Goal: Transaction & Acquisition: Purchase product/service

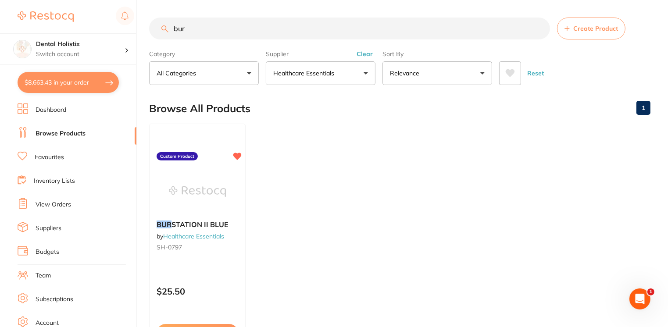
click at [45, 80] on button "$8,663.43 in your order" at bounding box center [68, 82] width 101 height 21
checkbox input "true"
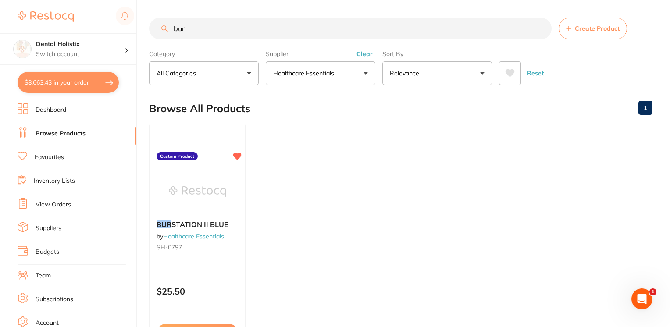
checkbox input "true"
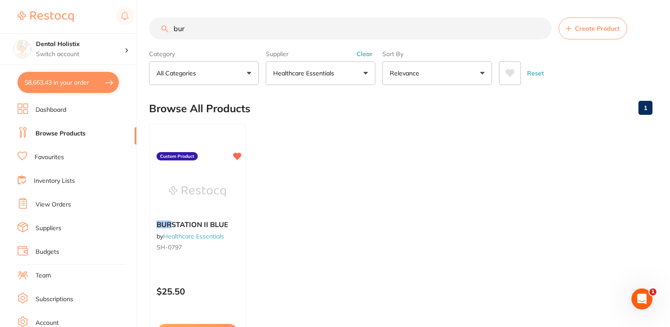
checkbox input "true"
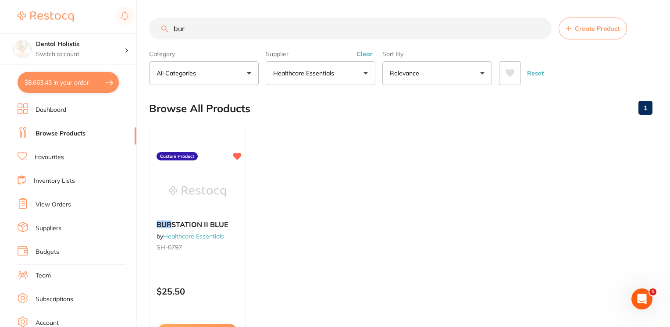
checkbox input "true"
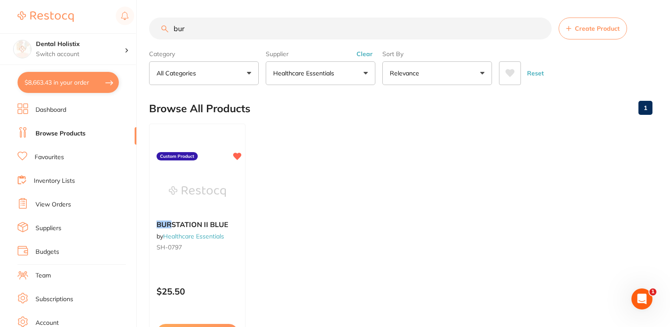
checkbox input "true"
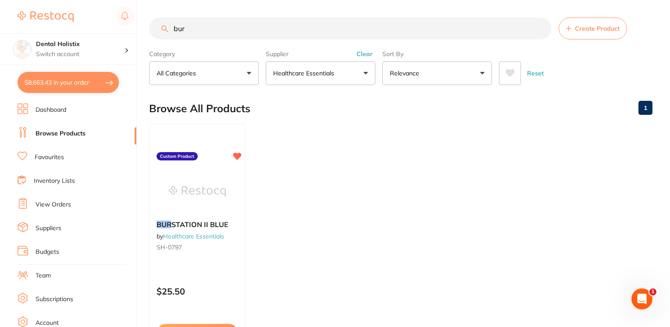
checkbox input "true"
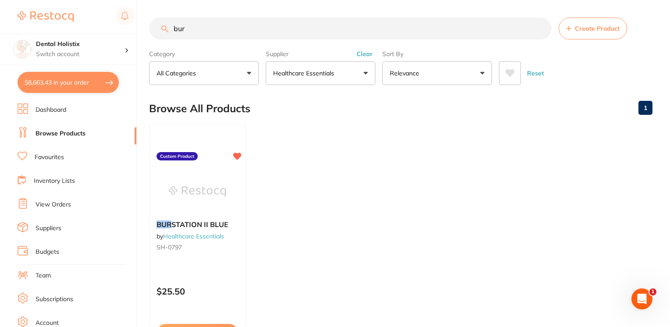
checkbox input "true"
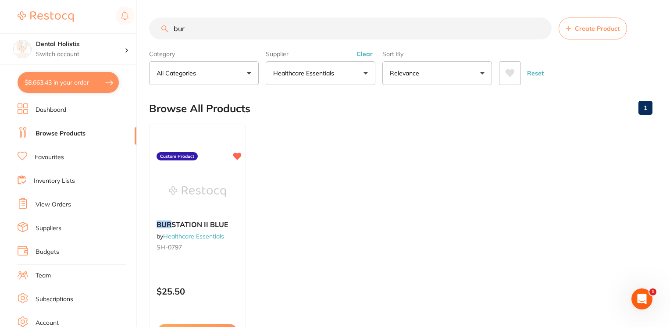
checkbox input "true"
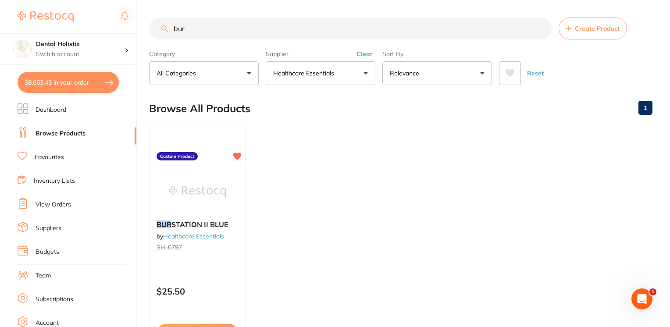
checkbox input "true"
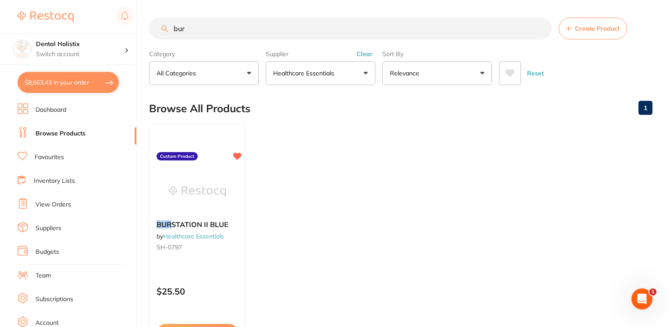
checkbox input "true"
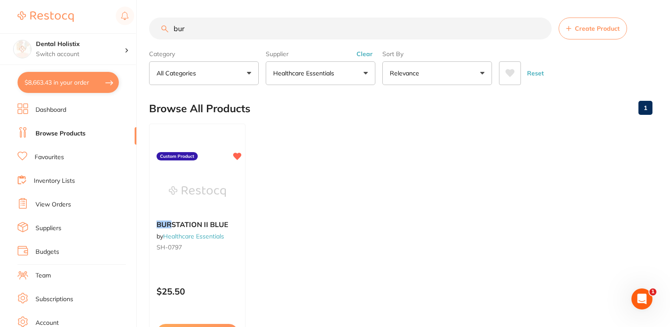
checkbox input "true"
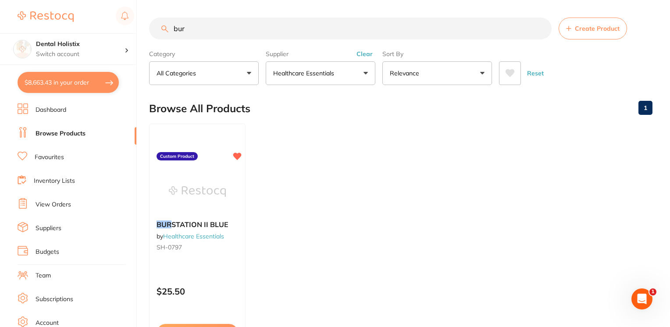
checkbox input "true"
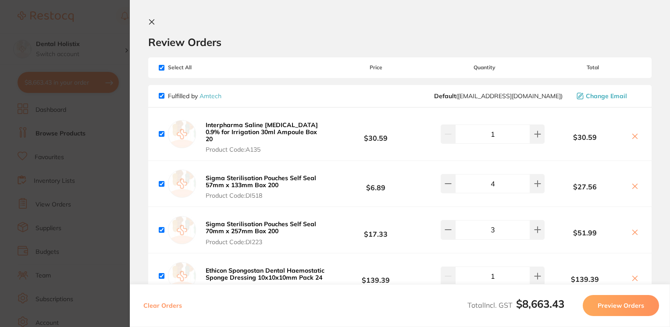
click at [162, 68] on input "checkbox" at bounding box center [162, 68] width 6 height 6
checkbox input "false"
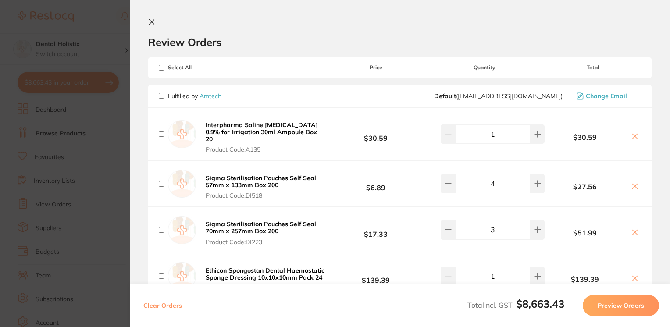
checkbox input "false"
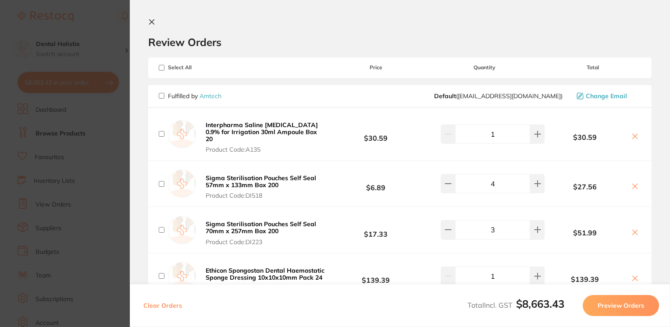
checkbox input "false"
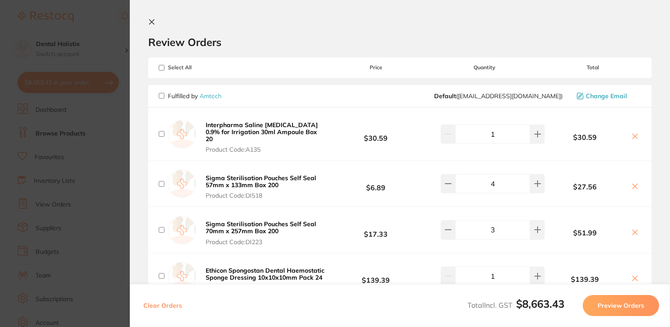
checkbox input "false"
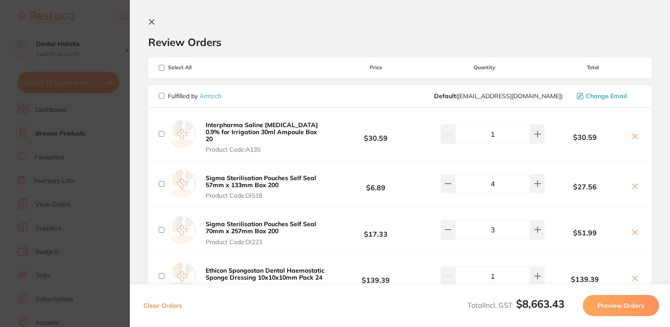
checkbox input "false"
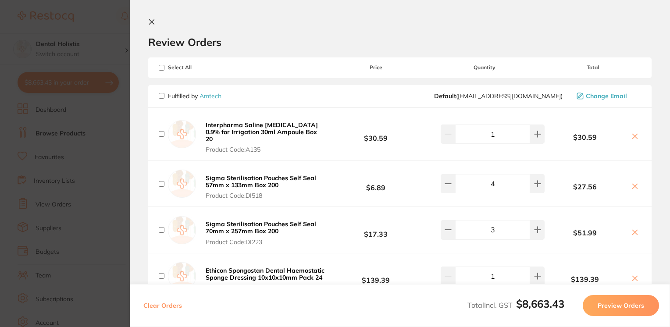
checkbox input "false"
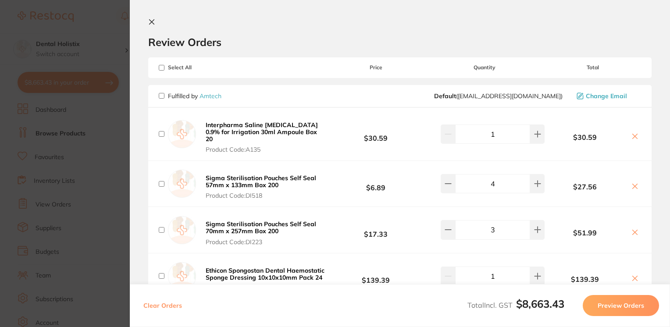
checkbox input "false"
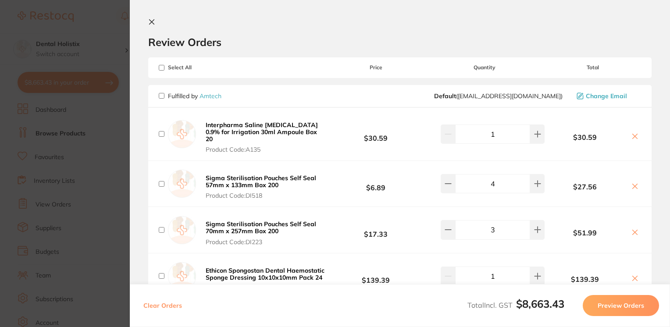
checkbox input "false"
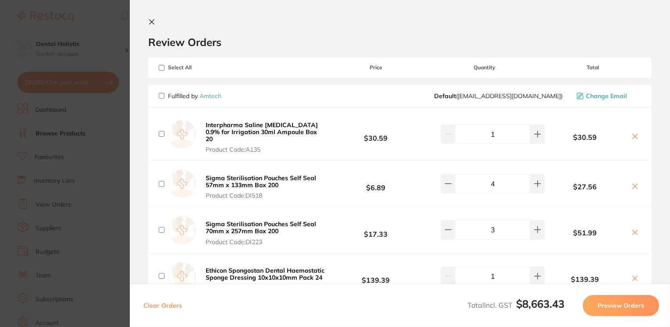
checkbox input "false"
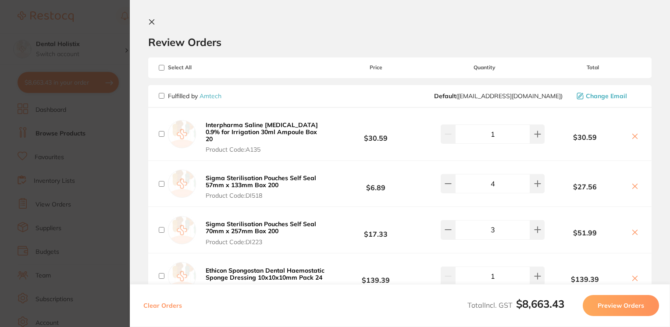
checkbox input "false"
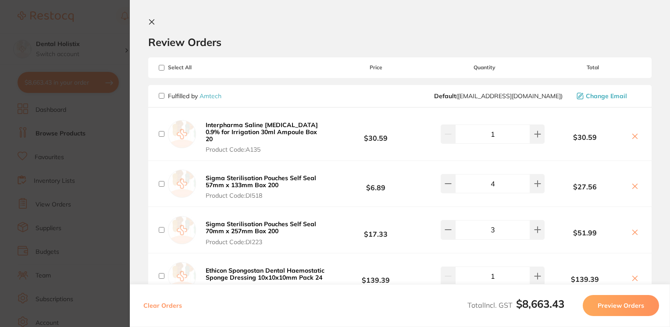
checkbox input "false"
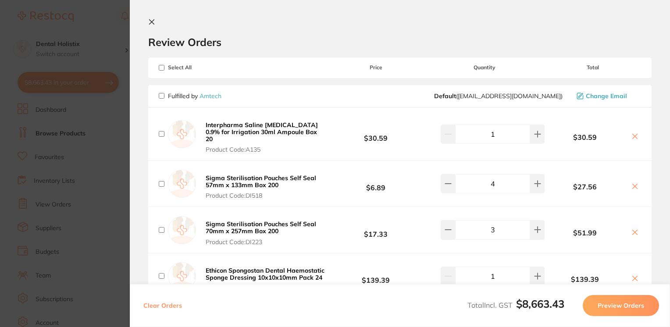
checkbox input "false"
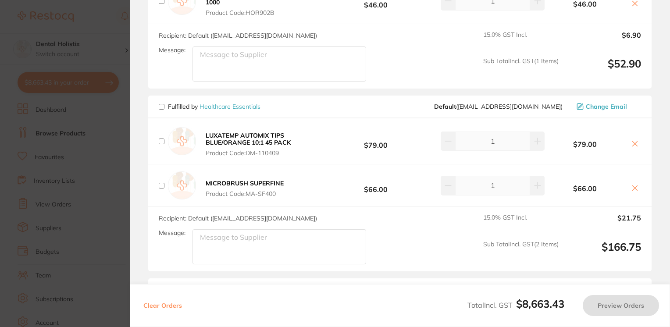
scroll to position [545, 0]
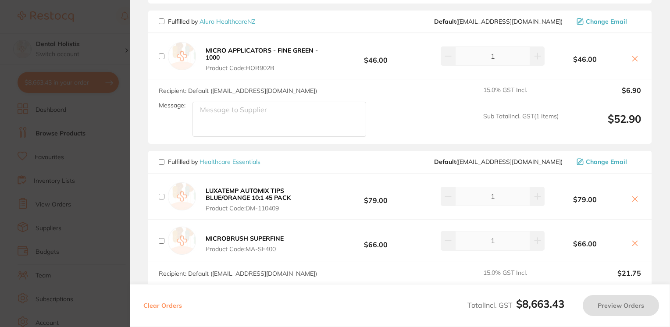
click at [210, 118] on textarea "Message:" at bounding box center [280, 119] width 174 height 35
type textarea "Please honor your current specials. Thanks :-)"
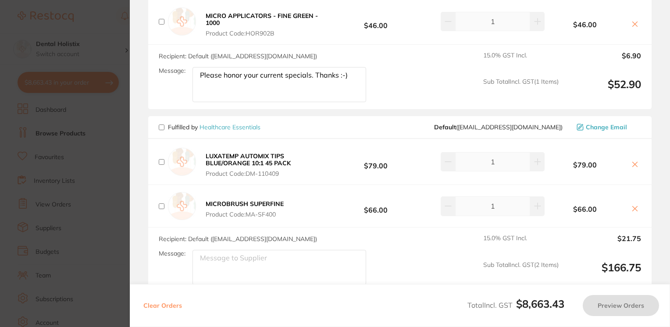
scroll to position [611, 0]
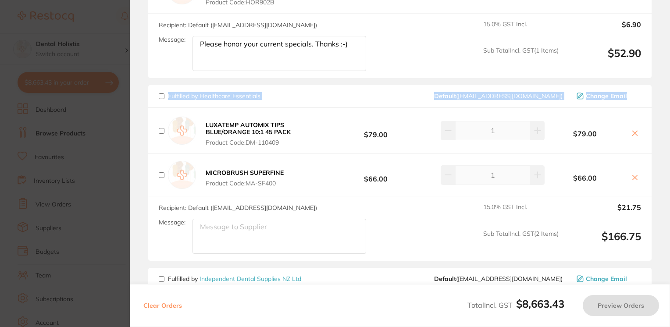
drag, startPoint x: 667, startPoint y: 75, endPoint x: 665, endPoint y: 88, distance: 13.9
click at [665, 88] on section "Review Orders Your orders are being processed and we will notify you once we ha…" at bounding box center [400, 163] width 541 height 327
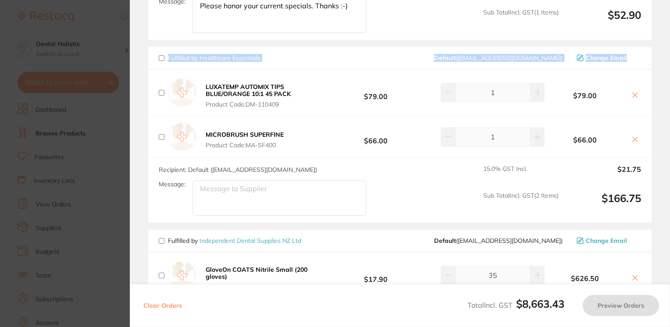
scroll to position [0, 0]
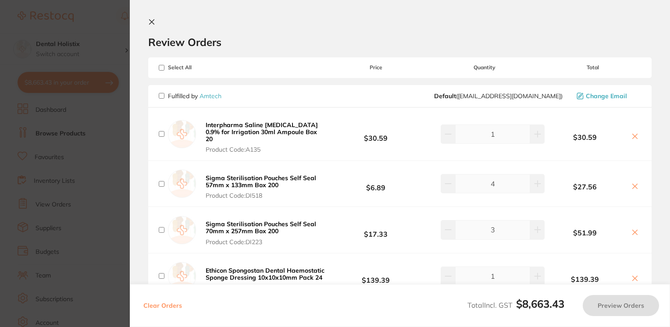
click at [154, 22] on icon at bounding box center [151, 21] width 7 height 7
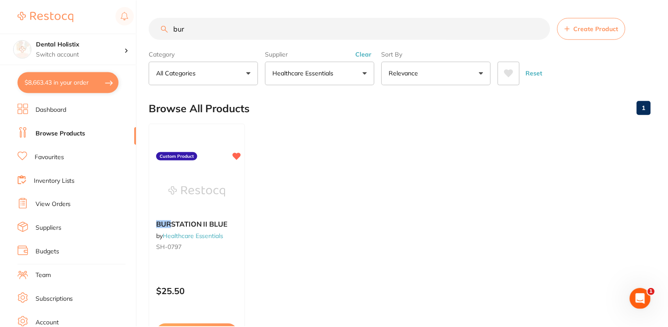
scroll to position [30, 0]
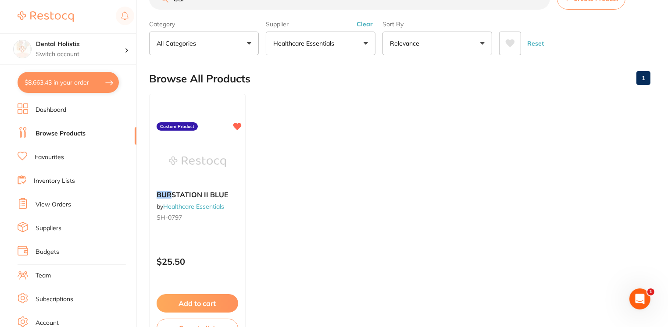
click at [49, 230] on link "Suppliers" at bounding box center [49, 228] width 26 height 9
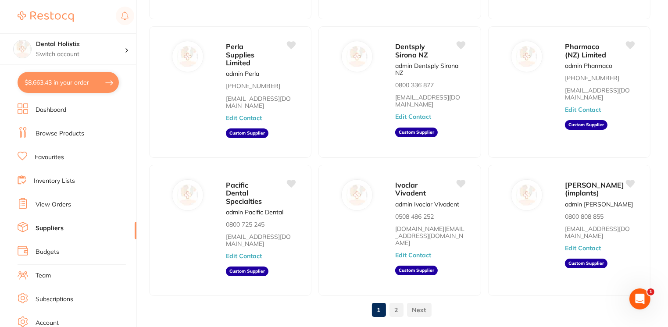
scroll to position [326, 0]
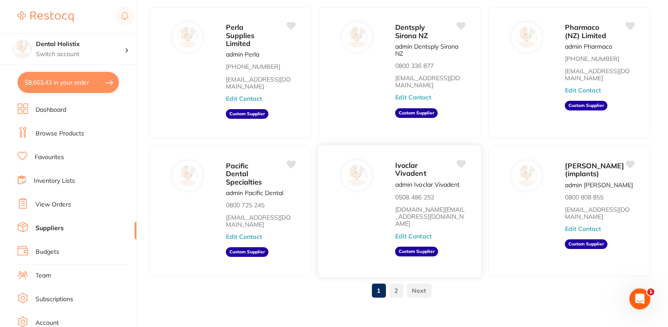
click at [410, 180] on div "Ivoclar Vivadent admin Ivoclar Vivadent 0508 486 252 orders.nz@ivoclar.com Edit…" at bounding box center [433, 214] width 77 height 109
click at [403, 164] on span "Ivoclar Vivadent" at bounding box center [410, 169] width 31 height 17
drag, startPoint x: 403, startPoint y: 164, endPoint x: 355, endPoint y: 173, distance: 48.7
click at [355, 173] on img at bounding box center [356, 175] width 21 height 21
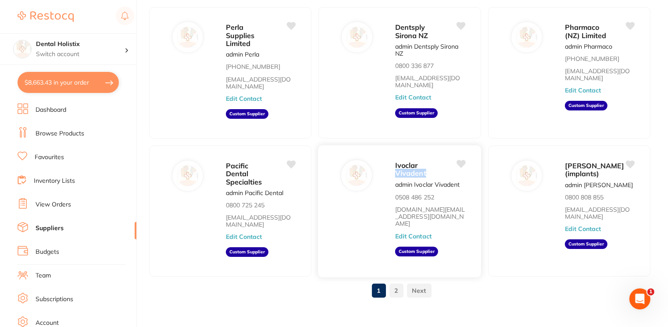
click at [355, 173] on img at bounding box center [356, 175] width 21 height 21
click at [424, 247] on aside "Custom Supplier" at bounding box center [416, 252] width 43 height 10
drag, startPoint x: 424, startPoint y: 229, endPoint x: 419, endPoint y: 199, distance: 30.6
click at [419, 206] on link "[DOMAIN_NAME][EMAIL_ADDRESS][DOMAIN_NAME]" at bounding box center [430, 216] width 70 height 21
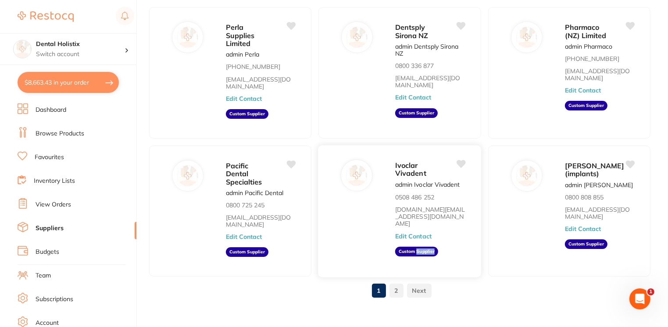
click at [419, 206] on link "[DOMAIN_NAME][EMAIL_ADDRESS][DOMAIN_NAME]" at bounding box center [430, 216] width 70 height 21
click at [459, 160] on icon at bounding box center [461, 164] width 9 height 8
click at [42, 82] on button "$8,663.43 in your order" at bounding box center [68, 82] width 101 height 21
checkbox input "true"
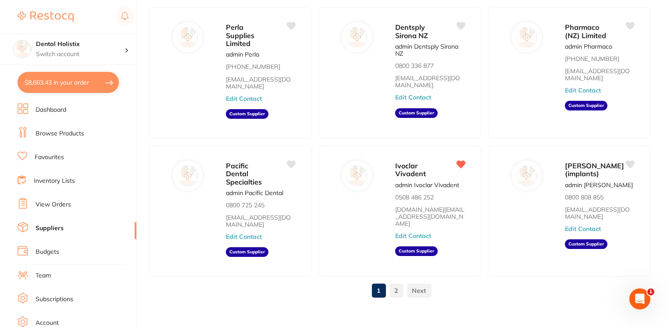
checkbox input "true"
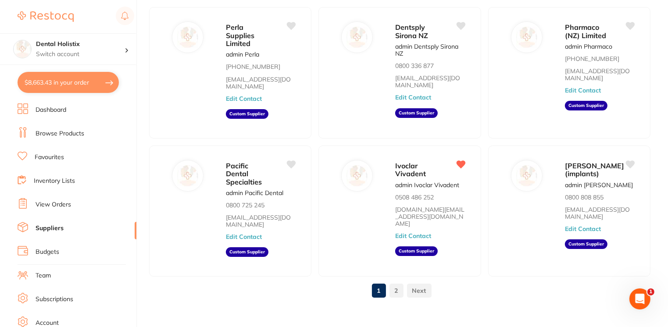
checkbox input "true"
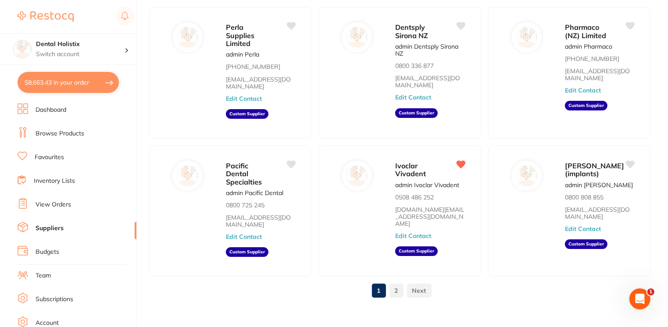
checkbox input "true"
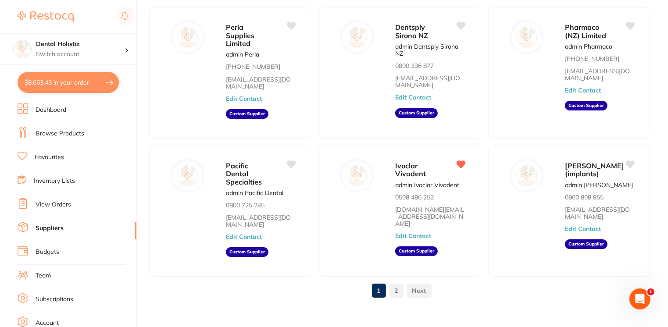
checkbox input "true"
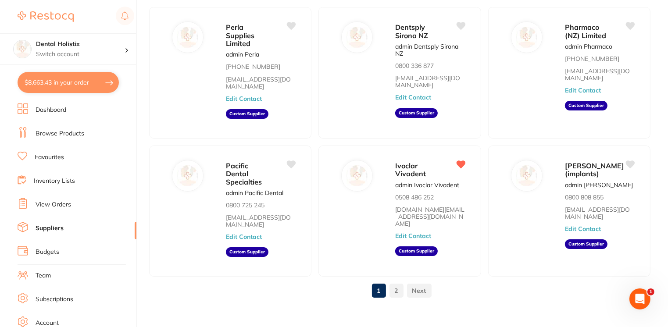
checkbox input "true"
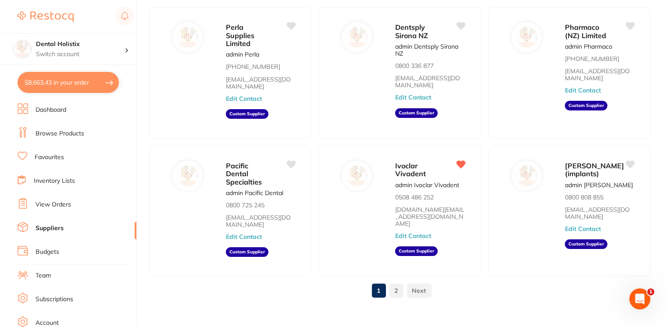
checkbox input "true"
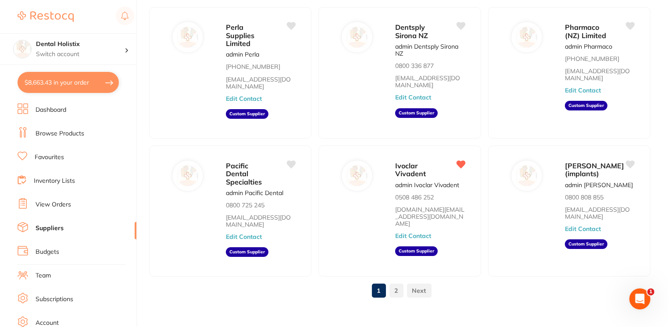
checkbox input "true"
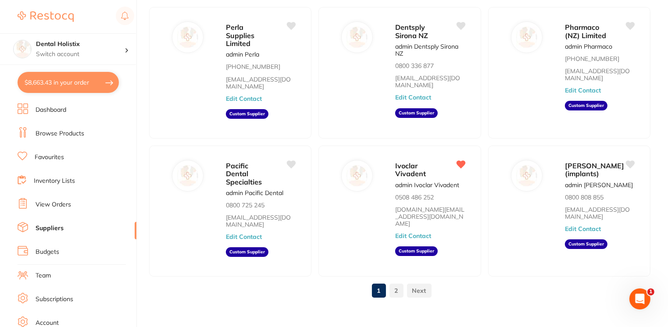
checkbox input "true"
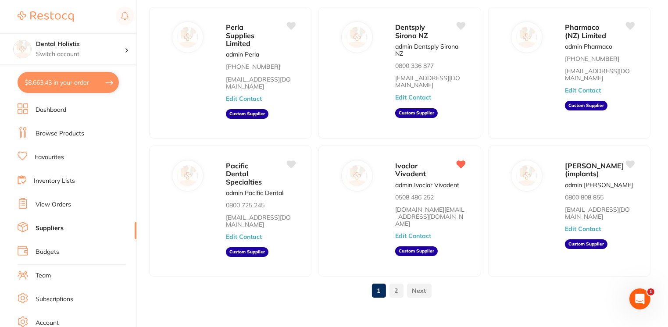
checkbox input "true"
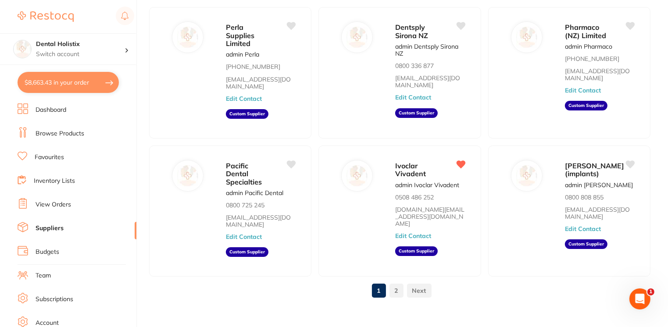
checkbox input "true"
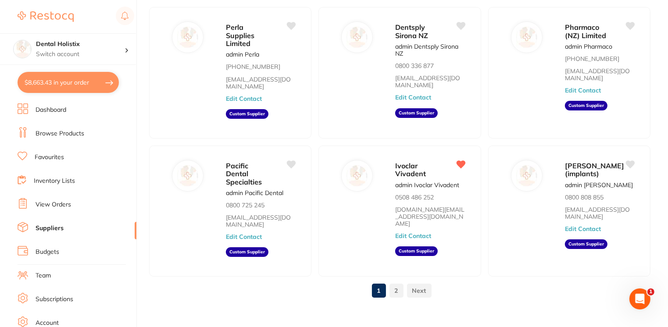
checkbox input "true"
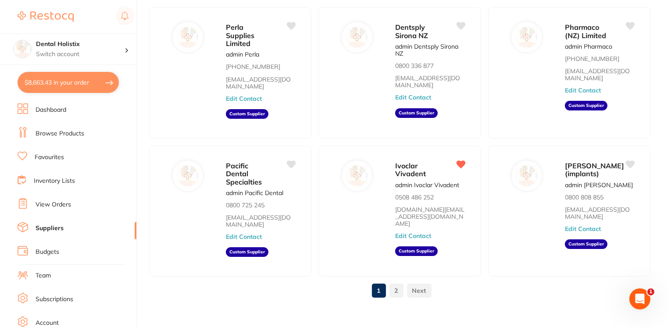
checkbox input "true"
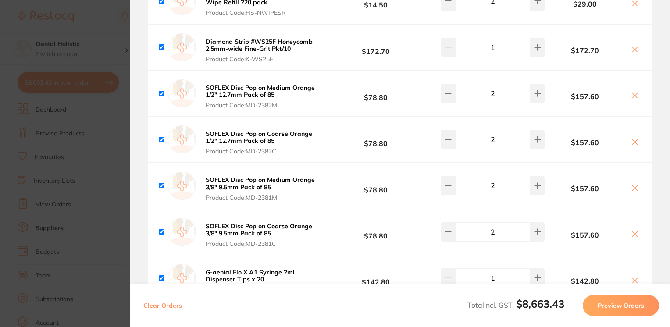
scroll to position [1423, 0]
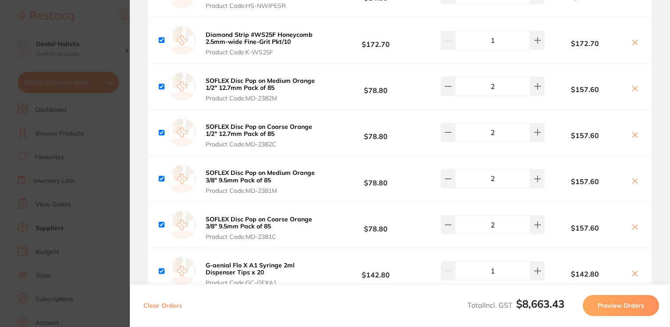
click at [290, 82] on b "SOFLEX Disc Pop on Medium Orange 1/2" 12.7mm Pack of 85" at bounding box center [260, 84] width 109 height 15
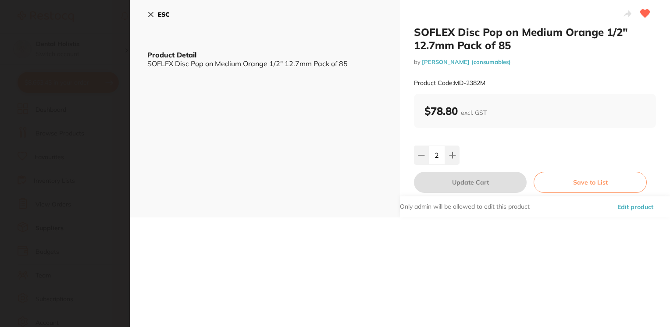
scroll to position [0, 0]
click at [150, 12] on icon at bounding box center [150, 14] width 7 height 7
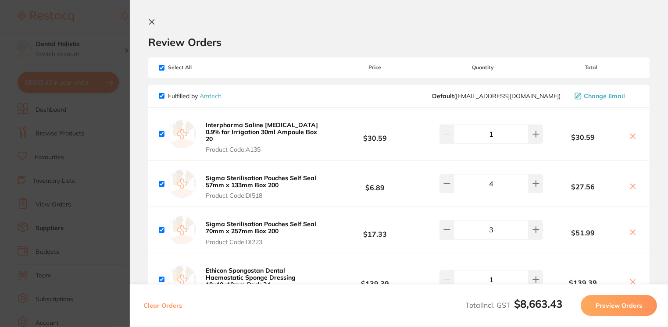
click at [148, 20] on icon at bounding box center [151, 21] width 7 height 7
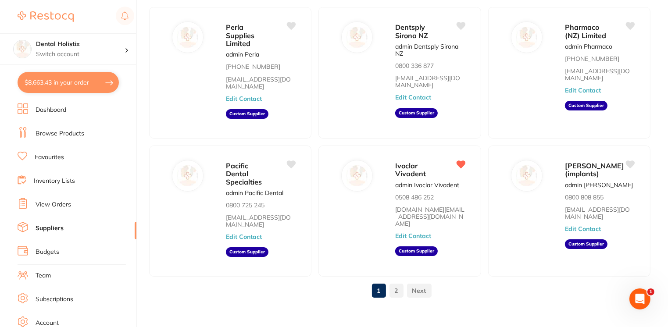
click at [68, 133] on link "Browse Products" at bounding box center [60, 133] width 49 height 9
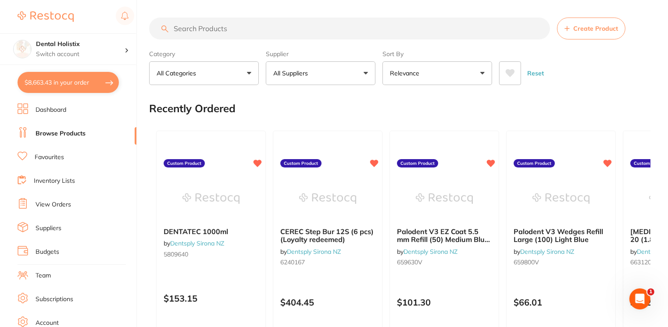
click at [235, 32] on input "search" at bounding box center [349, 29] width 401 height 22
type input "k file"
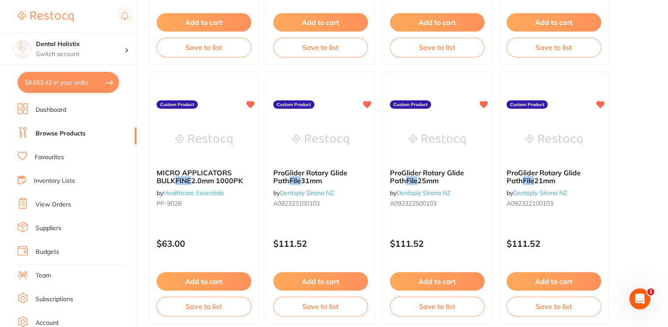
scroll to position [573, 0]
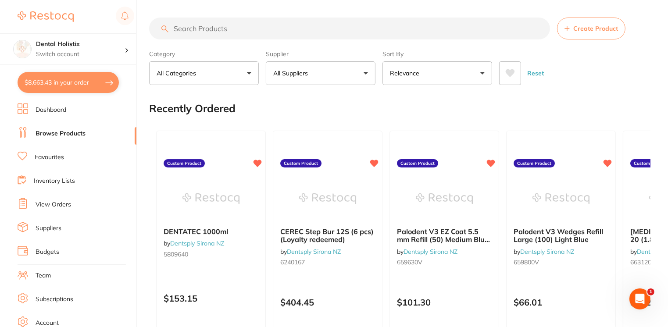
click at [224, 27] on input "search" at bounding box center [349, 29] width 401 height 22
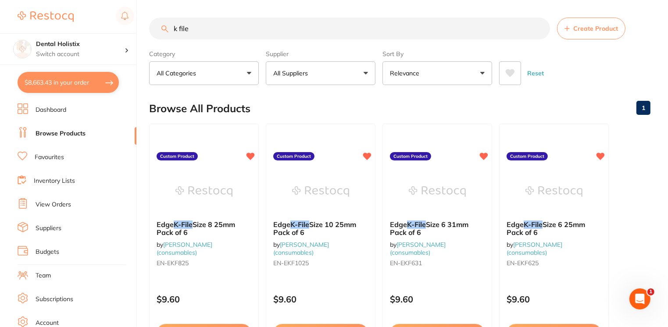
drag, startPoint x: 225, startPoint y: 25, endPoint x: 156, endPoint y: 24, distance: 68.9
click at [156, 24] on input "k file" at bounding box center [349, 29] width 401 height 22
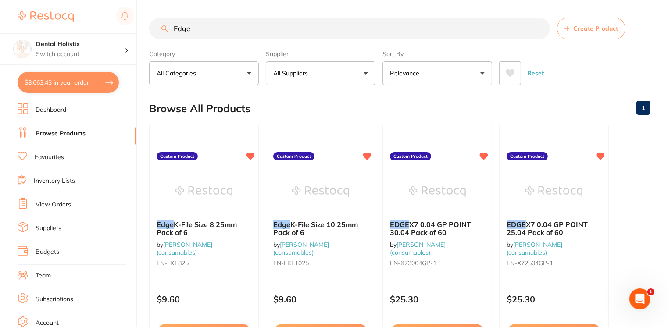
drag, startPoint x: 667, startPoint y: 18, endPoint x: 665, endPoint y: 29, distance: 10.8
drag, startPoint x: 198, startPoint y: 35, endPoint x: 147, endPoint y: 36, distance: 50.9
click at [147, 36] on div "$8,663.43 Dental Holistix Switch account Dental Holistix $8,663.43 in your orde…" at bounding box center [334, 163] width 668 height 327
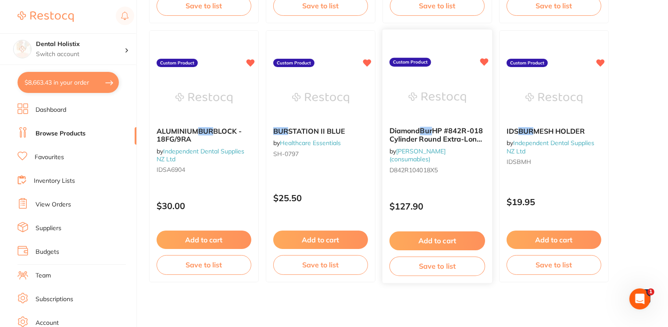
click at [434, 140] on span "HP #842R-018 Cylinder Round Extra-Long pkt5" at bounding box center [436, 138] width 93 height 25
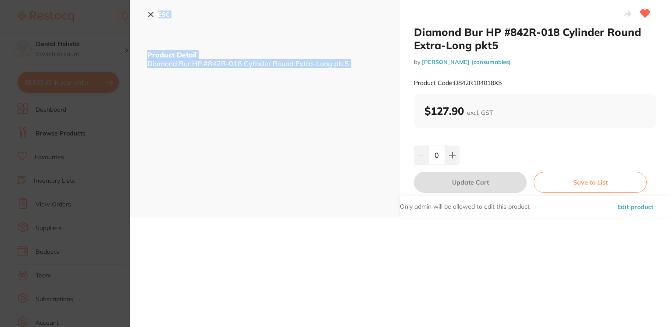
drag, startPoint x: 411, startPoint y: 35, endPoint x: 672, endPoint y: 31, distance: 261.1
click at [670, 31] on html "$8,663.43 Dental Holistix Switch account Dental Holistix $8,663.43 in your orde…" at bounding box center [335, 163] width 670 height 327
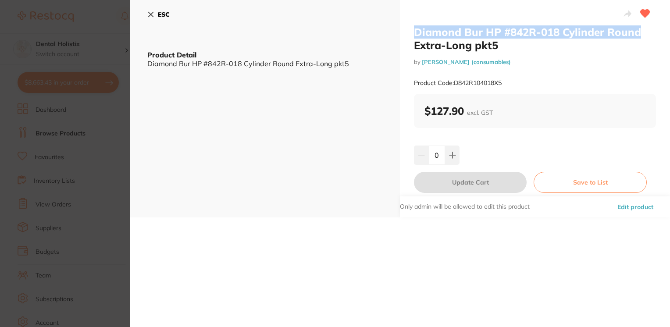
drag, startPoint x: 643, startPoint y: 35, endPoint x: 408, endPoint y: 32, distance: 234.8
click at [408, 32] on div "Diamond Bur HP #842R-018 Cylinder Round Extra-Long pkt5 by Henry Schein Halas (…" at bounding box center [535, 109] width 270 height 218
drag, startPoint x: 408, startPoint y: 32, endPoint x: 490, endPoint y: 37, distance: 82.2
copy h2 "Diamond Bur HP #842R-018 Cylinder Round"
click at [153, 10] on button "ESC" at bounding box center [158, 14] width 22 height 15
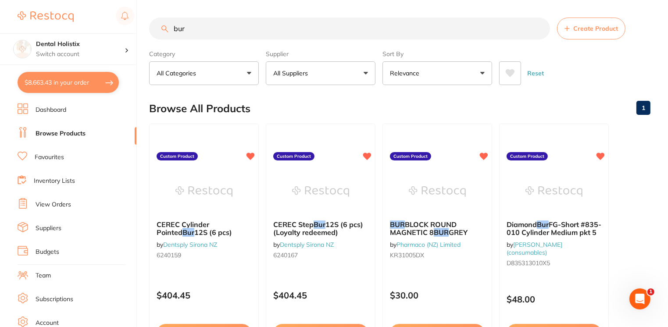
drag, startPoint x: 216, startPoint y: 25, endPoint x: 142, endPoint y: 27, distance: 73.7
click at [142, 27] on div "$8,663.43 Dental Holistix Switch account Dental Holistix $8,663.43 in your orde…" at bounding box center [334, 163] width 668 height 327
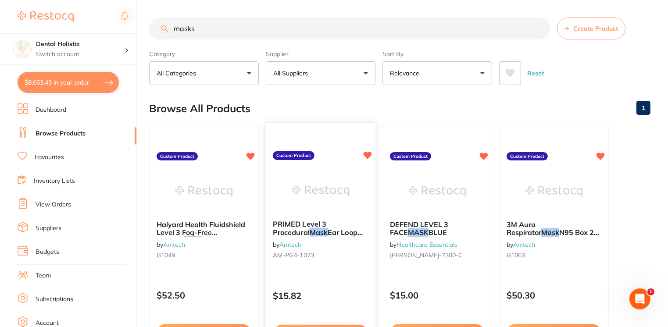
type input "masks"
click at [319, 233] on span "Ear Loop Pack 50" at bounding box center [318, 236] width 90 height 17
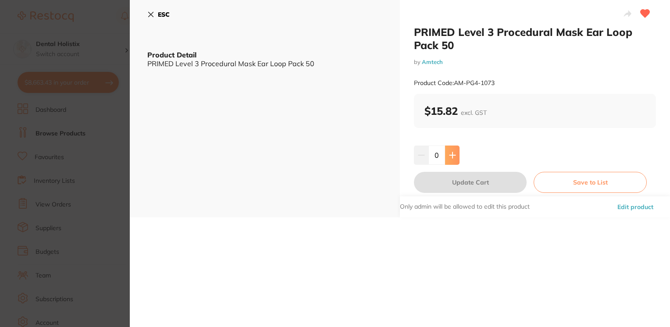
click at [456, 151] on button at bounding box center [452, 155] width 14 height 19
type input "2"
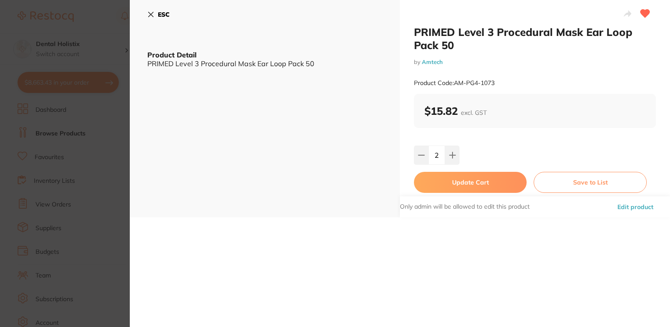
click at [456, 184] on button "Update Cart" at bounding box center [470, 182] width 113 height 21
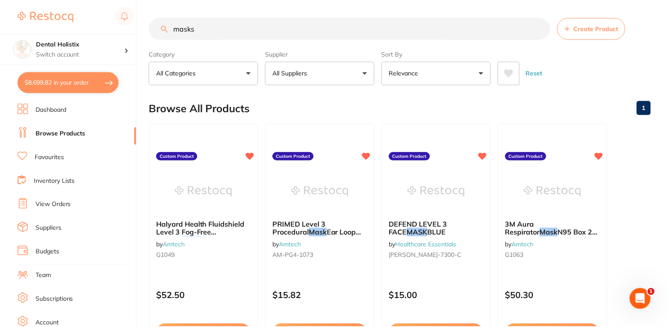
scroll to position [3, 0]
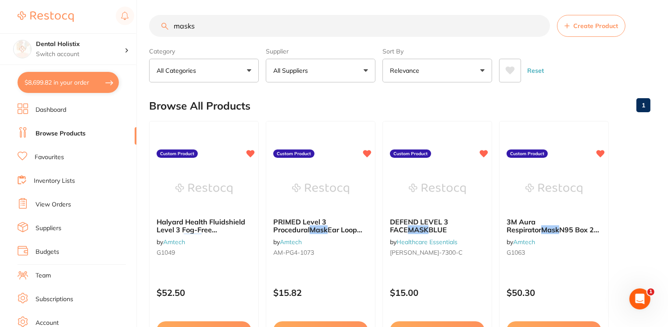
drag, startPoint x: 205, startPoint y: 22, endPoint x: 114, endPoint y: 26, distance: 91.8
click at [114, 26] on div "$8,699.82 Dental Holistix Switch account Dental Holistix $8,699.82 in your orde…" at bounding box center [334, 160] width 668 height 327
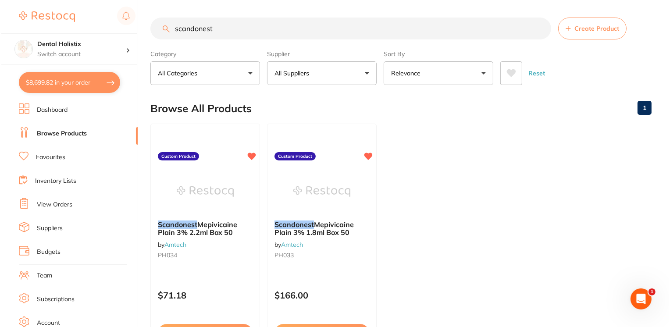
scroll to position [0, 0]
type input "scandonest"
click at [199, 229] on span "Mepivicaine Plain 3% 2.2ml Box 50" at bounding box center [196, 228] width 80 height 17
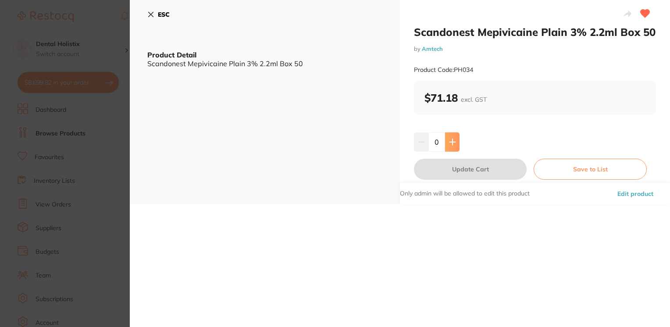
click at [452, 150] on button at bounding box center [452, 142] width 14 height 19
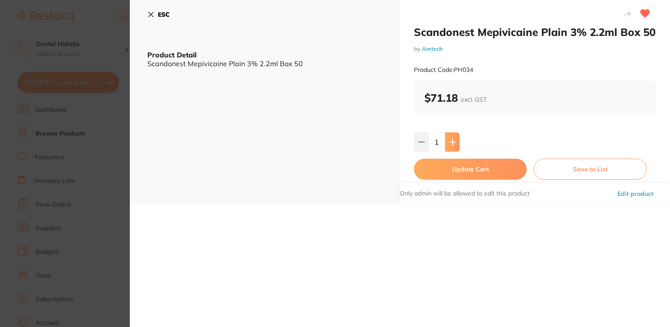
click at [452, 150] on button at bounding box center [452, 142] width 14 height 19
type input "3"
click at [452, 172] on button "Update Cart" at bounding box center [470, 169] width 113 height 21
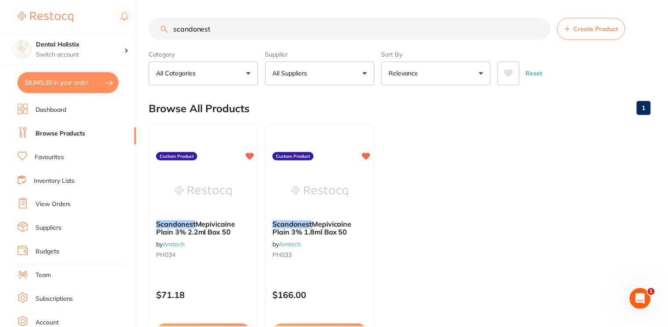
scroll to position [3, 0]
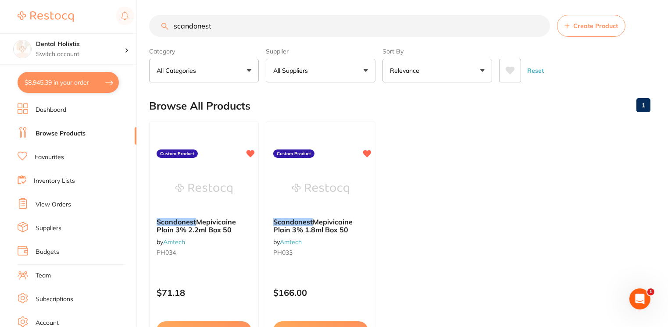
drag, startPoint x: 215, startPoint y: 27, endPoint x: 111, endPoint y: 27, distance: 104.9
click at [111, 27] on div "$8,945.39 Dental Holistix Switch account Dental Holistix $8,945.39 in your orde…" at bounding box center [334, 160] width 668 height 327
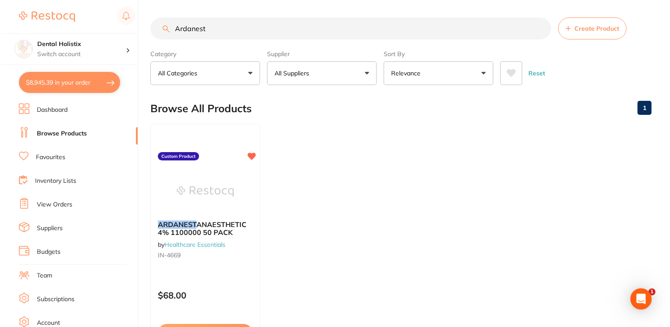
scroll to position [0, 0]
type input "Ardanest"
click at [187, 222] on em "ARDANEST" at bounding box center [175, 224] width 39 height 9
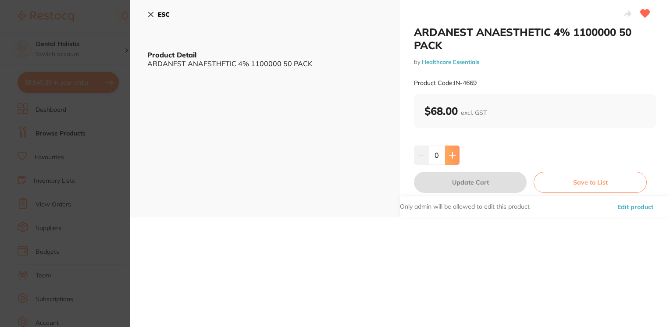
click at [450, 158] on icon at bounding box center [452, 155] width 7 height 7
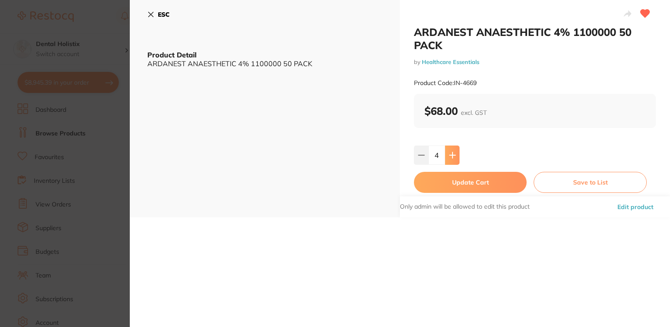
type input "5"
click at [453, 189] on button "Update Cart" at bounding box center [470, 182] width 113 height 21
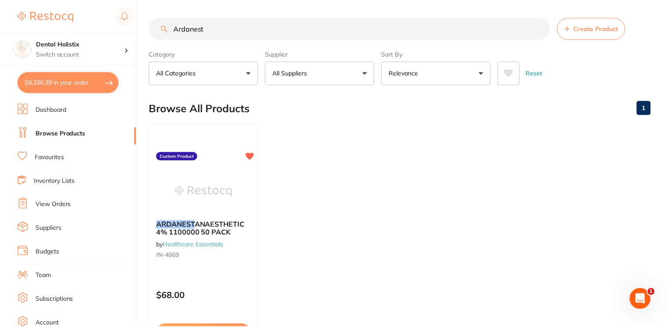
scroll to position [3, 0]
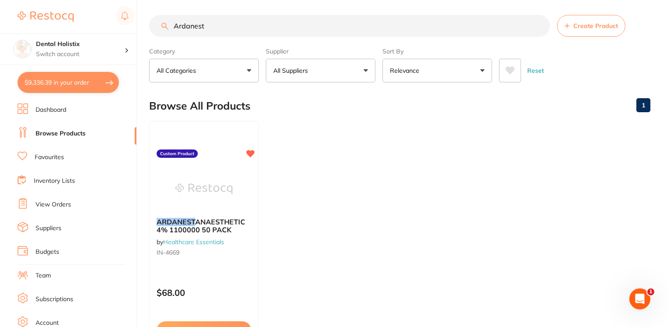
drag, startPoint x: 227, startPoint y: 28, endPoint x: 158, endPoint y: 25, distance: 69.4
click at [158, 25] on input "Ardanest" at bounding box center [349, 26] width 401 height 22
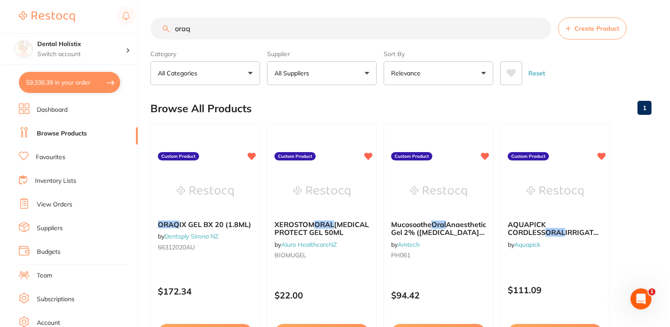
scroll to position [0, 0]
click at [192, 242] on div "ORAQ IX GEL BX 20 (1.8ML) by Dentsply Sirona NZ 66312020AU" at bounding box center [204, 237] width 110 height 48
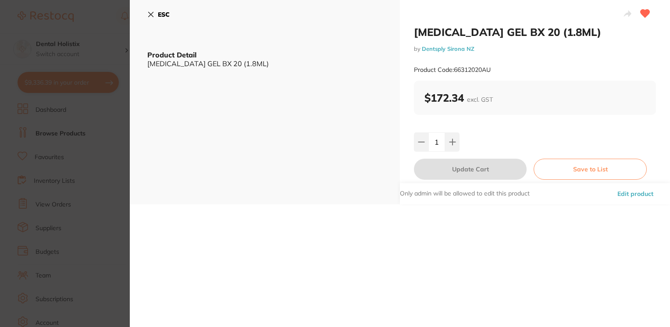
click at [150, 13] on icon at bounding box center [150, 14] width 7 height 7
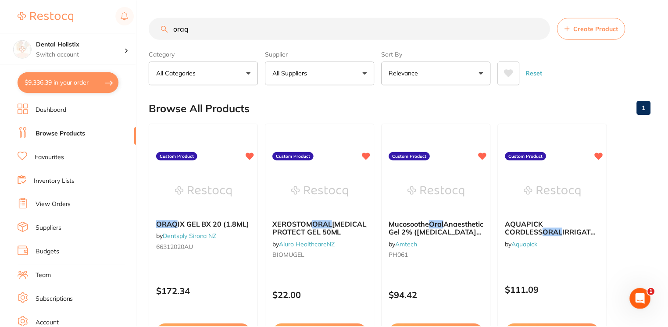
scroll to position [3, 0]
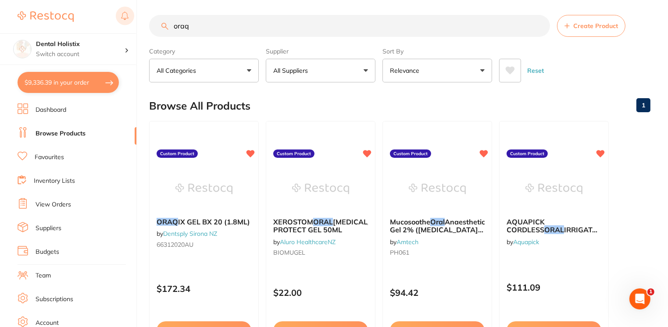
drag, startPoint x: 211, startPoint y: 27, endPoint x: 129, endPoint y: 17, distance: 81.9
click at [129, 17] on div "$9,336.39 Dental Holistix Switch account Dental Holistix $9,336.39 in your orde…" at bounding box center [334, 160] width 668 height 327
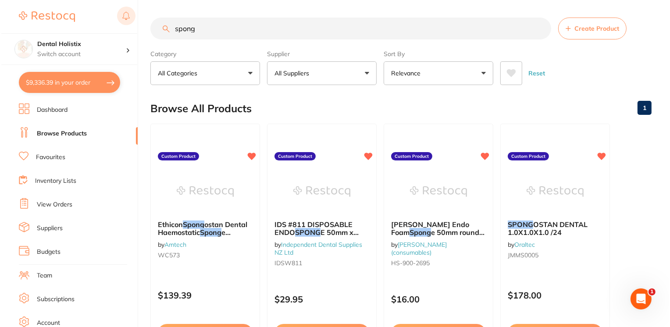
scroll to position [0, 0]
click at [175, 215] on div "Ethicon Spong ostan Dental Haemostatic Spong e Dressing 10x10x10mm Pack 24 by A…" at bounding box center [204, 241] width 110 height 57
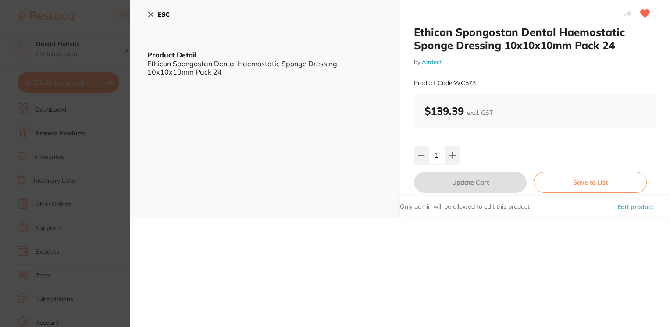
click at [150, 15] on icon at bounding box center [151, 14] width 5 height 5
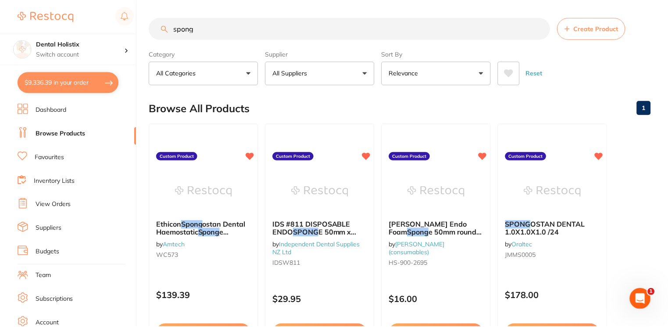
scroll to position [3, 0]
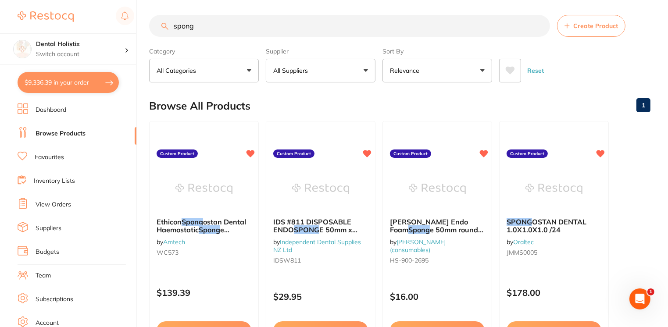
drag, startPoint x: 231, startPoint y: 26, endPoint x: 149, endPoint y: 28, distance: 82.5
click at [149, 28] on div "$9,336.39 Dental Holistix Switch account Dental Holistix $9,336.39 in your orde…" at bounding box center [334, 160] width 668 height 327
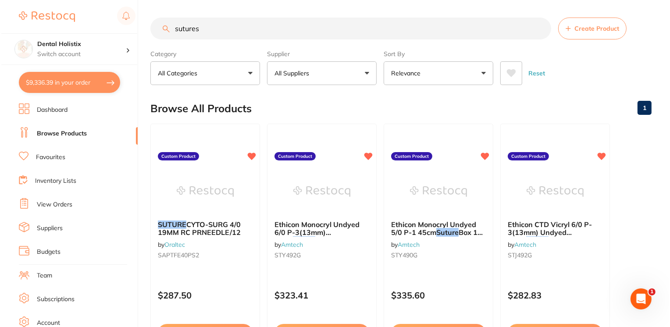
scroll to position [0, 0]
type input "sutures"
click at [207, 219] on div "SUTURE CYTO-SURG 4/0 19MM RC PRNEEDLE/12 by Oraltec SAPTFE40PS2" at bounding box center [204, 241] width 110 height 57
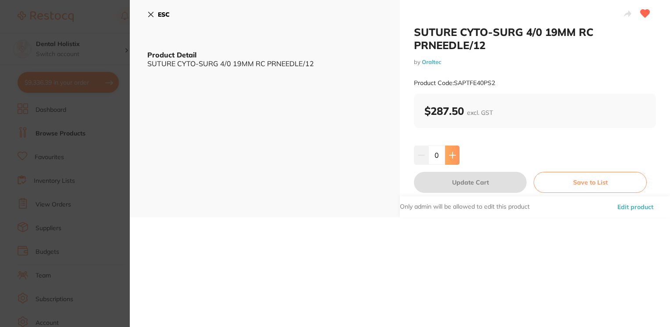
click at [453, 154] on icon at bounding box center [452, 155] width 7 height 7
type input "1"
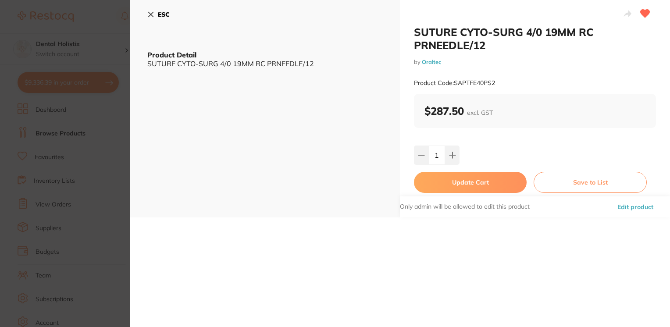
click at [449, 183] on button "Update Cart" at bounding box center [470, 182] width 113 height 21
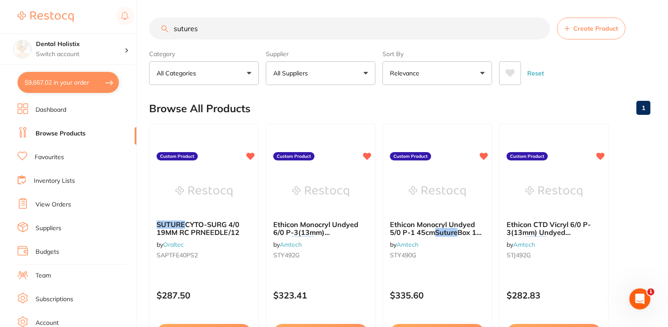
click at [272, 35] on input "sutures" at bounding box center [349, 29] width 401 height 22
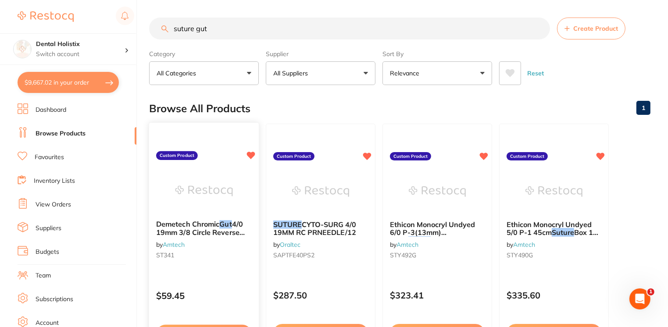
type input "suture gut"
click at [186, 258] on small "ST341" at bounding box center [204, 255] width 96 height 7
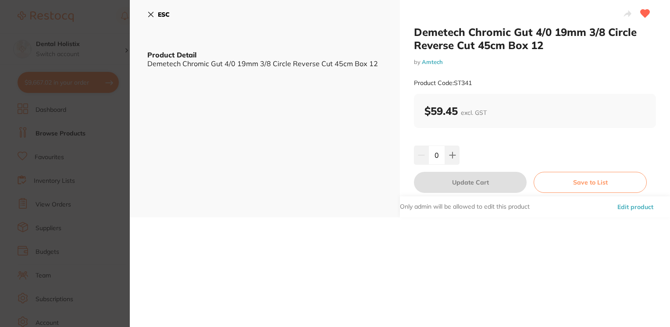
click at [149, 11] on icon at bounding box center [150, 14] width 7 height 7
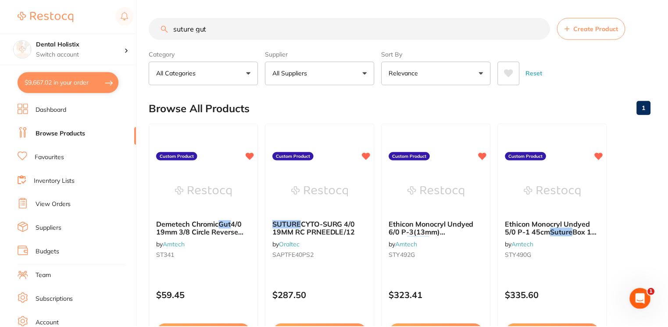
scroll to position [88, 0]
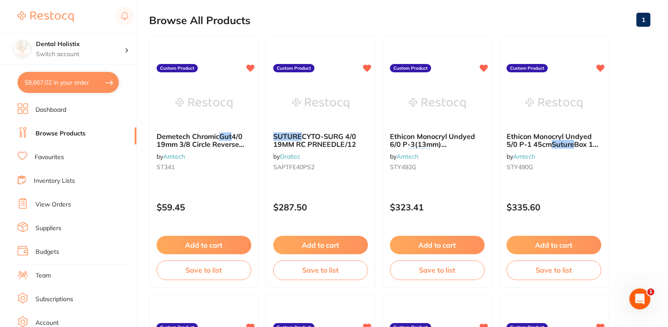
click at [60, 85] on button "$9,667.02 in your order" at bounding box center [68, 82] width 101 height 21
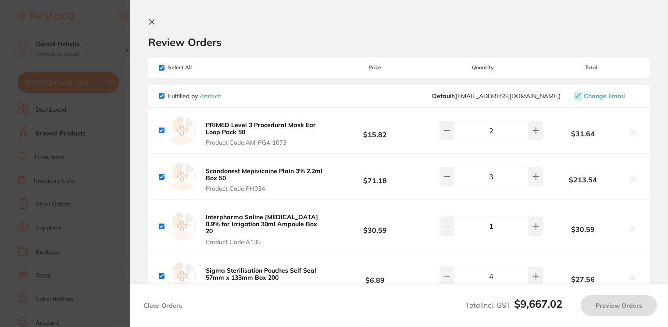
checkbox input "true"
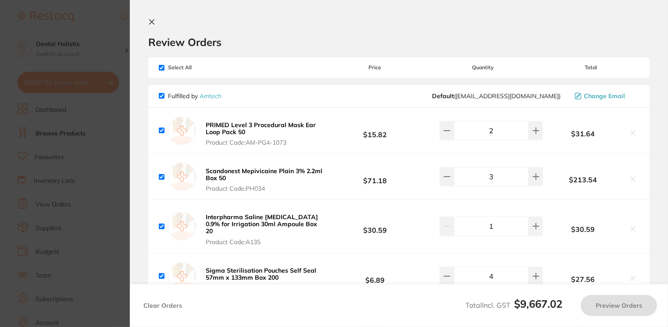
checkbox input "true"
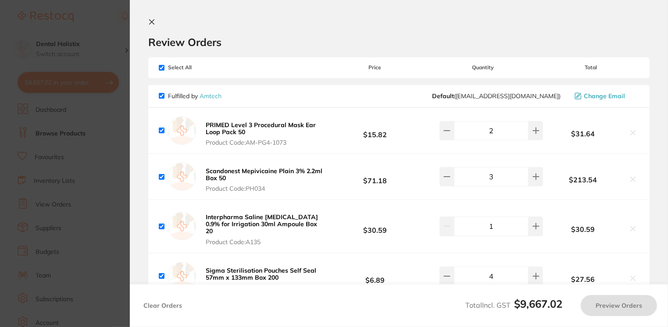
checkbox input "true"
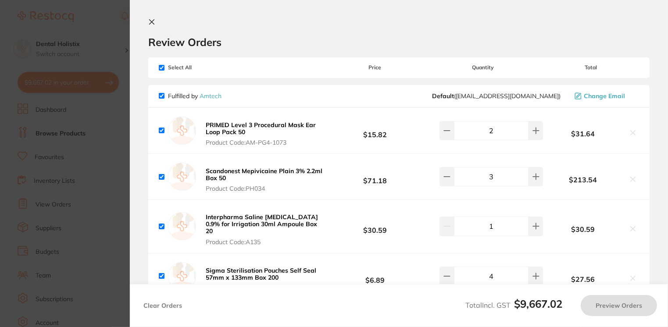
checkbox input "true"
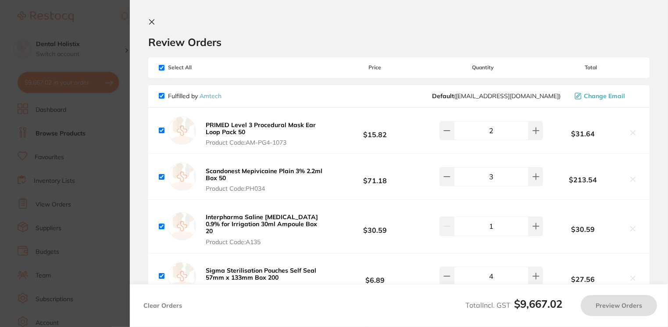
checkbox input "true"
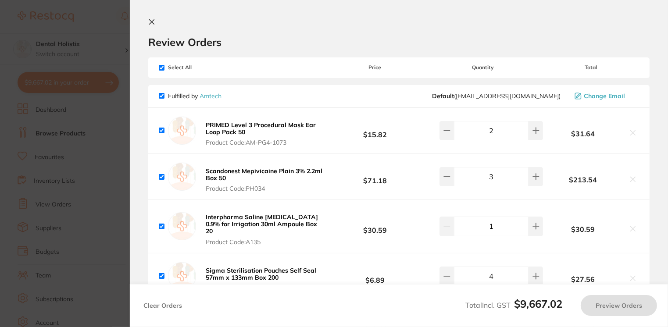
checkbox input "true"
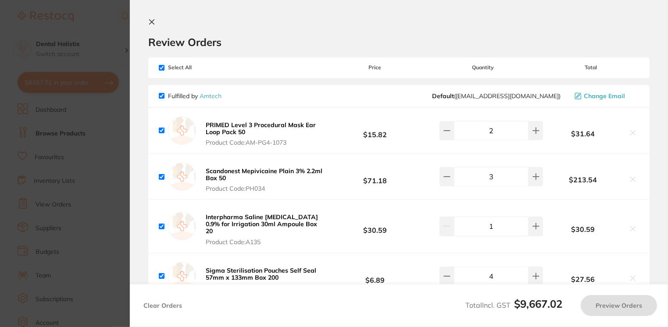
checkbox input "true"
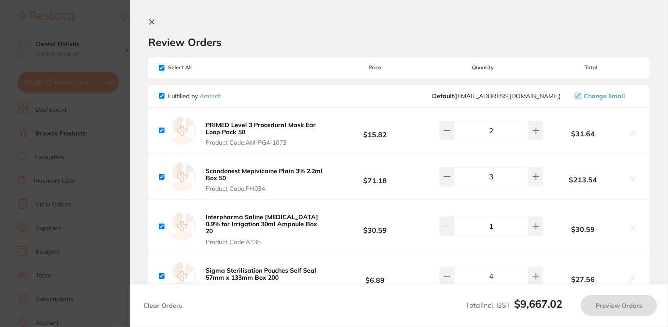
checkbox input "true"
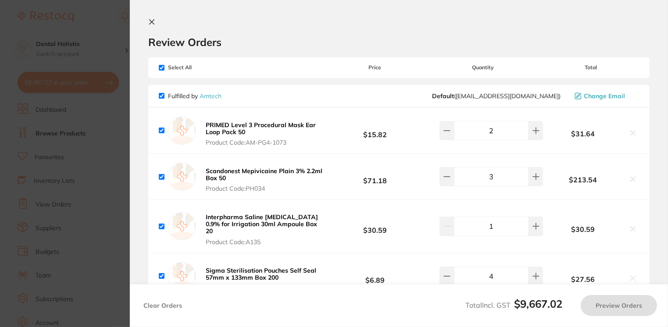
checkbox input "true"
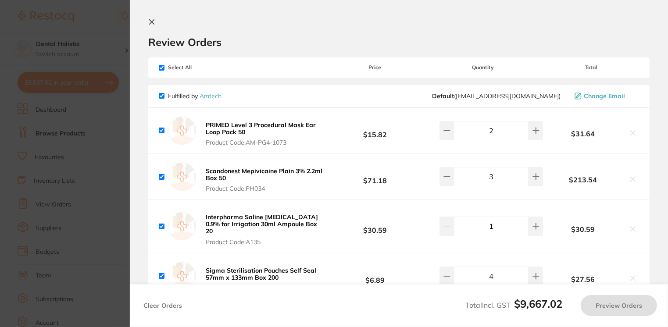
checkbox input "true"
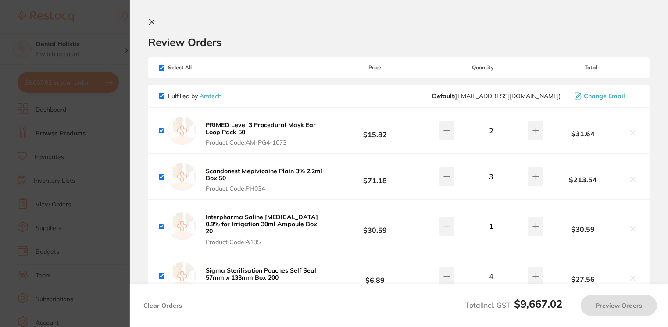
checkbox input "true"
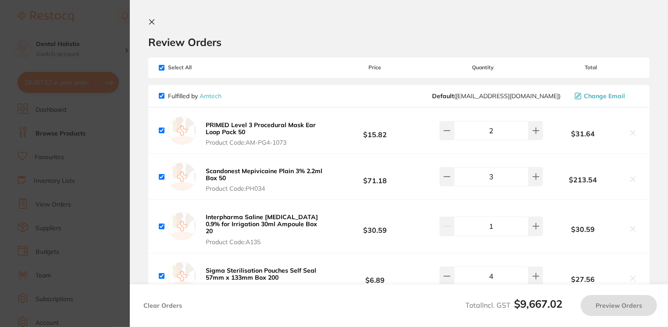
checkbox input "true"
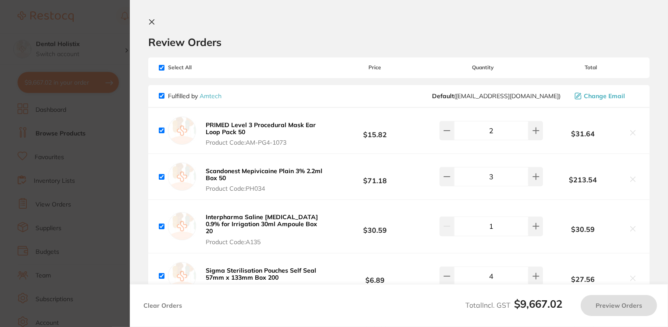
checkbox input "true"
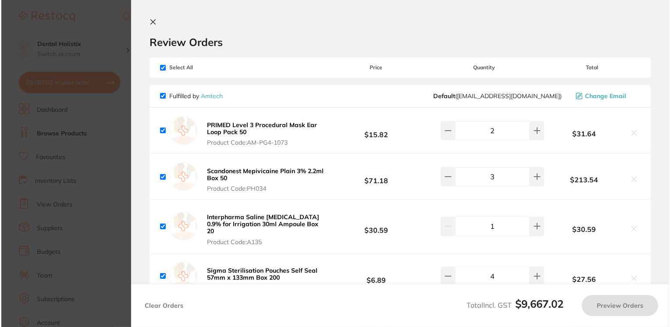
scroll to position [0, 0]
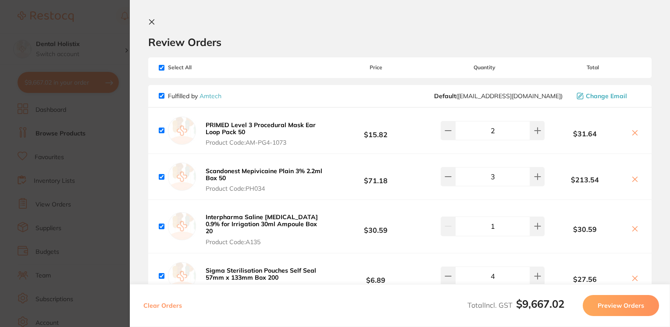
click at [161, 65] on input "checkbox" at bounding box center [162, 68] width 6 height 6
checkbox input "false"
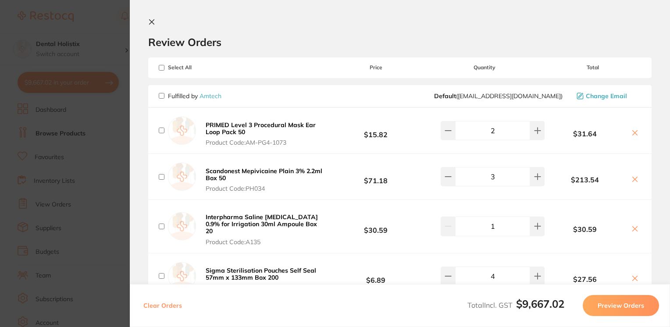
checkbox input "false"
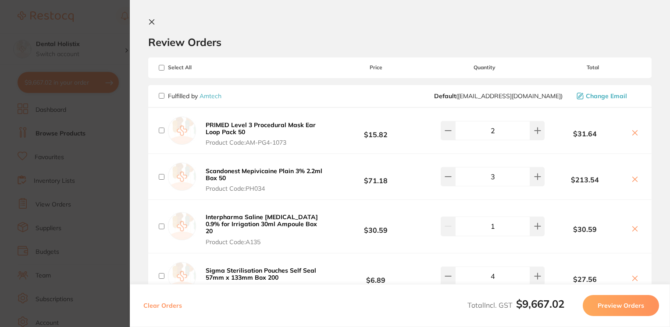
checkbox input "false"
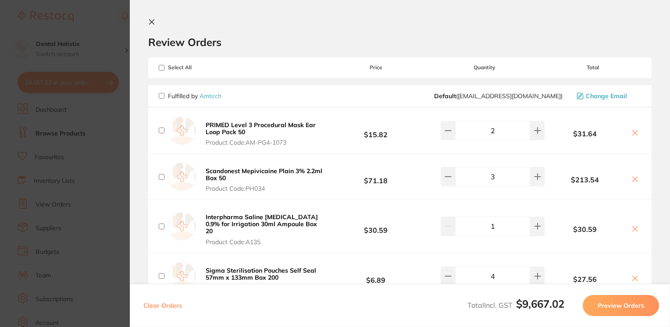
checkbox input "false"
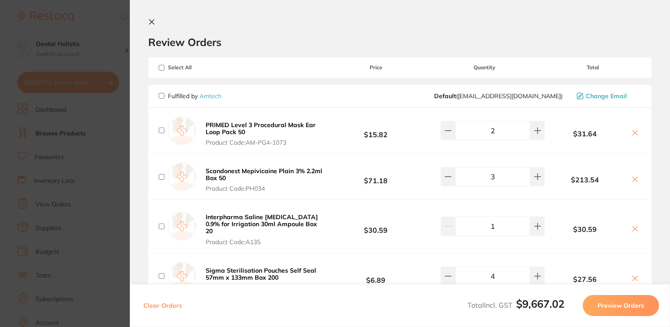
checkbox input "false"
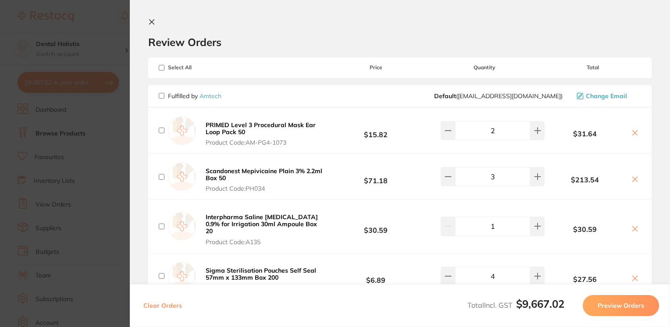
checkbox input "false"
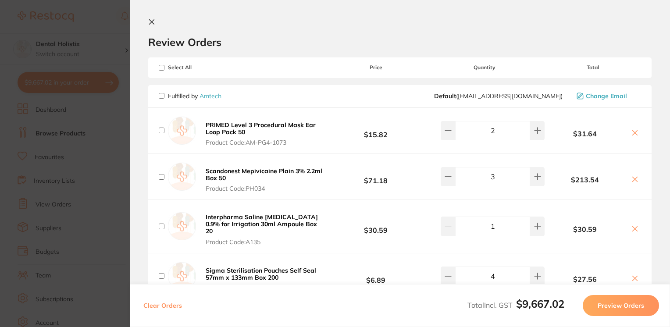
checkbox input "false"
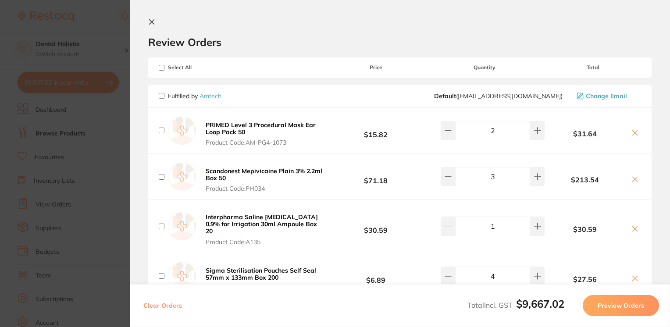
checkbox input "false"
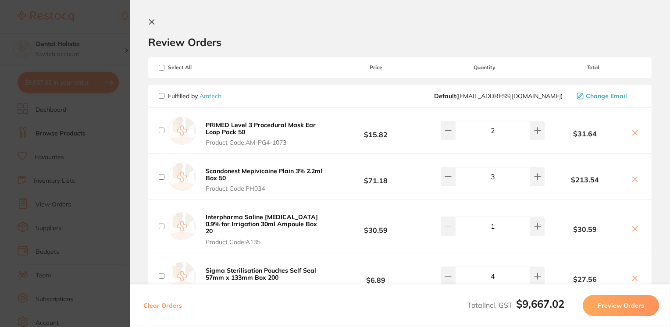
checkbox input "false"
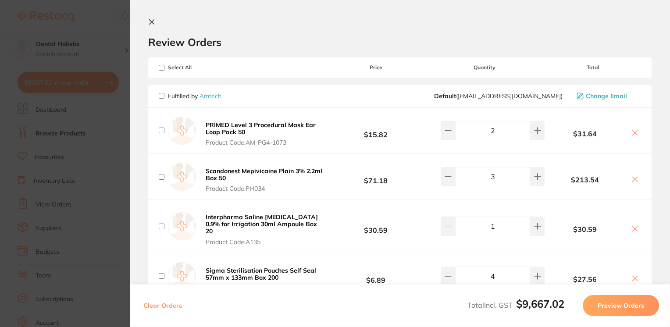
checkbox input "false"
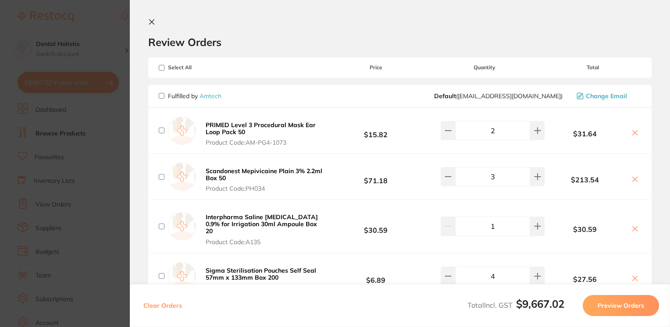
checkbox input "false"
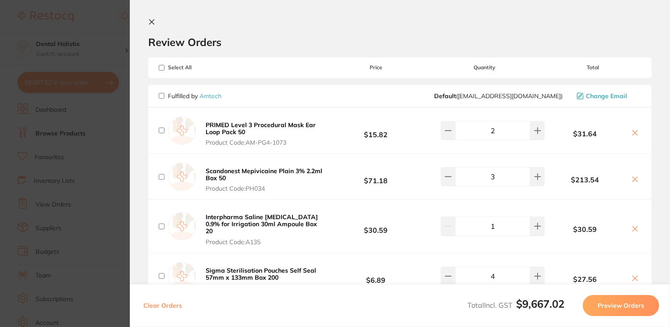
checkbox input "false"
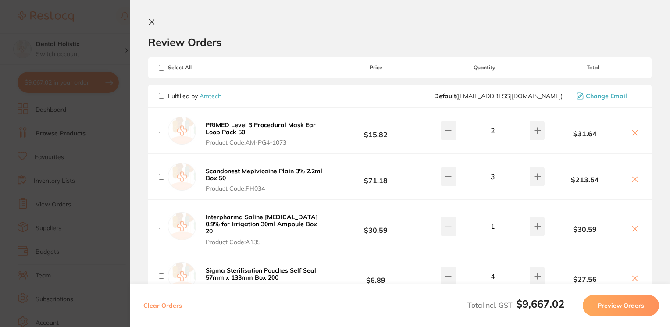
checkbox input "false"
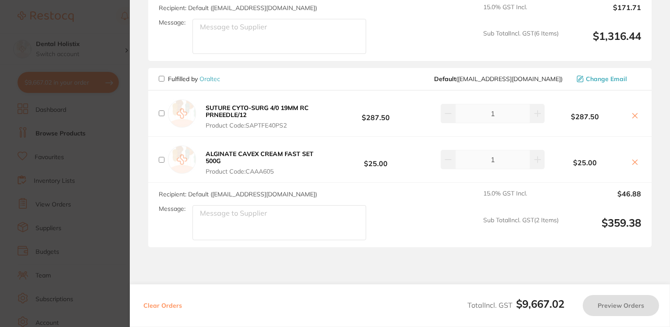
scroll to position [3046, 0]
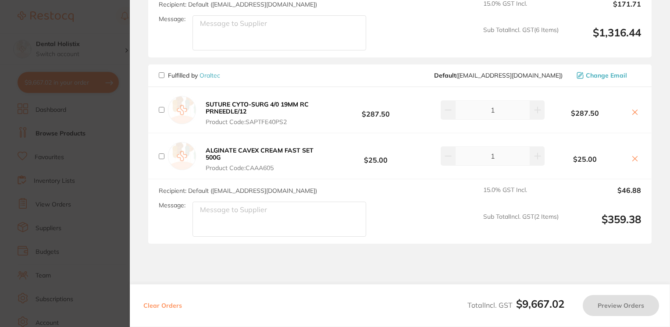
click at [161, 108] on input "checkbox" at bounding box center [162, 110] width 6 height 6
checkbox input "true"
click at [632, 112] on icon at bounding box center [635, 112] width 7 height 7
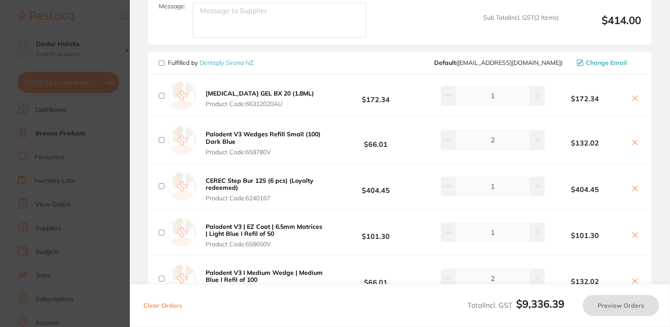
scroll to position [2682, 0]
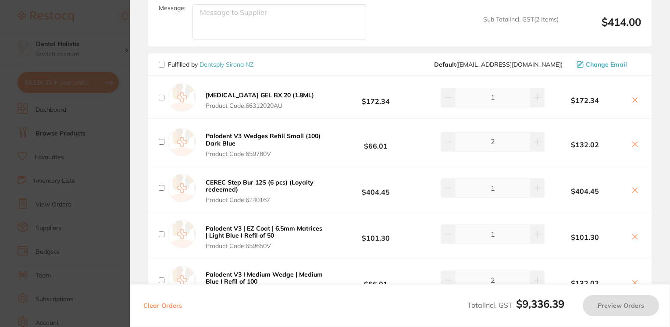
click at [636, 101] on icon at bounding box center [635, 100] width 7 height 7
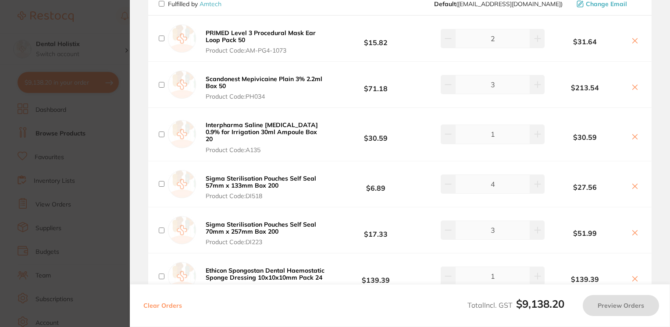
scroll to position [0, 0]
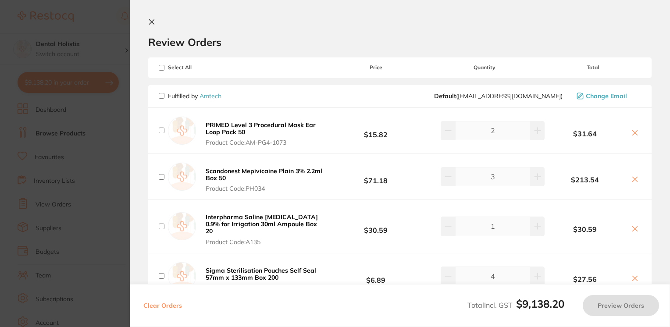
click at [154, 20] on icon at bounding box center [152, 22] width 5 height 5
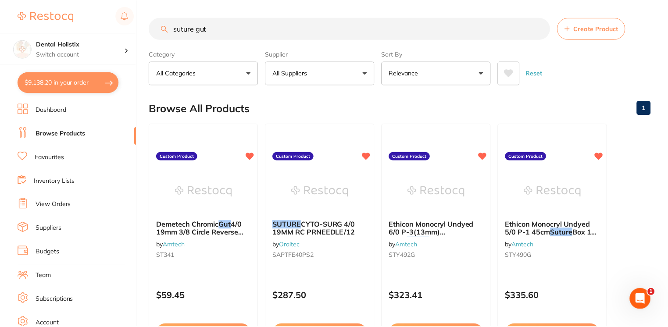
scroll to position [88, 0]
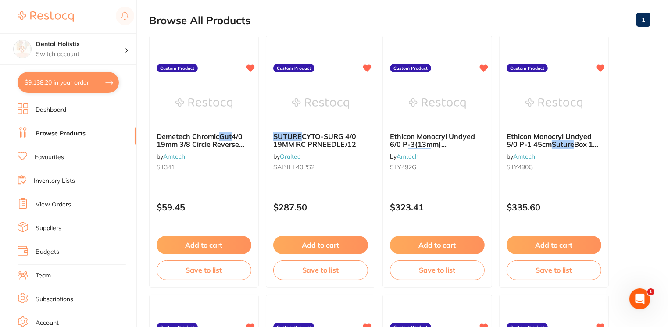
click at [52, 137] on link "Browse Products" at bounding box center [61, 133] width 50 height 9
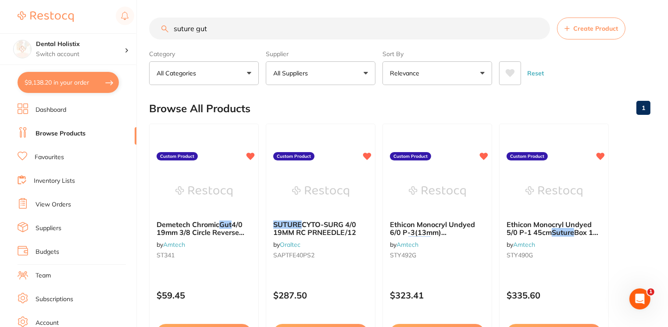
drag, startPoint x: 667, startPoint y: 90, endPoint x: 660, endPoint y: 113, distance: 23.5
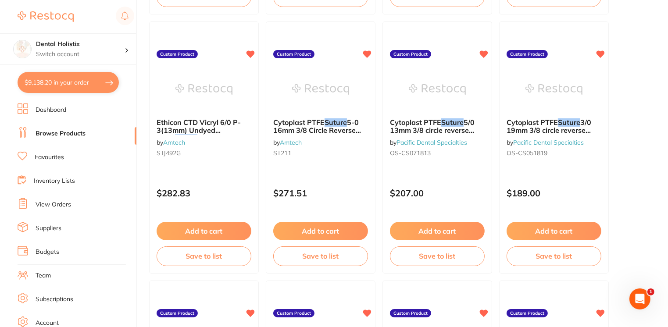
scroll to position [362, 0]
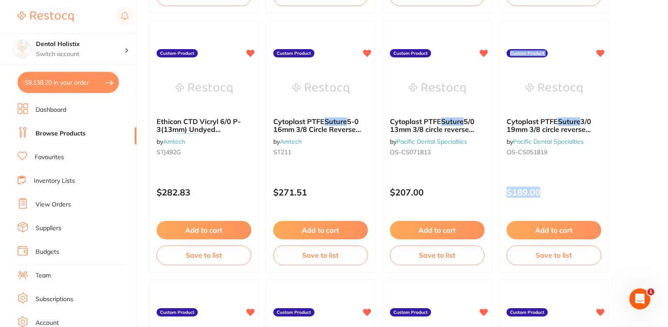
drag, startPoint x: 667, startPoint y: 170, endPoint x: 662, endPoint y: 212, distance: 42.0
click at [662, 212] on main "suture gut Create Product Category All Categories All Categories No categories …" at bounding box center [408, 108] width 519 height 940
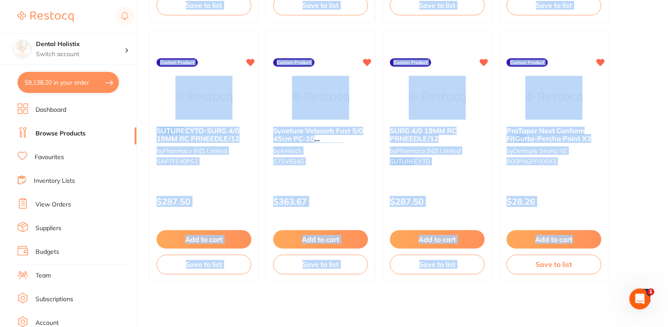
drag, startPoint x: 667, startPoint y: 228, endPoint x: 670, endPoint y: 183, distance: 45.3
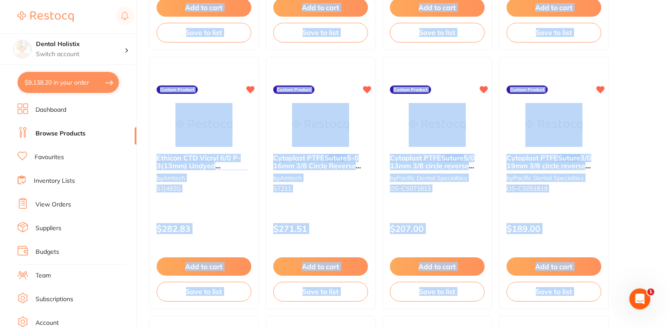
click at [639, 196] on ul "Demetech Chromic Gut 4/0 19mm 3/8 Circle Reverse Cut 45cm Box 12 by Amtech ST34…" at bounding box center [400, 183] width 502 height 771
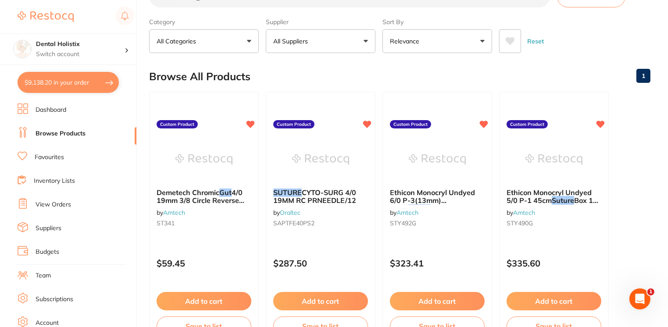
scroll to position [26, 0]
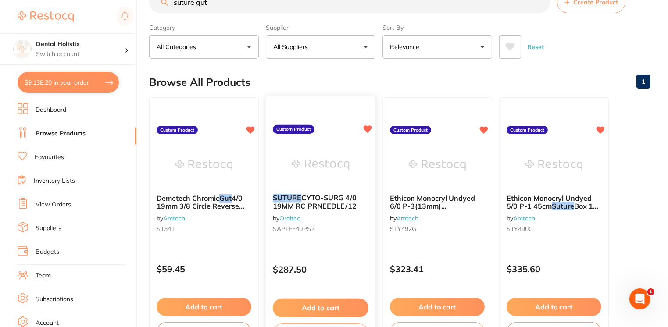
click at [345, 213] on div "SUTURE CYTO-SURG 4/0 19MM RC PRNEEDLE/12 by Oraltec SAPTFE40PS2" at bounding box center [321, 215] width 110 height 57
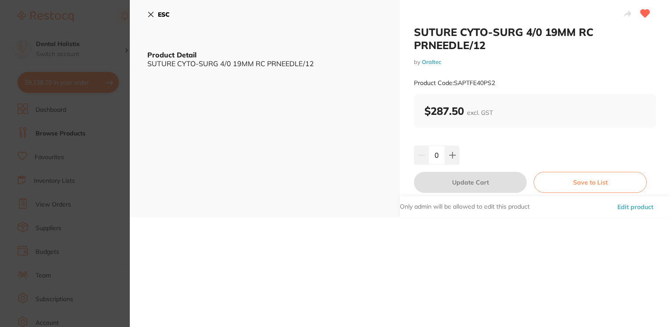
click at [149, 14] on icon at bounding box center [150, 14] width 7 height 7
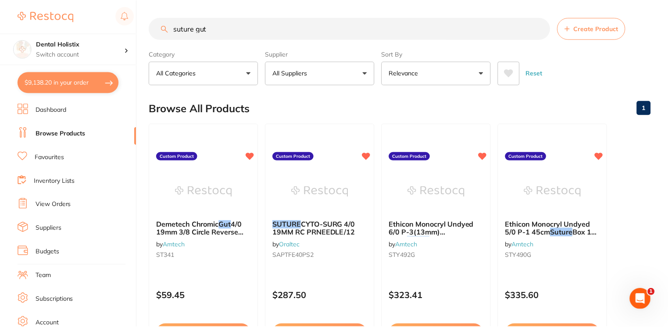
scroll to position [26, 0]
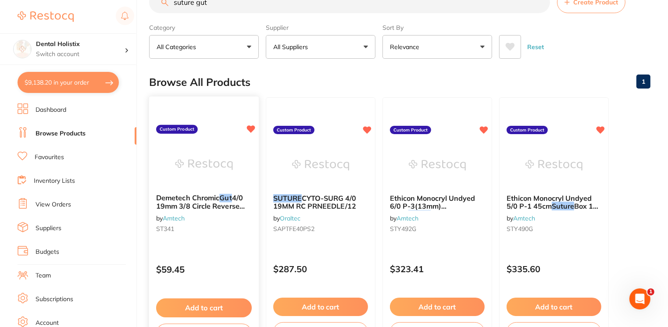
click at [179, 192] on div "Demetech Chromic Gut 4/0 19mm 3/8 Circle Reverse Cut 45cm Box 12 by Amtech ST341" at bounding box center [204, 215] width 110 height 57
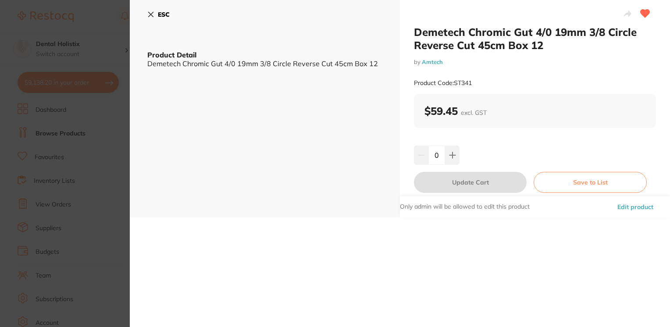
click at [151, 12] on icon at bounding box center [150, 14] width 7 height 7
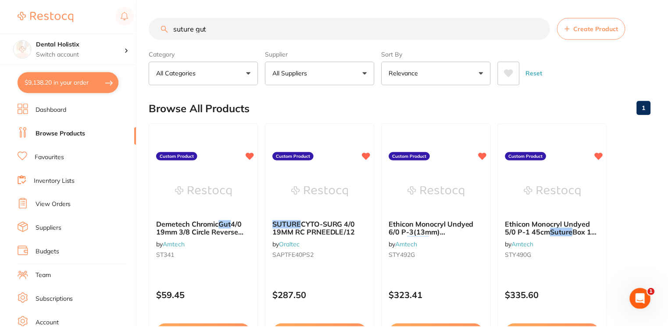
scroll to position [26, 0]
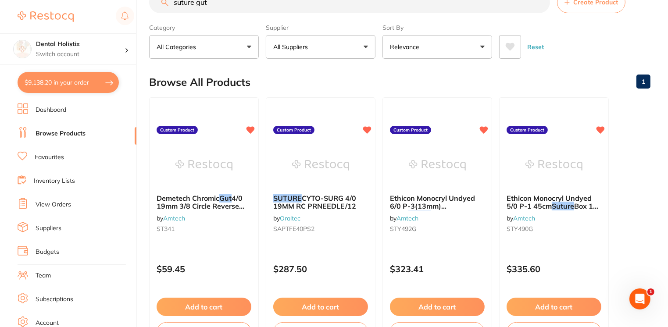
click at [72, 80] on button "$9,138.20 in your order" at bounding box center [68, 82] width 101 height 21
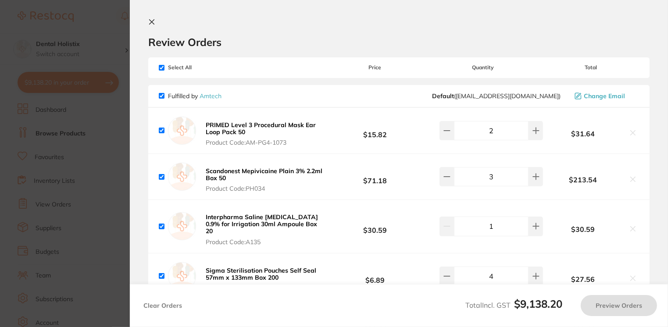
checkbox input "true"
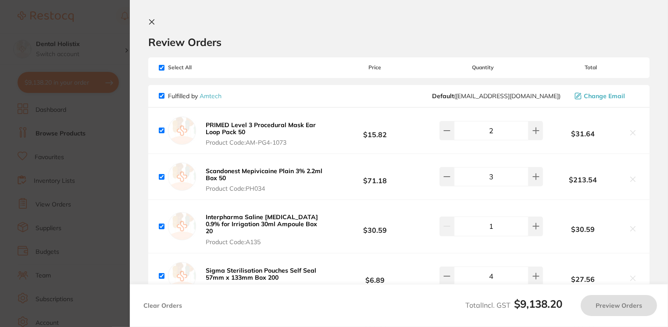
checkbox input "true"
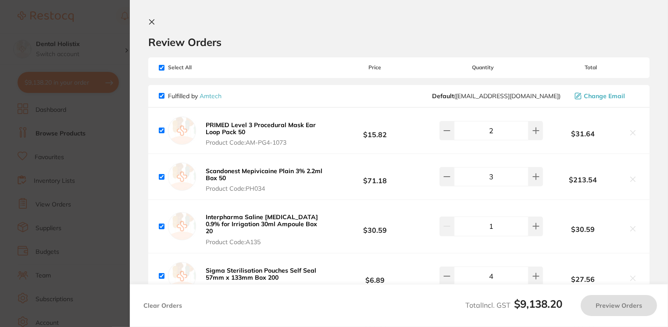
checkbox input "true"
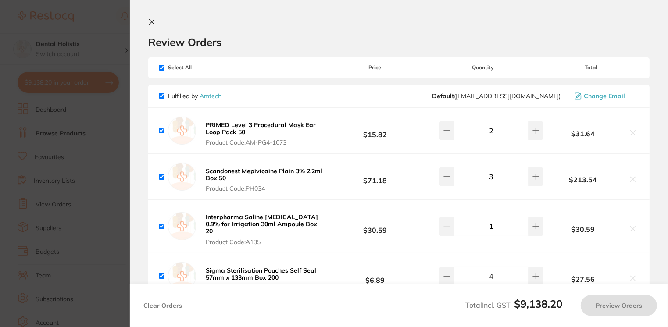
checkbox input "true"
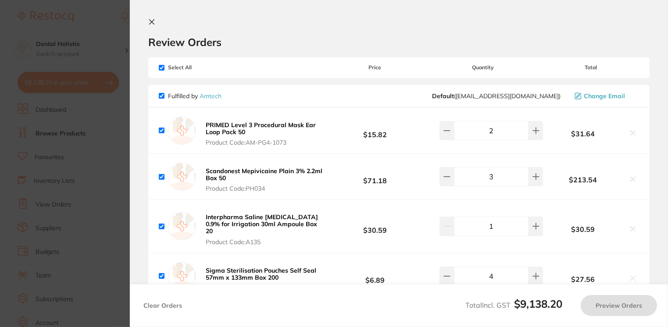
checkbox input "true"
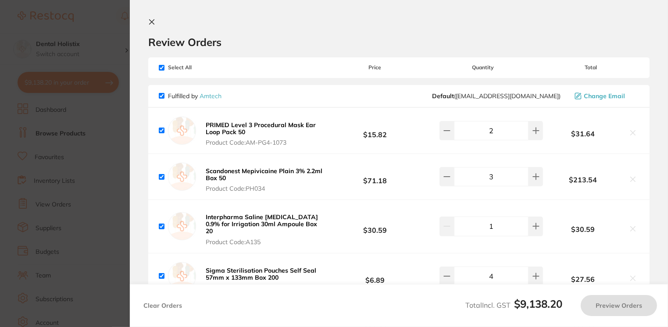
checkbox input "true"
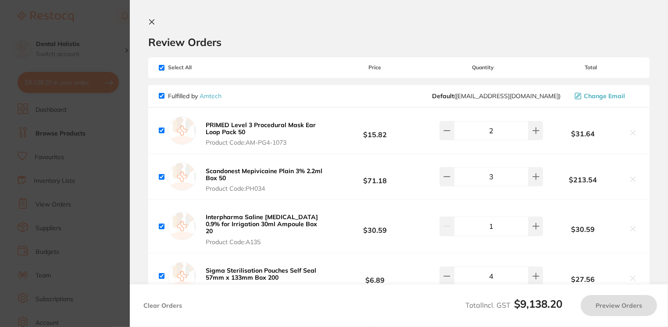
checkbox input "true"
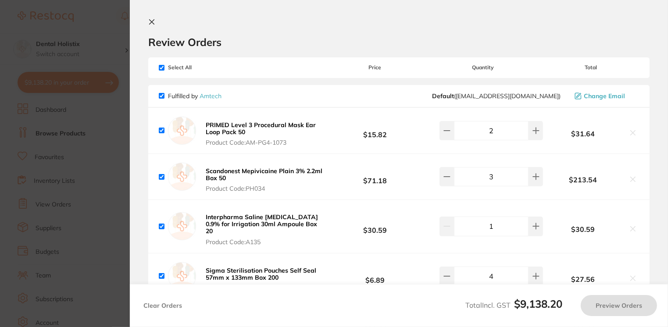
checkbox input "true"
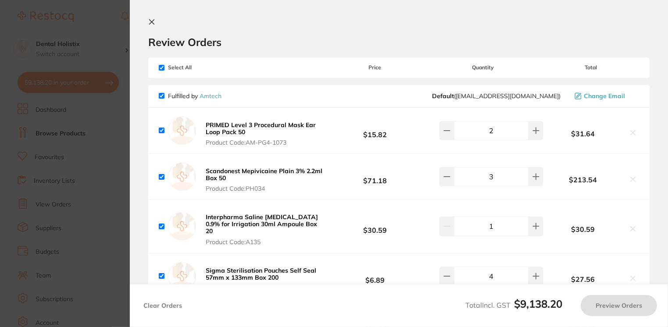
checkbox input "true"
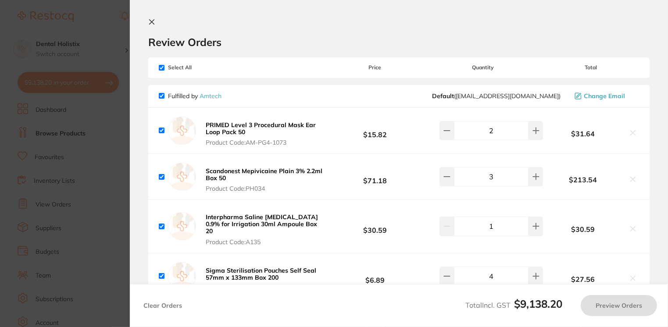
checkbox input "true"
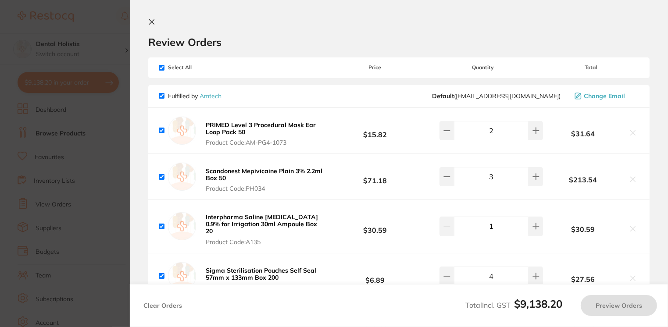
checkbox input "true"
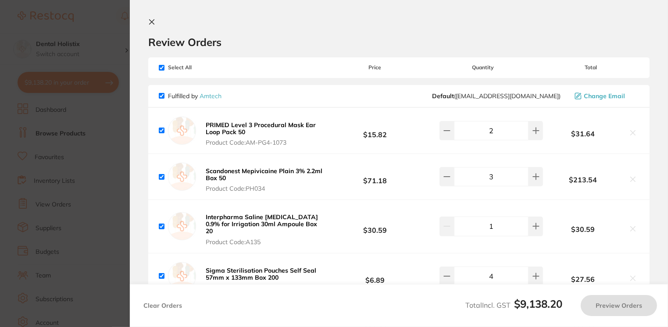
checkbox input "true"
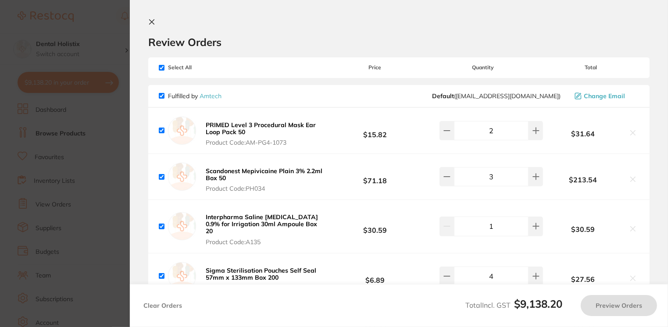
checkbox input "true"
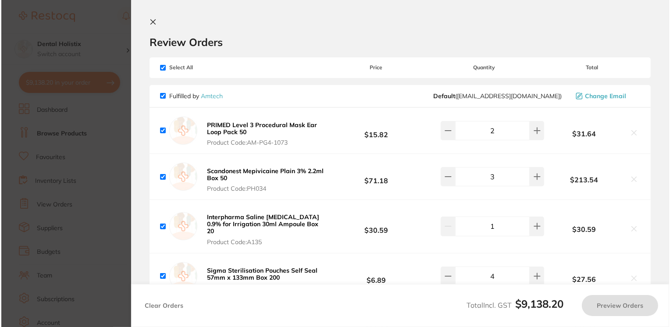
scroll to position [0, 0]
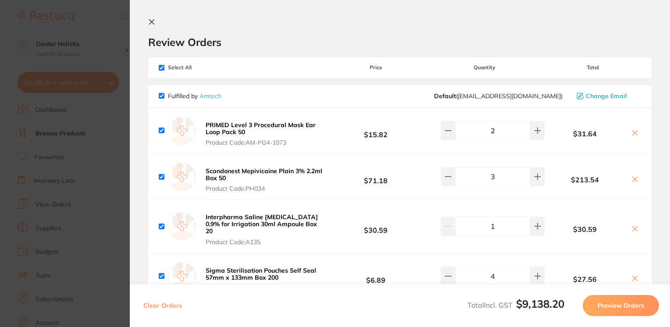
click at [161, 68] on input "checkbox" at bounding box center [162, 68] width 6 height 6
checkbox input "false"
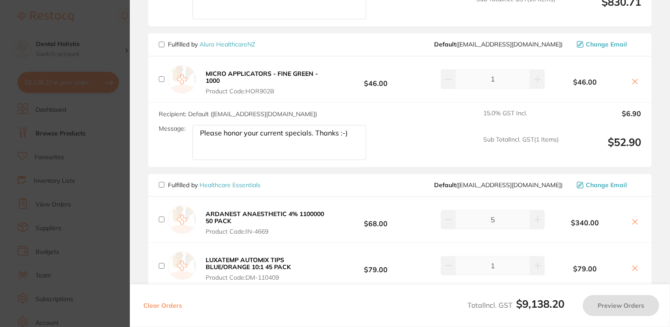
scroll to position [629, 0]
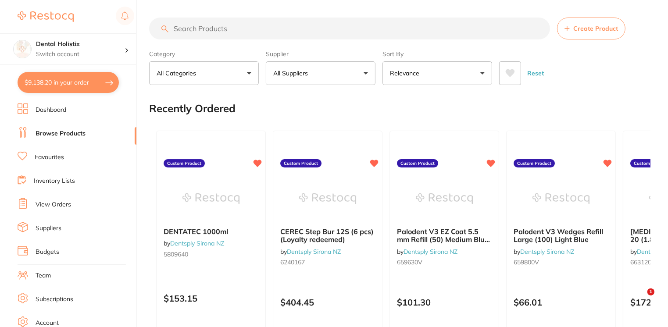
click at [56, 85] on button "$9,138.20 in your order" at bounding box center [68, 82] width 101 height 21
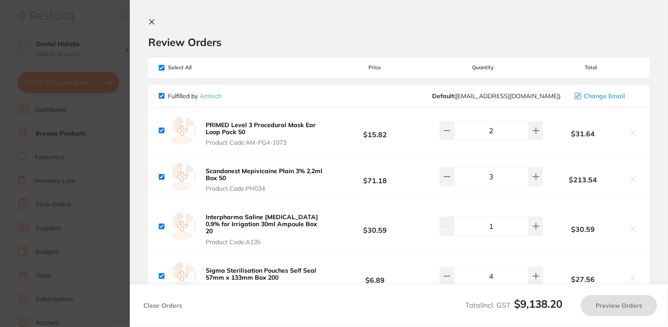
checkbox input "true"
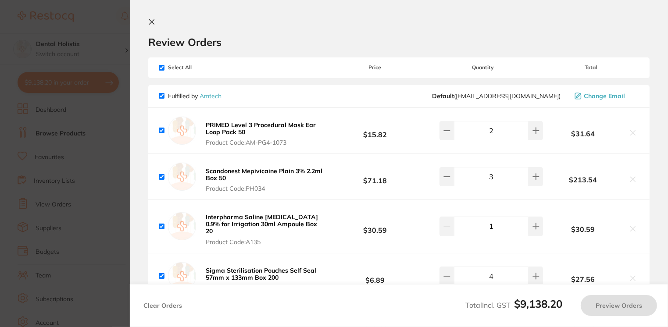
checkbox input "true"
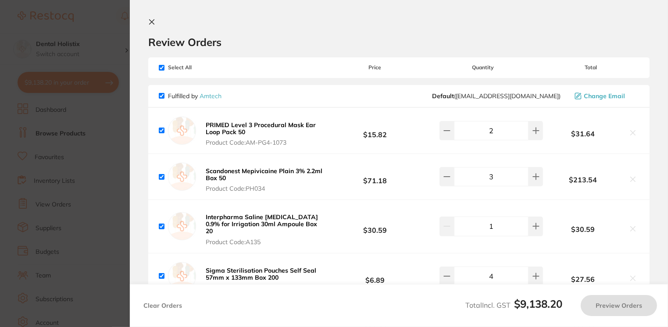
checkbox input "true"
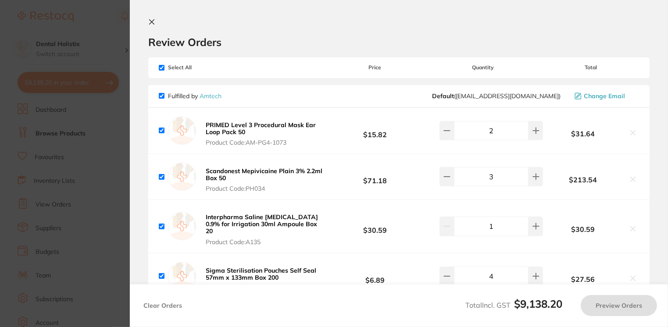
checkbox input "true"
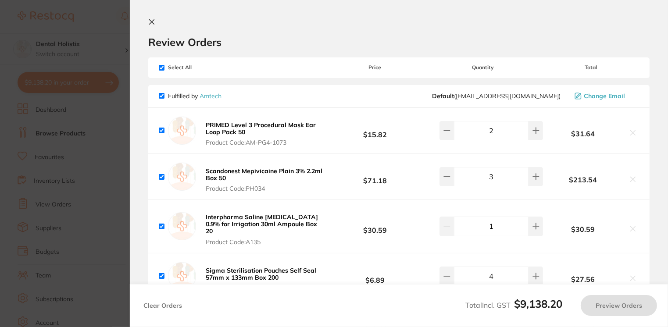
checkbox input "true"
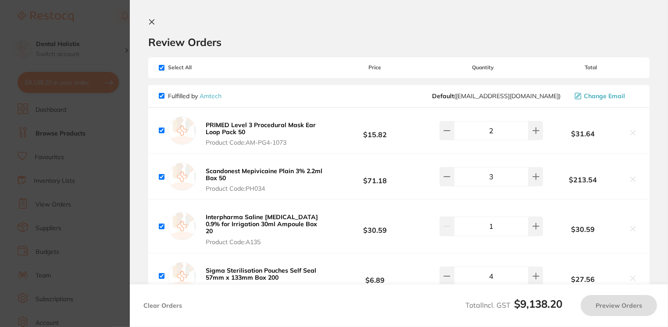
checkbox input "true"
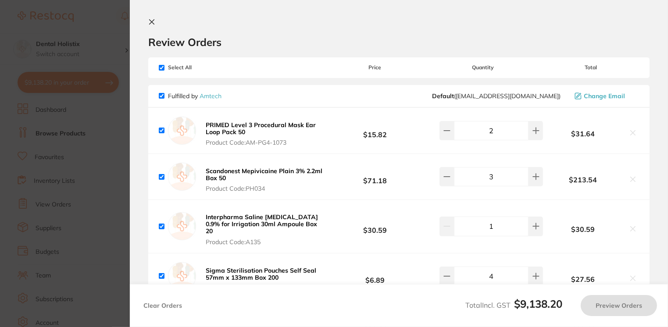
checkbox input "true"
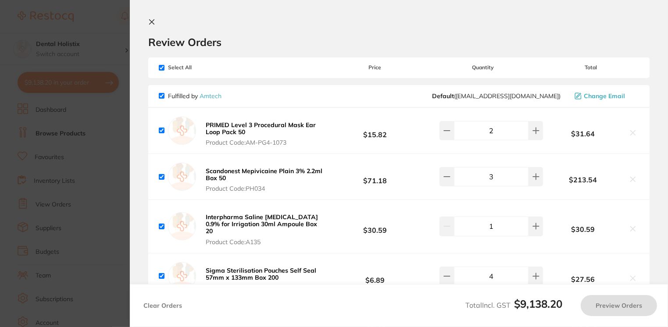
checkbox input "true"
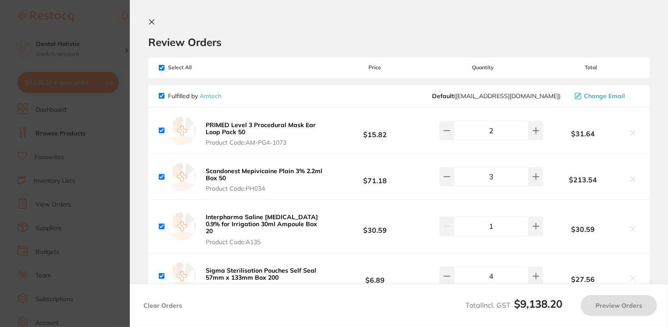
checkbox input "true"
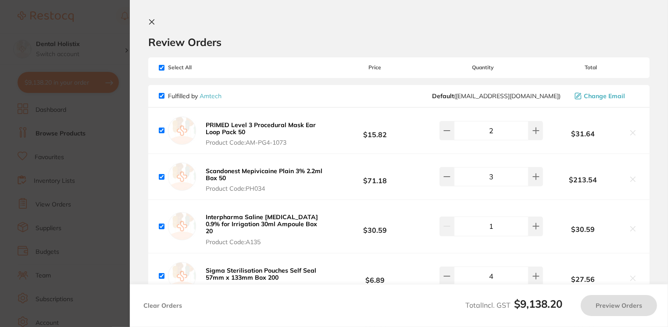
checkbox input "true"
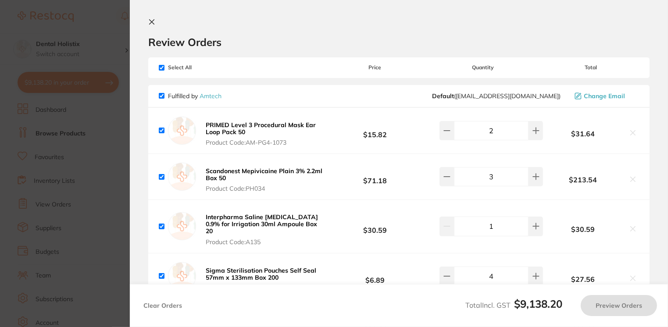
checkbox input "true"
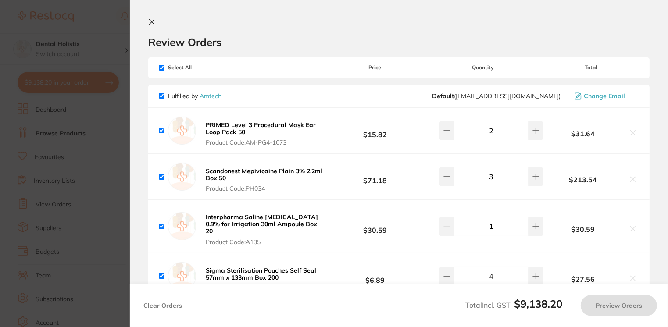
checkbox input "true"
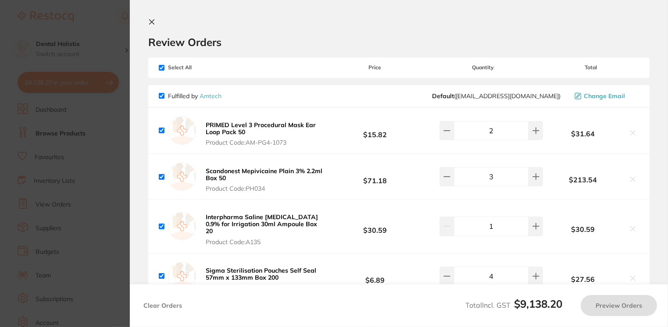
checkbox input "true"
click at [163, 69] on input "checkbox" at bounding box center [162, 68] width 6 height 6
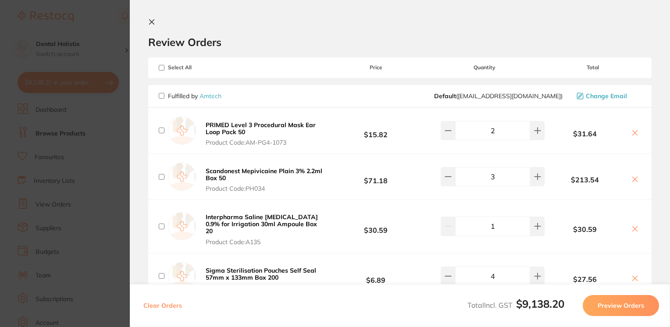
checkbox input "false"
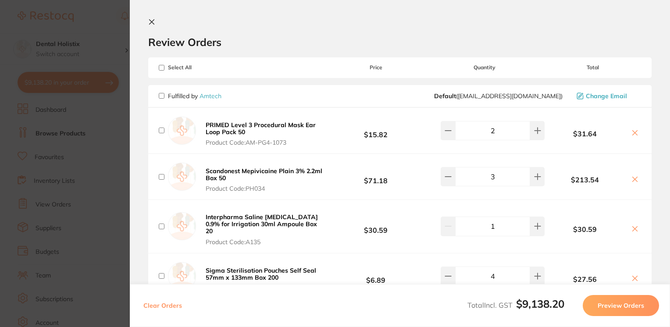
checkbox input "false"
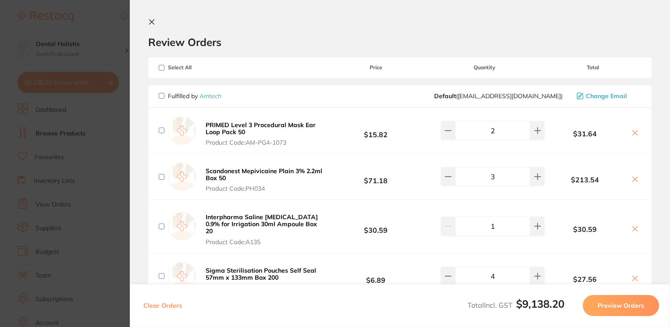
checkbox input "false"
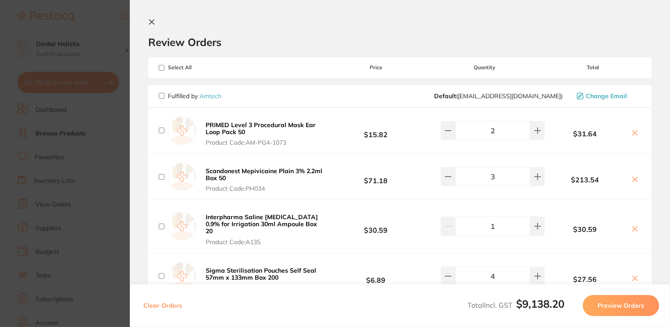
checkbox input "false"
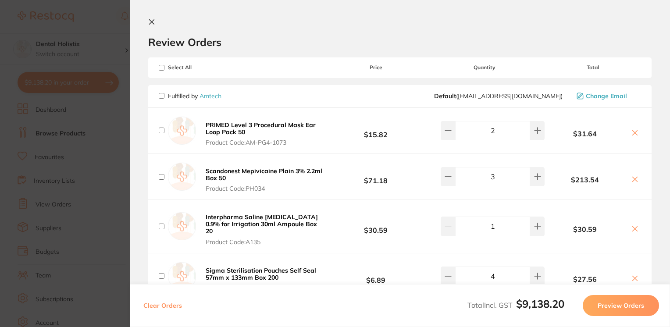
checkbox input "false"
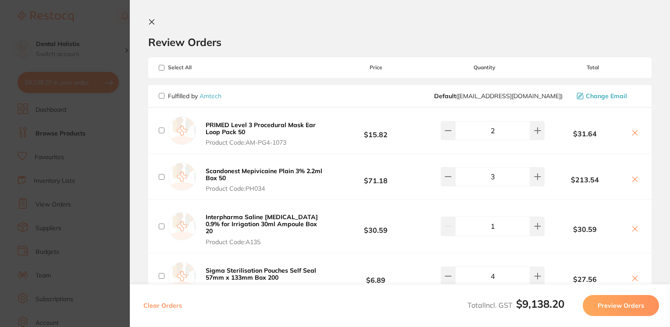
checkbox input "false"
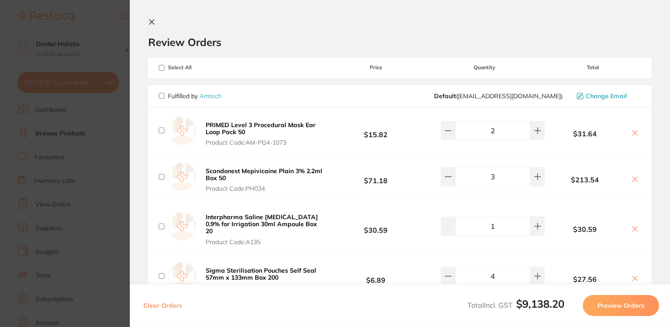
checkbox input "false"
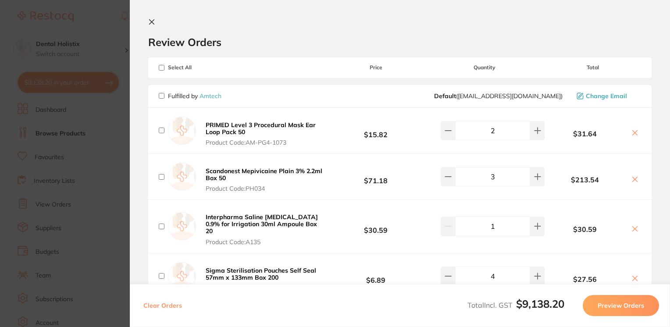
checkbox input "false"
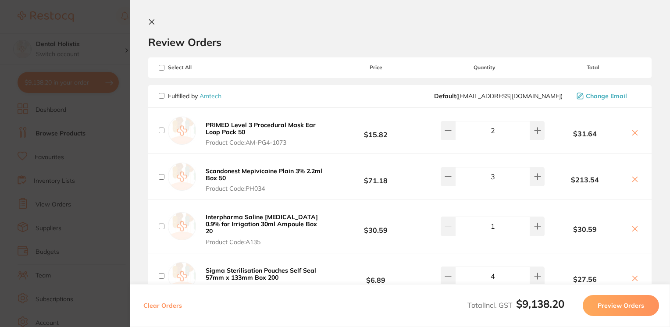
checkbox input "false"
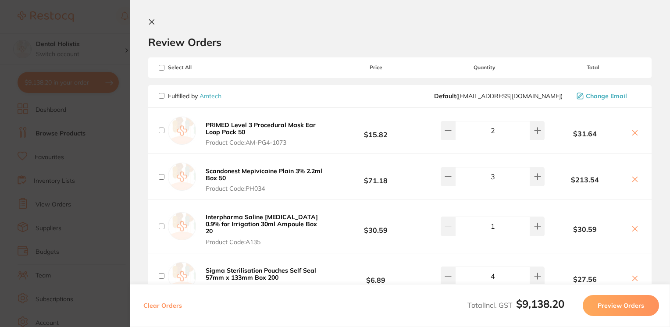
checkbox input "false"
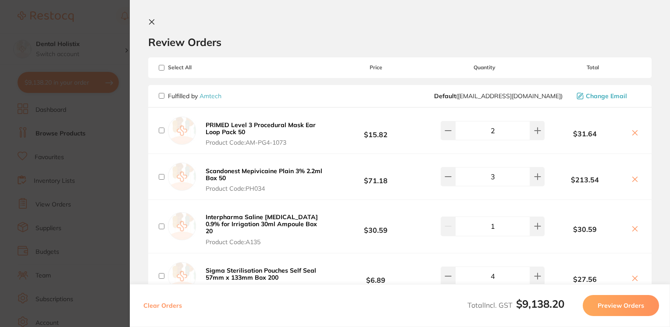
checkbox input "false"
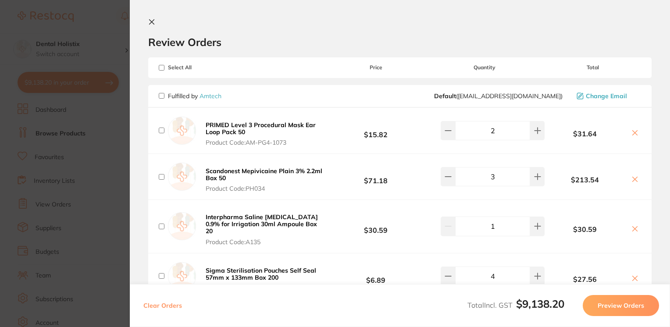
checkbox input "false"
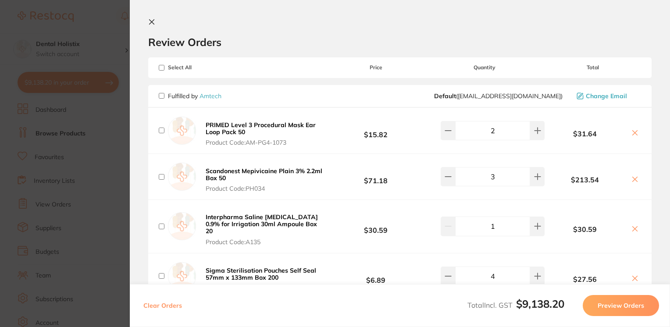
checkbox input "false"
click at [150, 21] on icon at bounding box center [151, 21] width 7 height 7
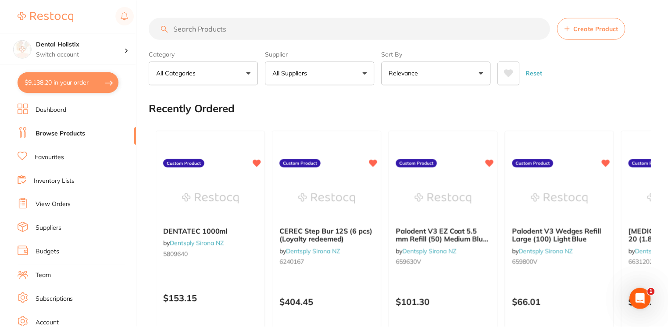
scroll to position [26, 0]
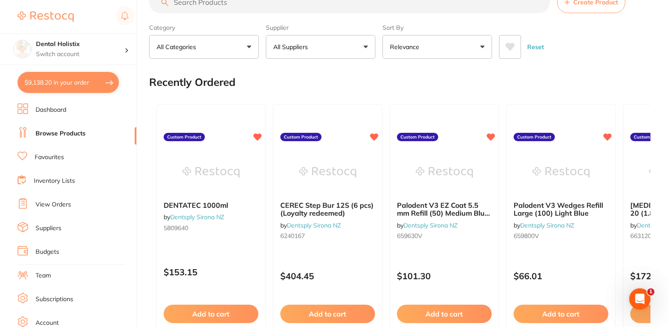
click at [320, 2] on input "search" at bounding box center [349, 2] width 401 height 22
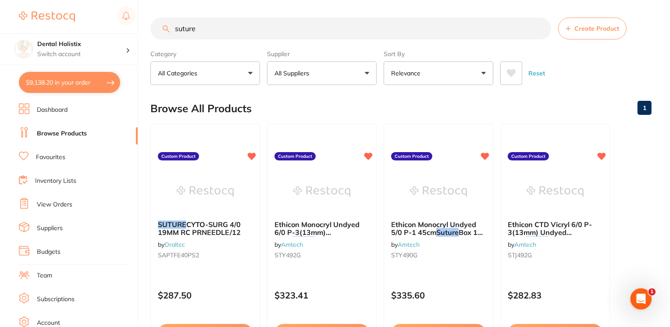
scroll to position [0, 0]
type input "suture"
click at [192, 195] on img at bounding box center [203, 191] width 57 height 44
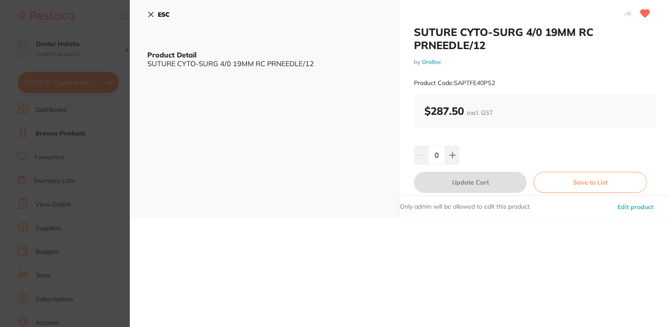
click at [153, 18] on icon at bounding box center [150, 14] width 7 height 7
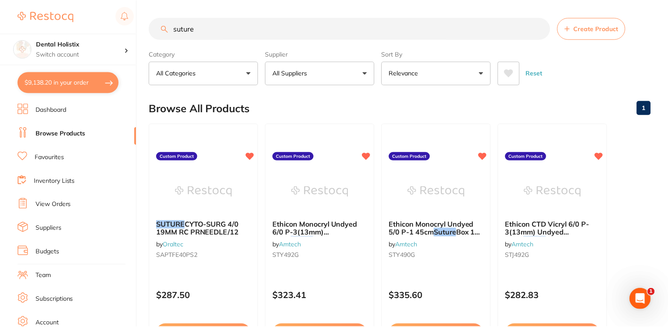
scroll to position [25, 0]
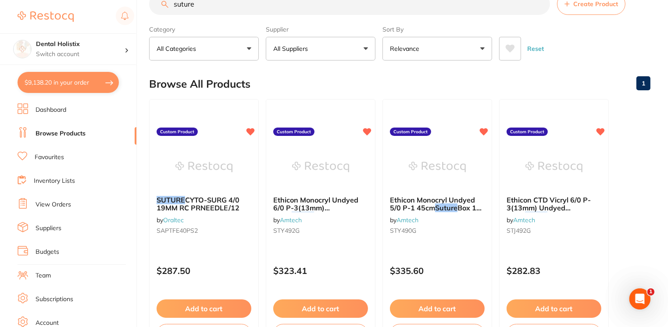
click at [91, 82] on button "$9,138.20 in your order" at bounding box center [68, 82] width 101 height 21
checkbox input "true"
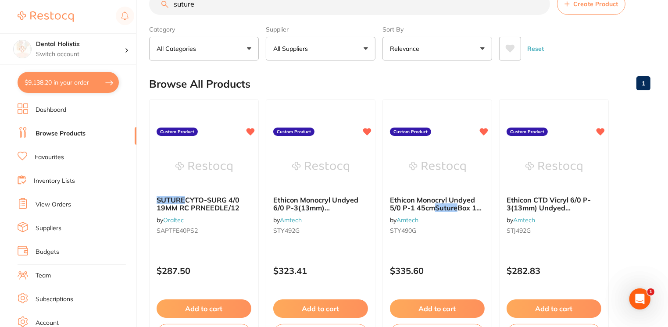
checkbox input "true"
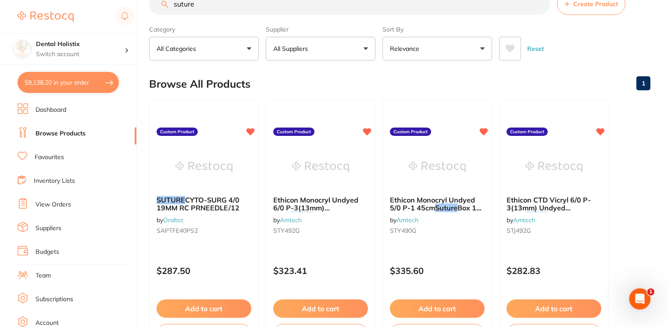
checkbox input "true"
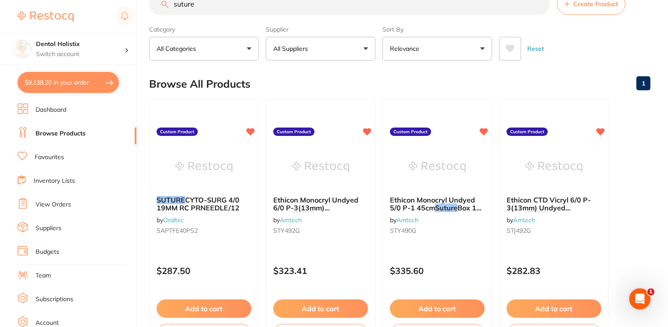
checkbox input "true"
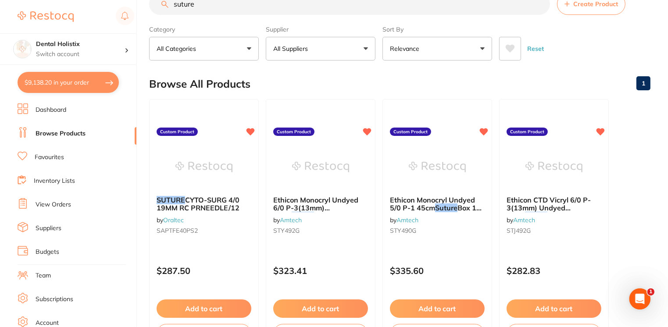
checkbox input "true"
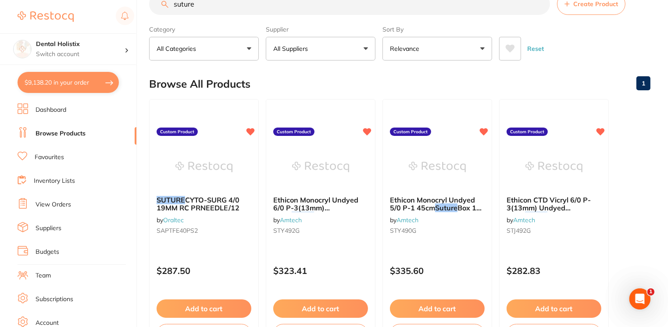
checkbox input "true"
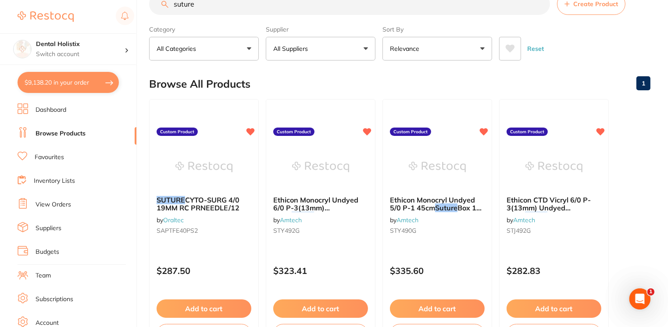
checkbox input "true"
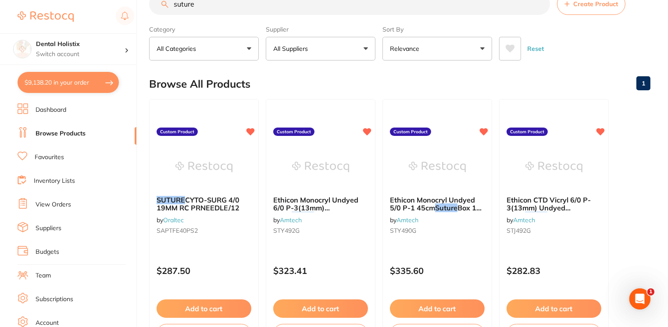
checkbox input "true"
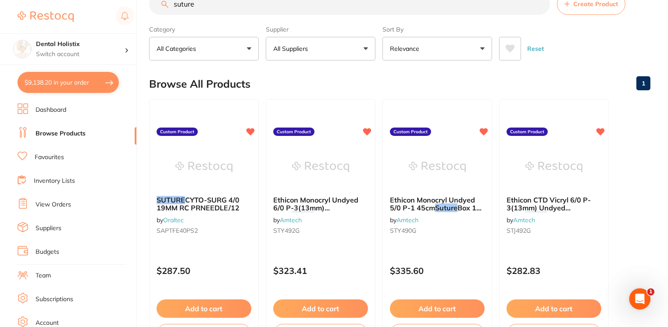
checkbox input "true"
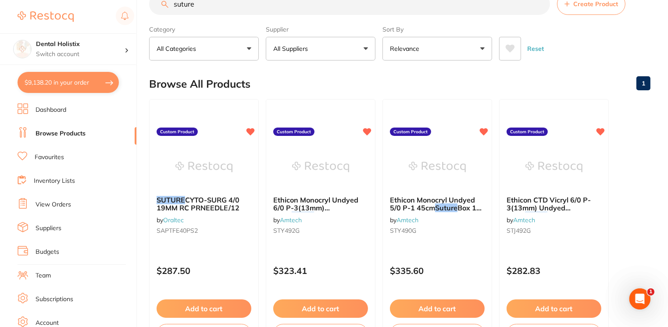
checkbox input "true"
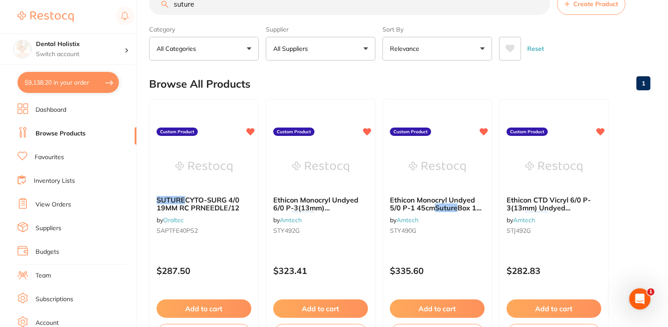
checkbox input "true"
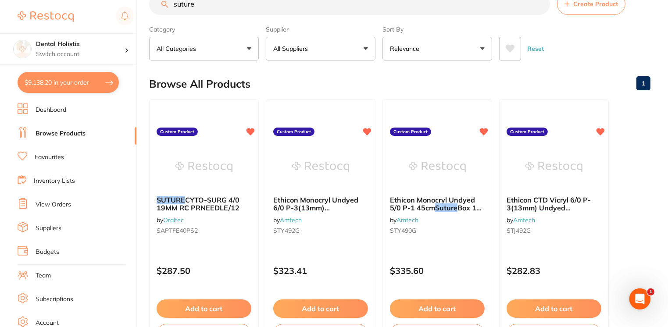
checkbox input "true"
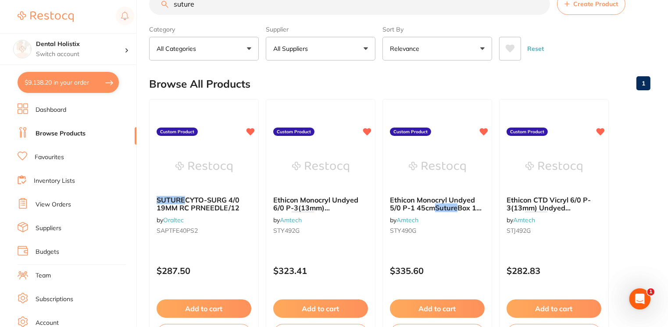
checkbox input "true"
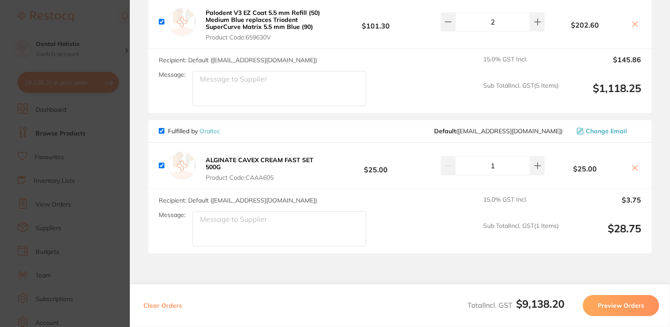
scroll to position [2965, 0]
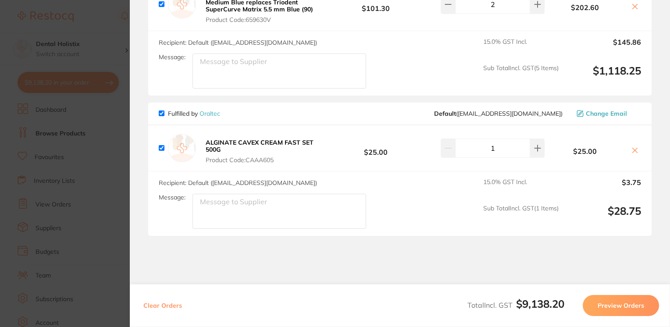
click at [658, 312] on div "Total Incl. GST $9,138.20 Preview Orders" at bounding box center [564, 305] width 192 height 21
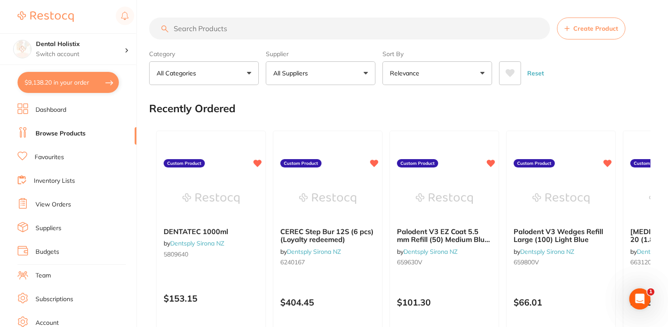
click at [240, 34] on input "search" at bounding box center [349, 29] width 401 height 22
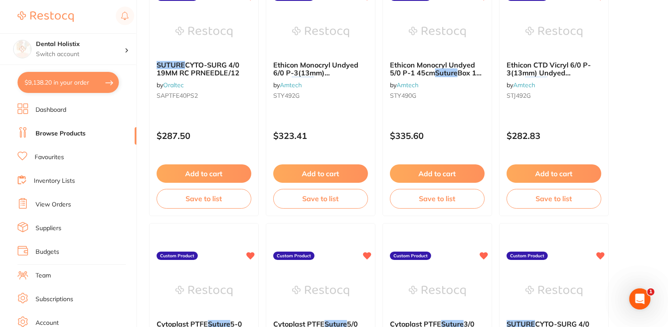
scroll to position [165, 0]
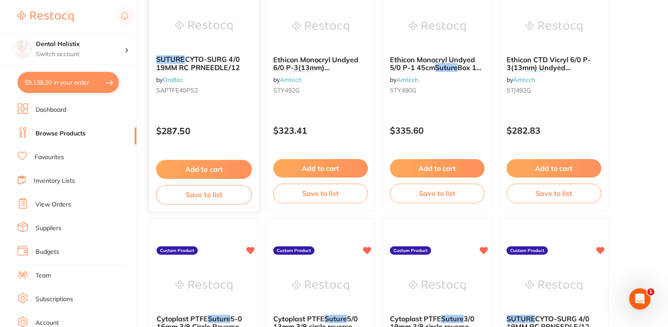
type input "suture"
click at [211, 176] on button "Add to cart" at bounding box center [204, 169] width 96 height 19
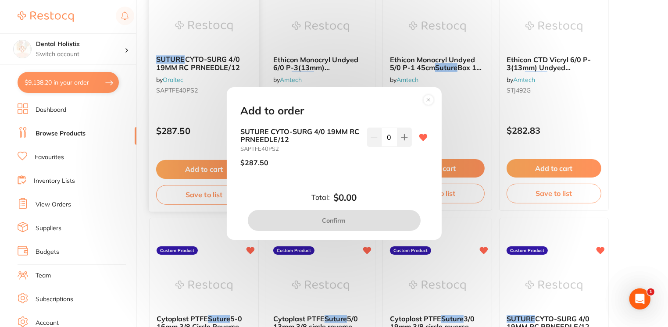
scroll to position [0, 0]
click at [401, 140] on icon at bounding box center [404, 137] width 7 height 7
type input "1"
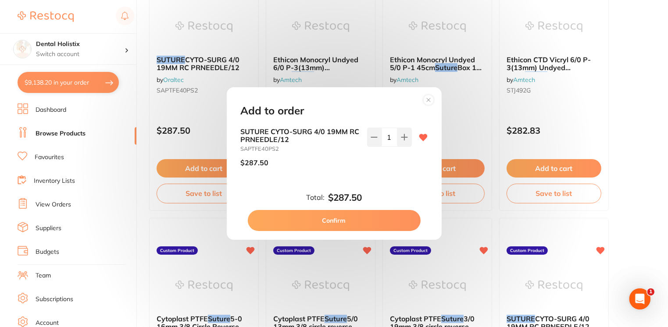
click at [346, 223] on button "Confirm" at bounding box center [334, 220] width 173 height 21
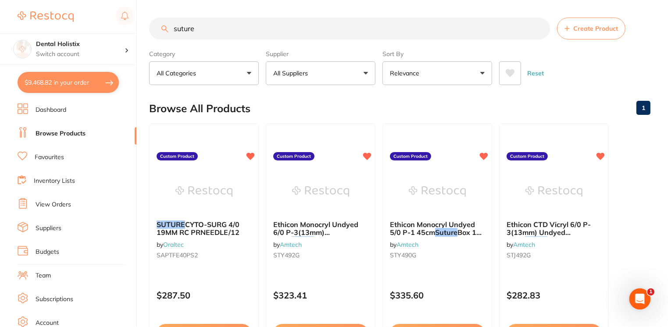
click at [301, 29] on input "suture" at bounding box center [349, 29] width 401 height 22
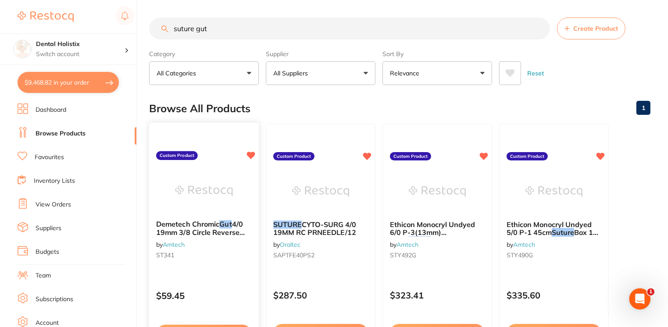
click at [219, 228] on span "4/0 19mm 3/8 Circle Reverse Cut 45cm Box 12" at bounding box center [200, 232] width 89 height 25
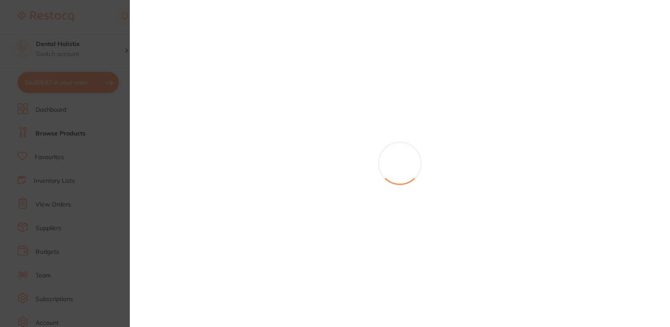
click at [100, 66] on section at bounding box center [335, 163] width 670 height 327
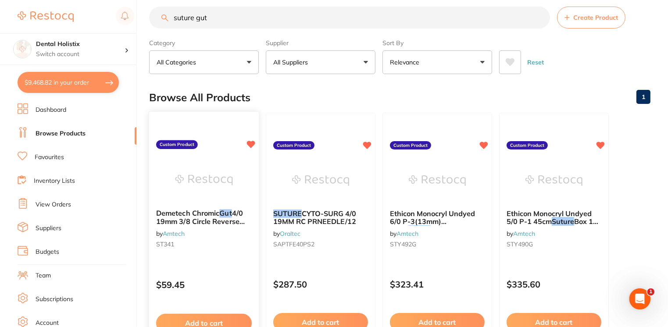
click at [205, 320] on button "Add to cart" at bounding box center [204, 323] width 96 height 19
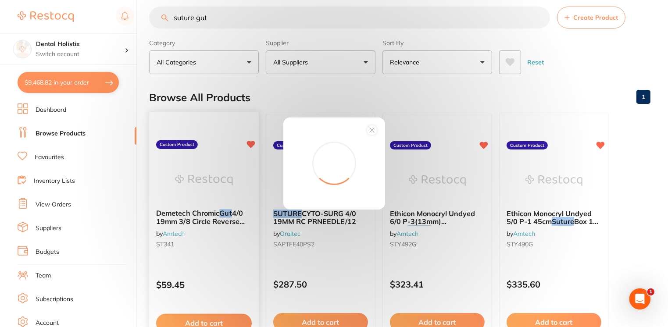
scroll to position [0, 0]
click at [370, 129] on icon at bounding box center [372, 131] width 4 height 4
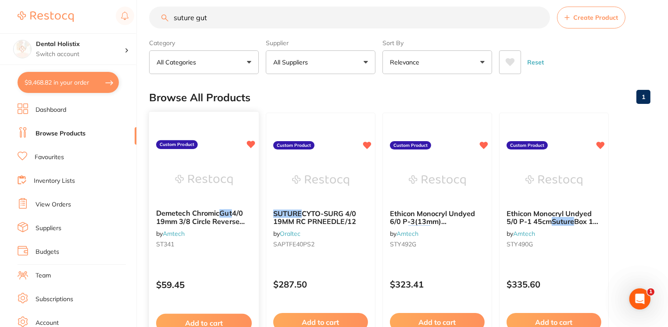
click at [224, 220] on span "4/0 19mm 3/8 Circle Reverse Cut 45cm Box 12" at bounding box center [200, 221] width 89 height 25
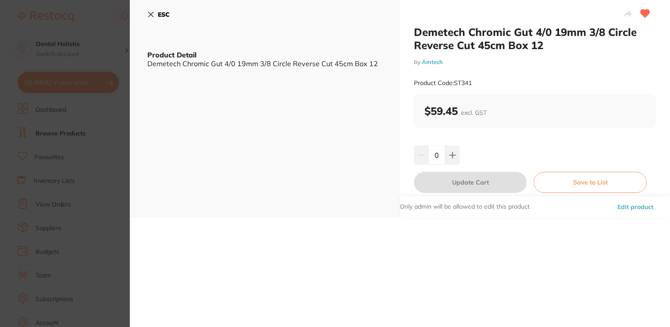
click at [153, 13] on icon at bounding box center [151, 14] width 5 height 5
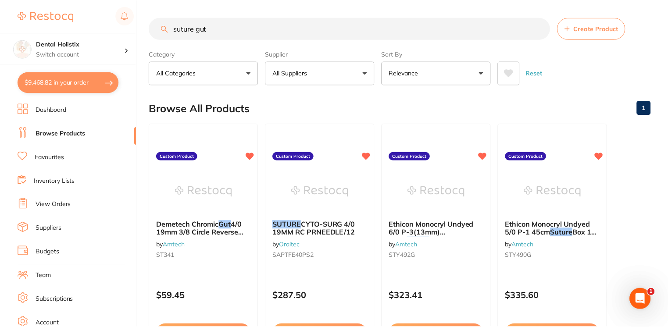
scroll to position [11, 0]
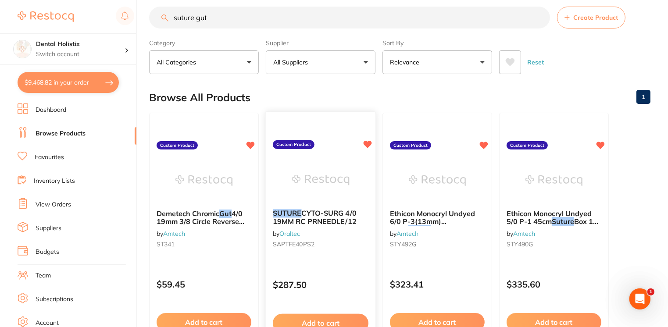
click at [294, 222] on span "CYTO-SURG 4/0 19MM RC PRNEEDLE/12" at bounding box center [315, 217] width 84 height 17
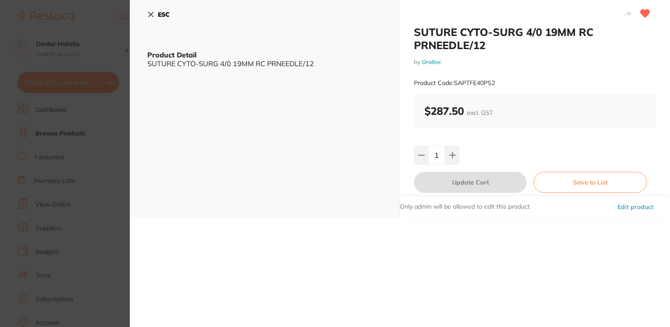
click at [149, 12] on icon at bounding box center [150, 14] width 7 height 7
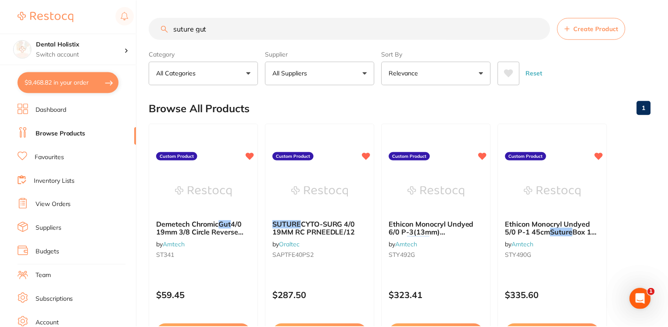
scroll to position [11, 0]
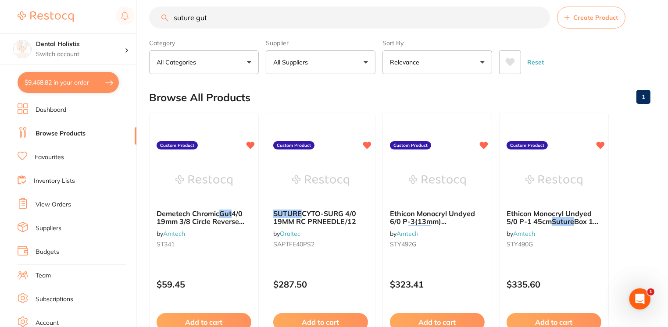
drag, startPoint x: 223, startPoint y: 18, endPoint x: 149, endPoint y: 18, distance: 74.2
click at [149, 18] on div "$9,468.82 Dental Holistix Switch account Dental Holistix $9,468.82 in your orde…" at bounding box center [334, 152] width 668 height 327
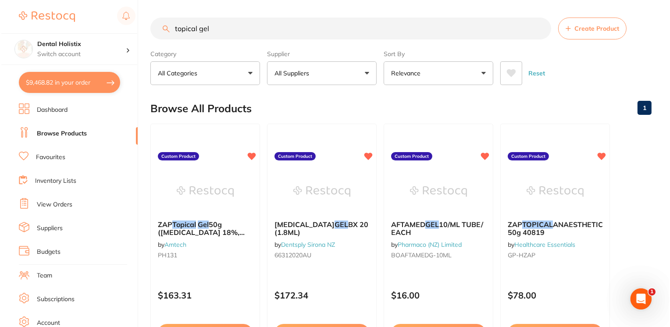
scroll to position [0, 0]
type input "topical gel"
click at [196, 197] on img at bounding box center [203, 191] width 57 height 44
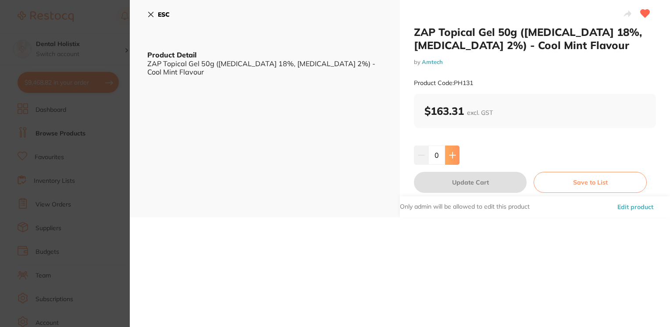
click at [449, 156] on icon at bounding box center [452, 155] width 7 height 7
type input "2"
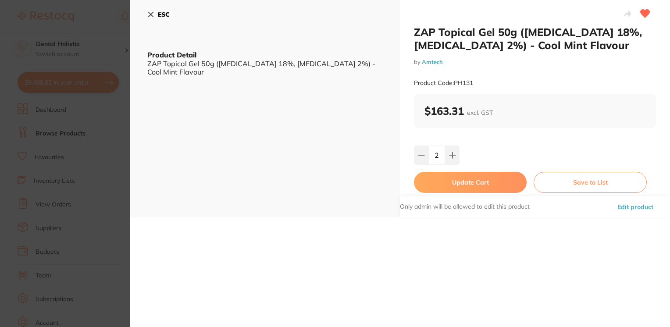
click at [452, 182] on button "Update Cart" at bounding box center [470, 182] width 113 height 21
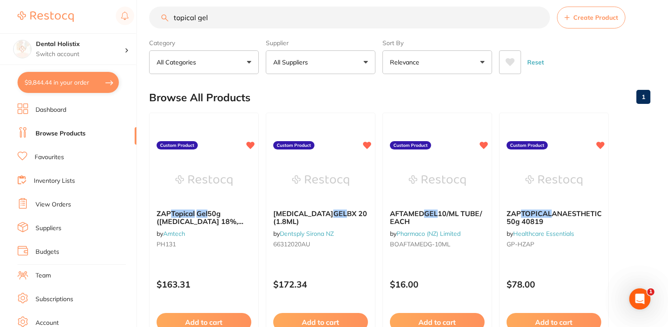
drag, startPoint x: 209, startPoint y: 19, endPoint x: 135, endPoint y: 25, distance: 74.4
click at [135, 25] on div "$9,844.44 Dental Holistix Switch account Dental Holistix $9,844.44 in your orde…" at bounding box center [334, 152] width 668 height 327
type input "v"
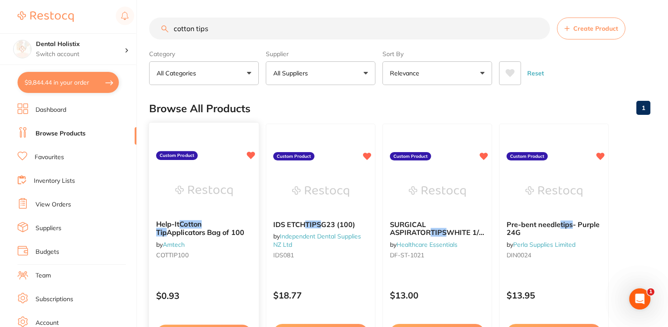
type input "cotton tips"
click at [183, 231] on span "Applicators Bag of 100" at bounding box center [206, 232] width 78 height 9
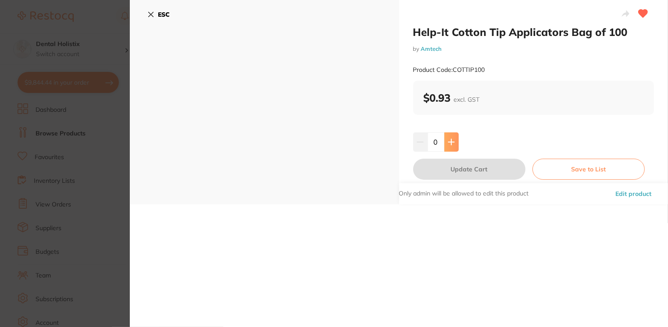
click at [453, 142] on button at bounding box center [451, 142] width 14 height 19
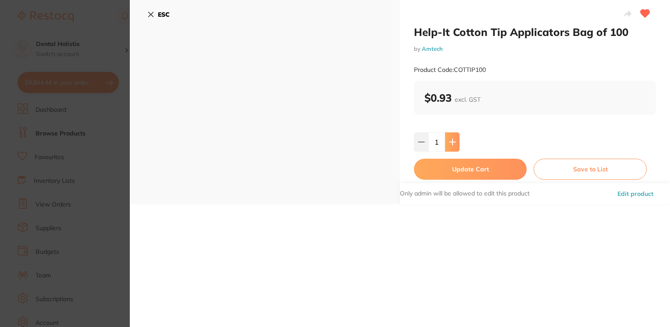
click at [453, 142] on icon at bounding box center [453, 142] width 6 height 6
click at [453, 143] on icon at bounding box center [452, 142] width 7 height 7
type input "4"
click at [451, 172] on button "Update Cart" at bounding box center [470, 169] width 113 height 21
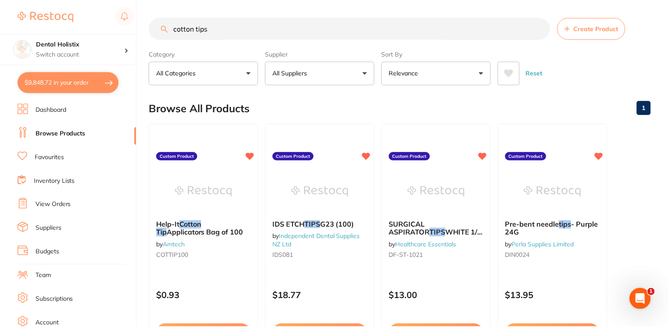
scroll to position [11, 0]
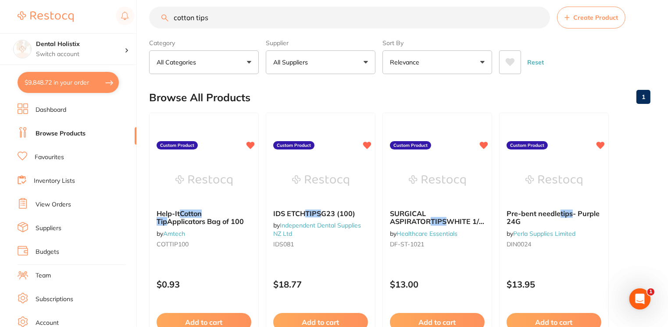
drag, startPoint x: 219, startPoint y: 23, endPoint x: 104, endPoint y: 11, distance: 115.5
click at [104, 11] on div "$9,848.72 Dental Holistix Switch account Dental Holistix $9,848.72 in your orde…" at bounding box center [334, 152] width 668 height 327
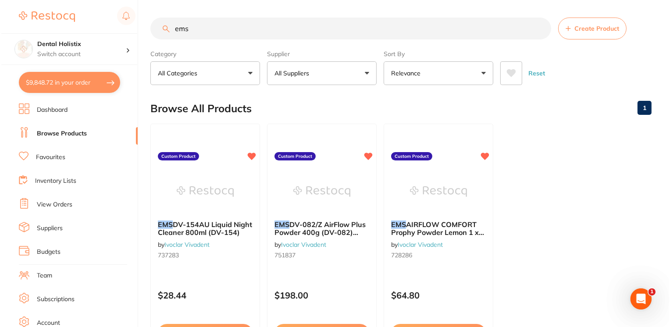
scroll to position [0, 0]
type input "ems"
click at [300, 220] on span "DV-082/Z AirFlow Plus Powder 400g (DV-082) pack of 1" at bounding box center [319, 232] width 92 height 25
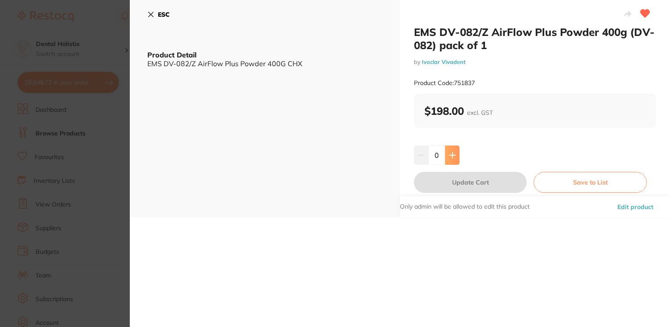
click at [455, 155] on button at bounding box center [452, 155] width 14 height 19
type input "2"
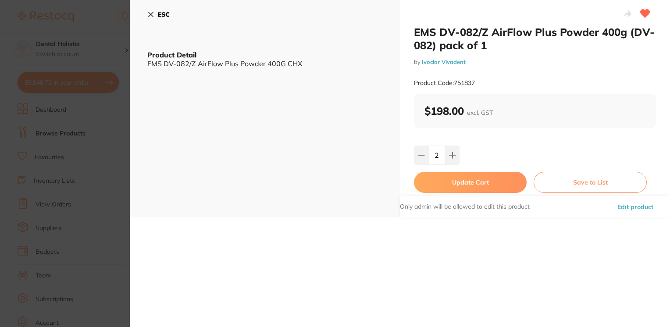
click at [459, 190] on button "Update Cart" at bounding box center [470, 182] width 113 height 21
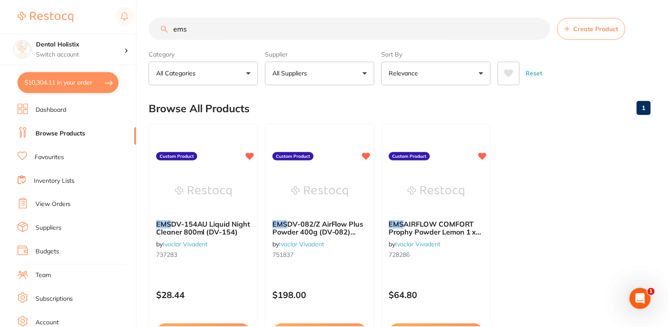
scroll to position [11, 0]
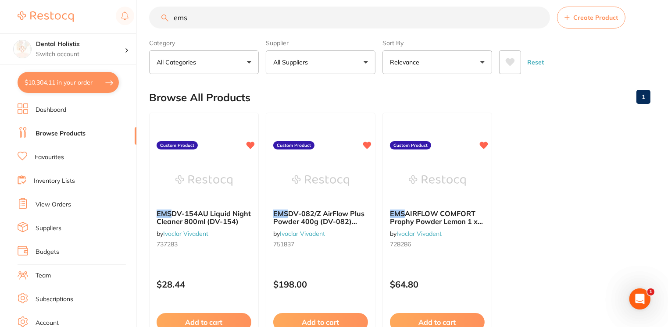
drag, startPoint x: 195, startPoint y: 20, endPoint x: 149, endPoint y: 15, distance: 45.9
click at [149, 15] on input "ems" at bounding box center [349, 18] width 401 height 22
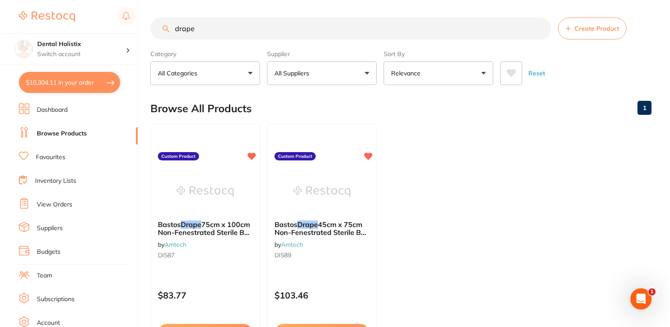
scroll to position [0, 0]
click at [310, 192] on img at bounding box center [320, 191] width 57 height 44
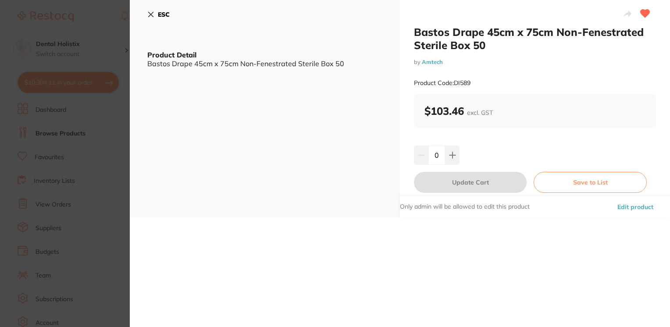
click at [156, 14] on button "ESC" at bounding box center [158, 14] width 22 height 15
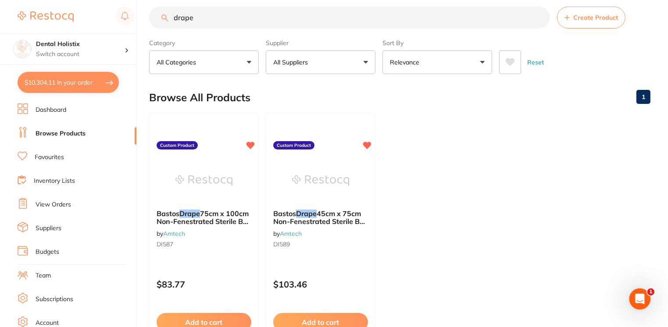
drag, startPoint x: 205, startPoint y: 21, endPoint x: 142, endPoint y: 27, distance: 63.5
click at [142, 27] on div "$10,304.11 Dental Holistix Switch account Dental Holistix $10,304.11 in your or…" at bounding box center [334, 152] width 668 height 327
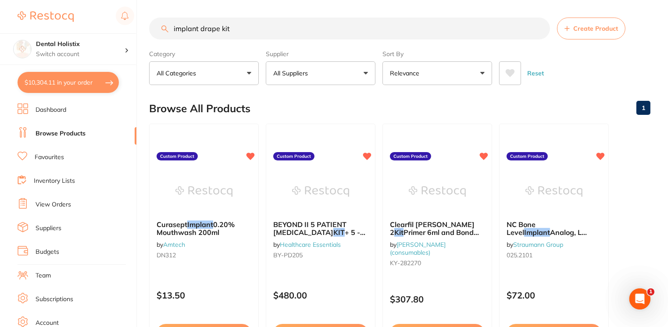
click at [170, 28] on input "implant drape kit" at bounding box center [349, 29] width 401 height 22
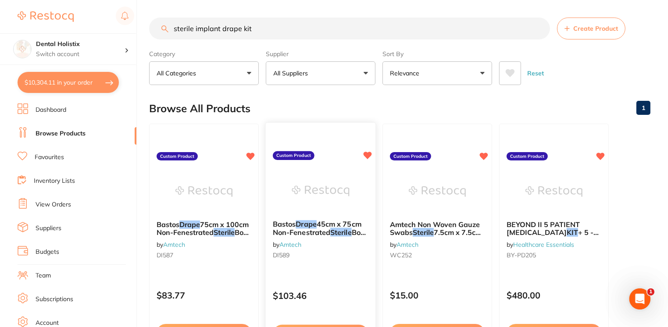
click at [295, 256] on small "DI589" at bounding box center [321, 255] width 96 height 7
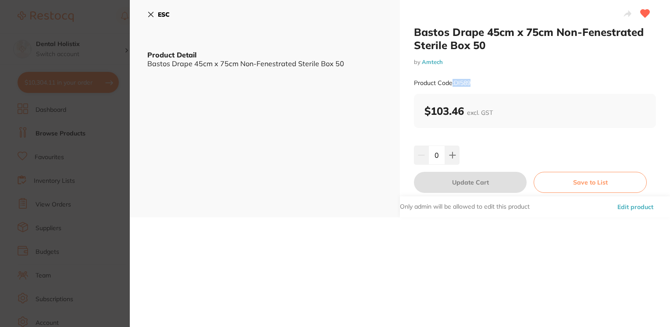
drag, startPoint x: 471, startPoint y: 88, endPoint x: 451, endPoint y: 82, distance: 21.0
click at [451, 82] on div "Product Code: DI589" at bounding box center [535, 82] width 242 height 21
copy small ": DI589"
click at [149, 16] on icon at bounding box center [150, 14] width 7 height 7
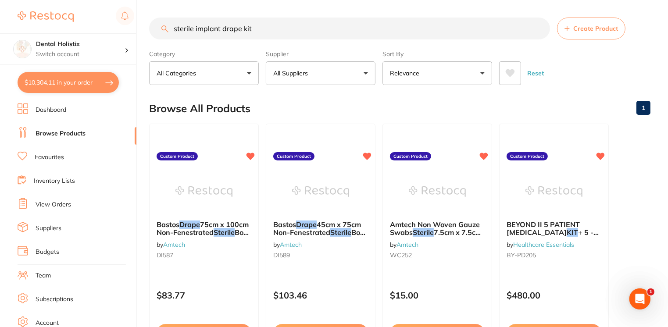
drag, startPoint x: 293, startPoint y: 33, endPoint x: 211, endPoint y: 29, distance: 82.2
click at [211, 29] on input "sterile implant drape kit" at bounding box center [349, 29] width 401 height 22
type input "s"
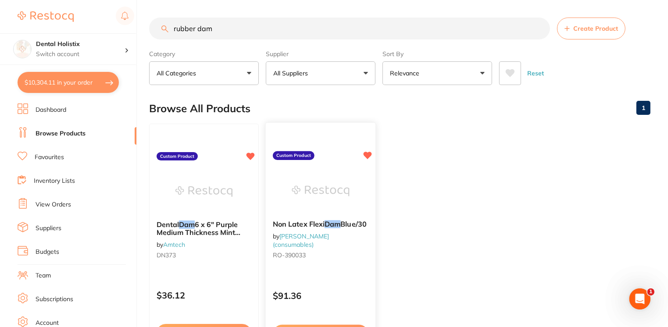
type input "rubber dam"
click at [316, 226] on span "Non Latex Flexi" at bounding box center [299, 224] width 52 height 9
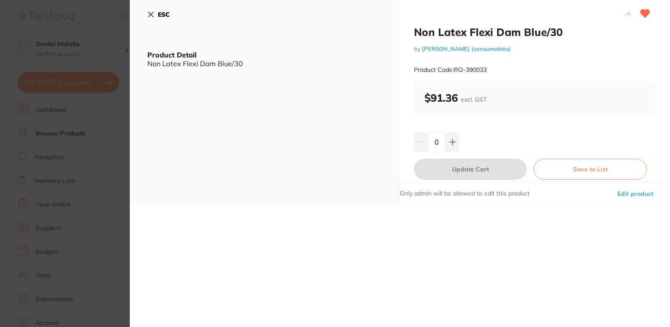
click at [153, 10] on button "ESC" at bounding box center [158, 14] width 22 height 15
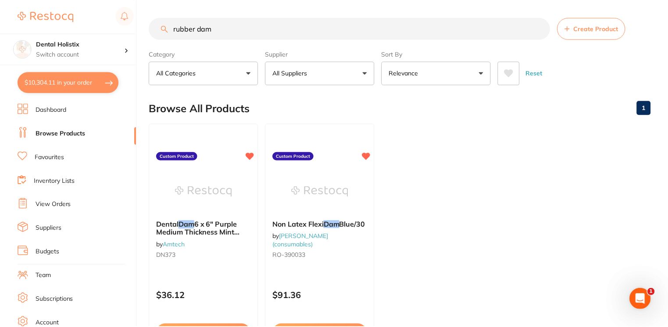
scroll to position [17, 0]
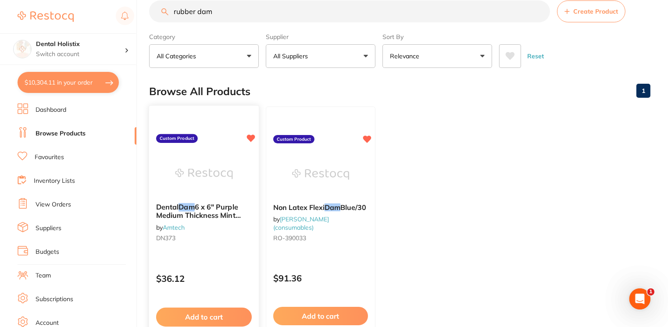
click at [182, 214] on span "6 x 6" Purple Medium Thickness Mint Scent Non-Latex Pack 15" at bounding box center [199, 215] width 86 height 25
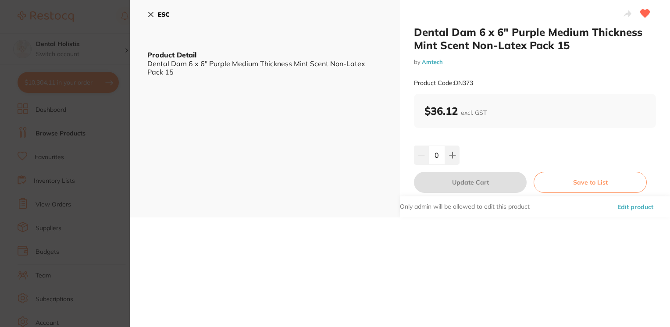
click at [150, 18] on icon at bounding box center [150, 14] width 7 height 7
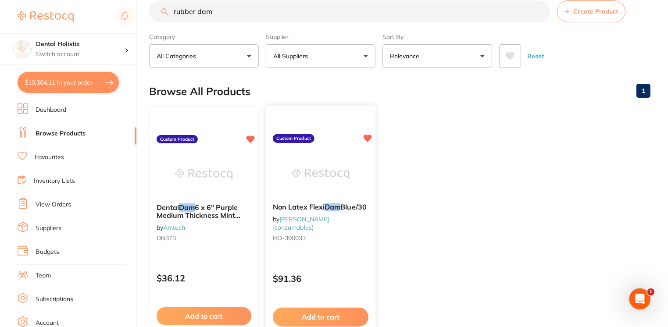
click at [317, 236] on div "Non Latex Flexi Dam Blue/30 by Henry Schein Halas (consumables) RO-390033" at bounding box center [321, 224] width 110 height 57
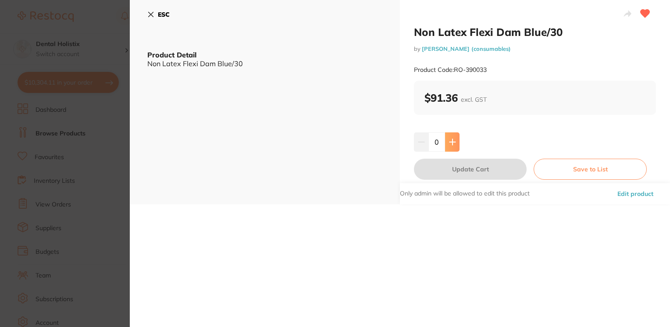
click at [445, 145] on button at bounding box center [452, 142] width 14 height 19
type input "1"
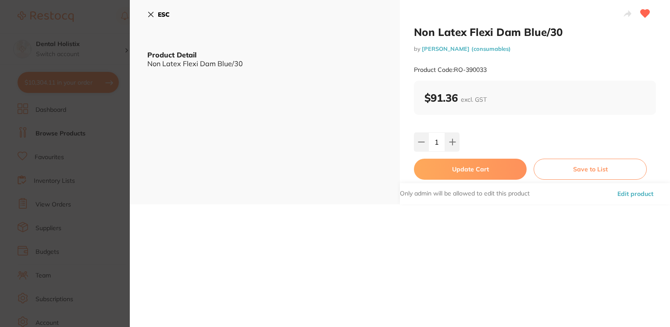
click at [447, 170] on button "Update Cart" at bounding box center [470, 169] width 113 height 21
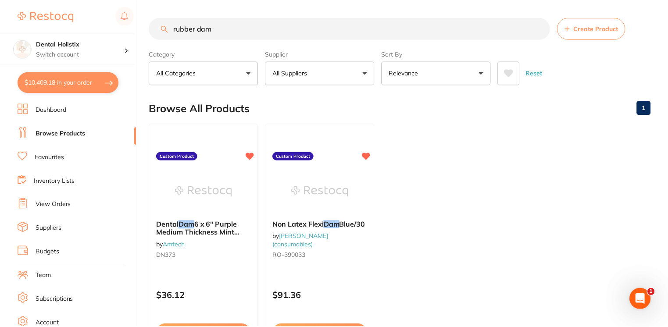
scroll to position [17, 0]
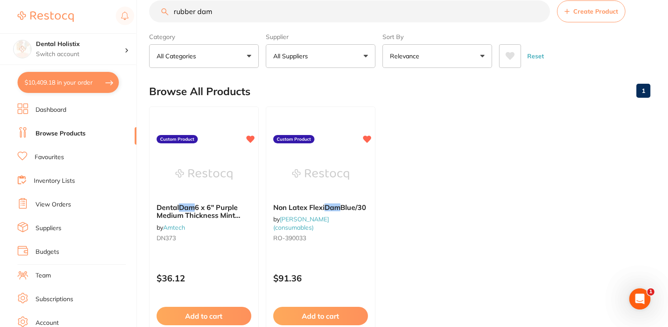
drag, startPoint x: 225, startPoint y: 6, endPoint x: 100, endPoint y: 11, distance: 125.6
click at [100, 11] on div "$10,409.18 Dental Holistix Switch account Dental Holistix $10,409.18 in your or…" at bounding box center [334, 146] width 668 height 327
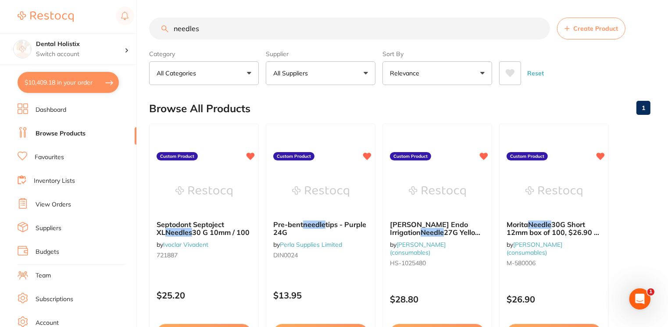
scroll to position [0, 0]
type input "needles"
drag, startPoint x: 667, startPoint y: 30, endPoint x: 663, endPoint y: 53, distance: 23.2
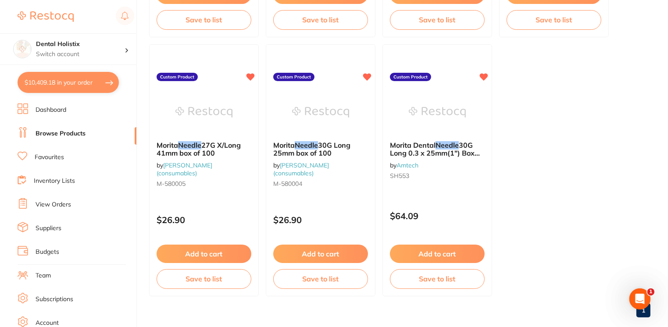
scroll to position [353, 0]
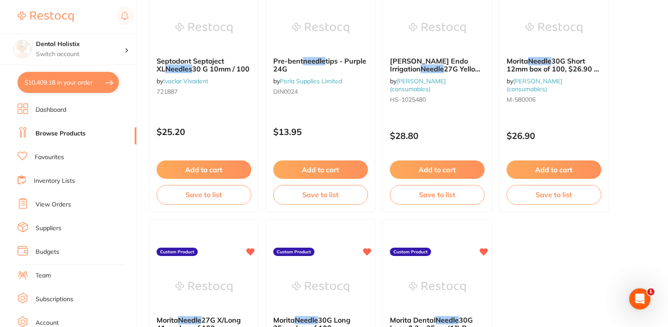
scroll to position [161, 0]
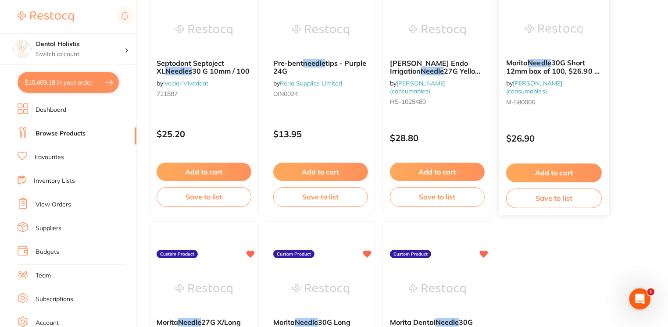
click at [543, 168] on button "Add to cart" at bounding box center [554, 173] width 96 height 19
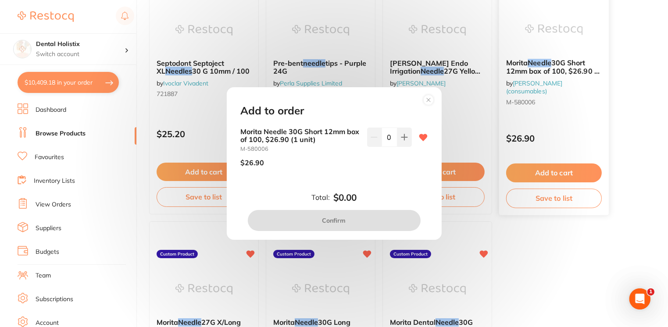
scroll to position [0, 0]
click at [402, 139] on icon at bounding box center [404, 137] width 7 height 7
type input "1"
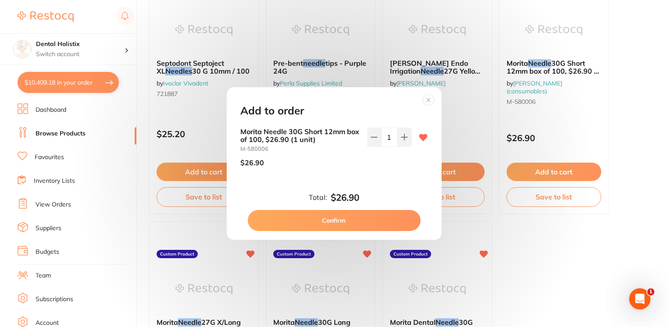
click at [355, 223] on button "Confirm" at bounding box center [334, 220] width 173 height 21
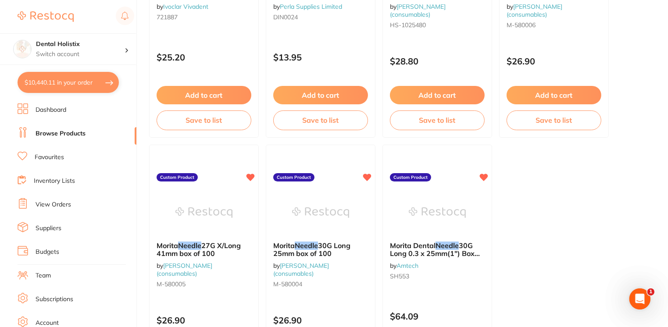
scroll to position [277, 0]
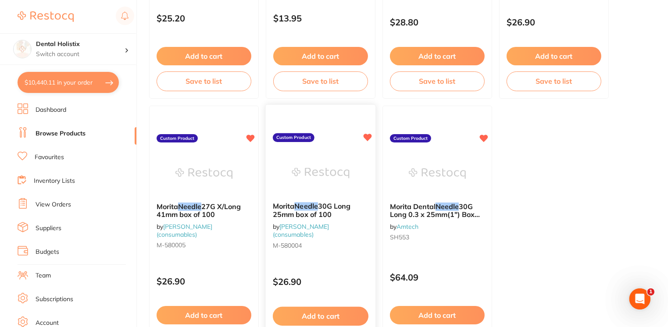
click at [298, 218] on span "30G Long 25mm box of 100" at bounding box center [312, 210] width 78 height 17
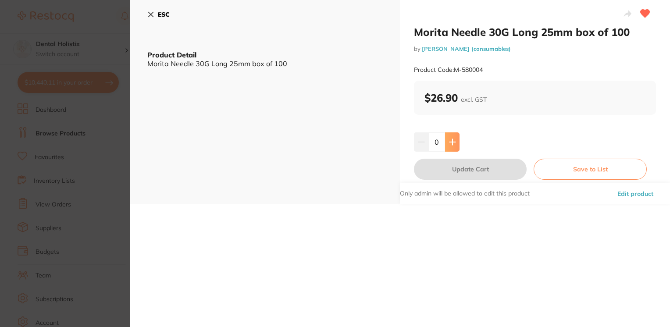
click at [458, 140] on button at bounding box center [452, 142] width 14 height 19
type input "1"
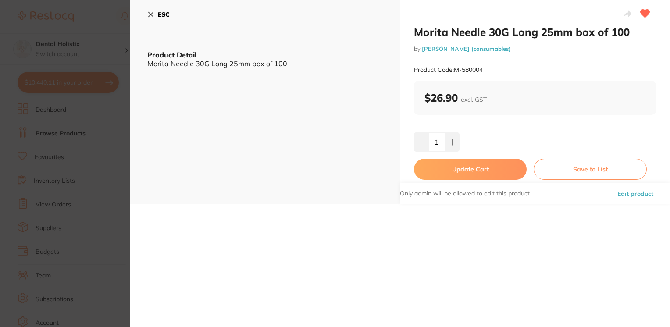
click at [461, 168] on button "Update Cart" at bounding box center [470, 169] width 113 height 21
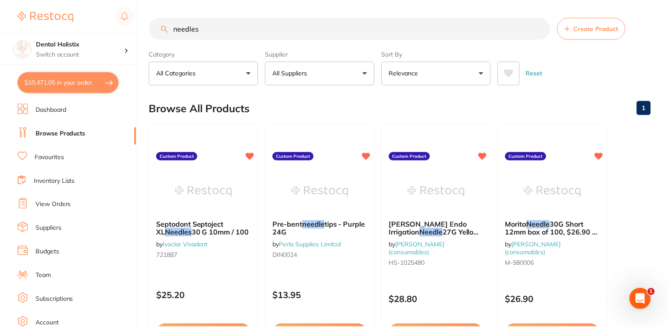
scroll to position [277, 0]
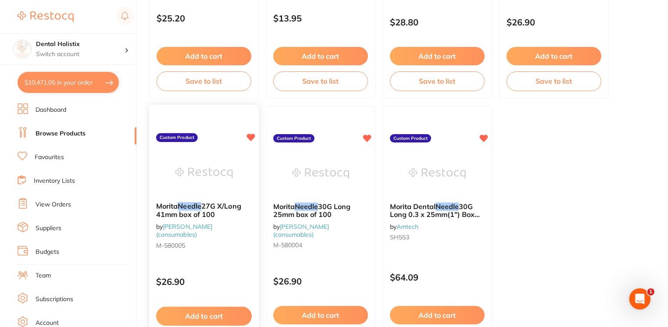
click at [219, 314] on button "Add to cart" at bounding box center [204, 316] width 96 height 19
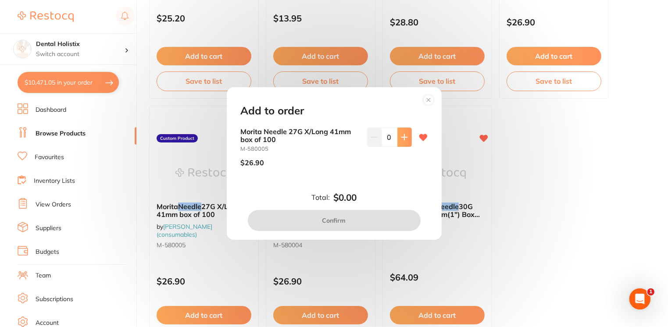
scroll to position [0, 0]
click at [401, 136] on icon at bounding box center [404, 137] width 7 height 7
type input "1"
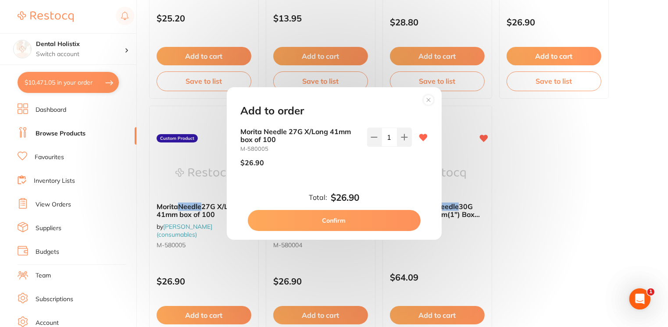
click at [344, 220] on button "Confirm" at bounding box center [334, 220] width 173 height 21
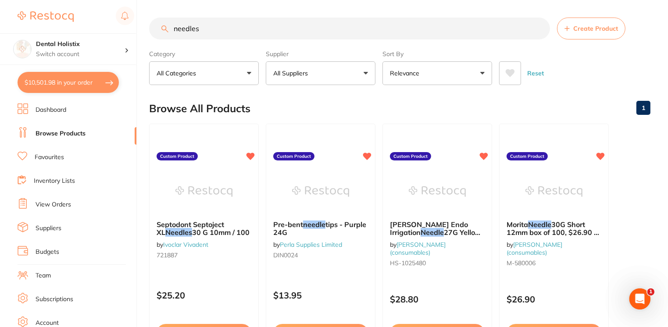
drag, startPoint x: 219, startPoint y: 33, endPoint x: 107, endPoint y: 25, distance: 112.2
click at [107, 25] on div "$10,501.98 Dental Holistix Switch account Dental Holistix $10,501.98 in your or…" at bounding box center [334, 163] width 668 height 327
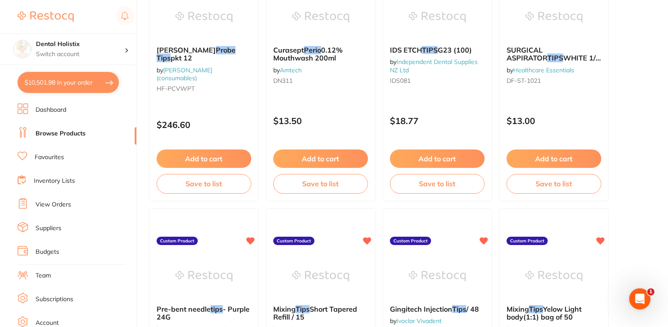
scroll to position [158, 0]
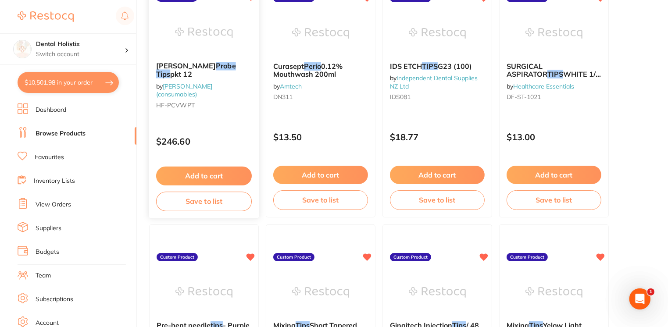
click at [170, 70] on span "pkt 12" at bounding box center [180, 74] width 21 height 9
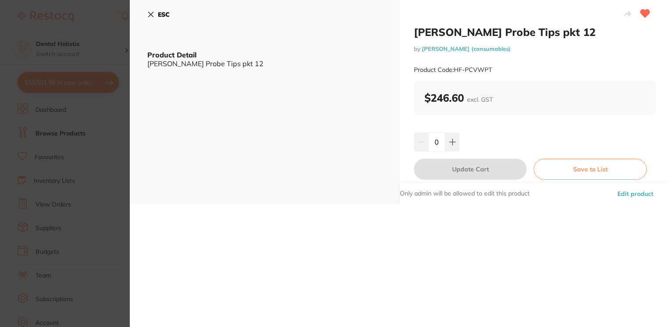
click at [149, 13] on icon at bounding box center [151, 14] width 5 height 5
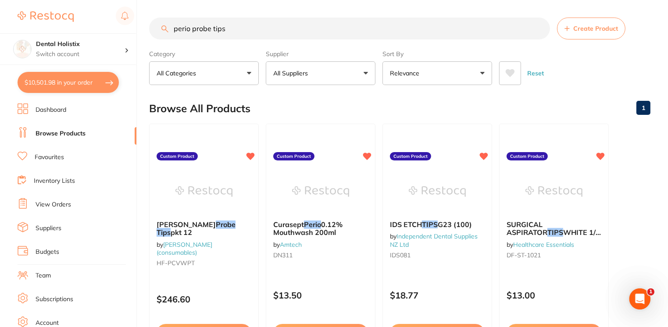
click at [240, 33] on input "perio probe tips" at bounding box center [349, 29] width 401 height 22
drag, startPoint x: 231, startPoint y: 28, endPoint x: 95, endPoint y: 31, distance: 136.1
click at [95, 31] on div "$10,501.98 Dental Holistix Switch account Dental Holistix $10,501.98 in your or…" at bounding box center [334, 163] width 668 height 327
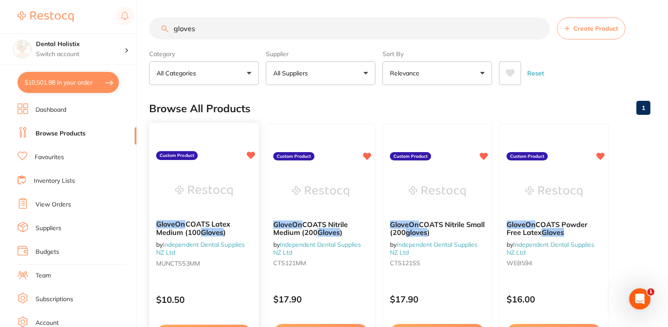
type input "gloves"
click at [232, 252] on div "GloveOn COATS Latex Medium (100 Gloves ) by Independent Dental Supplies NZ Ltd …" at bounding box center [204, 245] width 110 height 64
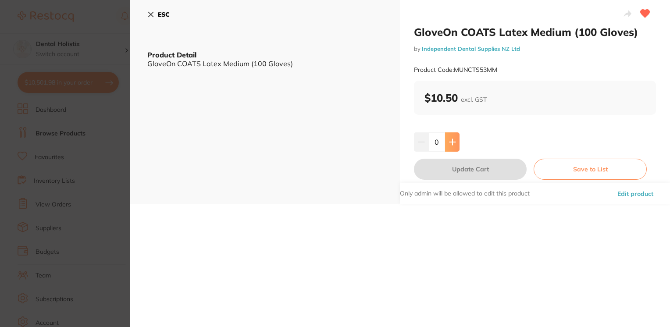
click at [448, 147] on button at bounding box center [452, 142] width 14 height 19
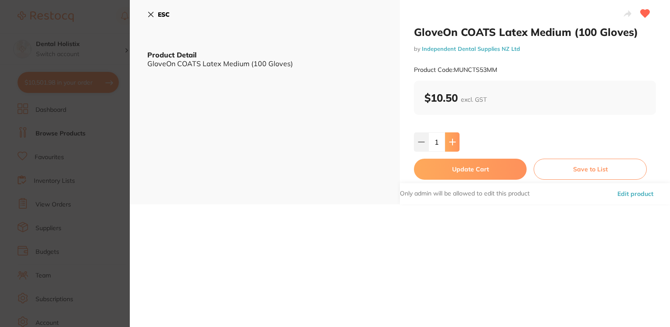
click at [448, 147] on button at bounding box center [452, 142] width 14 height 19
type input "2"
click at [455, 168] on button "Update Cart" at bounding box center [470, 169] width 113 height 21
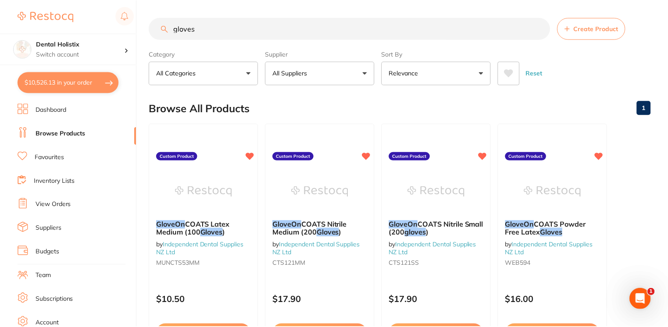
scroll to position [12, 0]
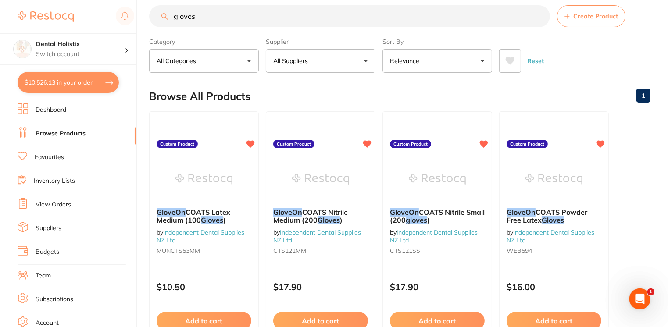
click at [74, 79] on button "$10,526.13 in your order" at bounding box center [68, 82] width 101 height 21
checkbox input "true"
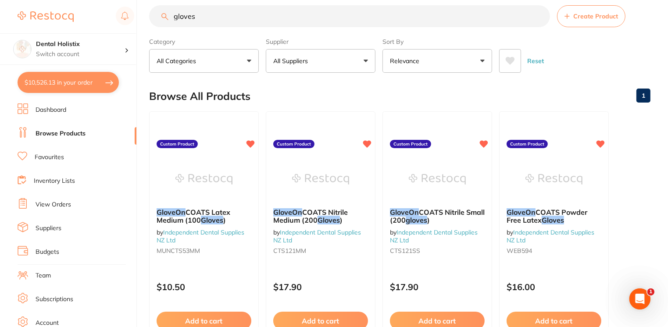
checkbox input "true"
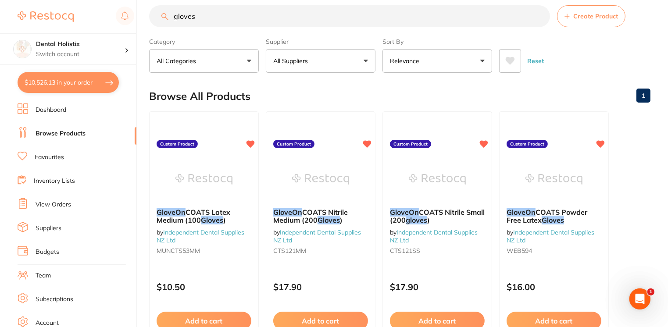
checkbox input "true"
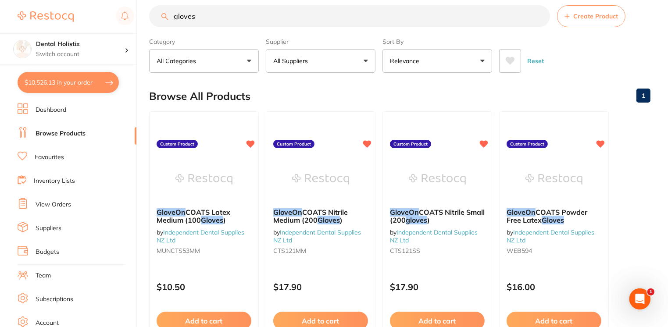
checkbox input "true"
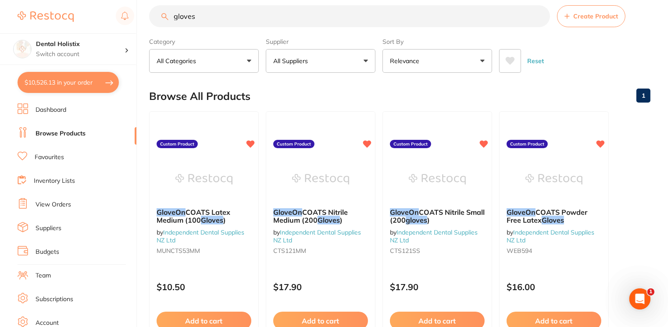
checkbox input "true"
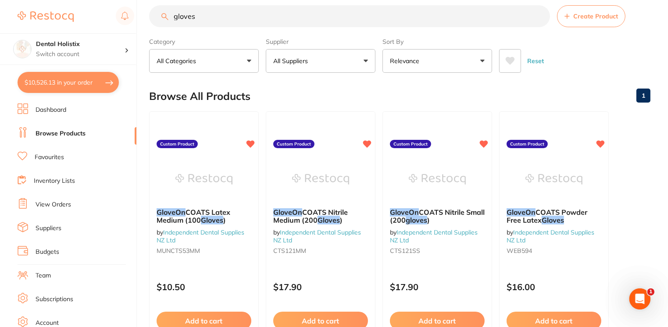
checkbox input "true"
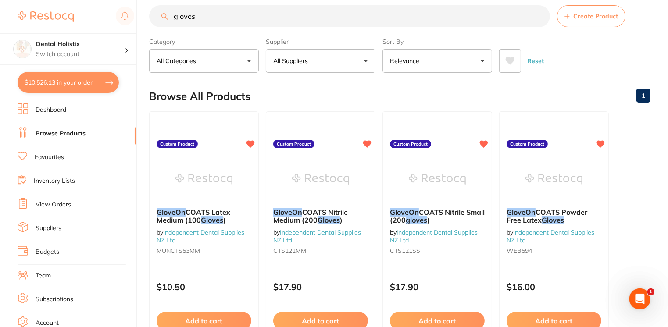
checkbox input "true"
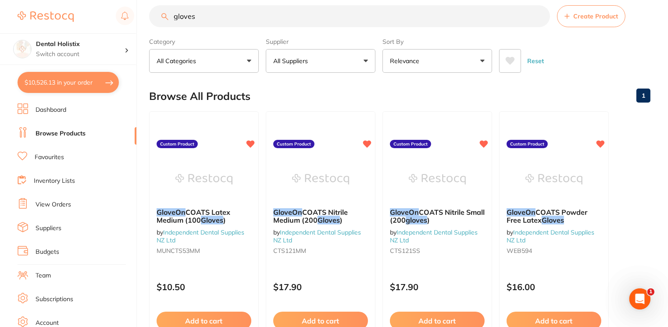
checkbox input "true"
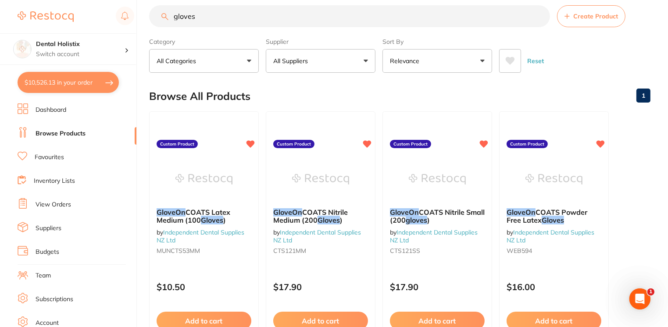
checkbox input "true"
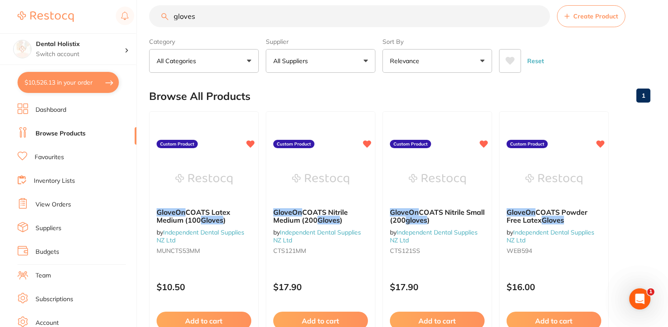
checkbox input "true"
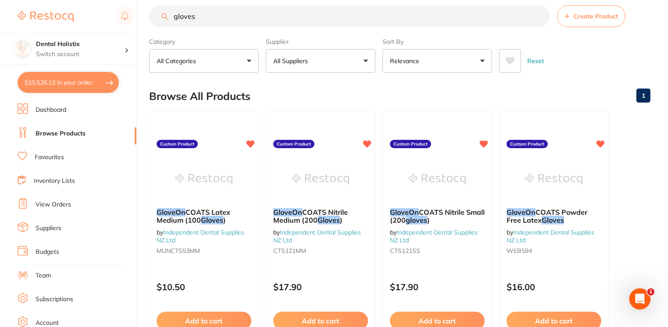
checkbox input "true"
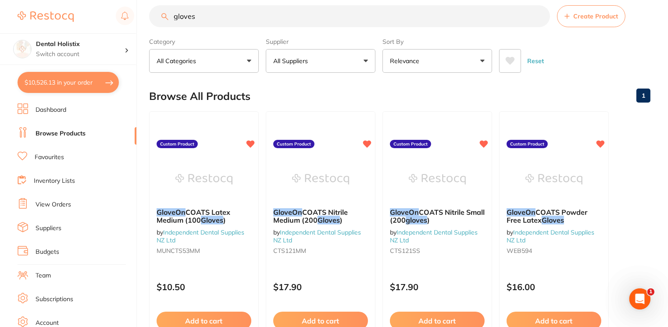
checkbox input "true"
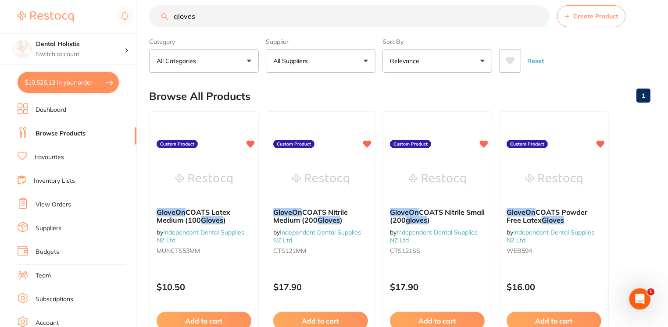
checkbox input "true"
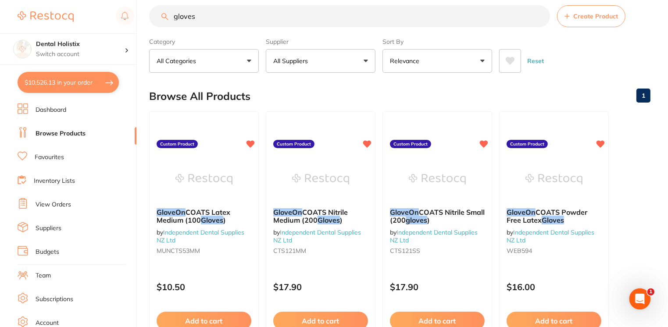
checkbox input "true"
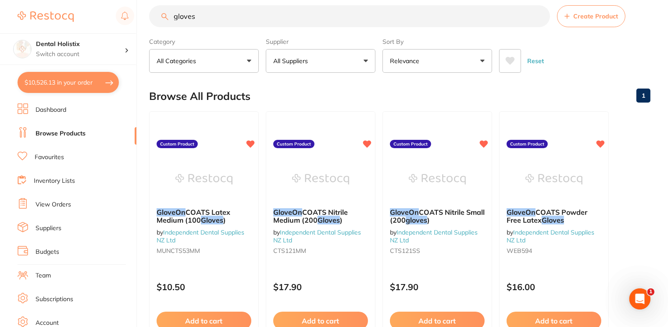
checkbox input "true"
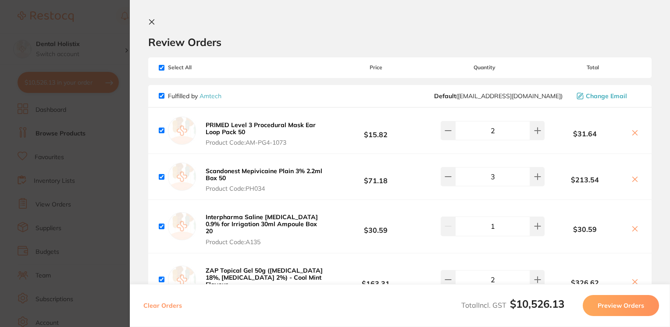
click at [161, 69] on input "checkbox" at bounding box center [162, 68] width 6 height 6
checkbox input "false"
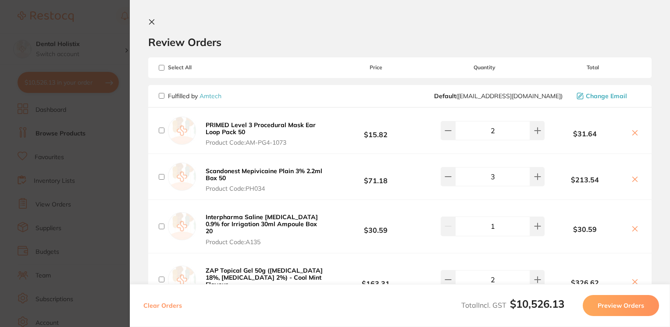
checkbox input "false"
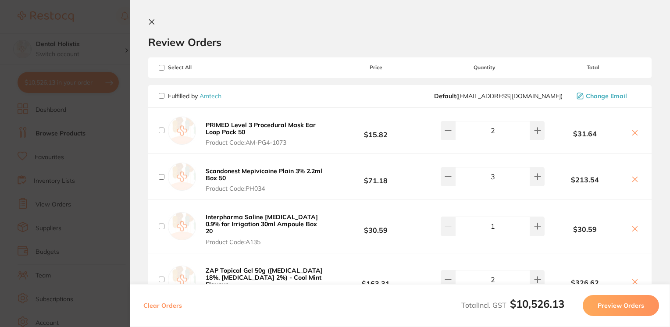
checkbox input "false"
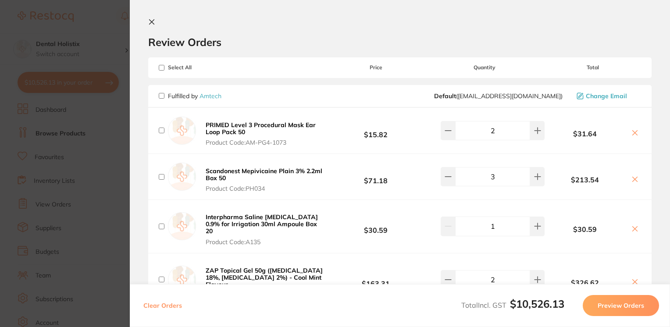
checkbox input "false"
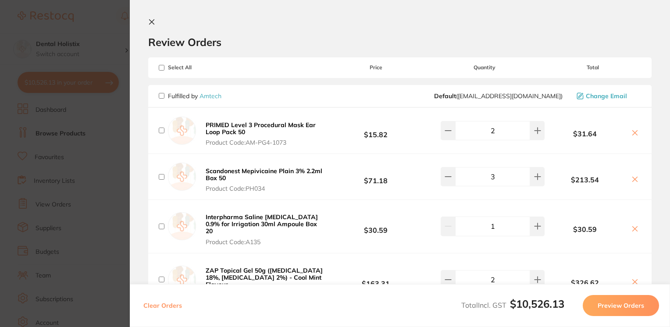
checkbox input "false"
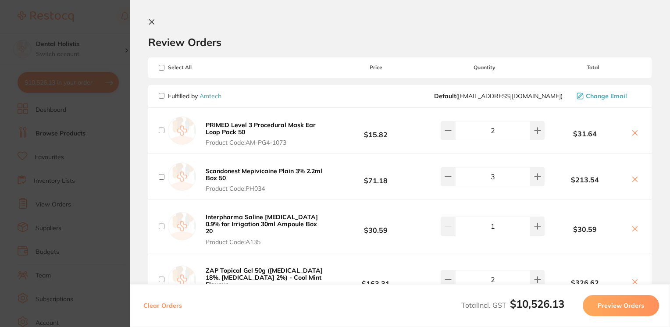
checkbox input "false"
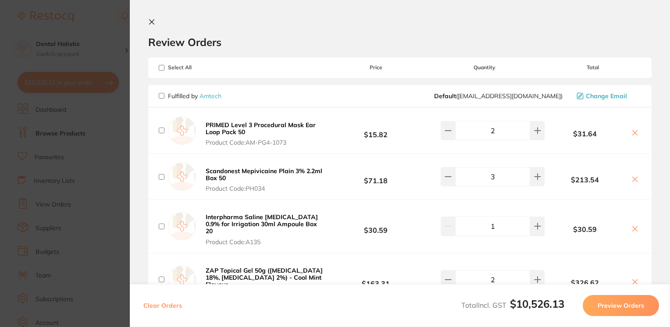
checkbox input "false"
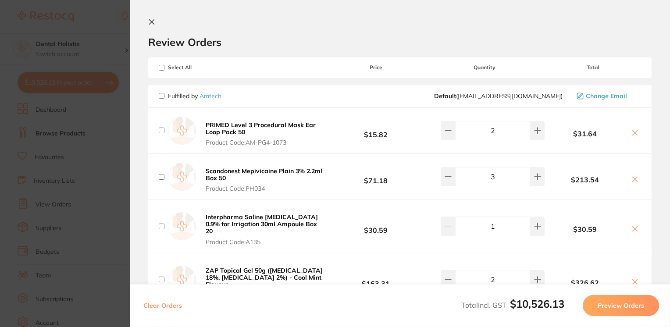
checkbox input "false"
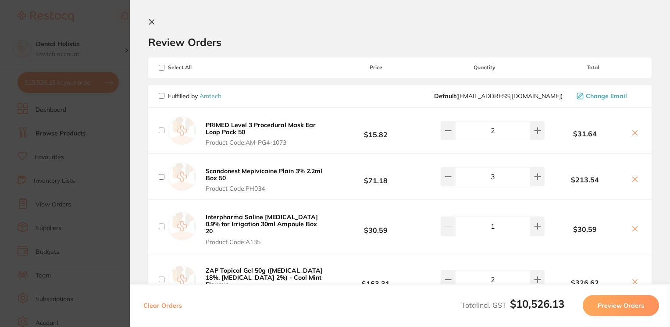
checkbox input "false"
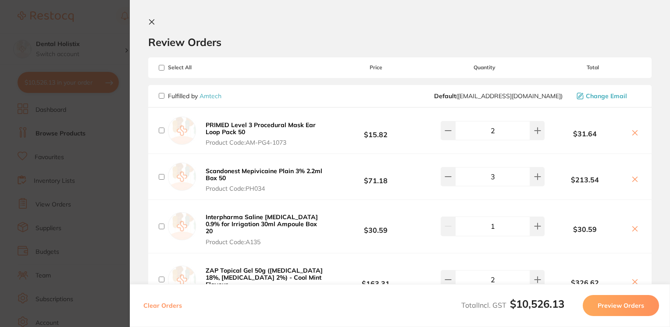
checkbox input "false"
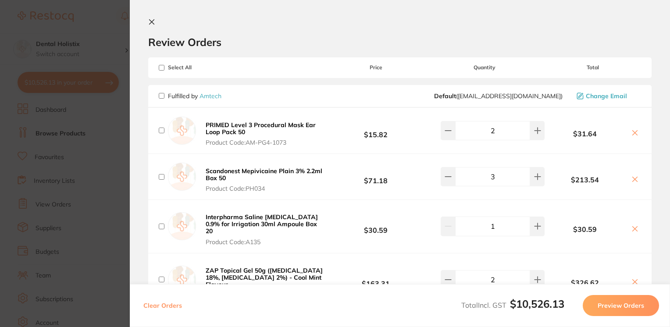
checkbox input "false"
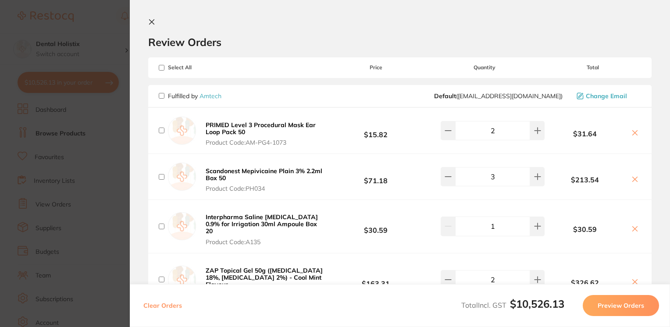
checkbox input "false"
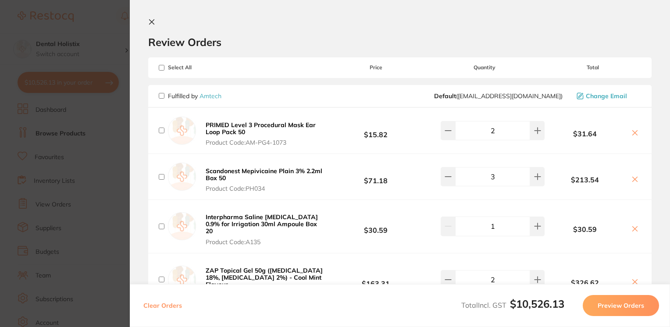
checkbox input "false"
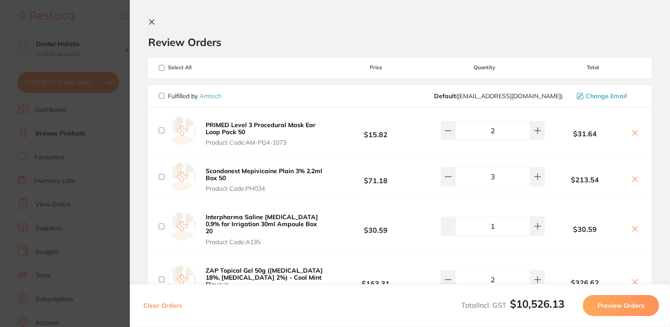
checkbox input "false"
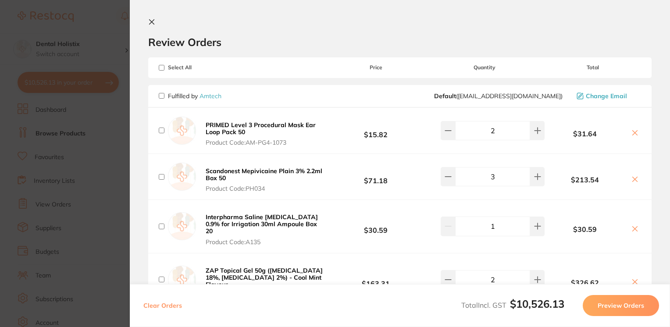
checkbox input "false"
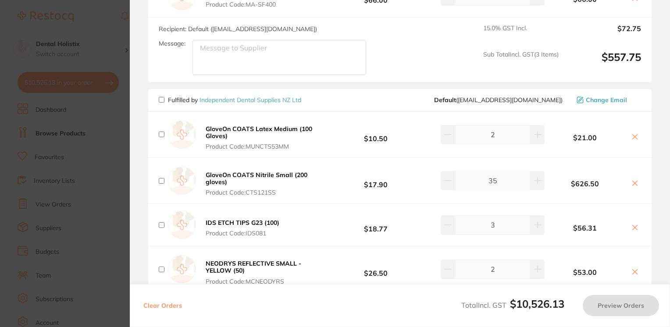
scroll to position [1118, 0]
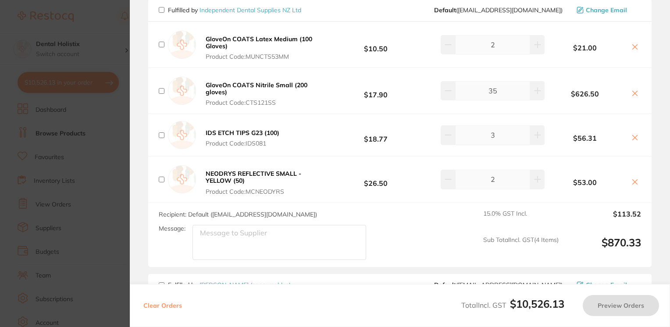
click at [629, 47] on button at bounding box center [635, 47] width 12 height 9
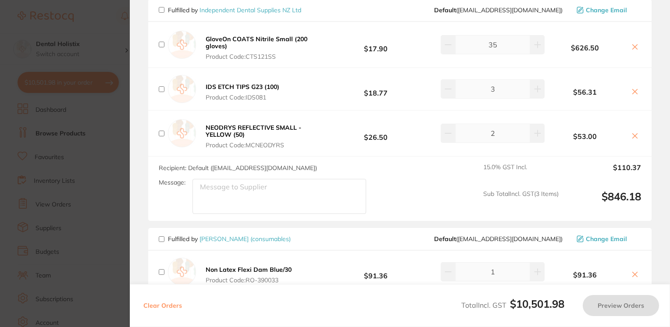
click at [100, 192] on section "Update RRP Set your pre negotiated price for this item. Item Agreed RRP (excl. …" at bounding box center [335, 163] width 670 height 327
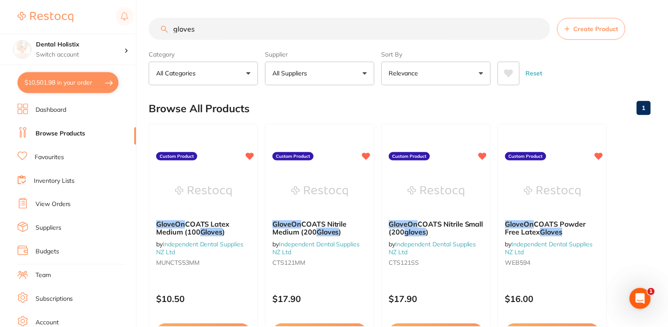
scroll to position [12, 0]
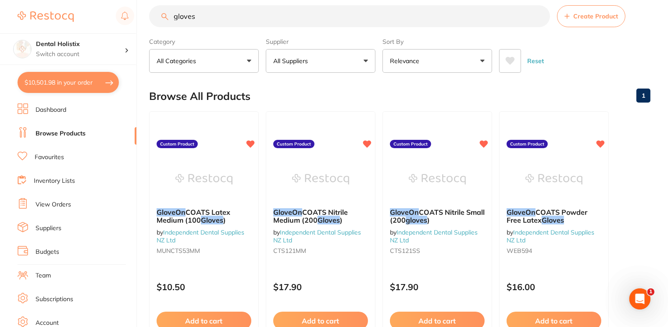
click at [100, 192] on ul "Dashboard Browse Products Favourites Inventory Lists View Orders Suppliers Budg…" at bounding box center [77, 255] width 119 height 303
click at [68, 82] on button "$10,501.98 in your order" at bounding box center [68, 82] width 101 height 21
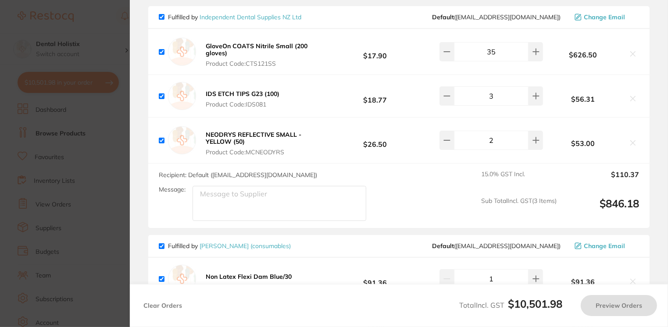
checkbox input "true"
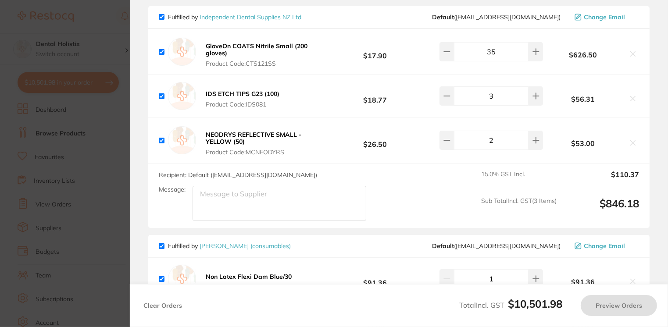
checkbox input "true"
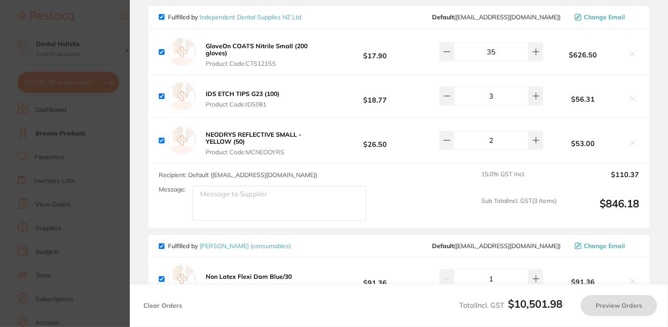
checkbox input "true"
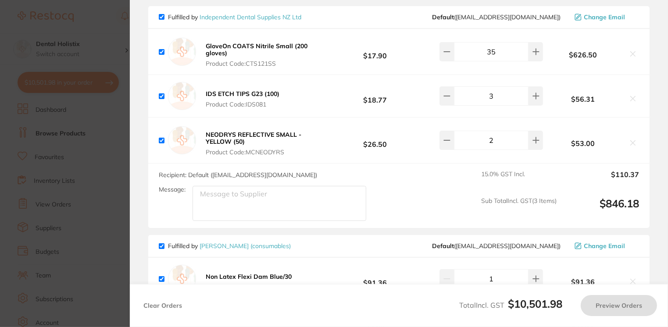
checkbox input "true"
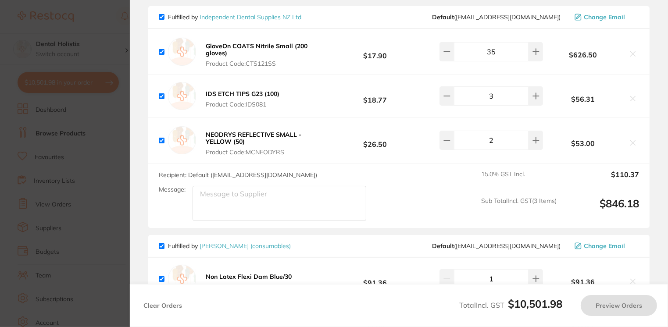
checkbox input "true"
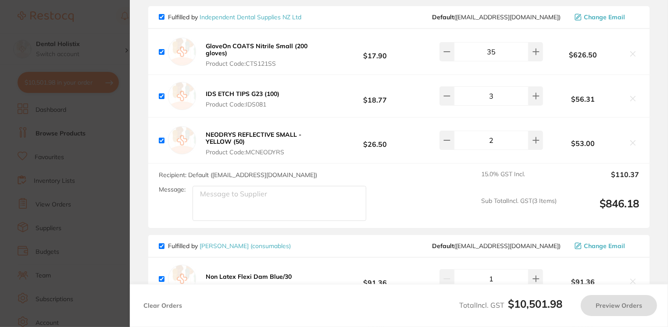
checkbox input "true"
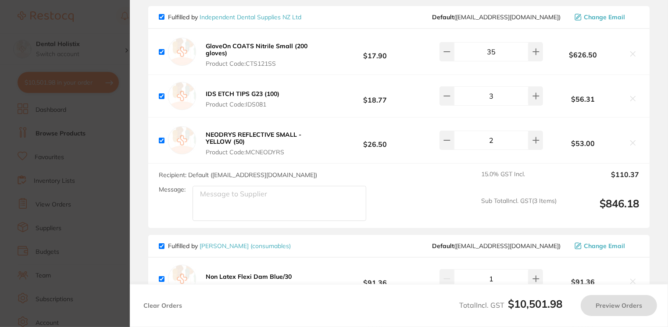
checkbox input "true"
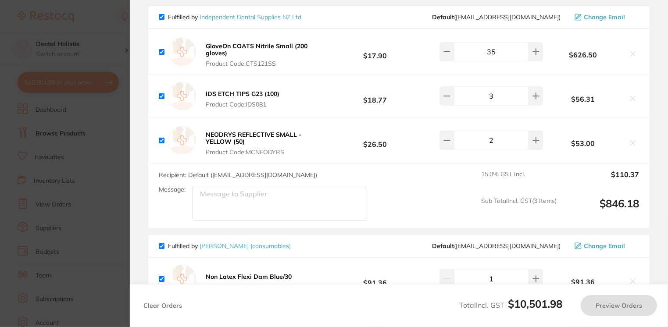
checkbox input "true"
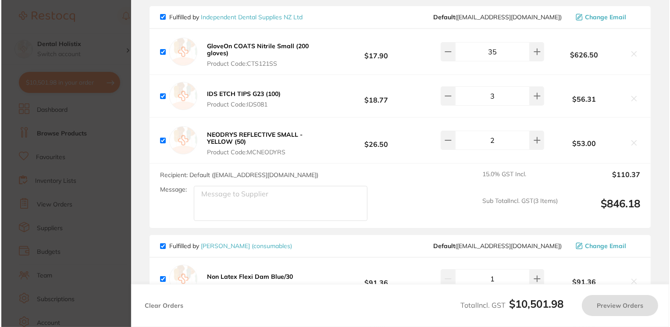
scroll to position [0, 0]
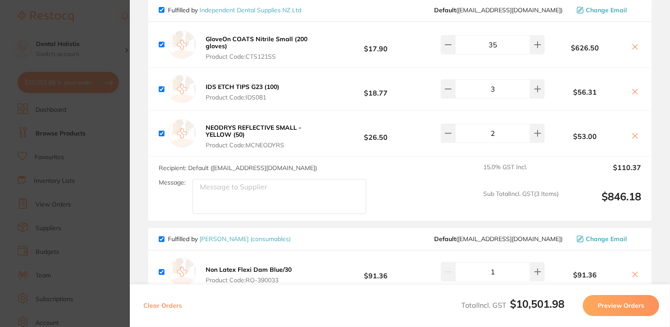
click at [45, 26] on section "Update RRP Set your pre negotiated price for this item. Item Agreed RRP (excl. …" at bounding box center [335, 163] width 670 height 327
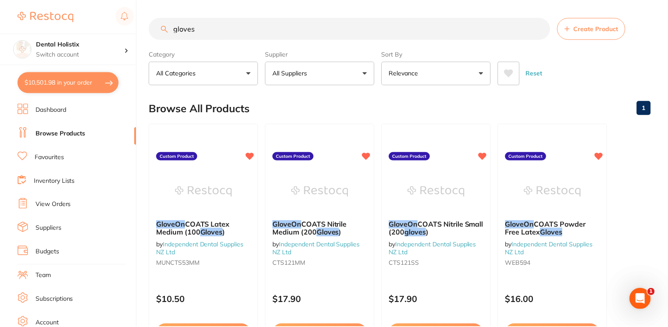
scroll to position [12, 0]
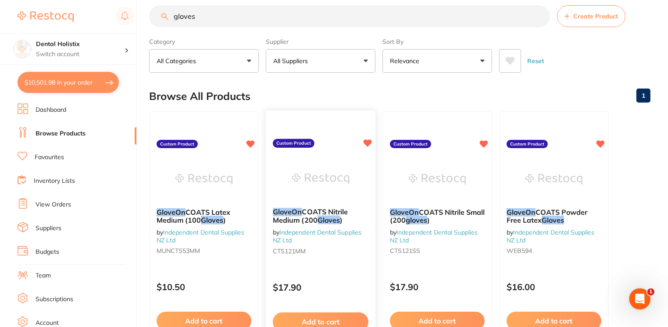
click at [330, 323] on button "Add to cart" at bounding box center [321, 322] width 96 height 19
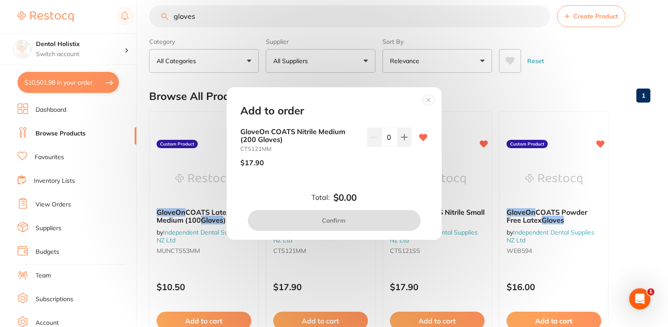
scroll to position [0, 0]
click at [390, 138] on input "0" at bounding box center [390, 137] width 16 height 19
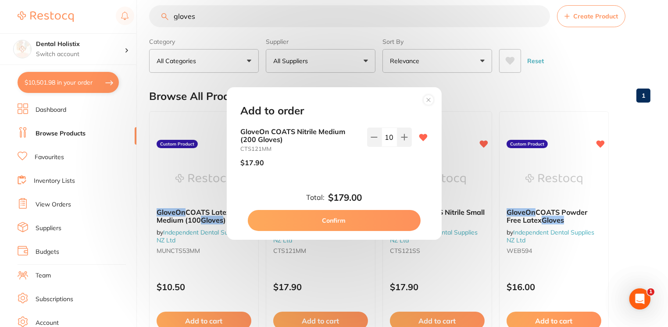
click at [337, 222] on button "Confirm" at bounding box center [334, 220] width 173 height 21
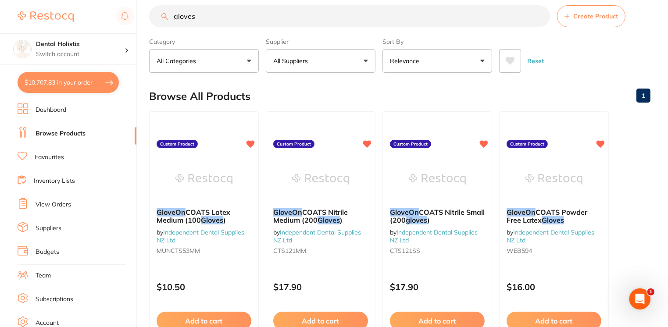
click at [86, 87] on button "$10,707.83 in your order" at bounding box center [68, 82] width 101 height 21
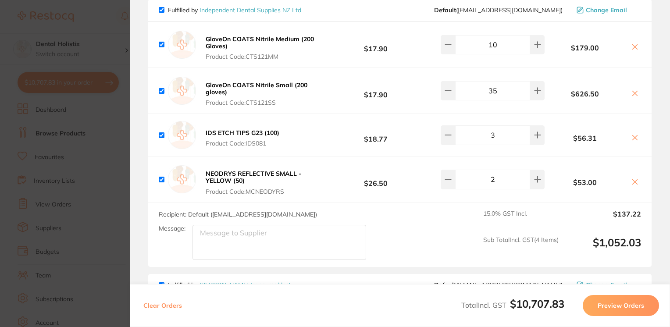
click at [160, 8] on input "checkbox" at bounding box center [162, 10] width 6 height 6
click at [161, 42] on input "checkbox" at bounding box center [162, 45] width 6 height 6
click at [539, 43] on icon at bounding box center [537, 44] width 7 height 7
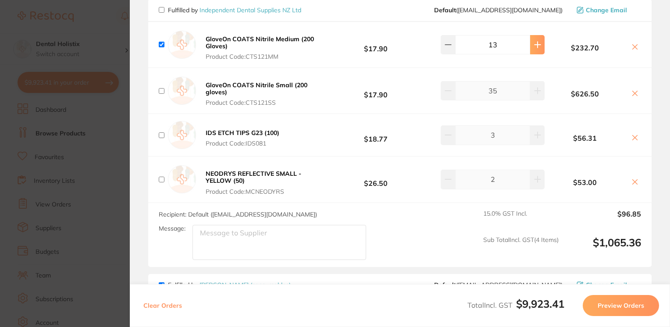
click at [539, 43] on icon at bounding box center [537, 44] width 7 height 7
click at [163, 42] on input "checkbox" at bounding box center [162, 45] width 6 height 6
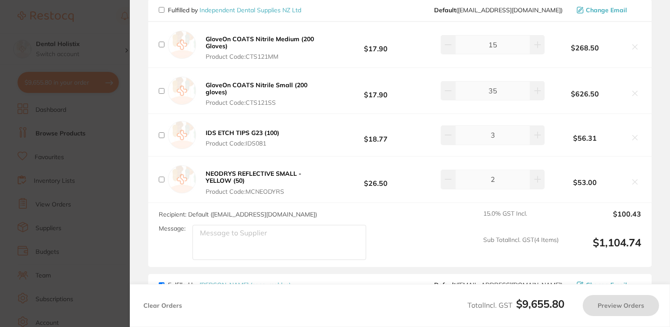
click at [59, 43] on section "Update RRP Set your pre negotiated price for this item. Item Agreed RRP (excl. …" at bounding box center [335, 163] width 670 height 327
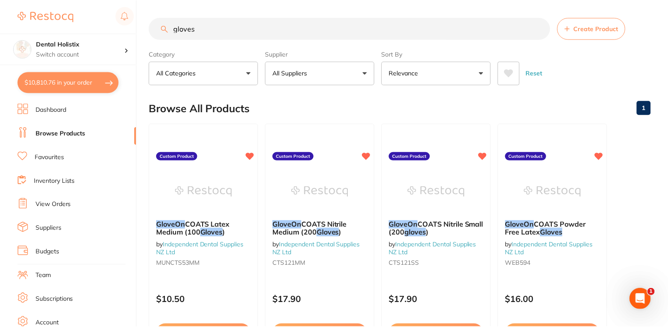
scroll to position [12, 0]
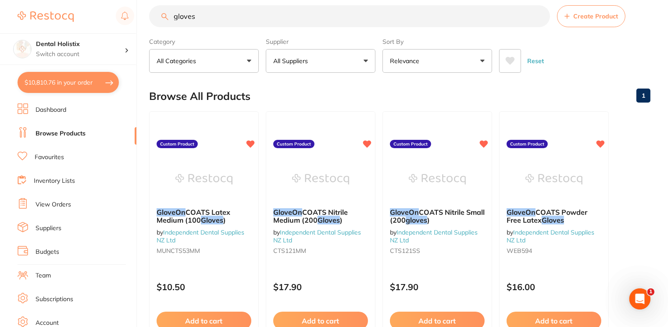
click at [56, 83] on button "$10,810.76 in your order" at bounding box center [68, 82] width 101 height 21
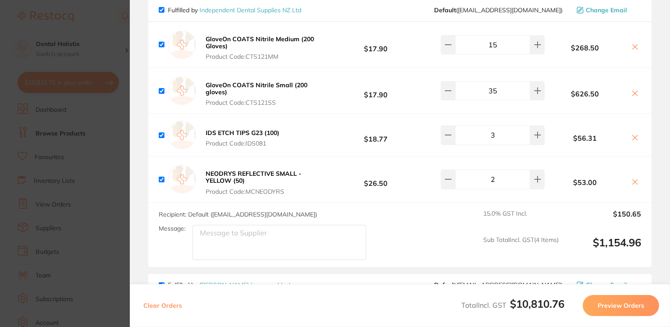
click at [11, 176] on section "Update RRP Set your pre negotiated price for this item. Item Agreed RRP (excl. …" at bounding box center [335, 163] width 670 height 327
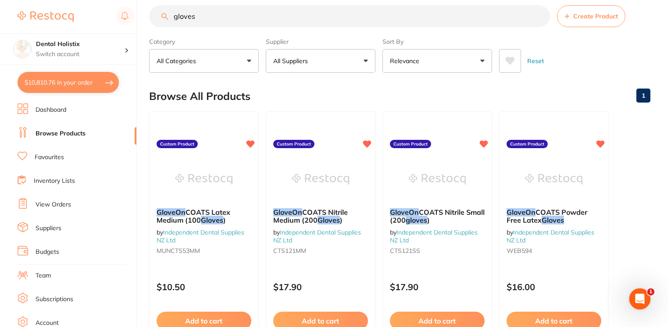
click at [291, 11] on input "gloves" at bounding box center [349, 16] width 401 height 22
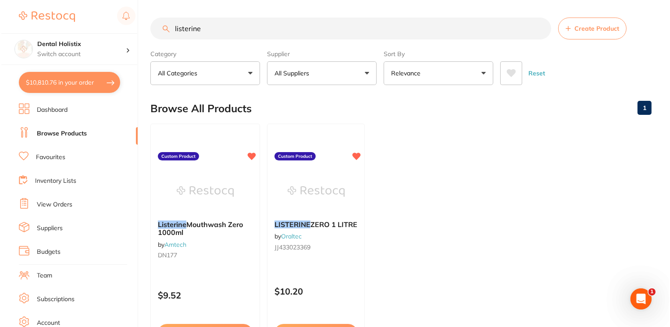
scroll to position [0, 0]
click at [161, 204] on div at bounding box center [204, 191] width 110 height 44
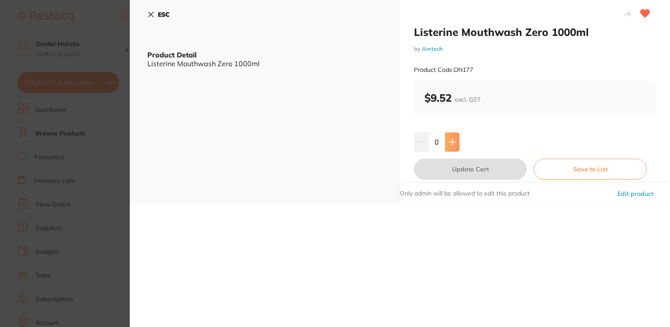
click at [451, 148] on button at bounding box center [452, 142] width 14 height 19
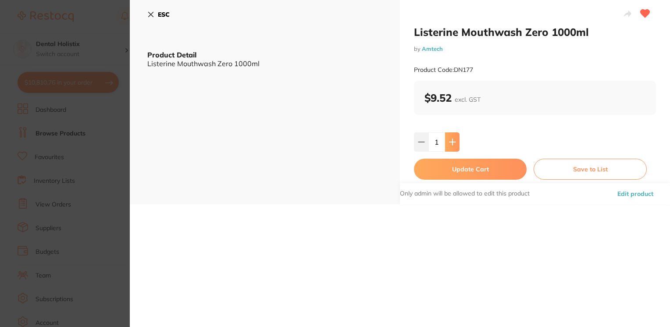
click at [451, 148] on button at bounding box center [452, 142] width 14 height 19
click at [450, 166] on button "Update Cart" at bounding box center [470, 169] width 113 height 21
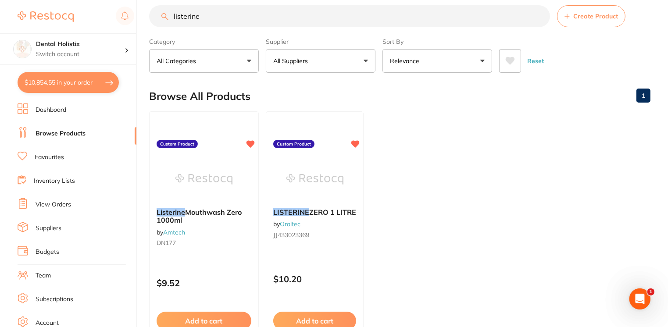
drag, startPoint x: 203, startPoint y: 18, endPoint x: 136, endPoint y: 30, distance: 68.2
click at [136, 30] on div "$10,854.55 Dental Holistix Switch account Dental Holistix $10,854.55 in your or…" at bounding box center [334, 151] width 668 height 327
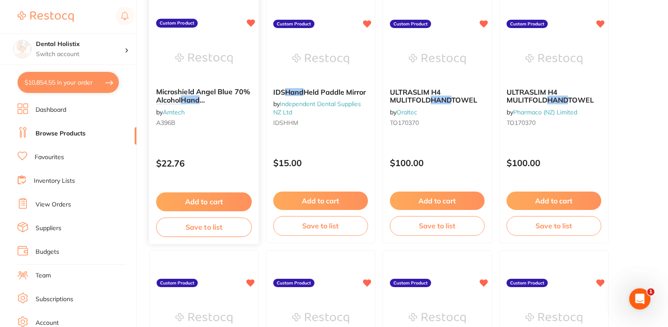
click at [197, 199] on button "Add to cart" at bounding box center [204, 202] width 96 height 19
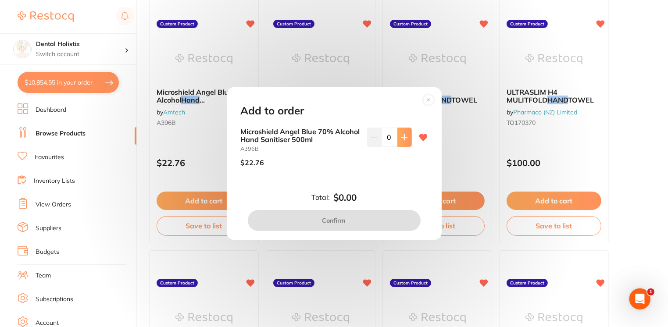
click at [405, 138] on icon at bounding box center [404, 137] width 7 height 7
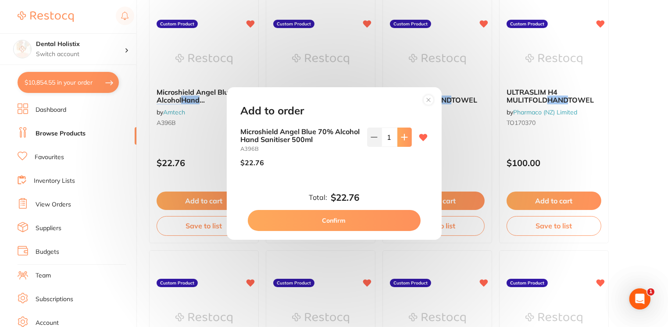
click at [405, 138] on icon at bounding box center [404, 137] width 7 height 7
click at [361, 216] on button "Confirm" at bounding box center [334, 220] width 173 height 21
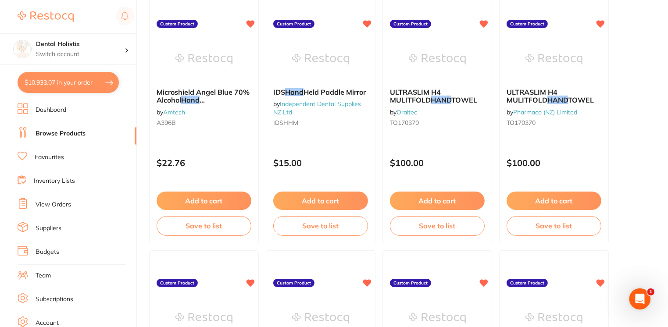
scroll to position [1207, 0]
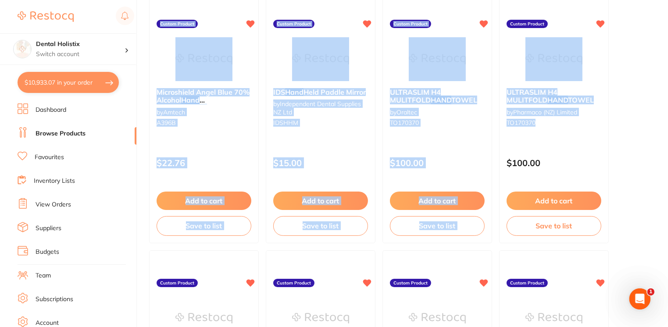
drag, startPoint x: 668, startPoint y: 129, endPoint x: 672, endPoint y: 50, distance: 79.1
click at [668, 50] on html "$10,933.07 Dental Holistix Switch account Dental Holistix $10,933.07 in your or…" at bounding box center [334, 30] width 668 height 327
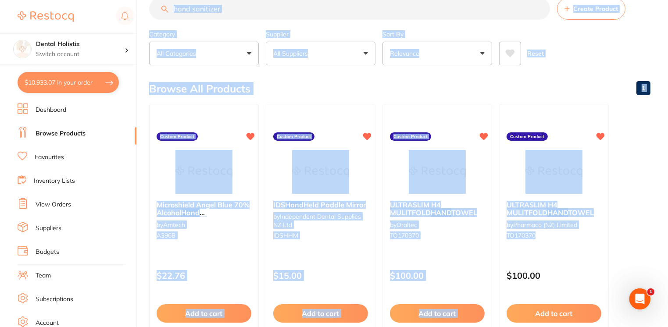
scroll to position [0, 0]
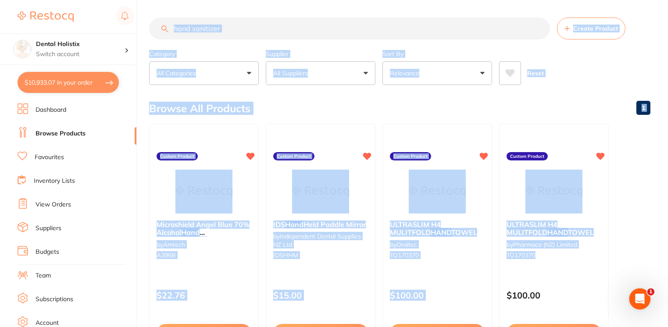
click at [228, 27] on input "hand sanitizer" at bounding box center [349, 29] width 401 height 22
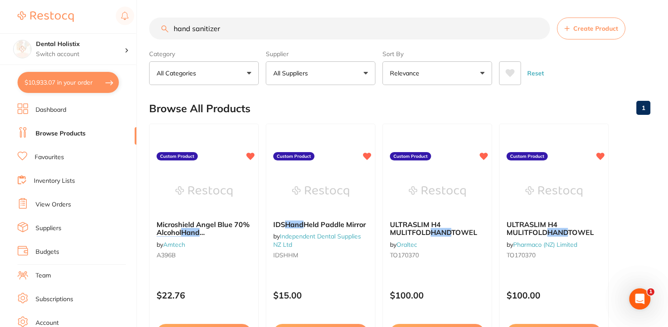
drag, startPoint x: 228, startPoint y: 27, endPoint x: 143, endPoint y: 24, distance: 85.6
click at [143, 24] on div "$10,933.07 Dental Holistix Switch account Dental Holistix $10,933.07 in your or…" at bounding box center [334, 163] width 668 height 327
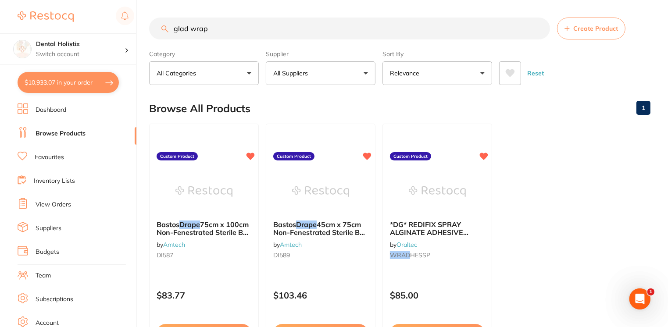
click at [192, 28] on input "glad wrap" at bounding box center [349, 29] width 401 height 22
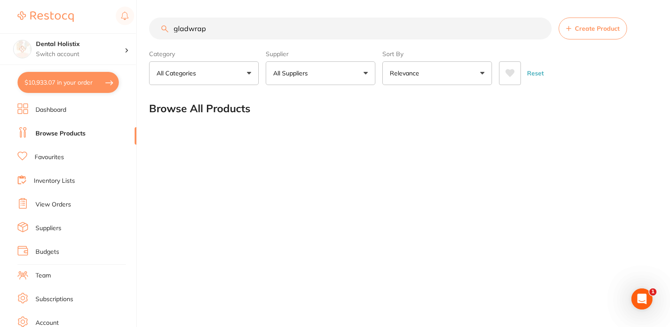
click at [223, 32] on input "gladwrap" at bounding box center [350, 29] width 403 height 22
drag, startPoint x: 224, startPoint y: 37, endPoint x: 163, endPoint y: 37, distance: 60.6
click at [163, 37] on input "gladwrap" at bounding box center [350, 29] width 403 height 22
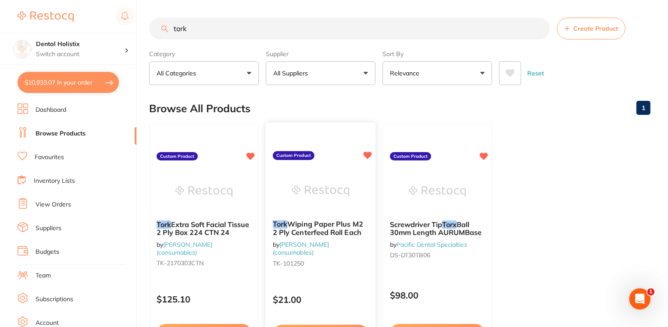
click at [296, 242] on link "[PERSON_NAME] (consumables)" at bounding box center [301, 248] width 56 height 16
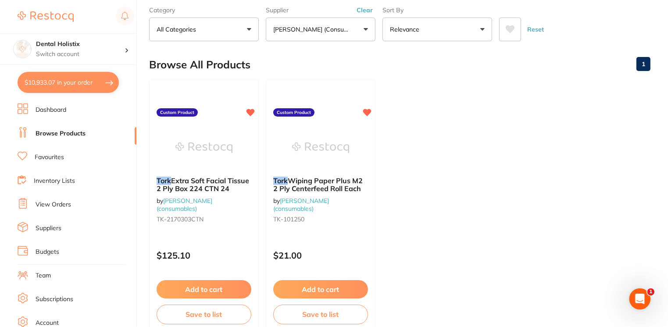
scroll to position [54, 0]
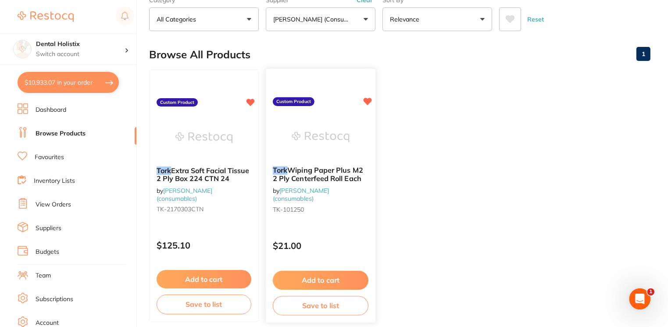
click at [319, 171] on span "Wiping Paper Plus M2 2 Ply Centerfeed Roll Each" at bounding box center [318, 174] width 90 height 17
click at [314, 278] on button "Add to cart" at bounding box center [321, 280] width 96 height 19
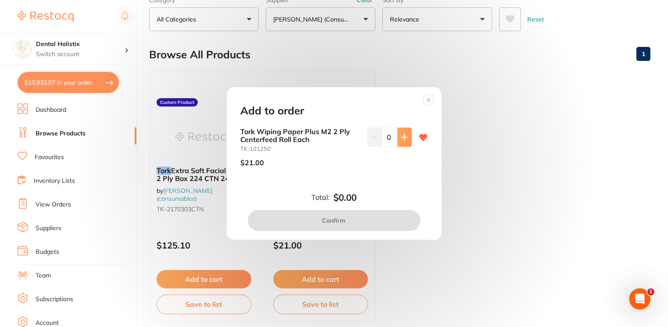
click at [402, 135] on icon at bounding box center [404, 137] width 6 height 6
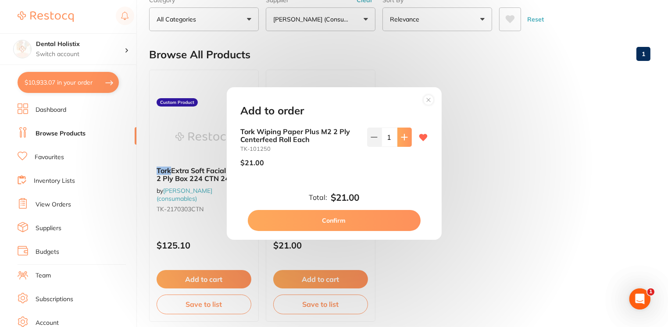
click at [402, 135] on icon at bounding box center [404, 137] width 6 height 6
click at [337, 227] on button "Confirm" at bounding box center [334, 220] width 173 height 21
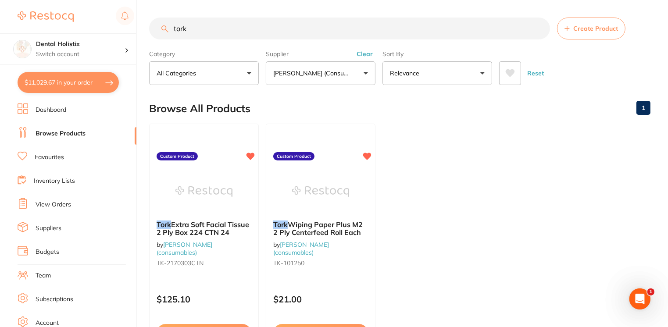
drag, startPoint x: 211, startPoint y: 29, endPoint x: 158, endPoint y: 29, distance: 54.0
click at [158, 29] on input "tork" at bounding box center [349, 29] width 401 height 22
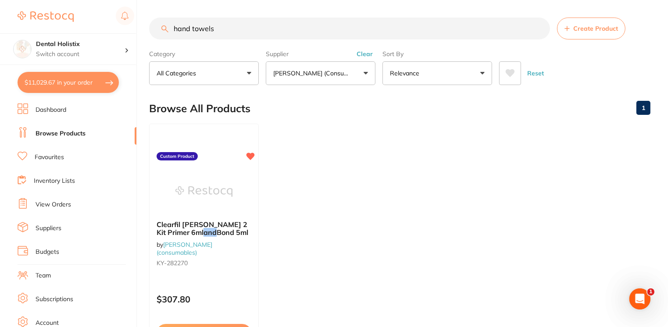
drag, startPoint x: 230, startPoint y: 29, endPoint x: 144, endPoint y: 26, distance: 86.0
click at [144, 26] on div "$11,029.67 Dental Holistix Switch account Dental Holistix $11,029.67 in your or…" at bounding box center [334, 163] width 668 height 327
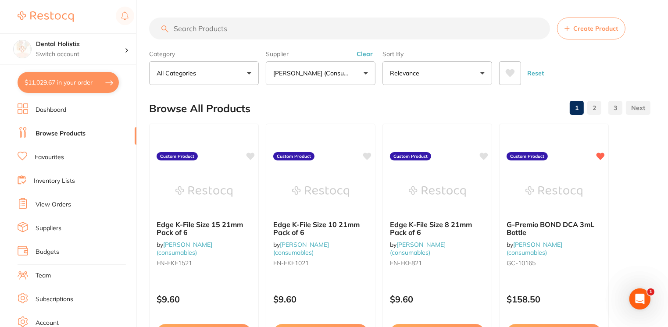
click at [253, 30] on input "search" at bounding box center [349, 29] width 401 height 22
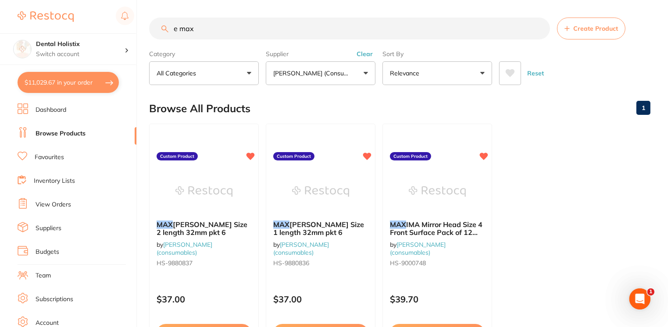
drag, startPoint x: 217, startPoint y: 29, endPoint x: 158, endPoint y: 25, distance: 58.9
click at [158, 25] on input "e max" at bounding box center [349, 29] width 401 height 22
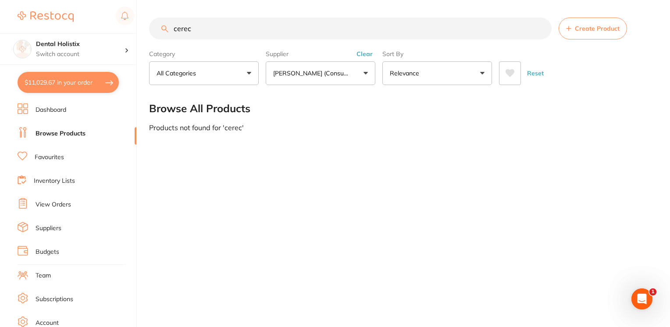
drag, startPoint x: 204, startPoint y: 30, endPoint x: 134, endPoint y: 31, distance: 69.8
click at [134, 31] on div "$11,029.67 Dental Holistix Switch account Dental Holistix $11,029.67 in your or…" at bounding box center [335, 163] width 670 height 327
click at [134, 31] on div "Dental Holistix Switch account Dental Holistix" at bounding box center [68, 32] width 136 height 65
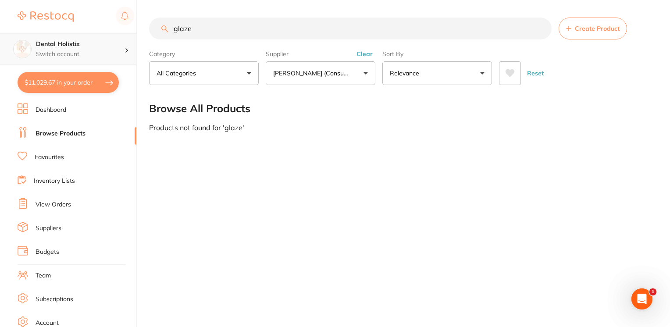
drag, startPoint x: 209, startPoint y: 33, endPoint x: 98, endPoint y: 35, distance: 111.0
click at [98, 35] on div "$11,029.67 Dental Holistix Switch account Dental Holistix $11,029.67 in your or…" at bounding box center [335, 163] width 670 height 327
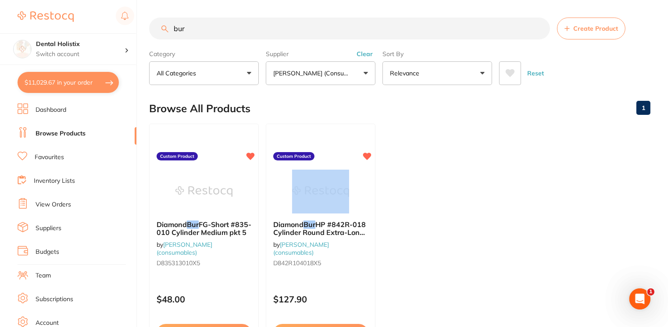
drag, startPoint x: 487, startPoint y: 150, endPoint x: 486, endPoint y: 204, distance: 54.9
click at [486, 204] on ul "Diamond Bur FG-Short #835-010 Cylinder Medium pkt 5 by Henry Schein Halas (cons…" at bounding box center [400, 250] width 502 height 252
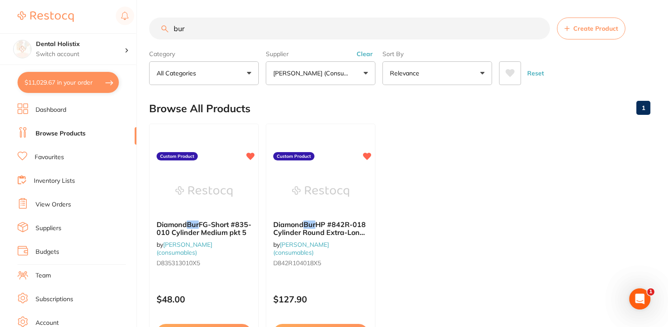
click at [200, 29] on input "bur" at bounding box center [349, 29] width 401 height 22
drag, startPoint x: 187, startPoint y: 30, endPoint x: 161, endPoint y: 32, distance: 26.9
click at [161, 32] on input "bur" at bounding box center [349, 29] width 401 height 22
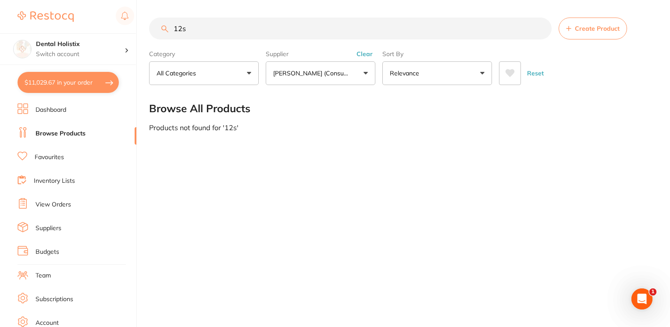
click at [77, 84] on button "$11,029.67 in your order" at bounding box center [68, 82] width 101 height 21
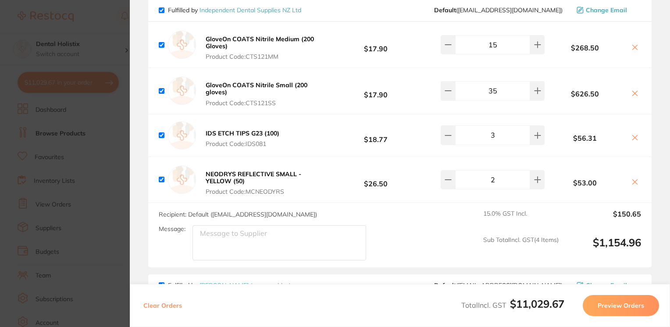
click at [165, 6] on span "Fulfilled by Independent Dental Supplies NZ Ltd" at bounding box center [230, 10] width 143 height 8
click at [162, 7] on input "checkbox" at bounding box center [162, 10] width 6 height 6
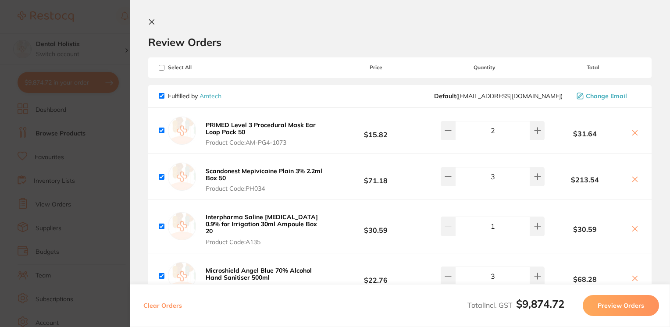
click at [161, 68] on input "checkbox" at bounding box center [162, 68] width 6 height 6
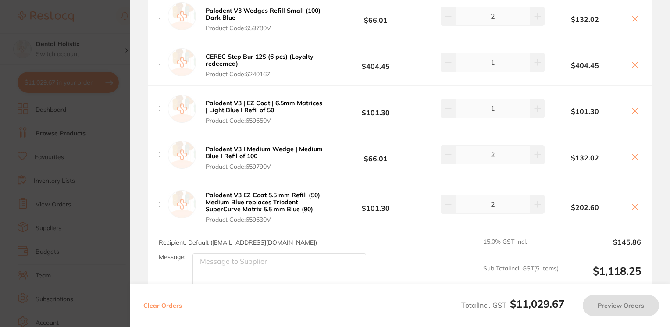
scroll to position [3372, 0]
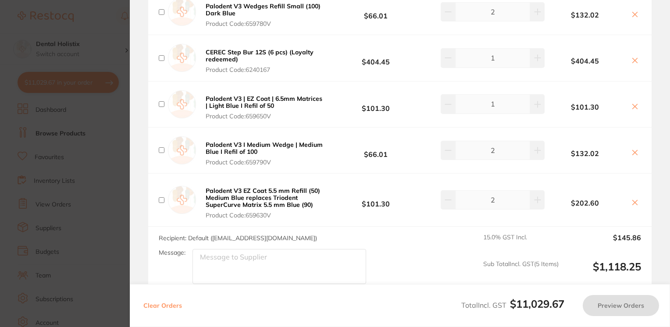
click at [664, 78] on section "Review Orders Your orders are being processed and we will notify you once we ha…" at bounding box center [400, 163] width 541 height 327
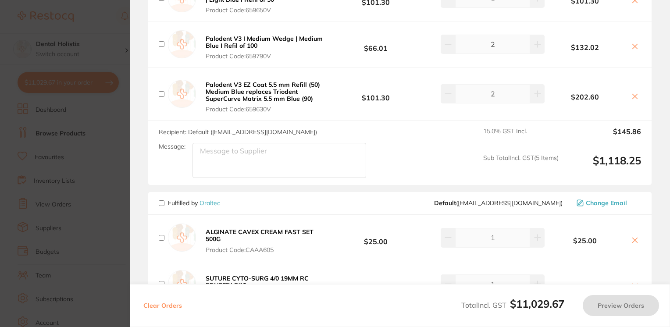
scroll to position [3482, 0]
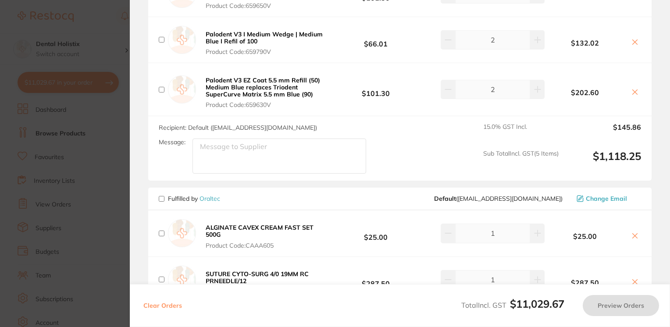
click at [61, 101] on section "Update RRP Set your pre negotiated price for this item. Item Agreed RRP (excl. …" at bounding box center [335, 163] width 670 height 327
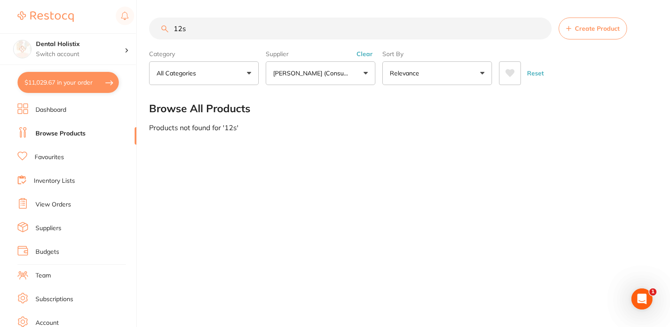
click at [61, 138] on link "Browse Products" at bounding box center [61, 133] width 50 height 9
drag, startPoint x: 192, startPoint y: 29, endPoint x: 114, endPoint y: 34, distance: 78.7
click at [114, 34] on div "$11,029.67 Dental Holistix Switch account Dental Holistix $11,029.67 in your or…" at bounding box center [335, 163] width 670 height 327
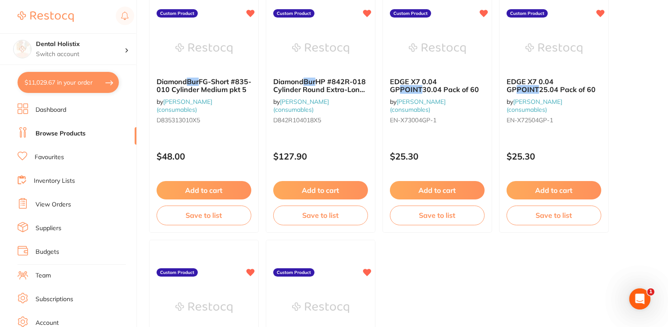
scroll to position [142, 0]
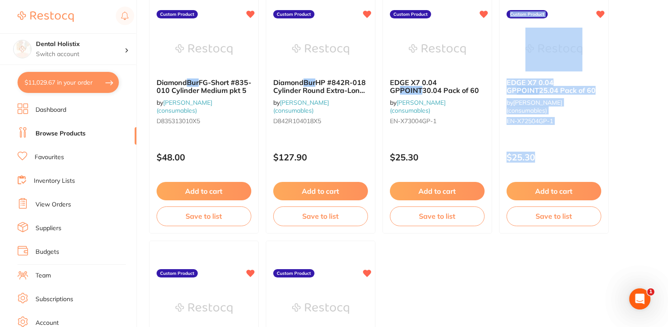
drag, startPoint x: 667, startPoint y: 142, endPoint x: 662, endPoint y: 13, distance: 128.7
click at [662, 13] on main "pointed bur Create Product Category All Categories All Categories No categories…" at bounding box center [408, 198] width 519 height 681
drag, startPoint x: 662, startPoint y: 13, endPoint x: 625, endPoint y: 120, distance: 113.4
click at [625, 120] on ul "Diamond Bur FG-Short #835-010 Cylinder Medium pkt 5 by Henry Schein Halas (cons…" at bounding box center [400, 238] width 502 height 512
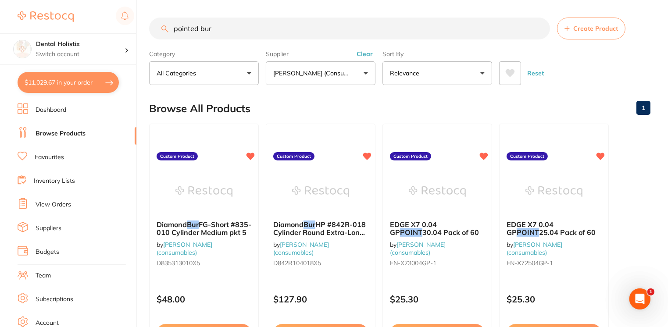
drag, startPoint x: 219, startPoint y: 32, endPoint x: 104, endPoint y: 24, distance: 115.6
click at [104, 24] on div "$11,029.67 Dental Holistix Switch account Dental Holistix $11,029.67 in your or…" at bounding box center [334, 163] width 668 height 327
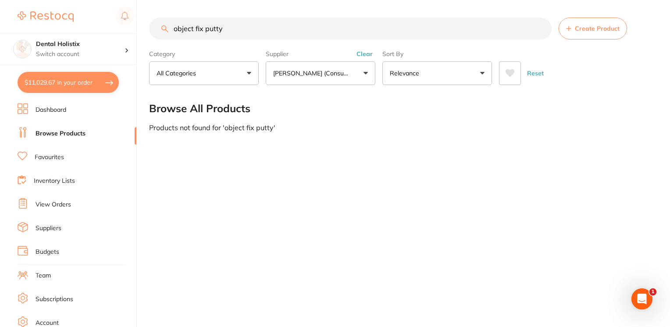
drag, startPoint x: 227, startPoint y: 31, endPoint x: 161, endPoint y: 29, distance: 66.7
click at [161, 29] on input "object fix putty" at bounding box center [350, 29] width 403 height 22
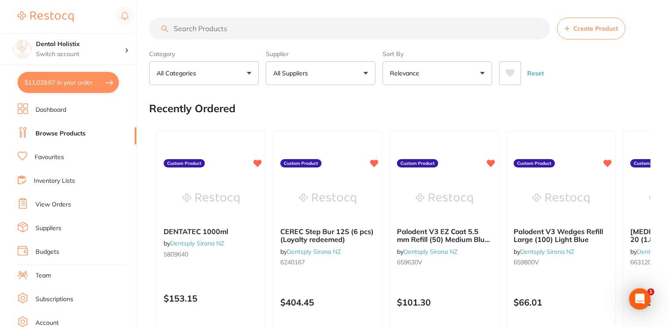
click at [218, 32] on input "search" at bounding box center [349, 29] width 401 height 22
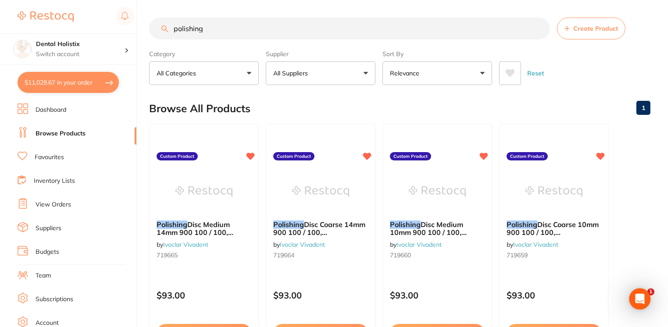
type input "polishing"
click at [63, 90] on button "$11,029.67 in your order" at bounding box center [68, 82] width 101 height 21
checkbox input "true"
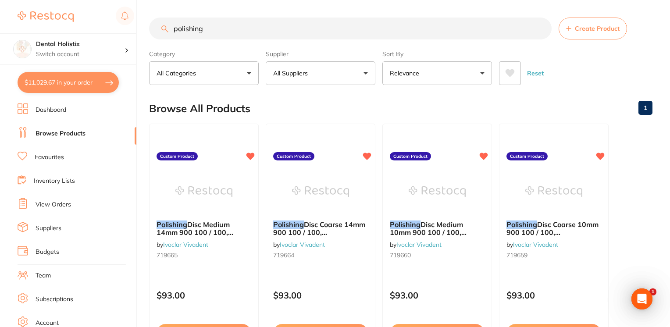
checkbox input "true"
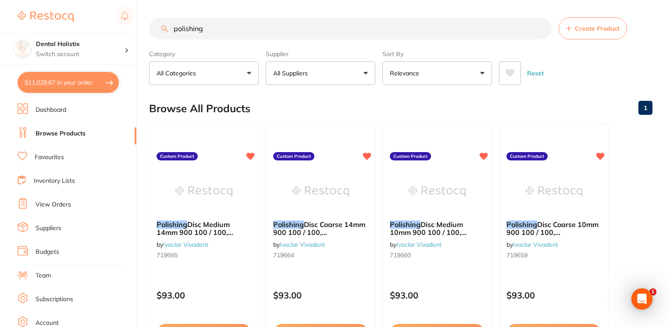
checkbox input "true"
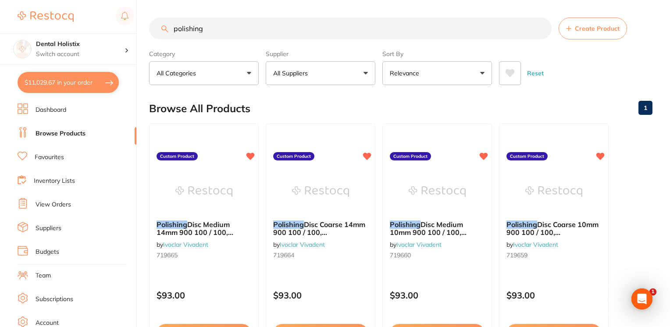
checkbox input "true"
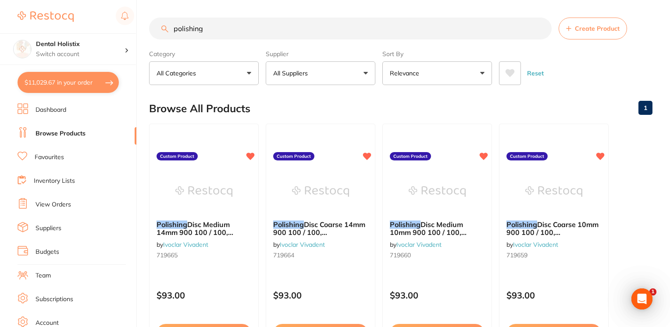
checkbox input "true"
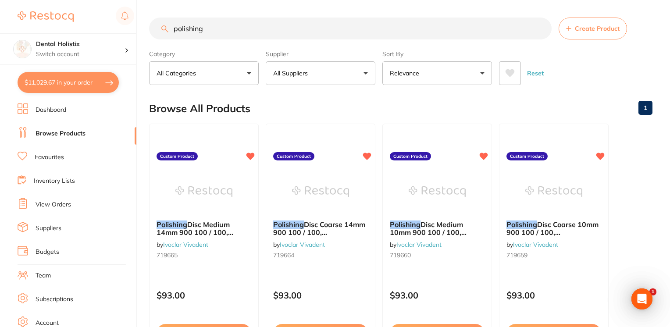
checkbox input "true"
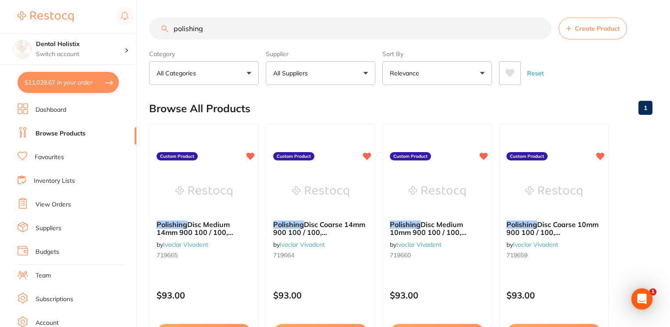
checkbox input "true"
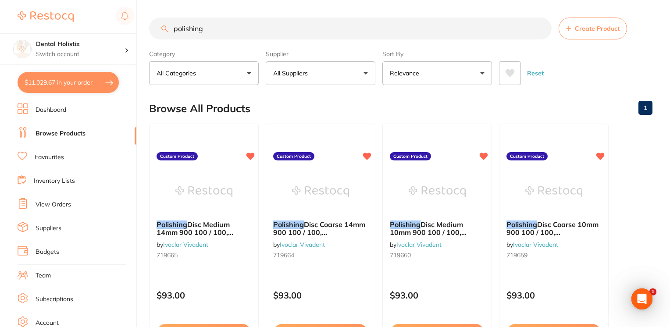
checkbox input "true"
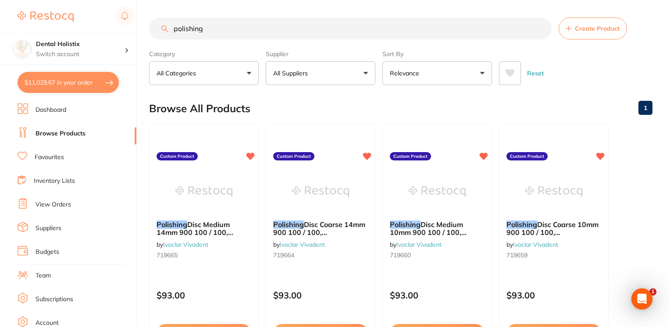
checkbox input "true"
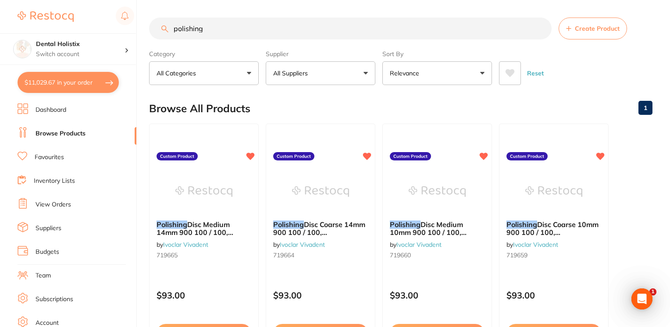
checkbox input "true"
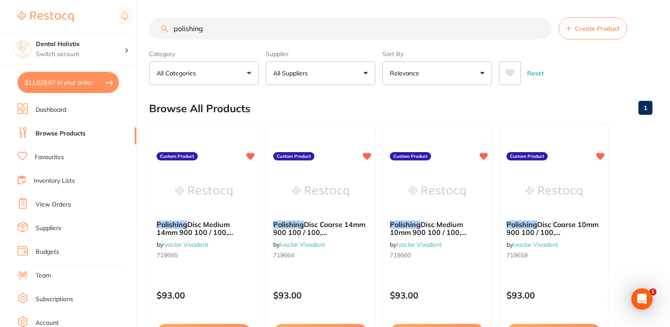
checkbox input "true"
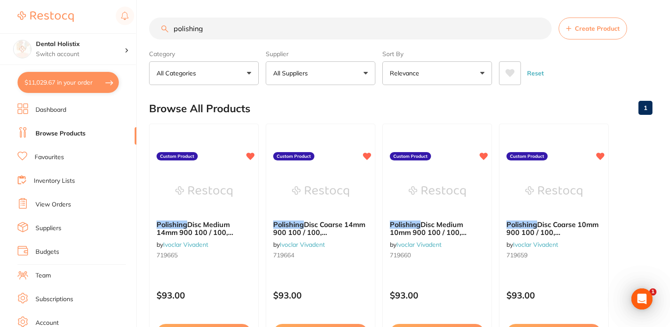
checkbox input "true"
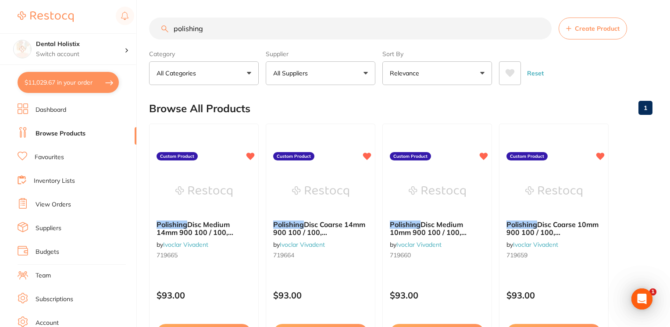
checkbox input "true"
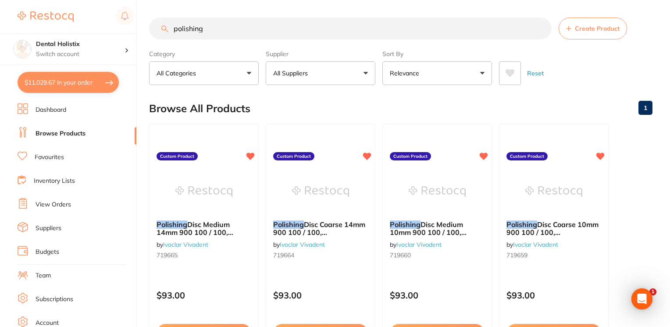
checkbox input "true"
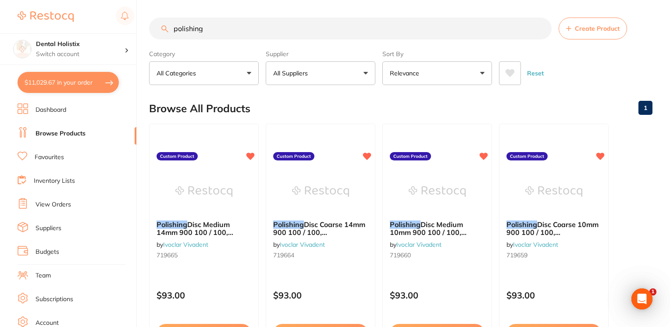
checkbox input "true"
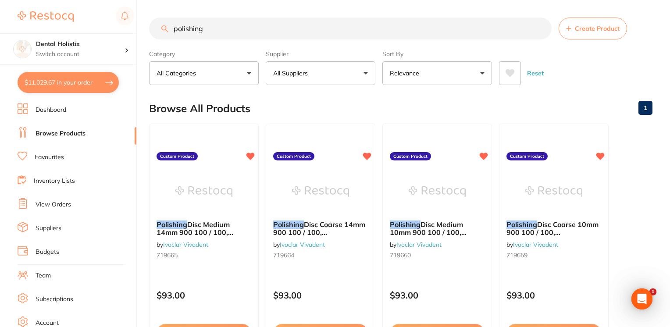
checkbox input "true"
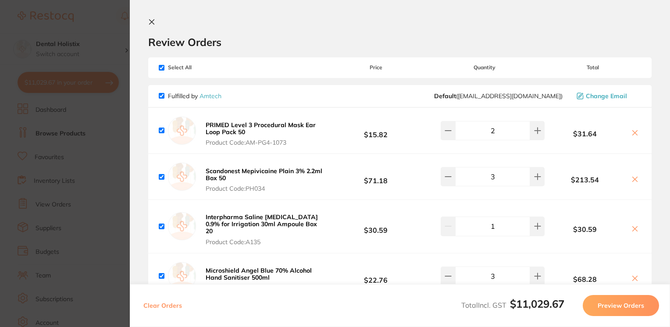
click at [159, 68] on input "checkbox" at bounding box center [162, 68] width 6 height 6
checkbox input "false"
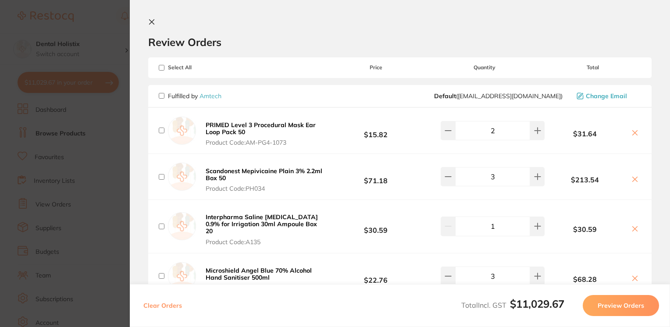
checkbox input "false"
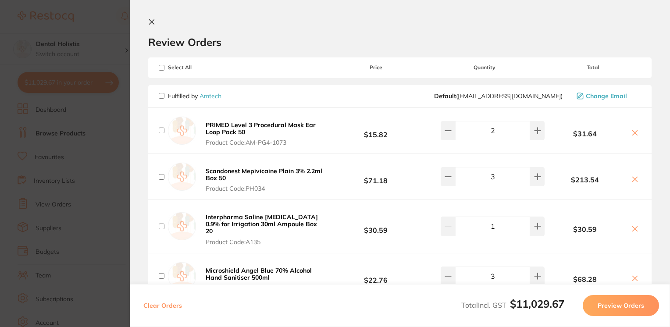
checkbox input "false"
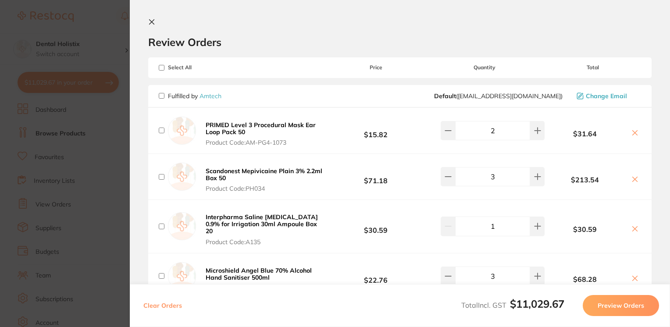
checkbox input "false"
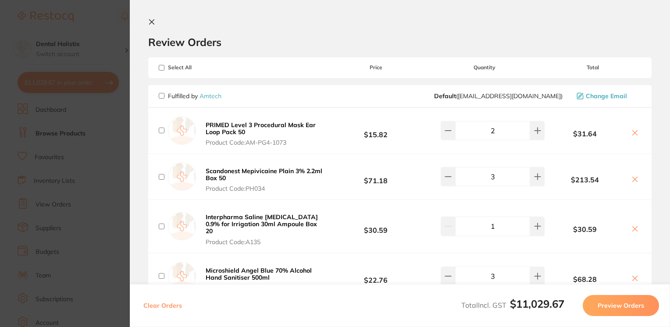
checkbox input "false"
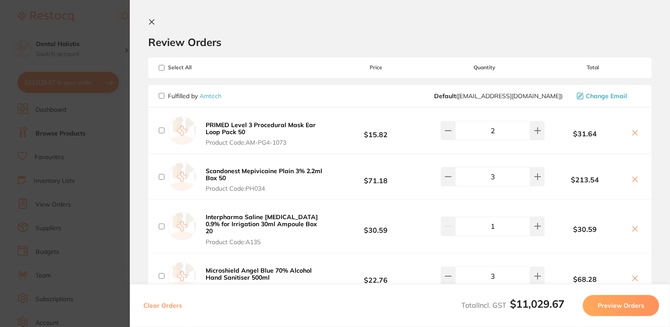
checkbox input "false"
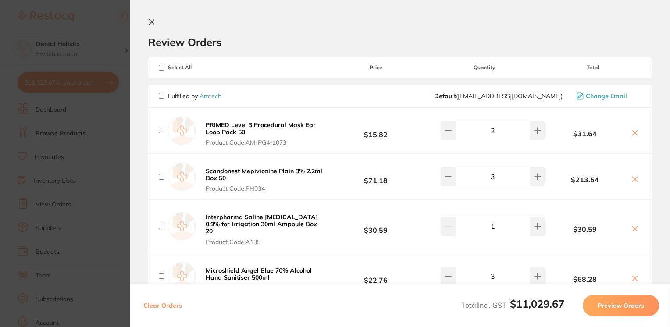
checkbox input "false"
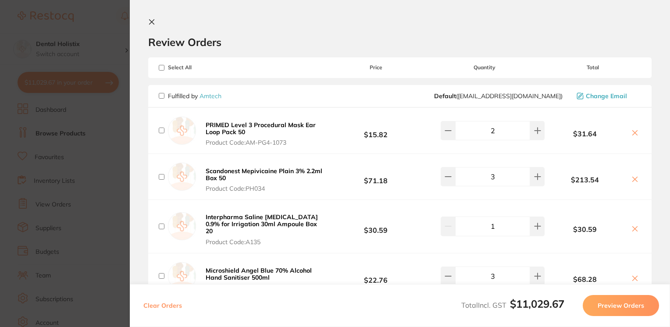
checkbox input "false"
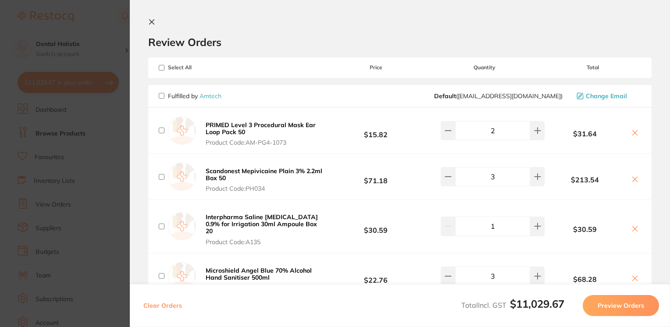
checkbox input "false"
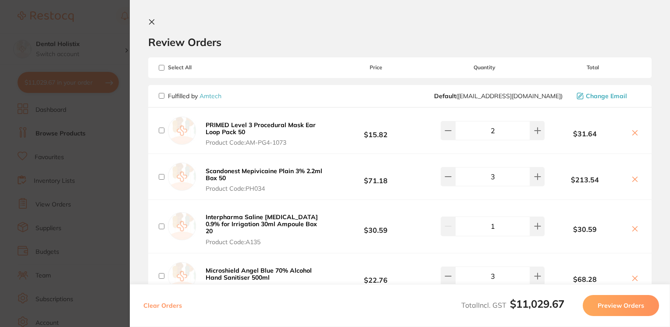
checkbox input "false"
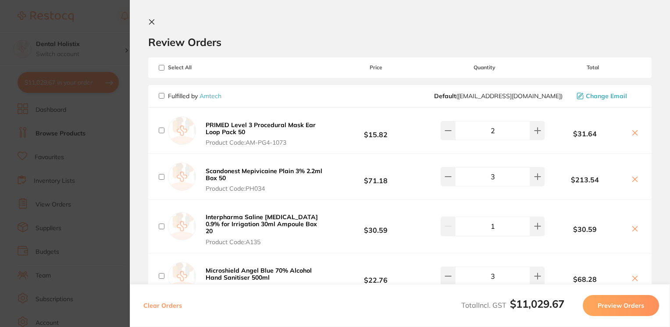
checkbox input "false"
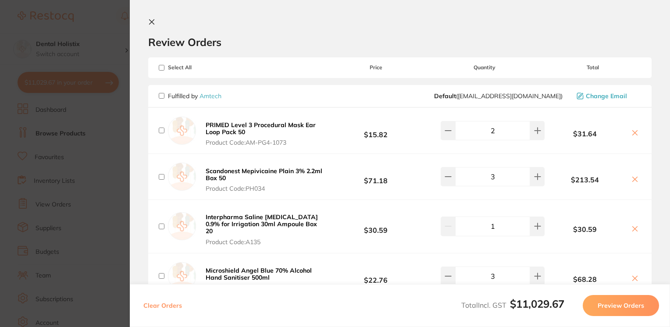
checkbox input "false"
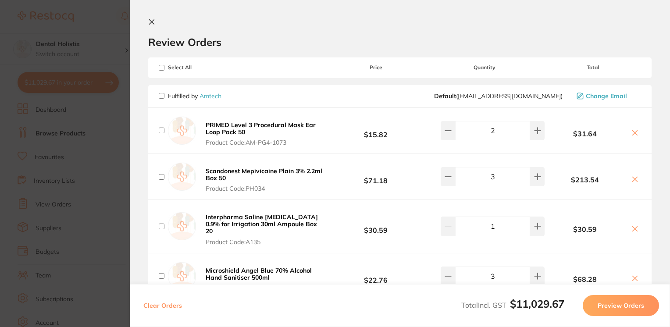
checkbox input "false"
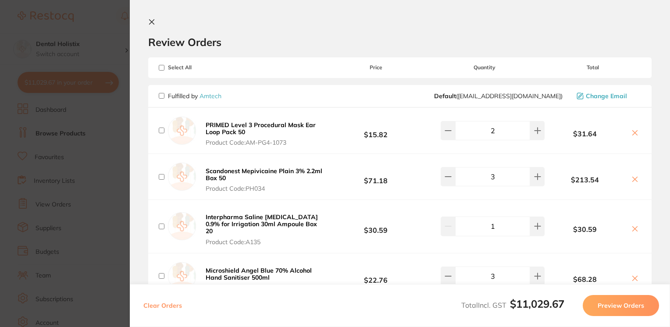
checkbox input "false"
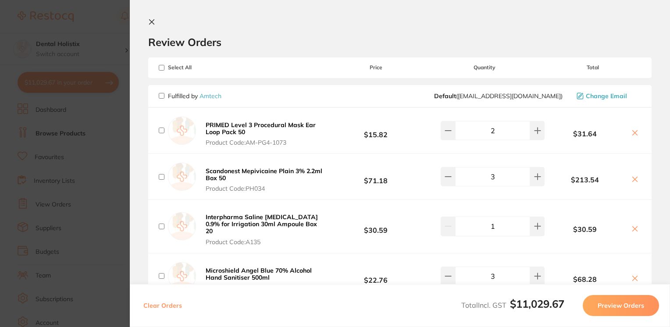
checkbox input "false"
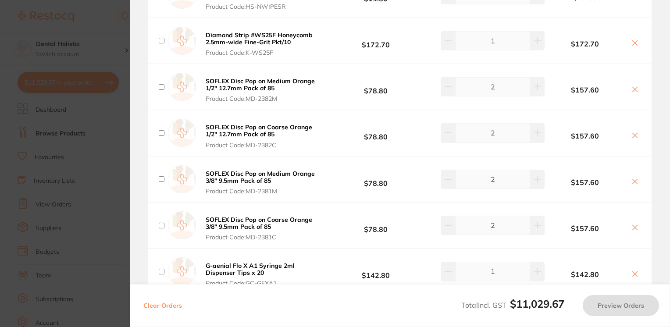
scroll to position [2032, 0]
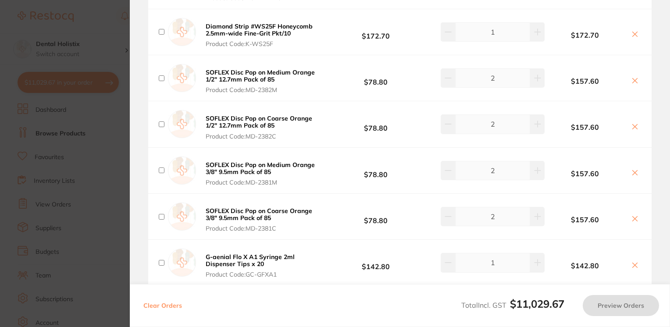
click at [633, 169] on icon at bounding box center [635, 172] width 7 height 7
click at [632, 77] on icon at bounding box center [635, 80] width 7 height 7
click at [635, 78] on icon at bounding box center [635, 80] width 5 height 5
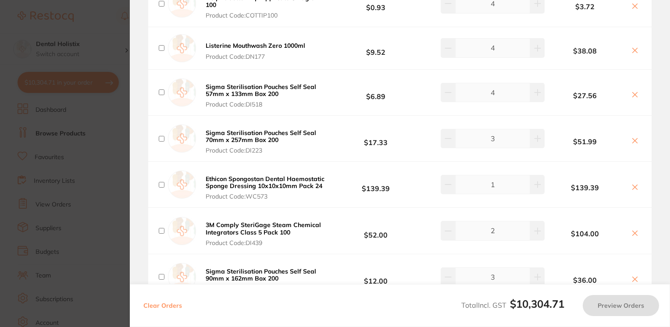
scroll to position [0, 0]
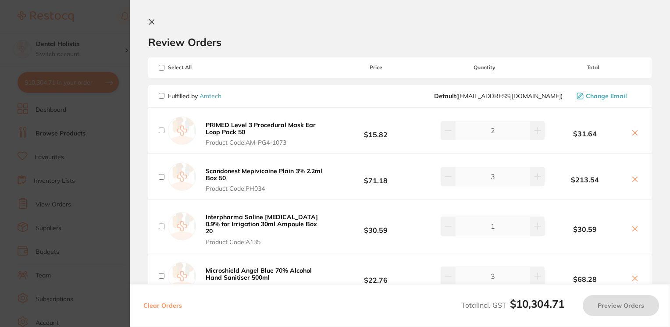
click at [147, 25] on section "Review Orders Your orders are being processed and we will notify you once we ha…" at bounding box center [400, 163] width 541 height 327
click at [153, 21] on icon at bounding box center [151, 21] width 7 height 7
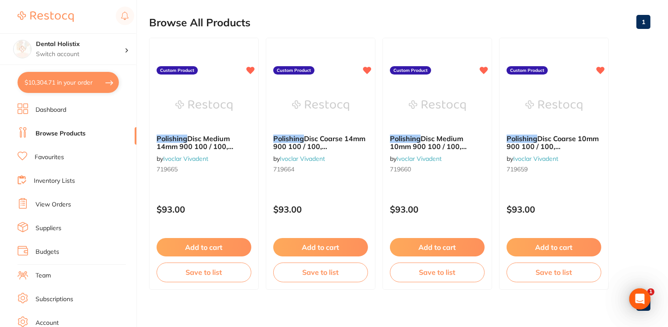
scroll to position [94, 0]
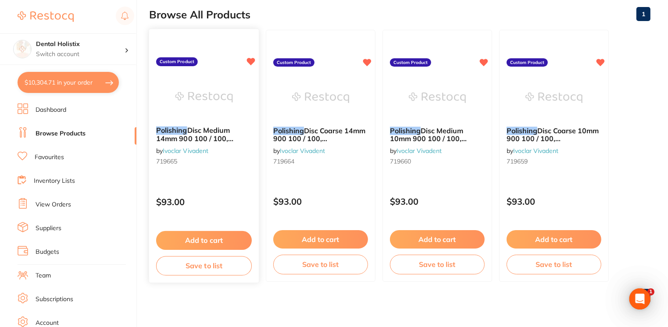
click at [223, 239] on button "Add to cart" at bounding box center [204, 240] width 96 height 19
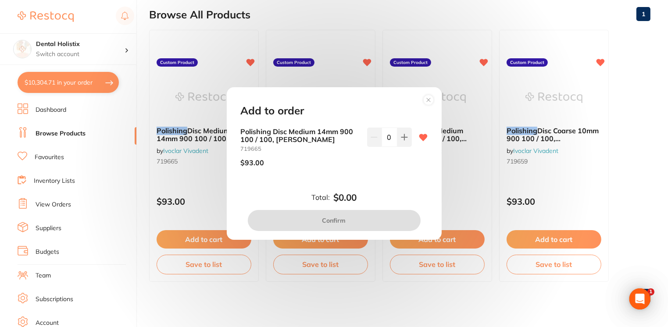
scroll to position [0, 0]
click at [402, 137] on icon at bounding box center [404, 137] width 6 height 6
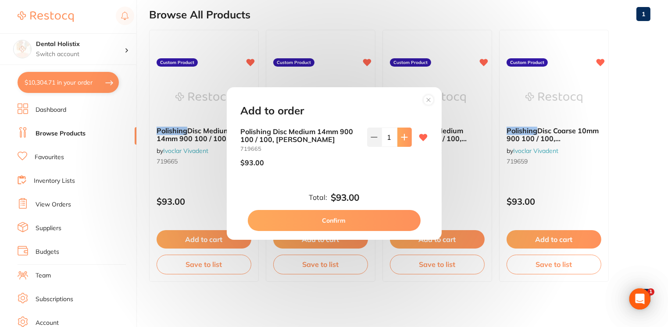
click at [402, 137] on icon at bounding box center [404, 137] width 6 height 6
type input "3"
click at [429, 98] on circle at bounding box center [428, 100] width 10 height 10
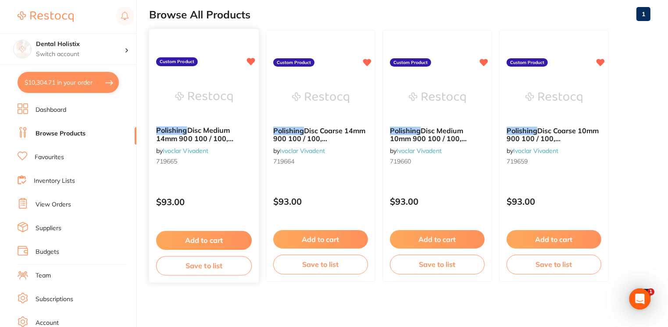
click at [218, 233] on button "Add to cart" at bounding box center [204, 240] width 96 height 19
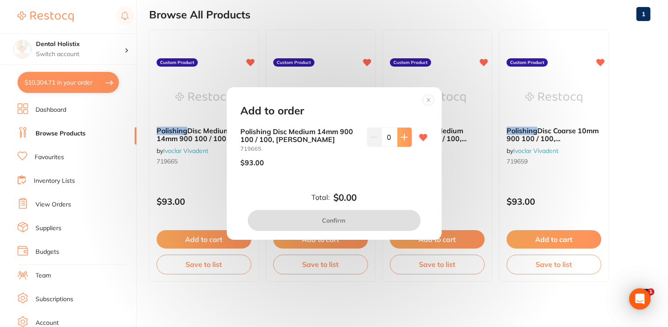
click at [403, 141] on button at bounding box center [405, 137] width 14 height 19
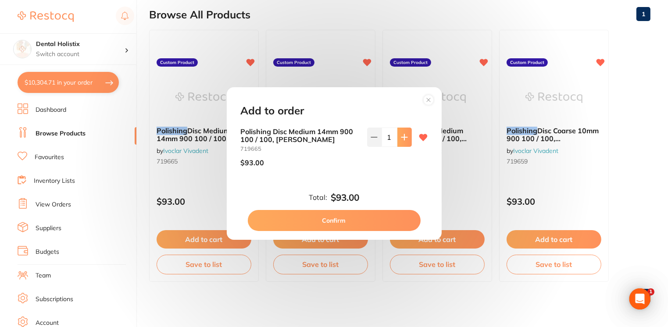
click at [403, 141] on button at bounding box center [405, 137] width 14 height 19
type input "2"
click at [359, 219] on button "Confirm" at bounding box center [334, 220] width 173 height 21
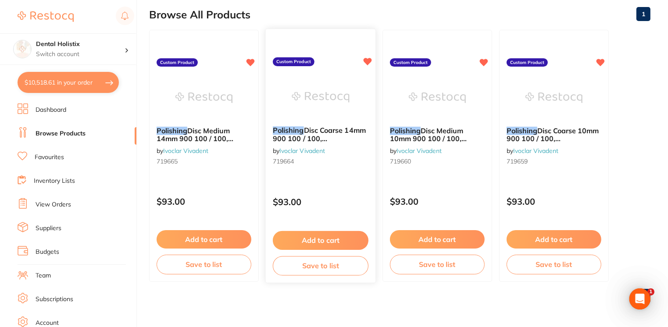
click at [335, 238] on button "Add to cart" at bounding box center [321, 240] width 96 height 19
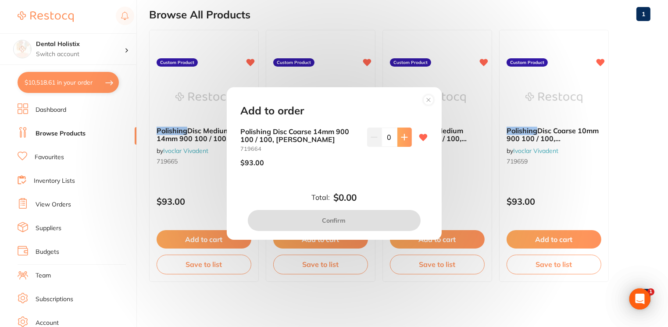
click at [406, 141] on button at bounding box center [405, 137] width 14 height 19
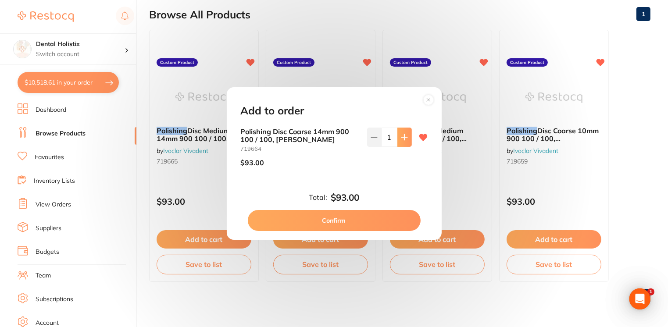
click at [406, 141] on button at bounding box center [405, 137] width 14 height 19
type input "2"
click at [358, 224] on button "Confirm" at bounding box center [334, 220] width 173 height 21
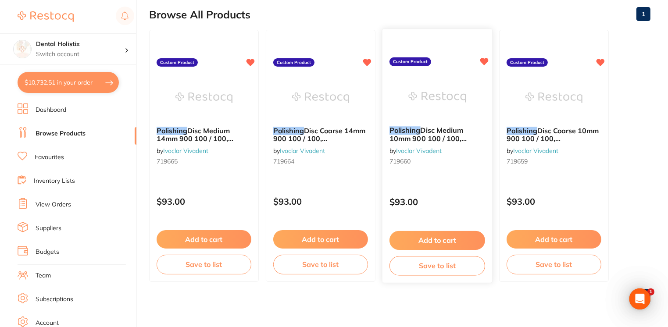
click at [455, 240] on button "Add to cart" at bounding box center [438, 240] width 96 height 19
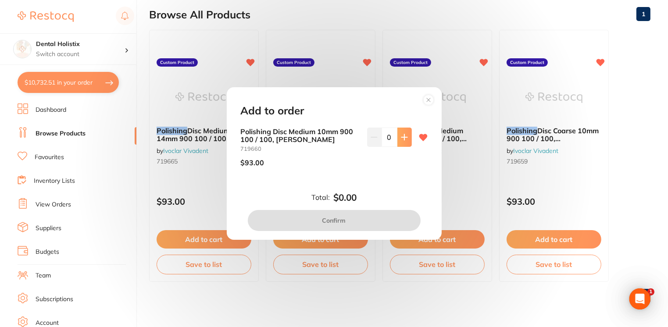
click at [405, 139] on icon at bounding box center [404, 137] width 7 height 7
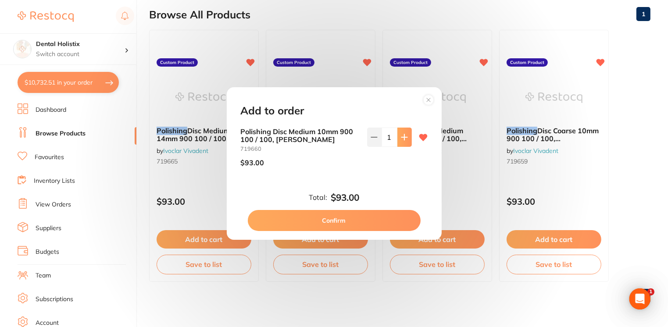
click at [405, 139] on icon at bounding box center [404, 137] width 7 height 7
type input "2"
click at [362, 216] on button "Confirm" at bounding box center [334, 220] width 173 height 21
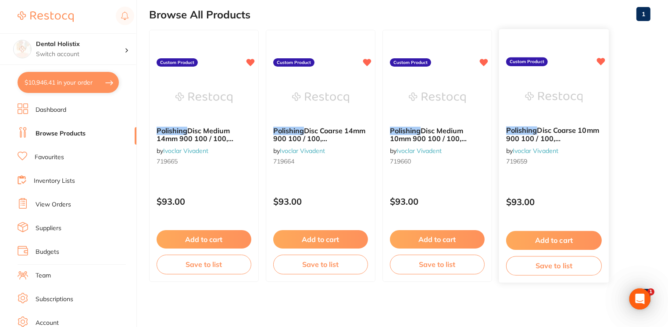
click at [552, 243] on button "Add to cart" at bounding box center [554, 240] width 96 height 19
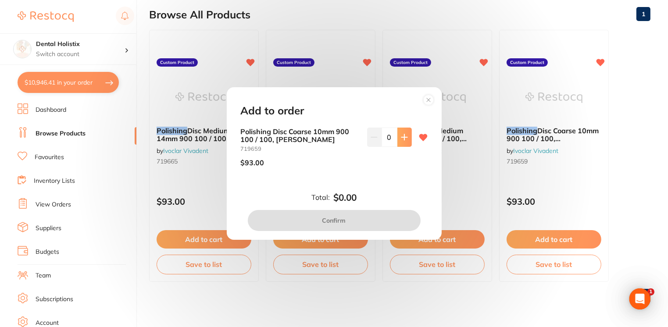
click at [403, 137] on icon at bounding box center [404, 137] width 6 height 6
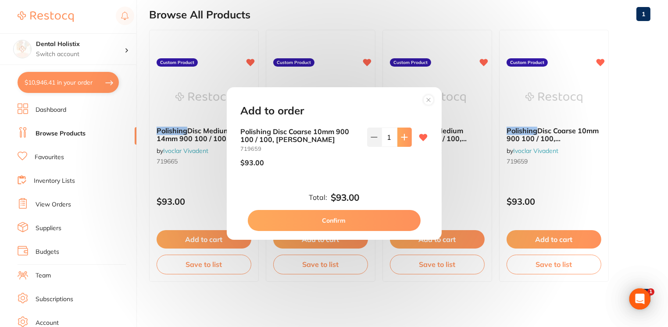
click at [403, 137] on icon at bounding box center [404, 137] width 6 height 6
type input "2"
click at [368, 222] on button "Confirm" at bounding box center [334, 220] width 173 height 21
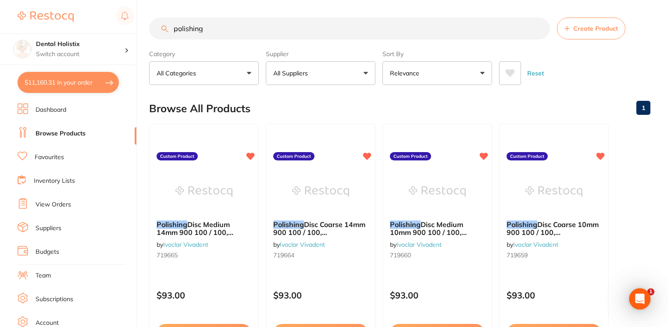
click at [84, 72] on button "$11,160.31 in your order" at bounding box center [68, 82] width 101 height 21
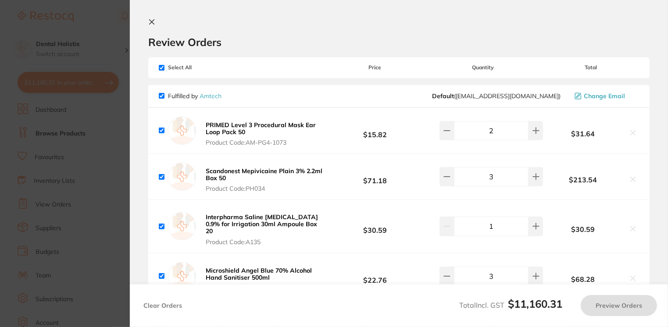
checkbox input "true"
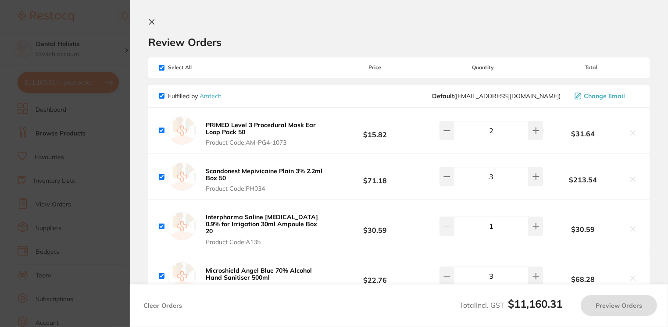
checkbox input "true"
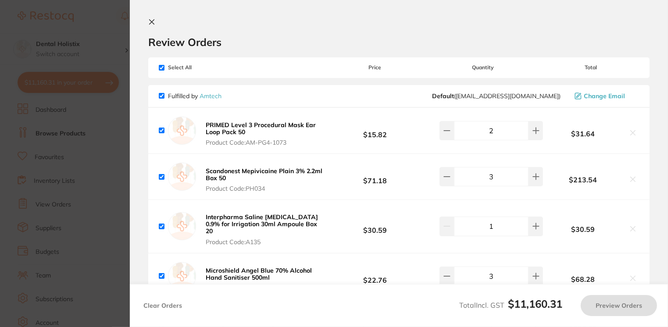
checkbox input "true"
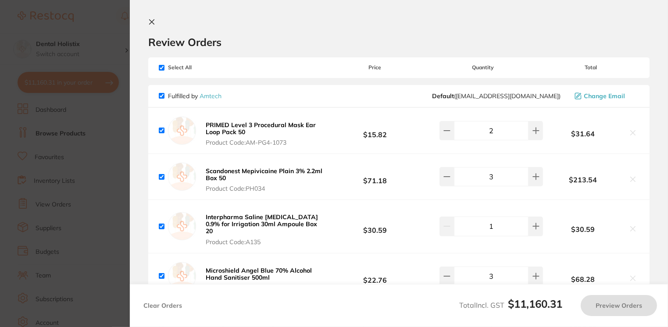
checkbox input "true"
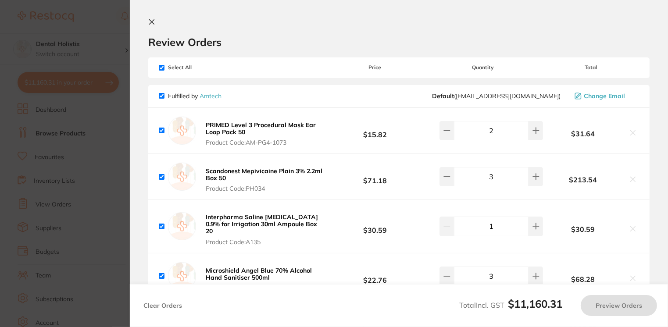
checkbox input "true"
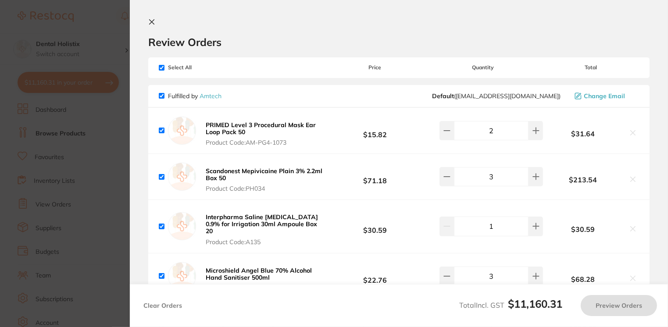
checkbox input "true"
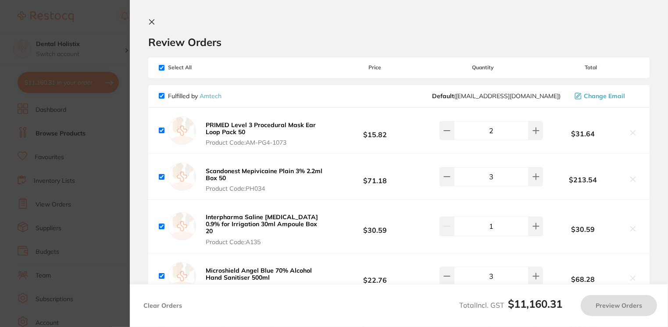
checkbox input "true"
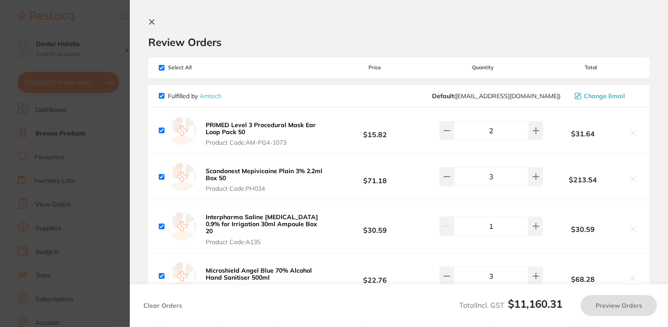
checkbox input "true"
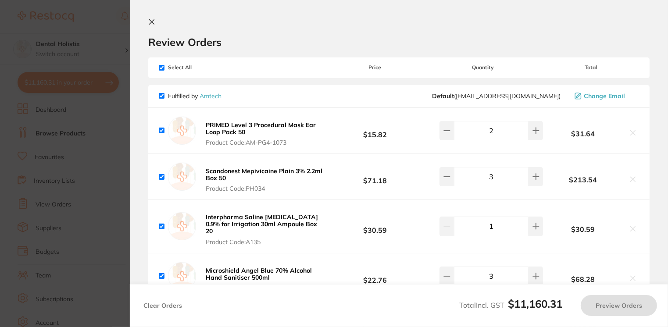
checkbox input "true"
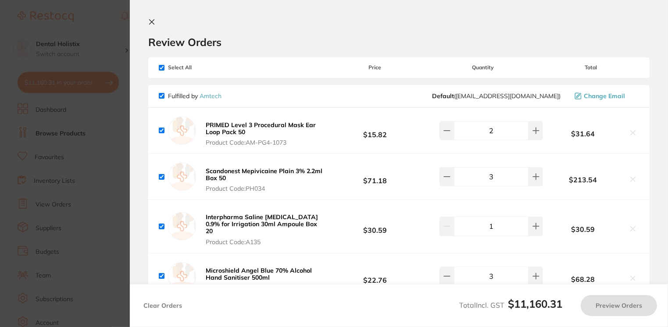
checkbox input "true"
click at [160, 64] on div "Select All Price Quantity Total" at bounding box center [400, 67] width 504 height 20
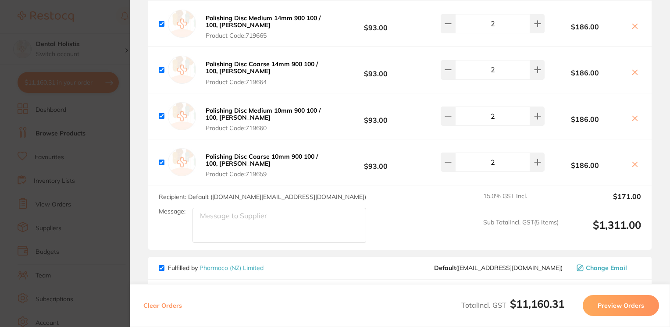
scroll to position [2905, 0]
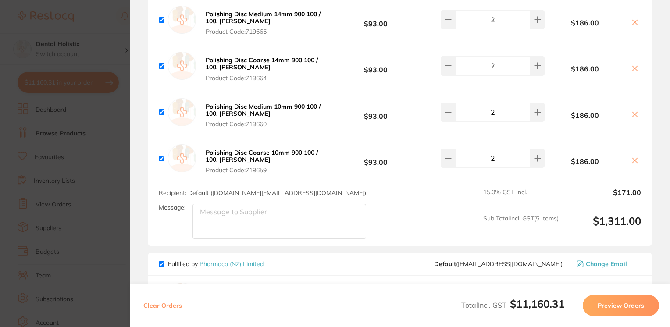
click at [291, 207] on textarea "Message:" at bounding box center [280, 221] width 174 height 35
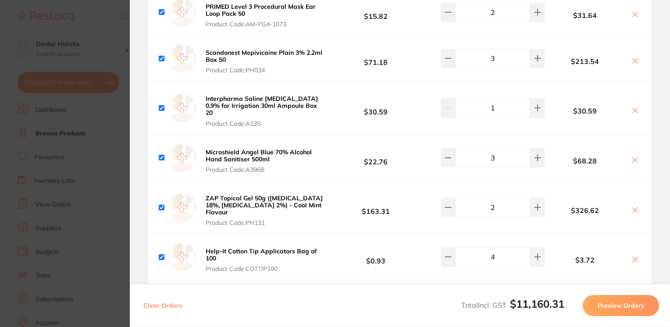
scroll to position [0, 0]
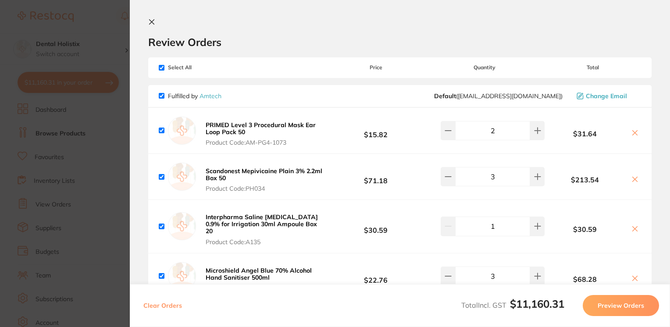
click at [154, 23] on icon at bounding box center [151, 21] width 7 height 7
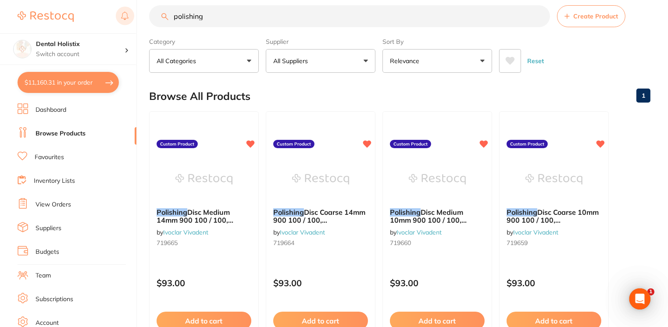
drag, startPoint x: 213, startPoint y: 22, endPoint x: 130, endPoint y: 25, distance: 83.4
click at [130, 25] on div "$11,160.31 Dental Holistix Switch account Dental Holistix $11,160.31 in your or…" at bounding box center [334, 151] width 668 height 327
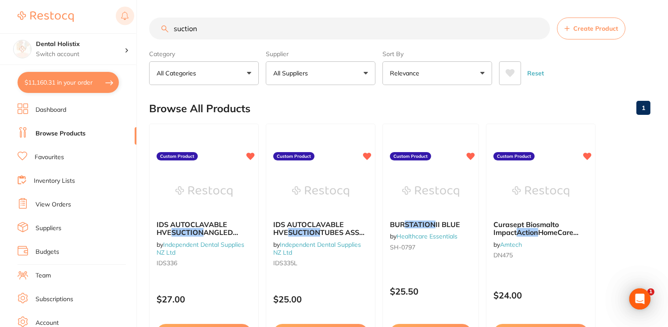
drag, startPoint x: 222, startPoint y: 32, endPoint x: 118, endPoint y: 24, distance: 104.8
click at [118, 24] on div "$11,160.31 Dental Holistix Switch account Dental Holistix $11,160.31 in your or…" at bounding box center [334, 163] width 668 height 327
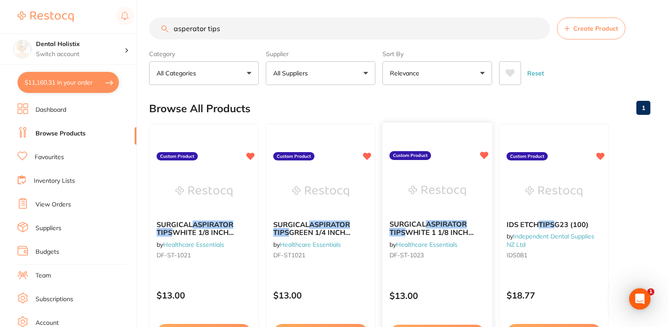
click at [449, 222] on em "ASPIRATOR" at bounding box center [446, 224] width 41 height 9
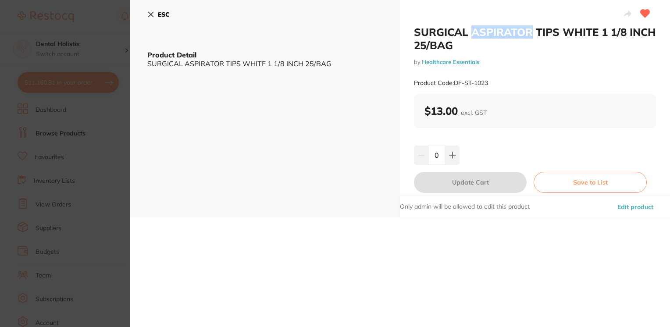
drag, startPoint x: 530, startPoint y: 31, endPoint x: 473, endPoint y: 34, distance: 56.2
click at [473, 34] on h2 "SURGICAL ASPIRATOR TIPS WHITE 1 1/8 INCH 25/BAG" at bounding box center [535, 38] width 242 height 26
copy h2 "ASPIRATOR"
click at [149, 15] on icon at bounding box center [150, 14] width 7 height 7
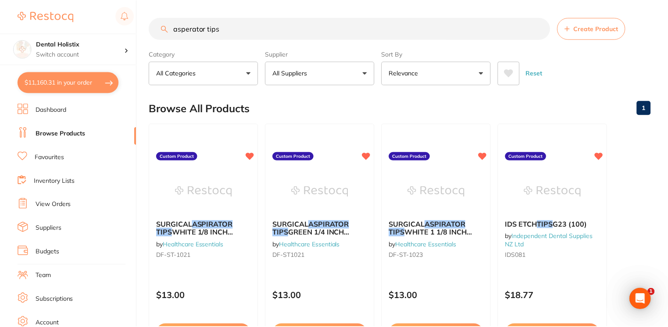
scroll to position [74, 0]
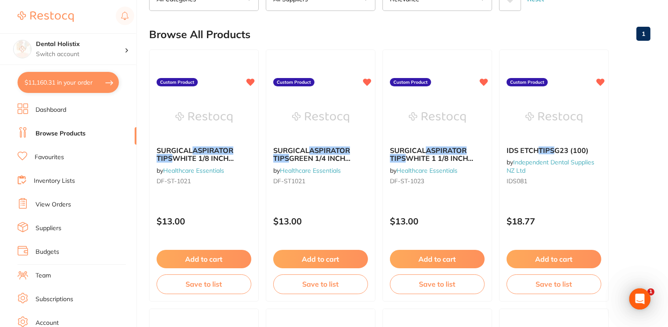
click at [63, 133] on link "Browse Products" at bounding box center [61, 133] width 50 height 9
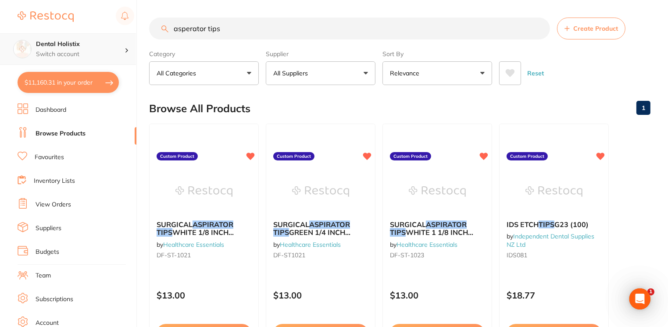
scroll to position [0, 0]
drag, startPoint x: 239, startPoint y: 29, endPoint x: 94, endPoint y: 36, distance: 145.4
click at [94, 36] on div "$11,160.31 Dental Holistix Switch account Dental Holistix $11,160.31 in your or…" at bounding box center [334, 163] width 668 height 327
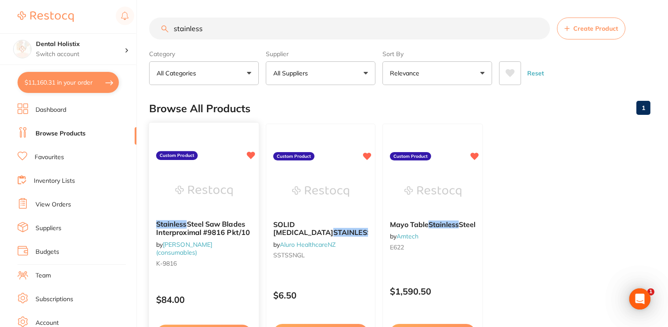
click at [168, 198] on div at bounding box center [204, 191] width 110 height 44
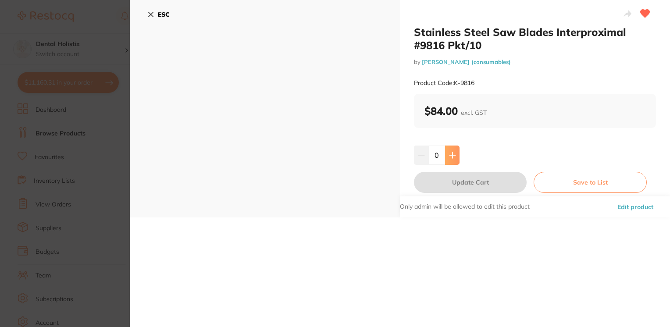
click at [453, 161] on button at bounding box center [452, 155] width 14 height 19
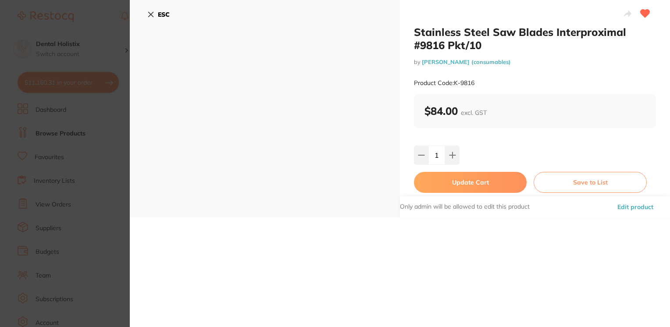
click at [455, 182] on button "Update Cart" at bounding box center [470, 182] width 113 height 21
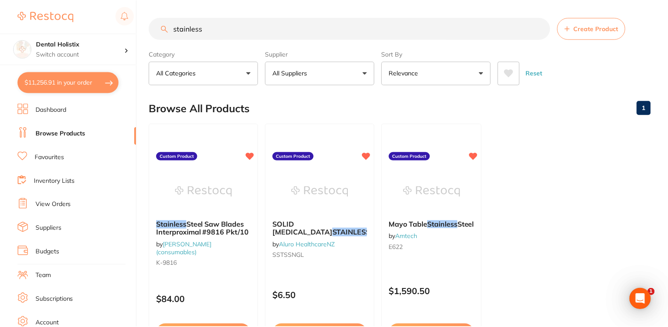
scroll to position [74, 0]
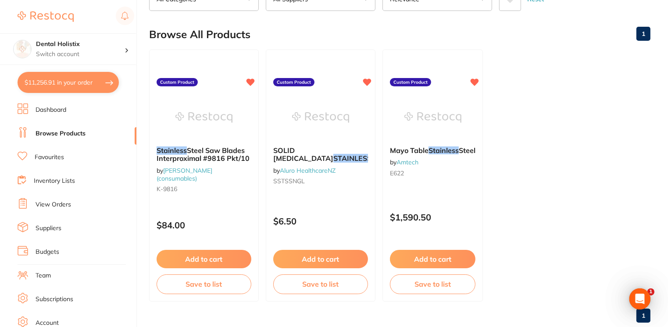
drag, startPoint x: 668, startPoint y: 151, endPoint x: 670, endPoint y: 29, distance: 122.0
click at [668, 29] on html "$11,256.91 Dental Holistix Switch account Dental Holistix $11,256.91 in your or…" at bounding box center [334, 89] width 668 height 327
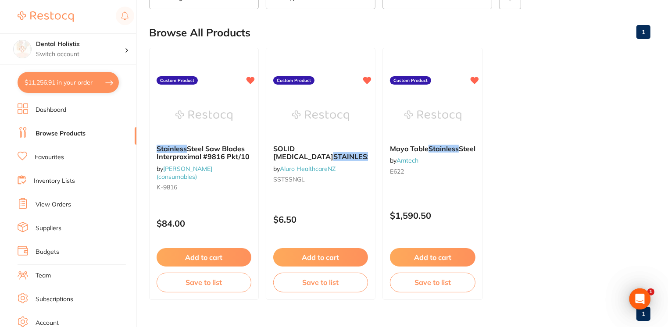
scroll to position [0, 0]
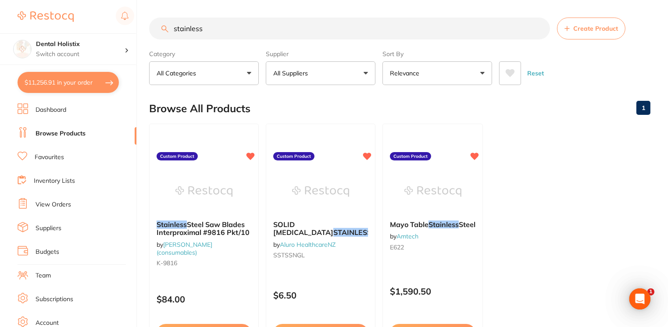
click at [549, 126] on ul "Stainless Steel Saw Blades Interproximal #9816 Pkt/10 by Henry Schein Halas (co…" at bounding box center [400, 250] width 502 height 252
drag, startPoint x: 211, startPoint y: 27, endPoint x: 126, endPoint y: 36, distance: 85.6
click at [126, 36] on div "$11,256.91 Dental Holistix Switch account Dental Holistix $11,256.91 in your or…" at bounding box center [334, 163] width 668 height 327
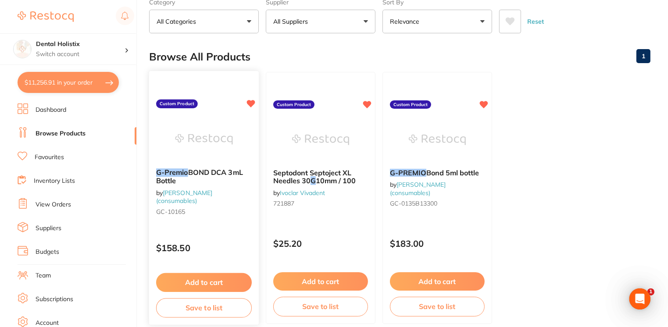
click at [218, 280] on button "Add to cart" at bounding box center [204, 282] width 96 height 19
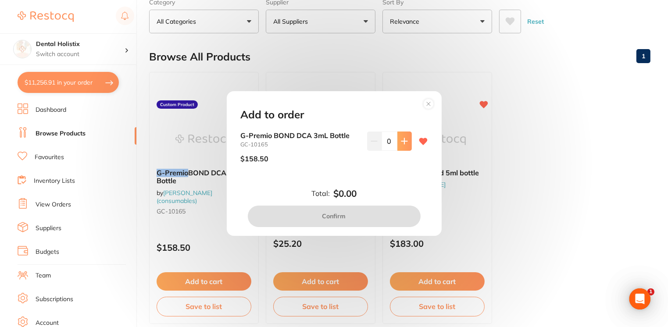
click at [401, 139] on icon at bounding box center [404, 141] width 7 height 7
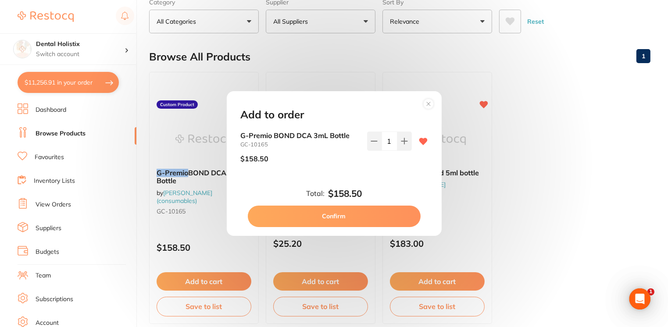
click at [341, 221] on button "Confirm" at bounding box center [334, 216] width 173 height 21
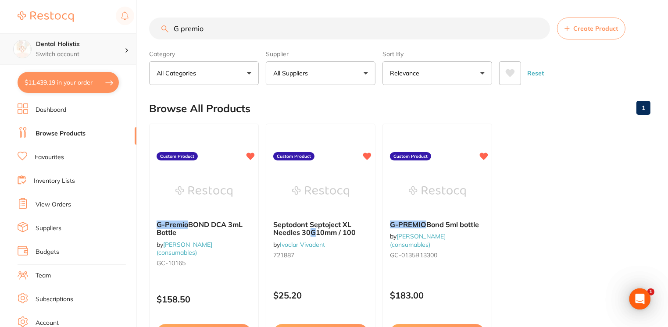
drag, startPoint x: 221, startPoint y: 31, endPoint x: 109, endPoint y: 36, distance: 112.4
click at [109, 36] on div "$11,439.19 Dental Holistix Switch account Dental Holistix $11,439.19 in your or…" at bounding box center [334, 163] width 668 height 327
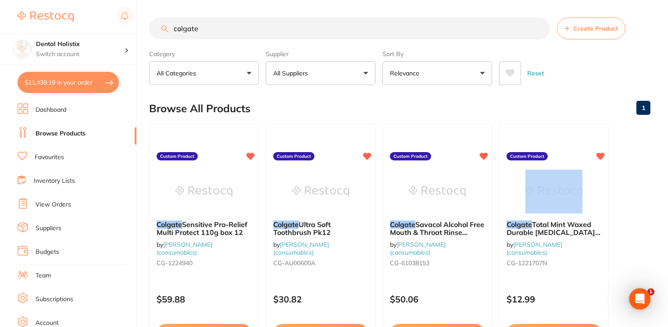
drag, startPoint x: 668, startPoint y: 140, endPoint x: 666, endPoint y: 201, distance: 61.5
click at [666, 201] on main "colgate Create Product Category All Categories All Categories No categories fou…" at bounding box center [408, 211] width 519 height 422
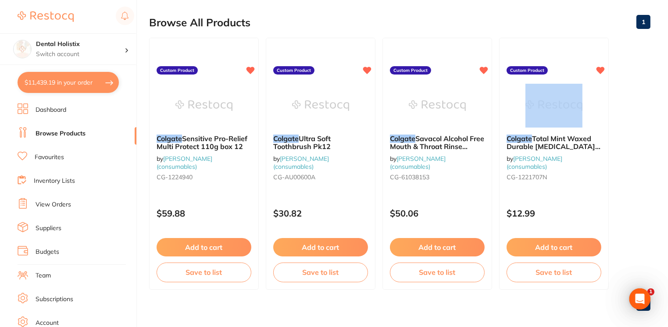
scroll to position [94, 0]
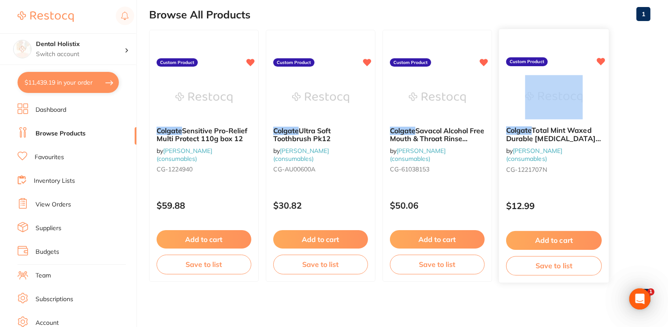
click at [542, 90] on img at bounding box center [553, 97] width 57 height 44
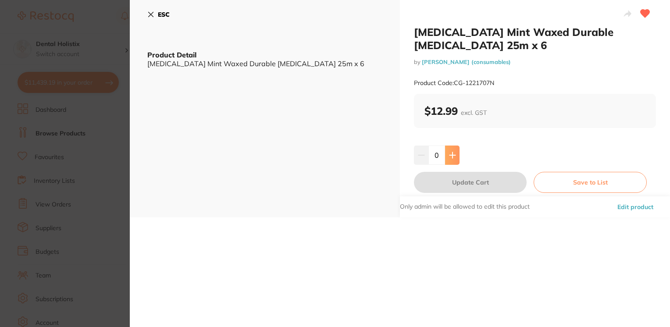
click at [453, 160] on button at bounding box center [452, 155] width 14 height 19
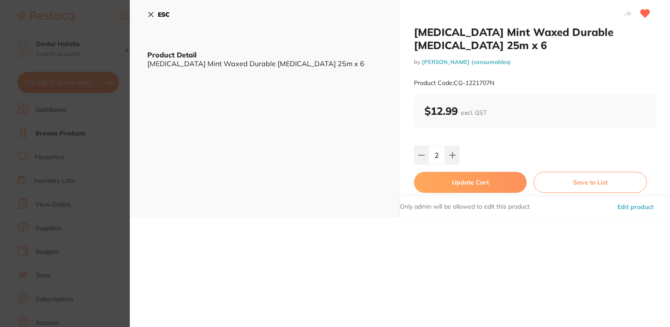
click at [456, 182] on button "Update Cart" at bounding box center [470, 182] width 113 height 21
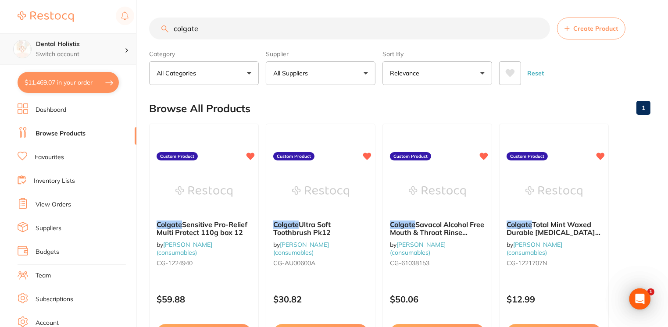
drag, startPoint x: 210, startPoint y: 29, endPoint x: 58, endPoint y: 36, distance: 152.0
click at [58, 36] on div "$11,469.07 Dental Holistix Switch account Dental Holistix $11,469.07 in your or…" at bounding box center [334, 163] width 668 height 327
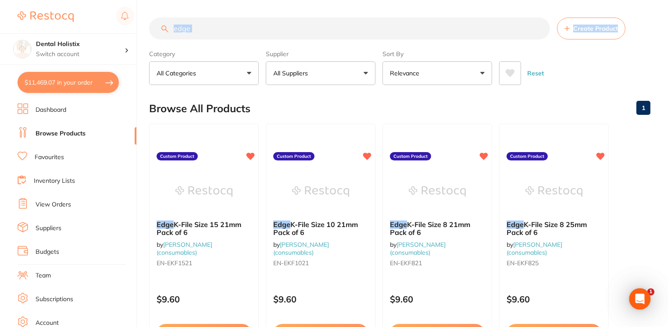
drag, startPoint x: 668, startPoint y: 36, endPoint x: 668, endPoint y: 64, distance: 27.2
click at [668, 64] on html "$11,469.07 Dental Holistix Switch account Dental Holistix $11,469.07 in your or…" at bounding box center [334, 163] width 668 height 327
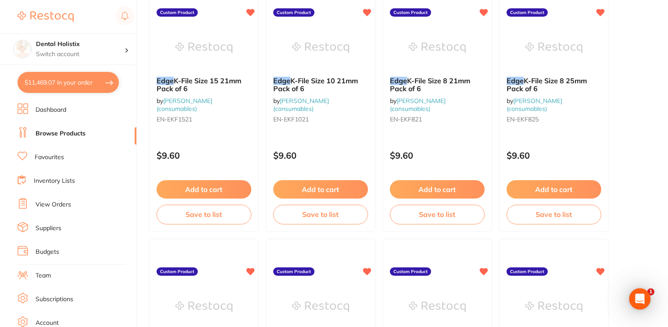
scroll to position [146, 0]
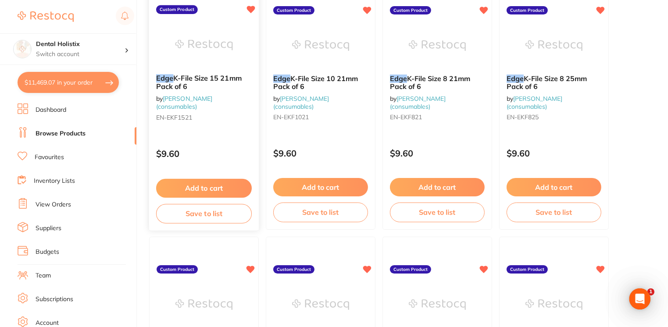
click at [223, 185] on button "Add to cart" at bounding box center [204, 188] width 96 height 19
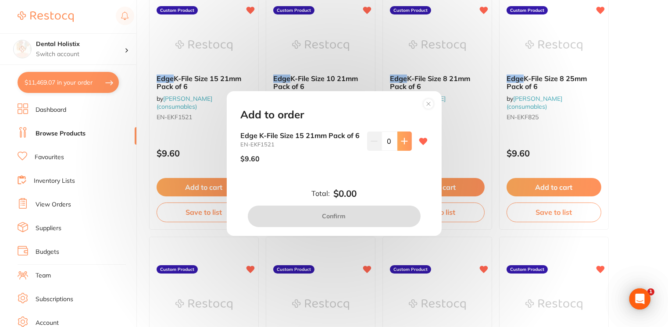
scroll to position [0, 0]
click at [401, 139] on icon at bounding box center [404, 142] width 6 height 6
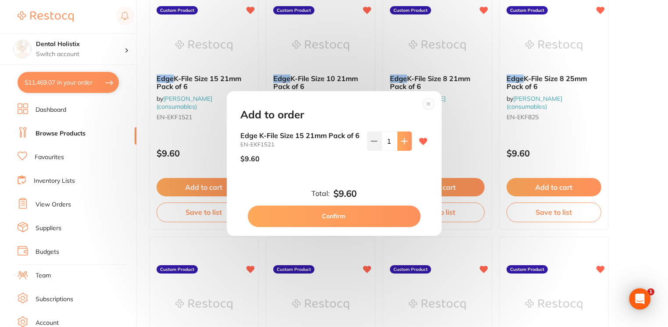
click at [401, 139] on icon at bounding box center [404, 142] width 6 height 6
click at [337, 226] on button "Confirm" at bounding box center [334, 216] width 173 height 21
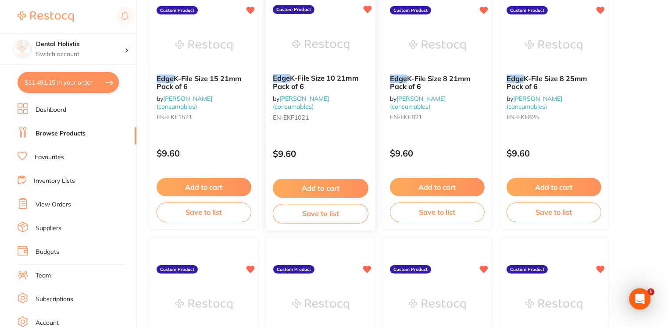
click at [339, 190] on button "Add to cart" at bounding box center [321, 188] width 96 height 19
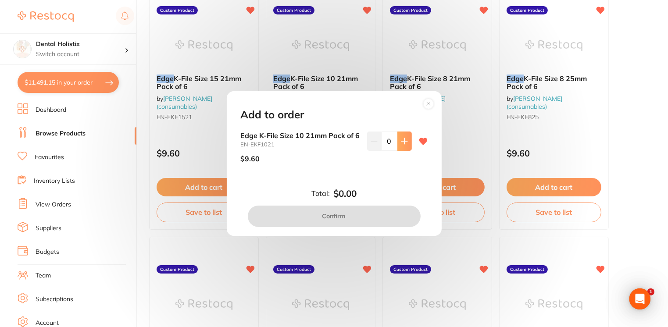
click at [402, 139] on icon at bounding box center [404, 142] width 6 height 6
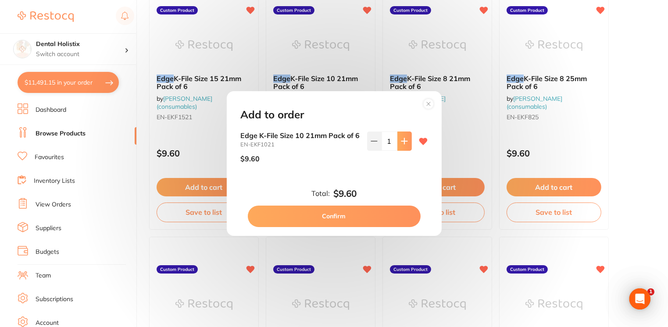
click at [402, 139] on icon at bounding box center [404, 142] width 6 height 6
click at [342, 221] on button "Confirm" at bounding box center [334, 216] width 173 height 21
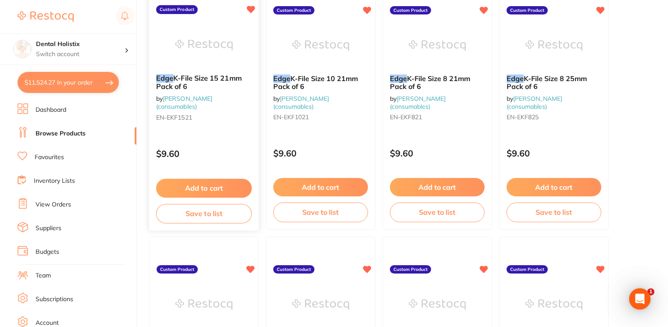
click at [200, 187] on button "Add to cart" at bounding box center [204, 188] width 96 height 19
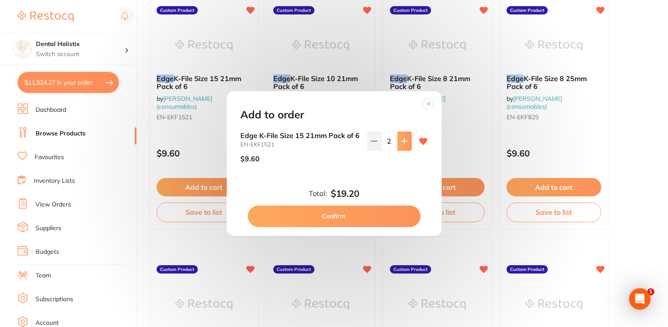
click at [402, 138] on icon at bounding box center [404, 141] width 7 height 7
click at [360, 223] on button "Confirm" at bounding box center [334, 216] width 173 height 21
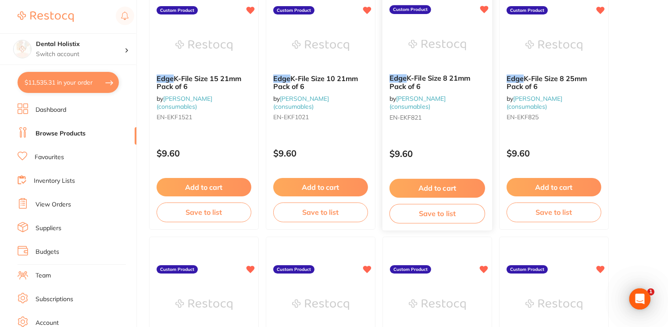
click at [460, 184] on button "Add to cart" at bounding box center [438, 188] width 96 height 19
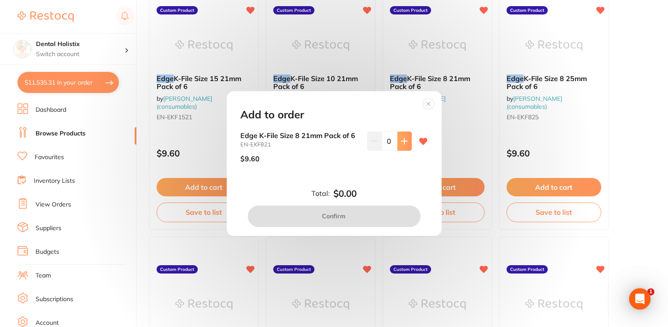
click at [401, 143] on icon at bounding box center [404, 141] width 7 height 7
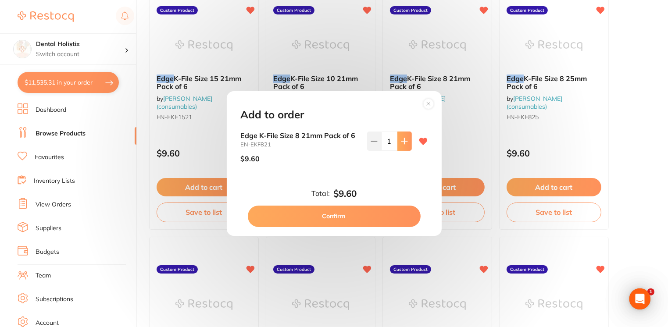
click at [401, 143] on icon at bounding box center [404, 141] width 7 height 7
click at [358, 215] on button "Confirm" at bounding box center [334, 216] width 173 height 21
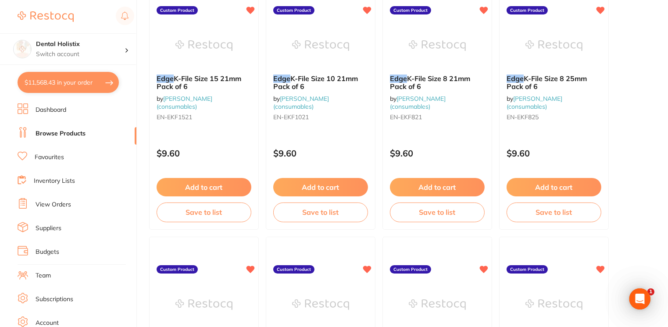
click at [67, 83] on button "$11,568.43 in your order" at bounding box center [68, 82] width 101 height 21
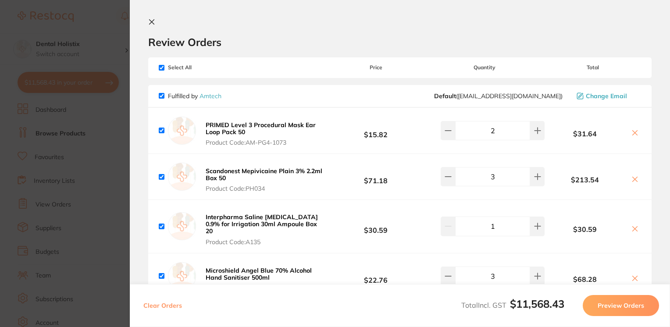
click at [151, 19] on icon at bounding box center [151, 21] width 7 height 7
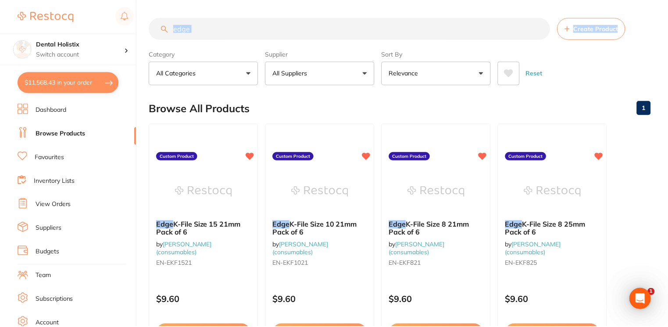
scroll to position [146, 0]
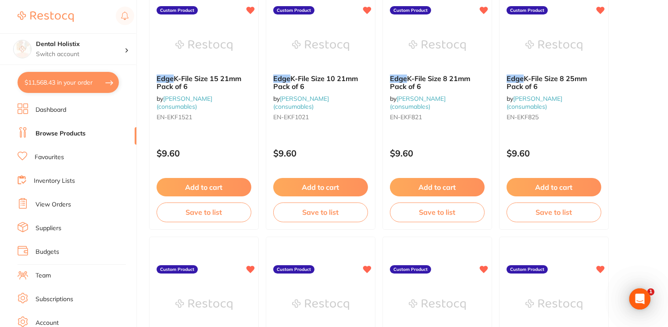
click at [75, 132] on link "Browse Products" at bounding box center [61, 133] width 50 height 9
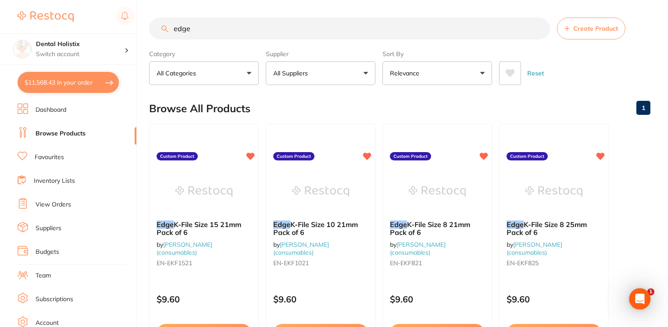
drag, startPoint x: 210, startPoint y: 27, endPoint x: 111, endPoint y: 30, distance: 98.8
click at [111, 30] on div "$11,568.43 Dental Holistix Switch account Dental Holistix $11,568.43 in your or…" at bounding box center [334, 163] width 668 height 327
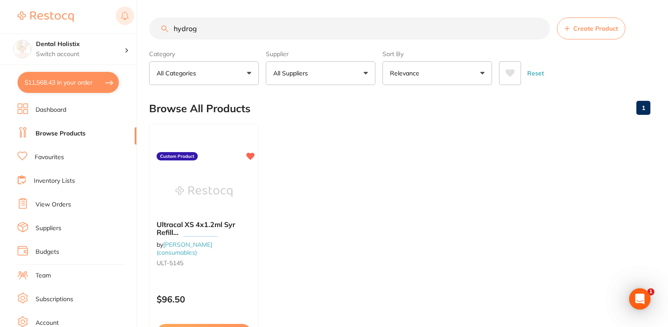
drag, startPoint x: 229, startPoint y: 31, endPoint x: 130, endPoint y: 24, distance: 99.8
click at [130, 24] on div "$11,568.43 Dental Holistix Switch account Dental Holistix $11,568.43 in your or…" at bounding box center [334, 163] width 668 height 327
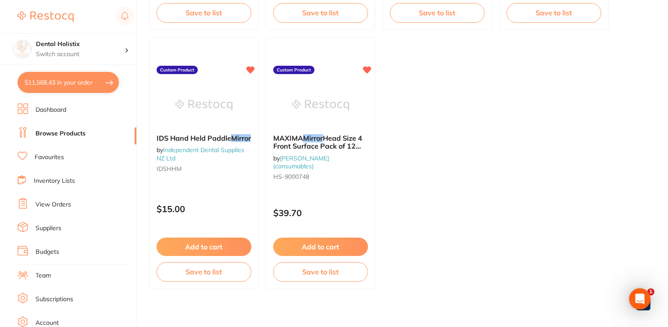
scroll to position [349, 0]
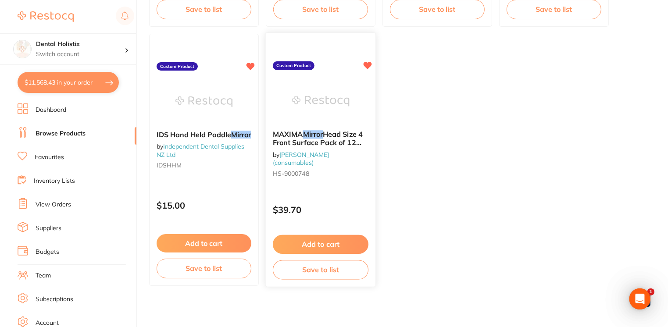
click at [335, 244] on button "Add to cart" at bounding box center [321, 244] width 96 height 19
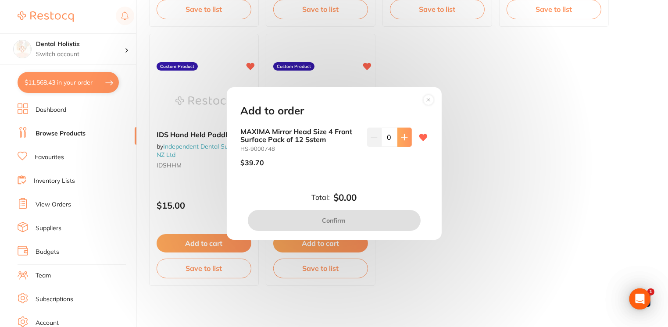
scroll to position [0, 0]
click at [398, 138] on button at bounding box center [405, 137] width 14 height 19
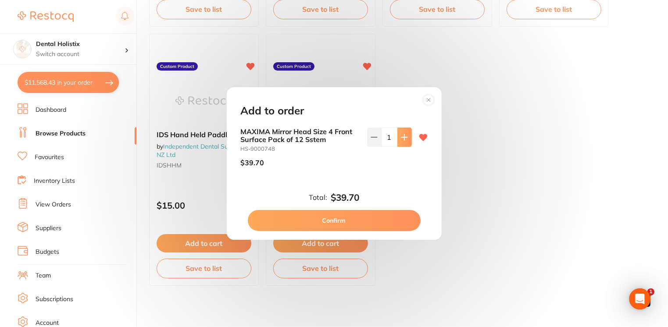
click at [398, 138] on button at bounding box center [405, 137] width 14 height 19
click at [348, 220] on button "Confirm" at bounding box center [334, 220] width 173 height 21
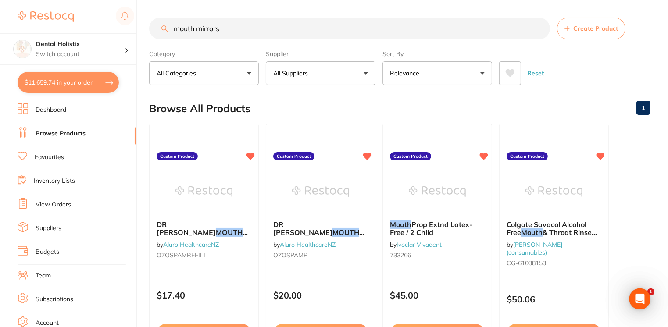
drag, startPoint x: 243, startPoint y: 34, endPoint x: 105, endPoint y: 15, distance: 139.5
click at [105, 15] on div "$11,659.74 Dental Holistix Switch account Dental Holistix $11,659.74 in your or…" at bounding box center [334, 163] width 668 height 327
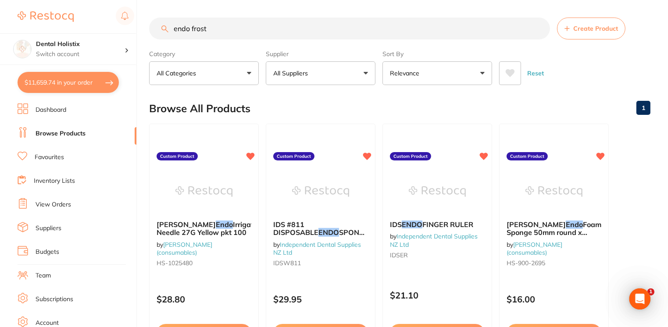
drag, startPoint x: 214, startPoint y: 29, endPoint x: 133, endPoint y: 29, distance: 81.2
click at [133, 29] on div "$11,659.74 Dental Holistix Switch account Dental Holistix $11,659.74 in your or…" at bounding box center [334, 163] width 668 height 327
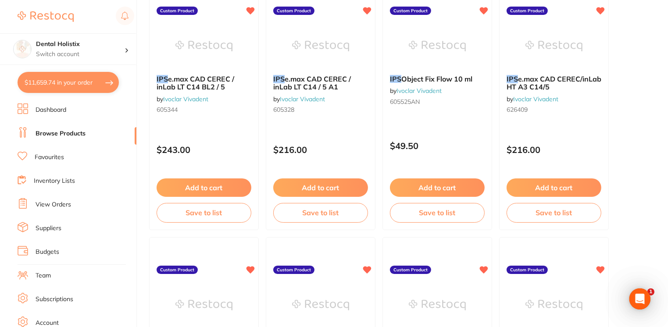
scroll to position [406, 0]
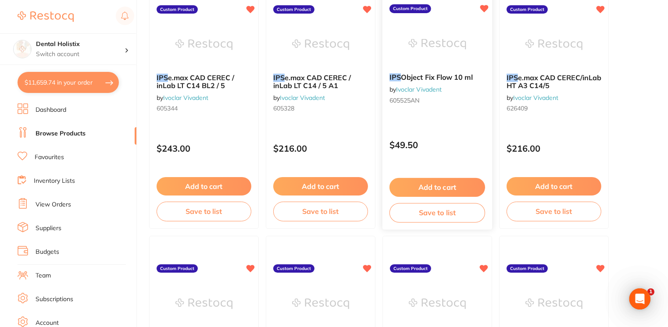
click at [429, 187] on button "Add to cart" at bounding box center [438, 187] width 96 height 19
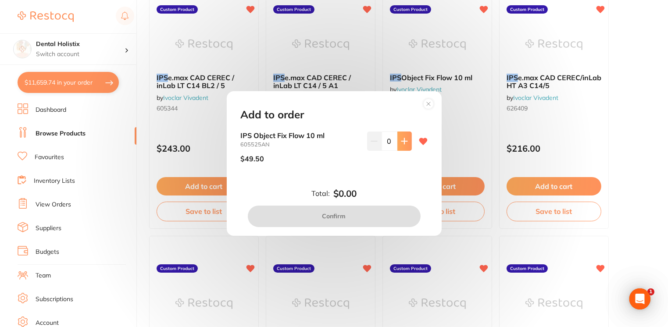
scroll to position [0, 0]
click at [404, 139] on icon at bounding box center [404, 141] width 7 height 7
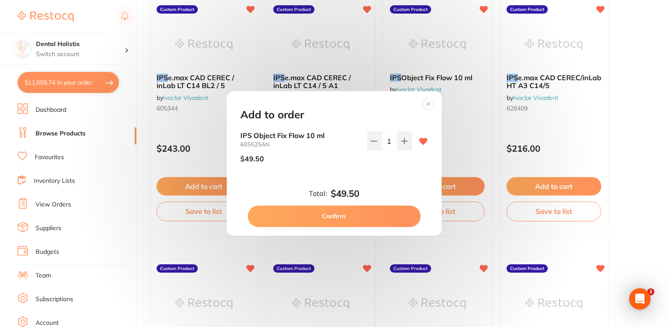
click at [366, 214] on button "Confirm" at bounding box center [334, 216] width 173 height 21
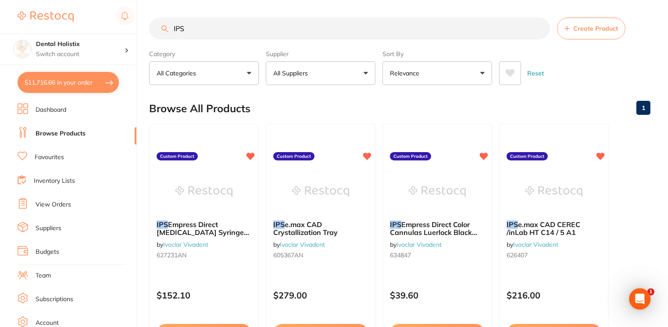
drag, startPoint x: 189, startPoint y: 29, endPoint x: 153, endPoint y: 31, distance: 36.5
click at [153, 31] on input "IPS" at bounding box center [349, 29] width 401 height 22
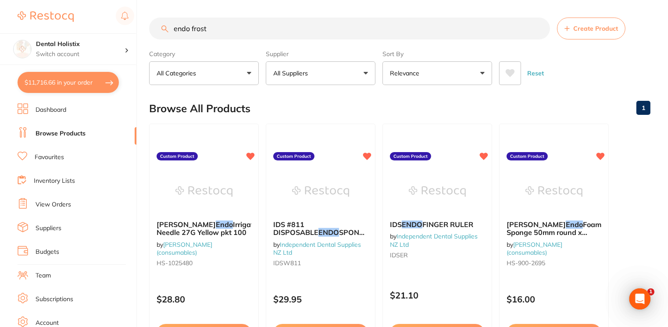
drag, startPoint x: 222, startPoint y: 33, endPoint x: 147, endPoint y: 29, distance: 74.3
click at [147, 29] on div "$11,716.66 Dental Holistix Switch account Dental Holistix $11,716.66 in your or…" at bounding box center [334, 163] width 668 height 327
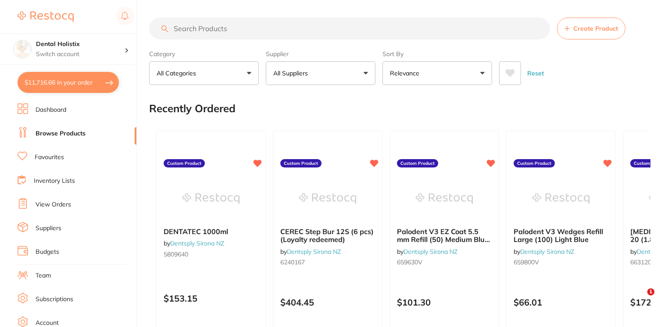
click at [51, 82] on button "$11,716.66 in your order" at bounding box center [68, 82] width 101 height 21
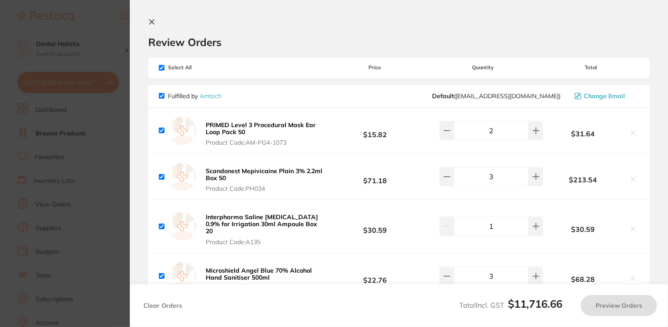
checkbox input "true"
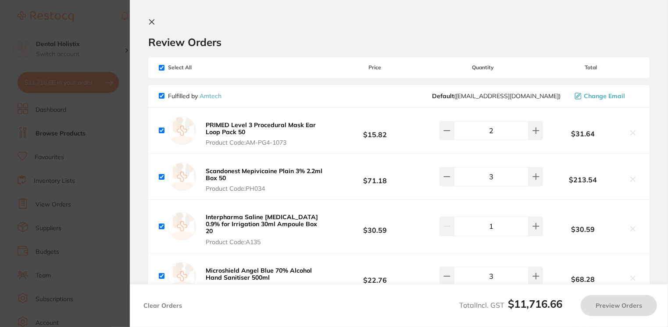
checkbox input "true"
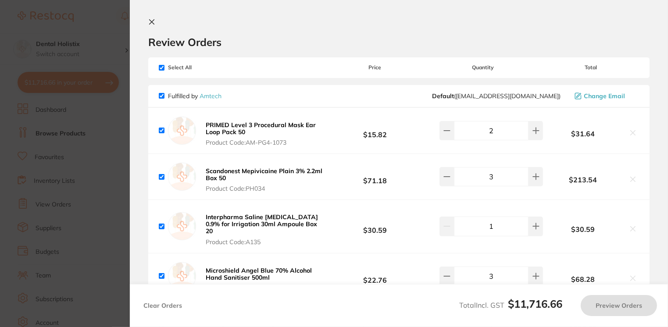
checkbox input "true"
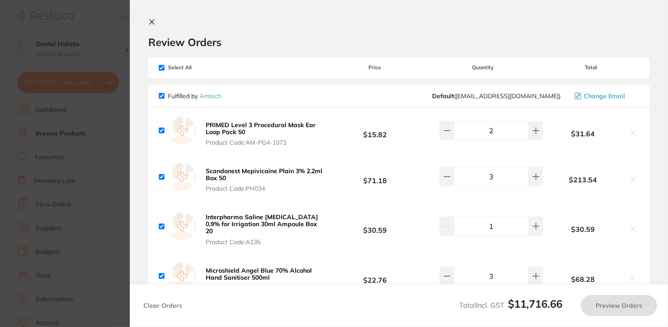
checkbox input "true"
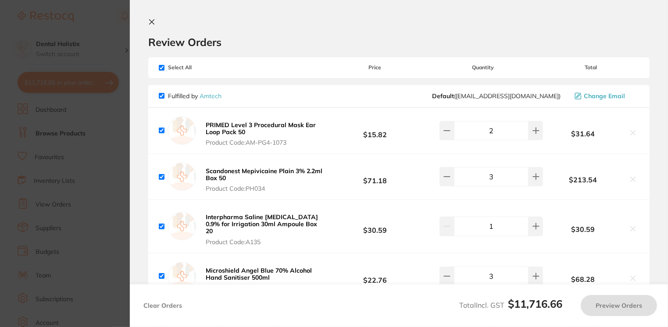
checkbox input "true"
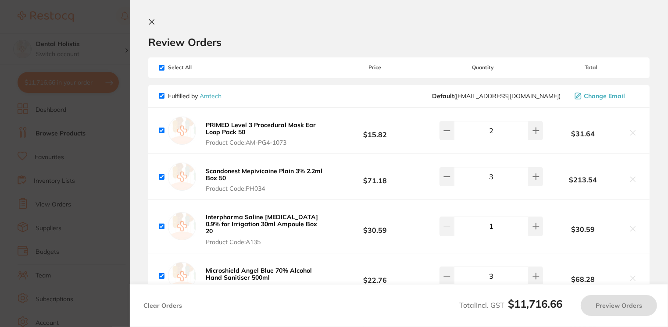
checkbox input "true"
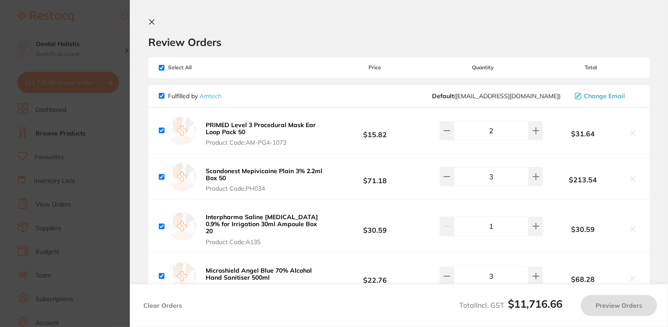
checkbox input "true"
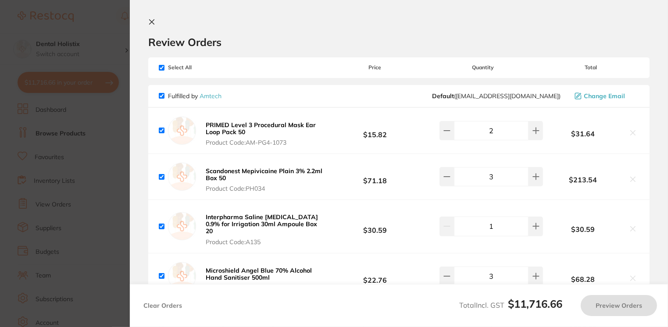
checkbox input "true"
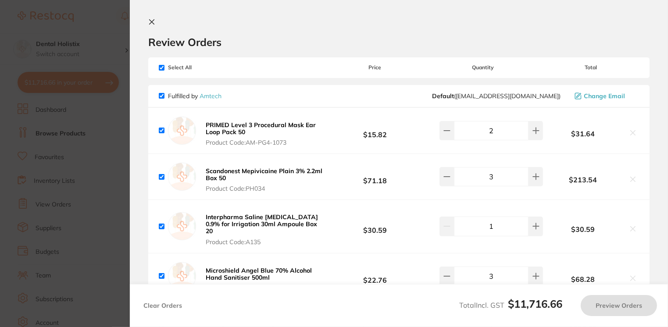
checkbox input "true"
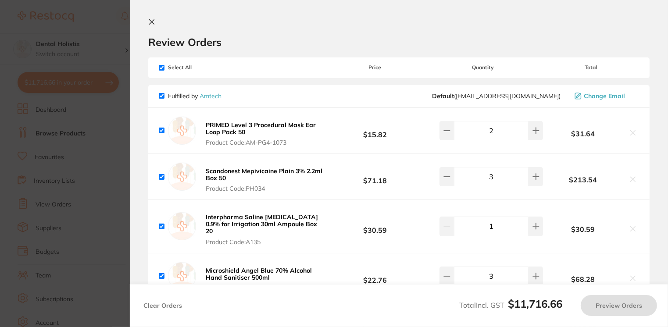
checkbox input "true"
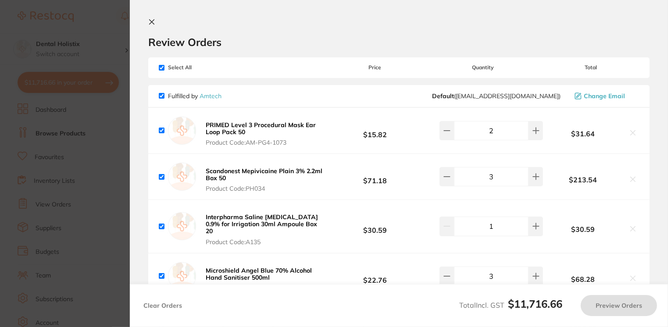
checkbox input "true"
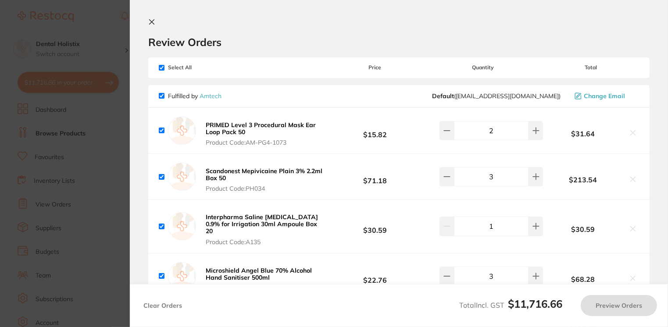
checkbox input "true"
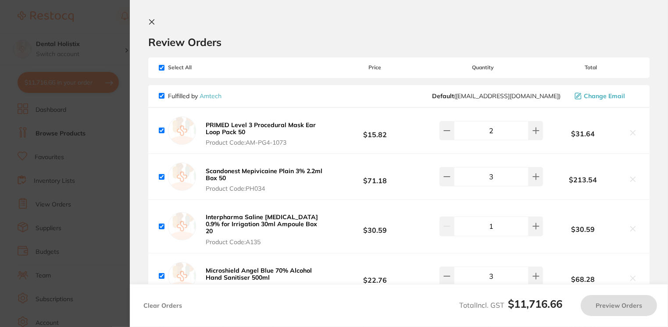
checkbox input "true"
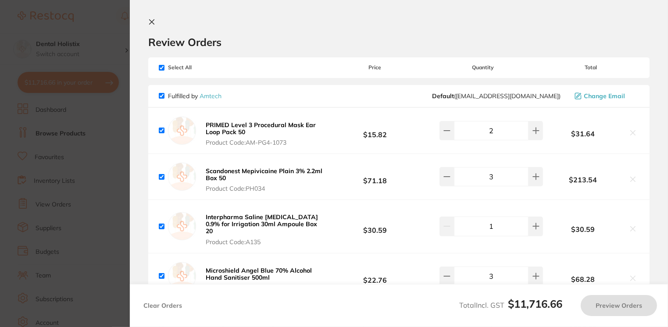
checkbox input "true"
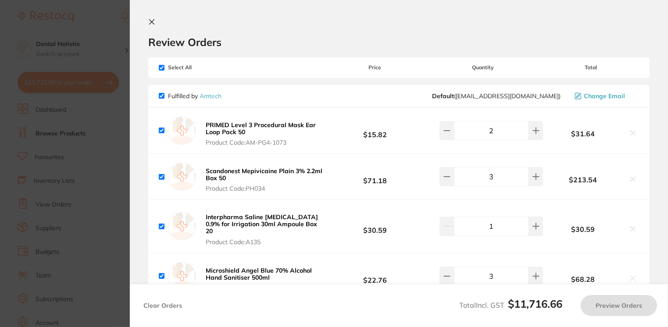
checkbox input "true"
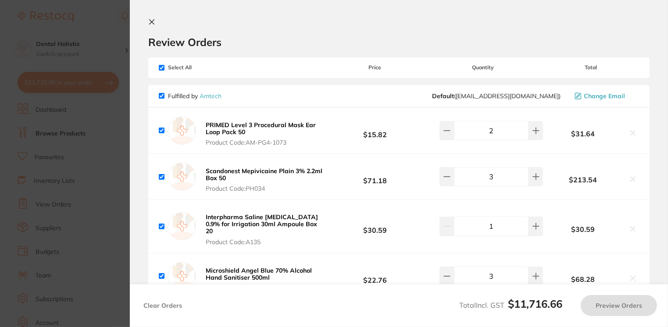
checkbox input "true"
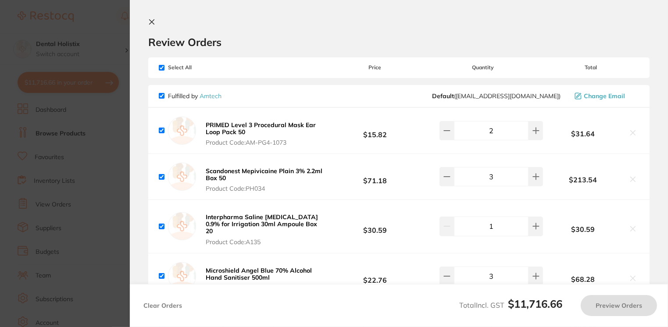
checkbox input "true"
click at [151, 23] on icon at bounding box center [151, 21] width 7 height 7
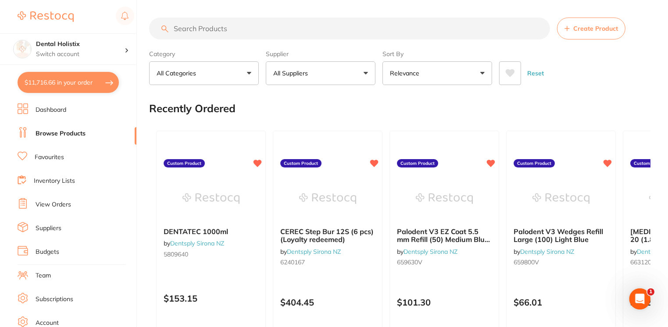
click at [252, 22] on input "search" at bounding box center [349, 29] width 401 height 22
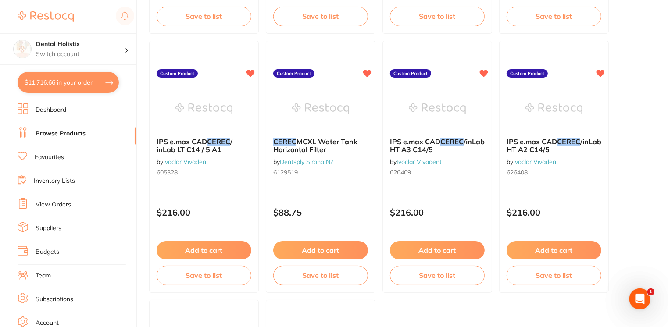
scroll to position [344, 0]
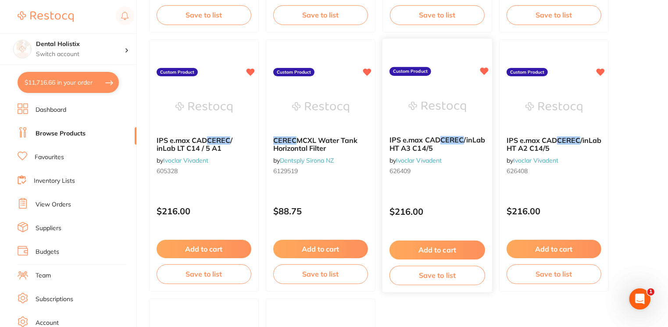
type input "Cerec"
click at [440, 249] on button "Add to cart" at bounding box center [438, 250] width 96 height 19
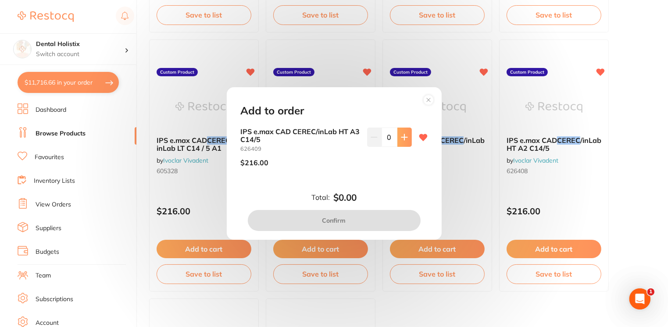
scroll to position [0, 0]
click at [408, 135] on button at bounding box center [405, 137] width 14 height 19
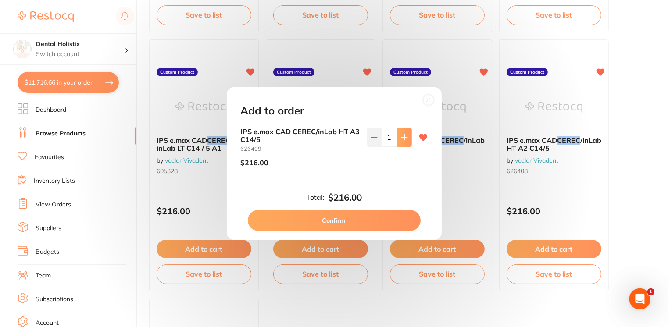
click at [408, 135] on button at bounding box center [405, 137] width 14 height 19
type input "3"
click at [340, 225] on button "Confirm" at bounding box center [334, 220] width 173 height 21
checkbox input "false"
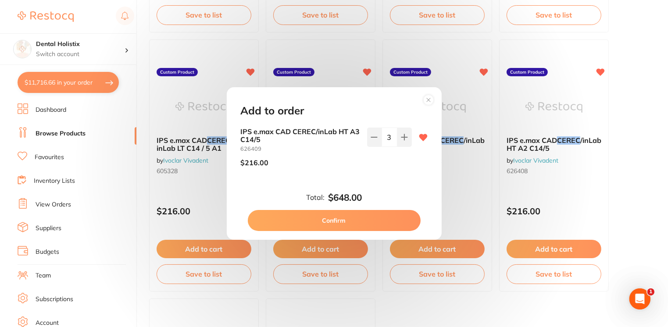
checkbox input "false"
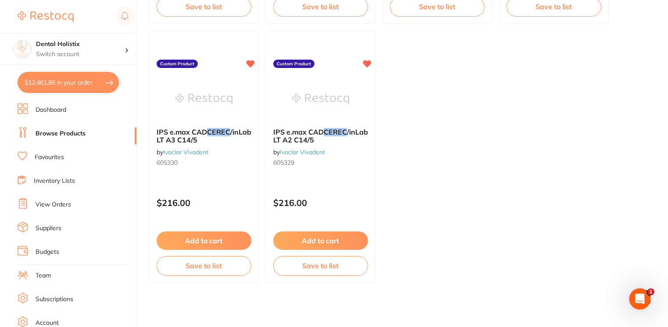
scroll to position [613, 0]
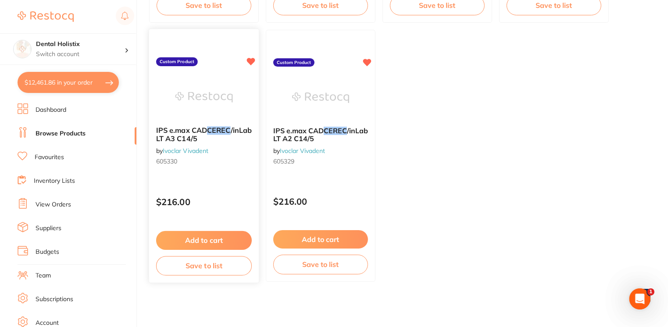
click at [234, 246] on button "Add to cart" at bounding box center [204, 240] width 96 height 19
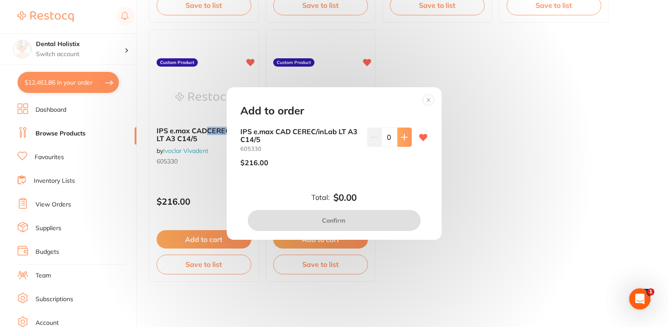
scroll to position [0, 0]
click at [404, 137] on icon at bounding box center [404, 137] width 6 height 6
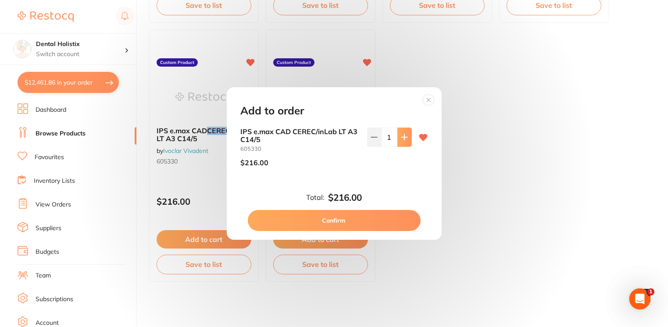
click at [404, 137] on icon at bounding box center [404, 137] width 6 height 6
type input "2"
click at [375, 220] on button "Confirm" at bounding box center [334, 220] width 173 height 21
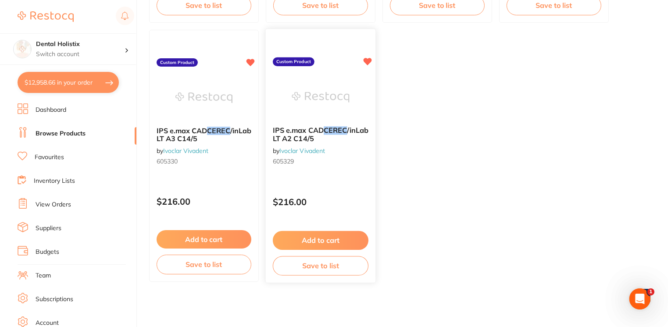
click at [337, 240] on button "Add to cart" at bounding box center [321, 240] width 96 height 19
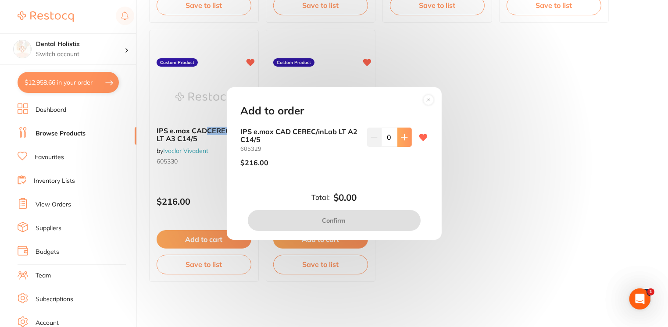
click at [404, 140] on icon at bounding box center [404, 137] width 7 height 7
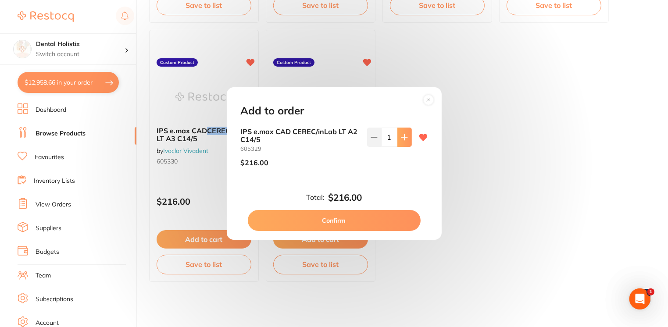
click at [404, 140] on icon at bounding box center [404, 137] width 7 height 7
type input "2"
click at [361, 226] on button "Confirm" at bounding box center [334, 220] width 173 height 21
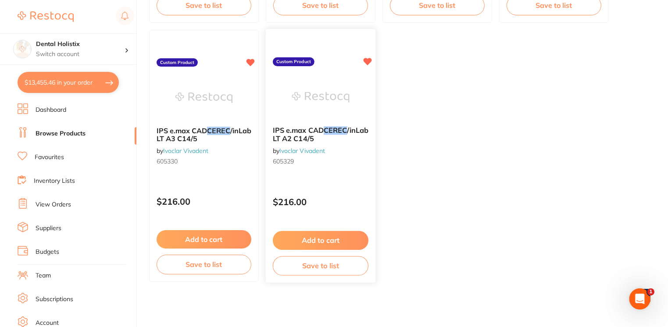
click at [318, 241] on button "Add to cart" at bounding box center [321, 240] width 96 height 19
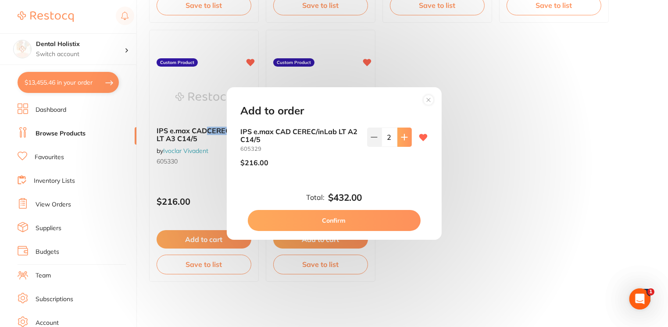
click at [405, 134] on icon at bounding box center [404, 137] width 7 height 7
type input "3"
click at [358, 224] on button "Confirm" at bounding box center [334, 220] width 173 height 21
type input "3"
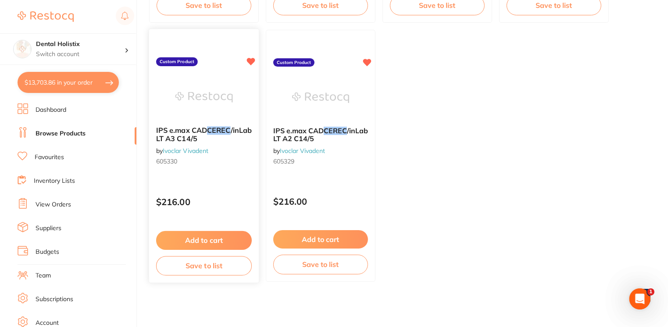
click at [208, 236] on button "Add to cart" at bounding box center [204, 240] width 96 height 19
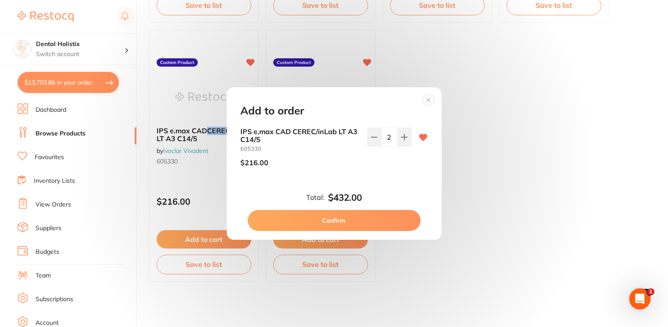
click at [426, 101] on circle at bounding box center [428, 100] width 10 height 10
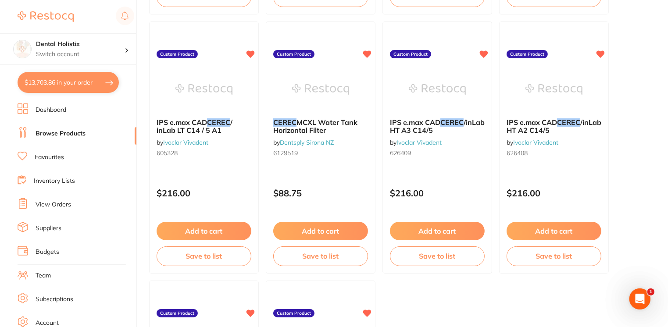
scroll to position [360, 0]
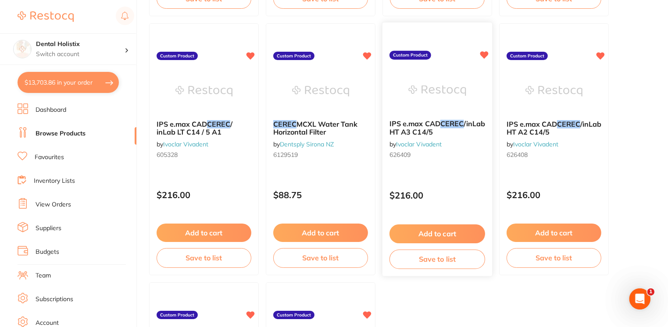
click at [441, 235] on button "Add to cart" at bounding box center [438, 234] width 96 height 19
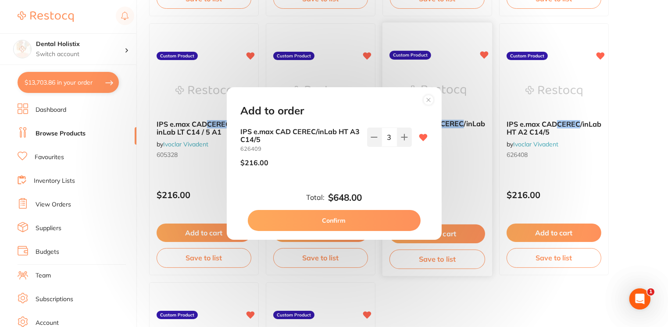
scroll to position [0, 0]
click at [432, 102] on circle at bounding box center [428, 100] width 10 height 10
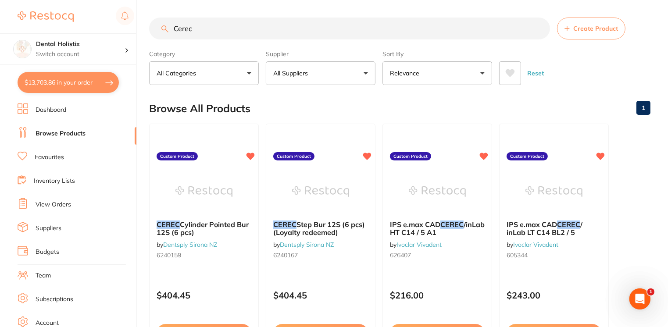
drag, startPoint x: 193, startPoint y: 29, endPoint x: 51, endPoint y: 31, distance: 142.6
click at [51, 31] on div "$13,703.86 Dental Holistix Switch account Dental Holistix $13,703.86 in your or…" at bounding box center [334, 163] width 668 height 327
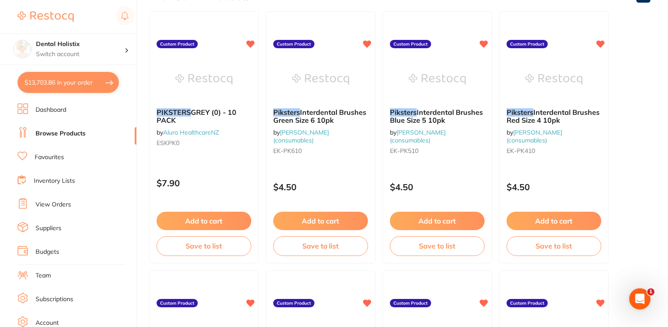
scroll to position [144, 0]
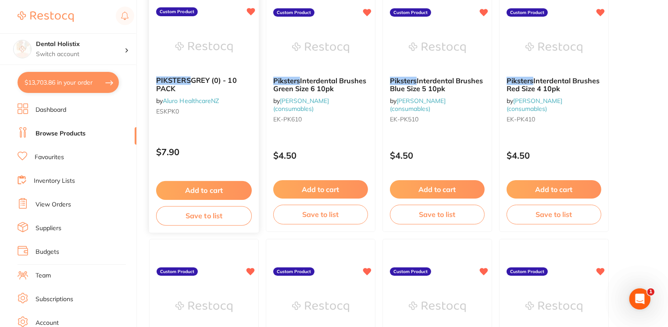
type input "piksters"
click at [212, 190] on button "Add to cart" at bounding box center [204, 190] width 96 height 19
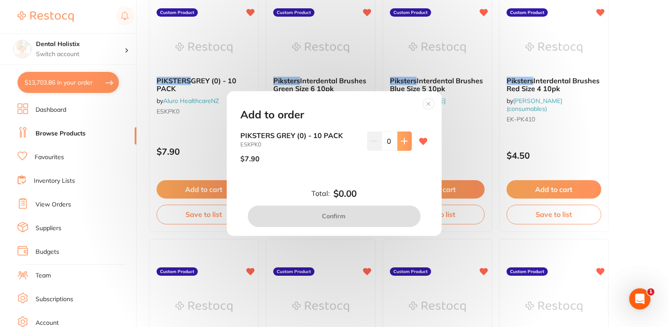
scroll to position [0, 0]
click at [409, 147] on button at bounding box center [405, 141] width 14 height 19
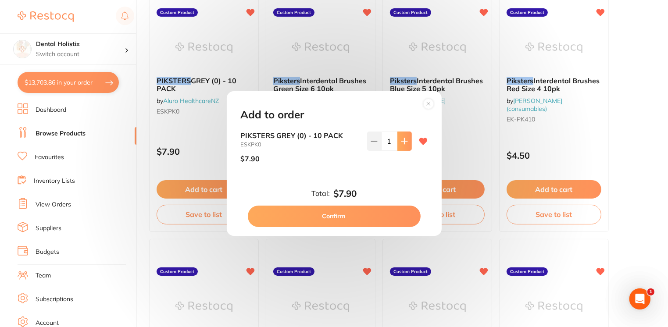
click at [409, 147] on button at bounding box center [405, 141] width 14 height 19
type input "3"
click at [351, 222] on button "Confirm" at bounding box center [334, 216] width 173 height 21
checkbox input "false"
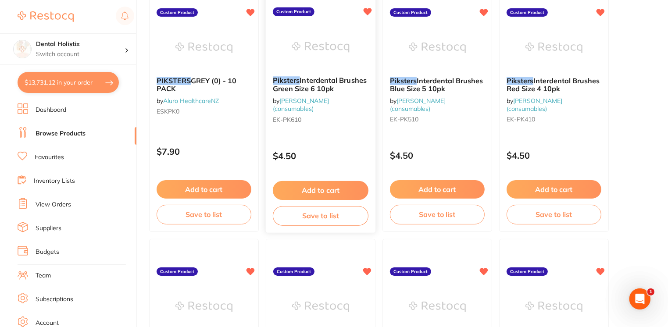
click at [316, 184] on button "Add to cart" at bounding box center [321, 190] width 96 height 19
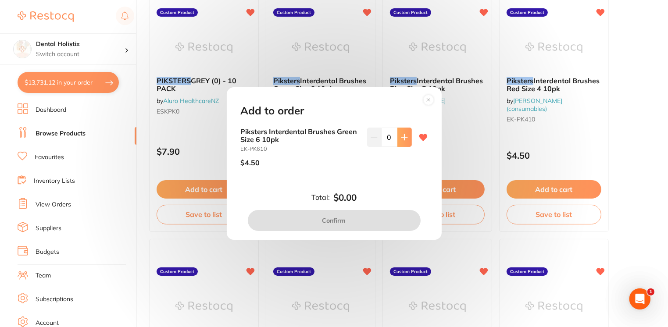
click at [408, 136] on button at bounding box center [405, 137] width 14 height 19
type input "1"
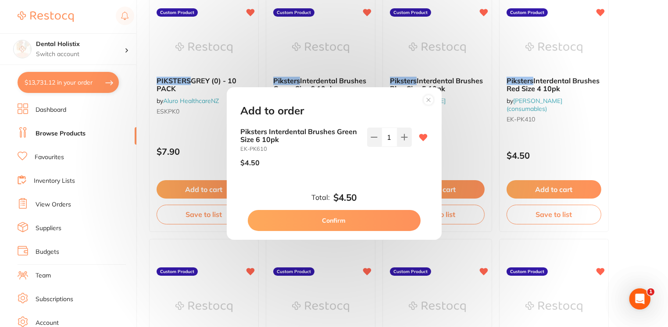
click at [358, 225] on button "Confirm" at bounding box center [334, 220] width 173 height 21
checkbox input "false"
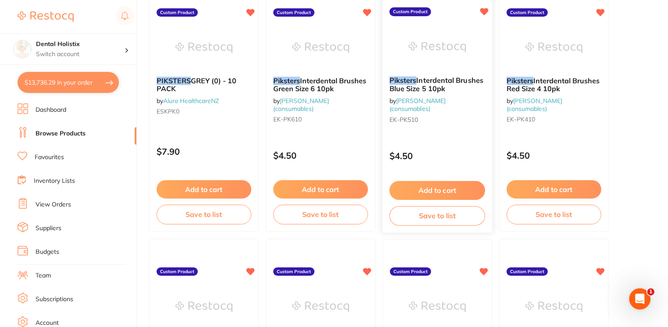
click at [427, 192] on button "Add to cart" at bounding box center [438, 190] width 96 height 19
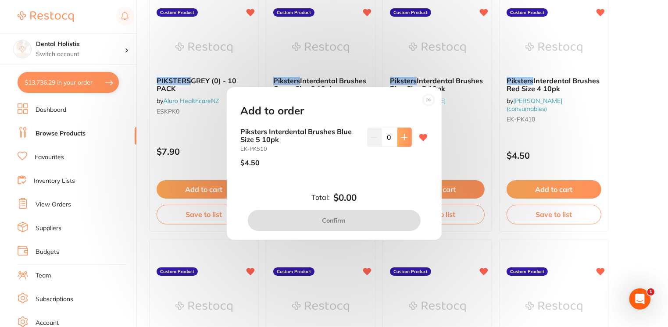
click at [404, 138] on icon at bounding box center [404, 137] width 7 height 7
type input "1"
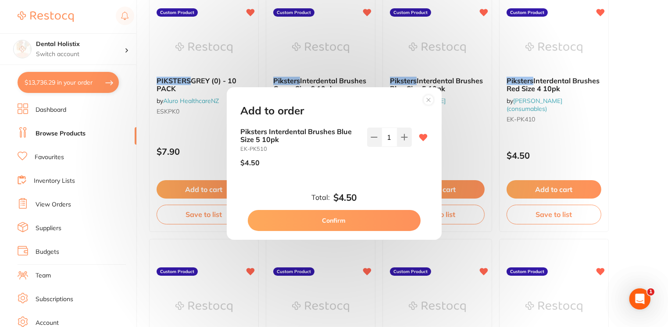
click at [358, 224] on button "Confirm" at bounding box center [334, 220] width 173 height 21
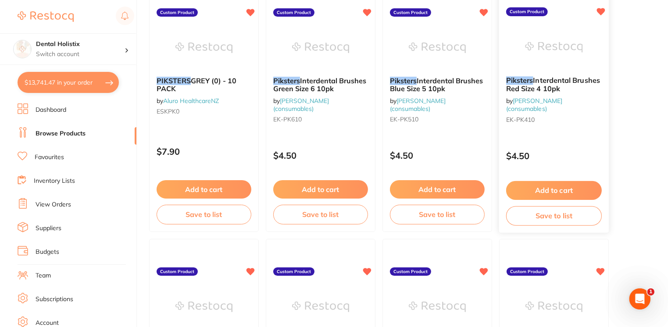
click at [548, 193] on button "Add to cart" at bounding box center [554, 190] width 96 height 19
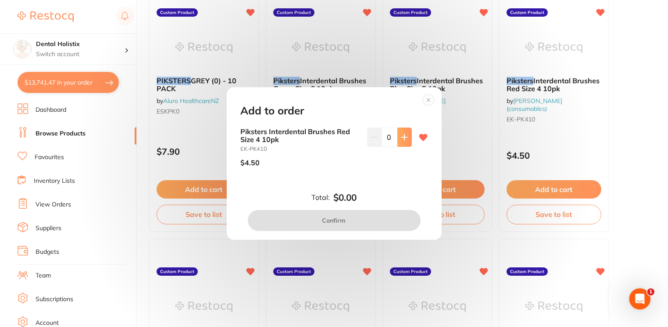
click at [401, 140] on icon at bounding box center [404, 137] width 7 height 7
type input "1"
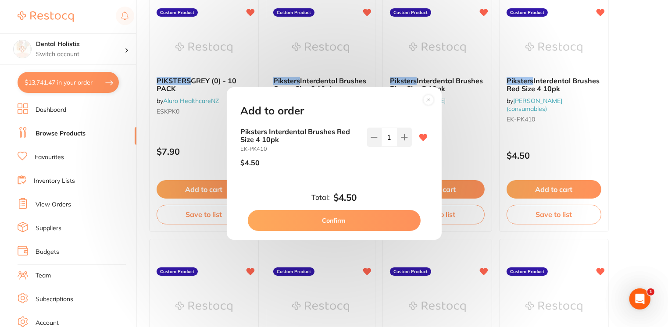
click at [354, 226] on button "Confirm" at bounding box center [334, 220] width 173 height 21
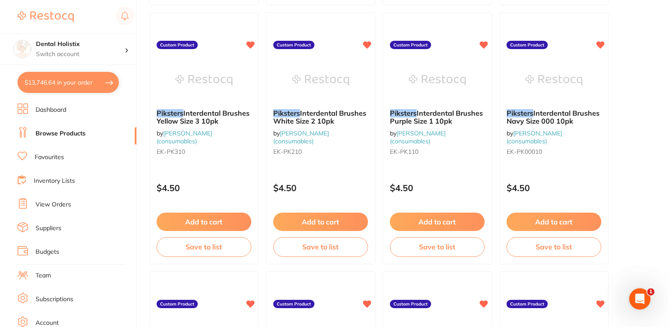
scroll to position [384, 0]
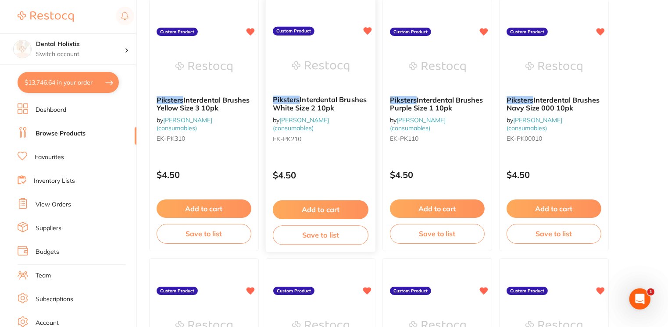
click at [313, 208] on button "Add to cart" at bounding box center [321, 210] width 96 height 19
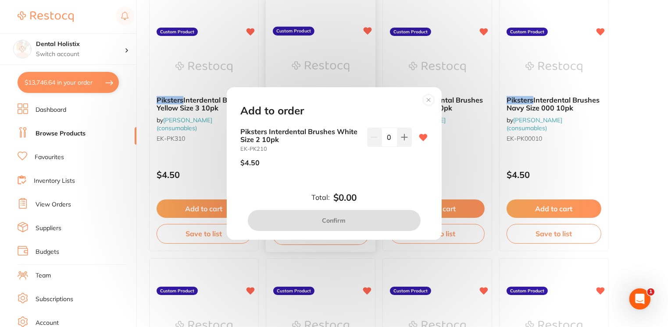
scroll to position [0, 0]
click at [401, 140] on icon at bounding box center [404, 137] width 7 height 7
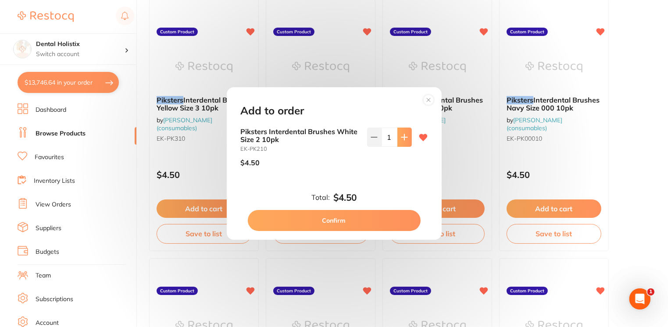
click at [401, 140] on icon at bounding box center [404, 137] width 7 height 7
type input "3"
click at [354, 222] on button "Confirm" at bounding box center [334, 220] width 173 height 21
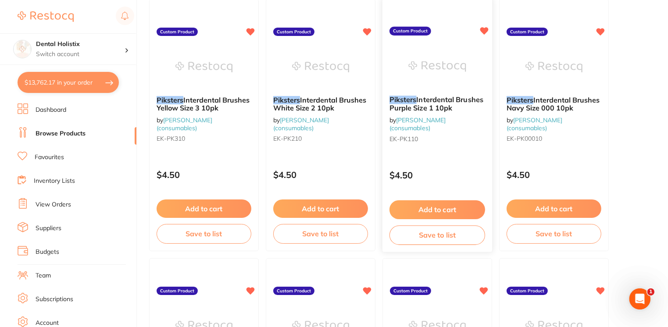
click at [452, 210] on button "Add to cart" at bounding box center [438, 210] width 96 height 19
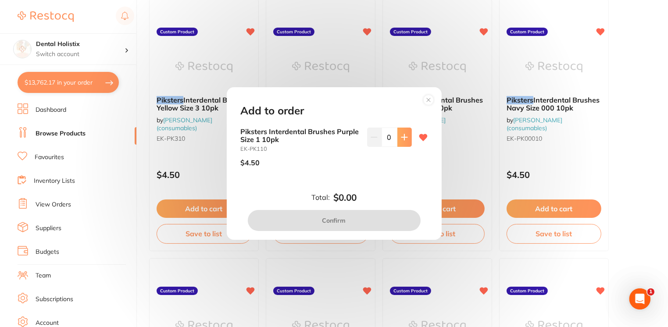
click at [401, 141] on button at bounding box center [405, 137] width 14 height 19
type input "1"
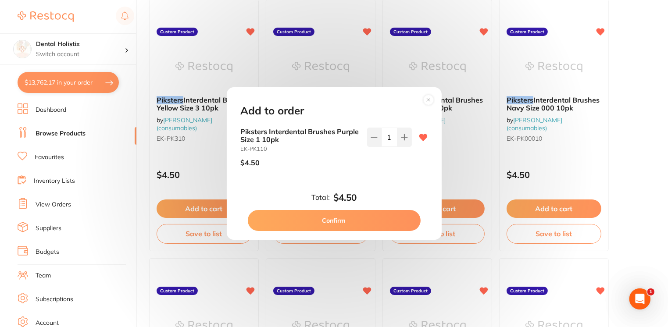
click at [369, 225] on button "Confirm" at bounding box center [334, 220] width 173 height 21
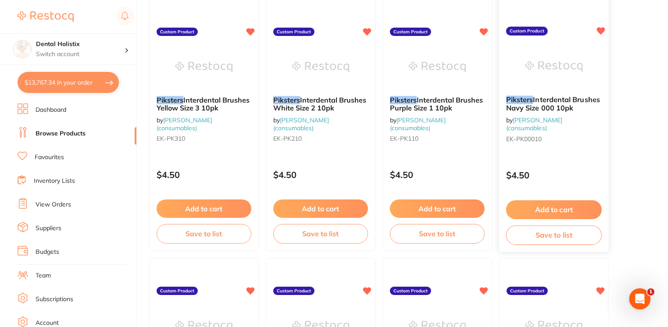
click at [535, 208] on button "Add to cart" at bounding box center [554, 210] width 96 height 19
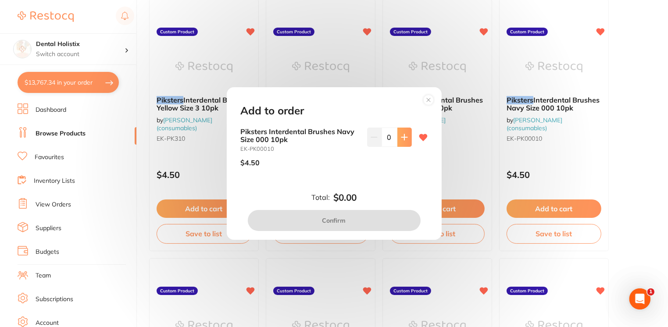
click at [403, 135] on icon at bounding box center [404, 137] width 7 height 7
type input "1"
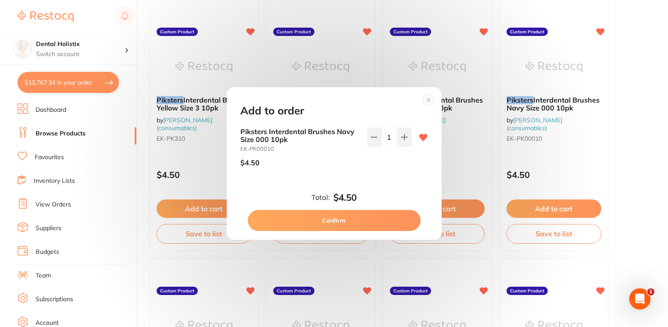
click at [343, 221] on button "Confirm" at bounding box center [334, 220] width 173 height 21
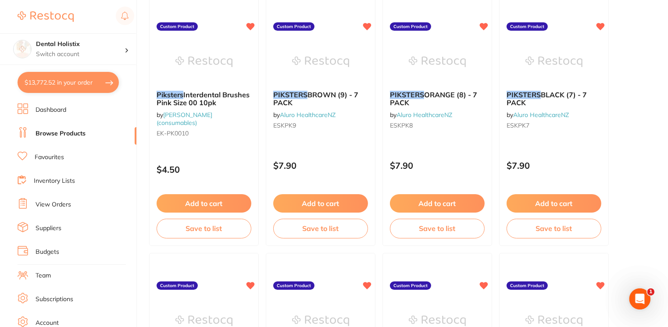
scroll to position [663, 0]
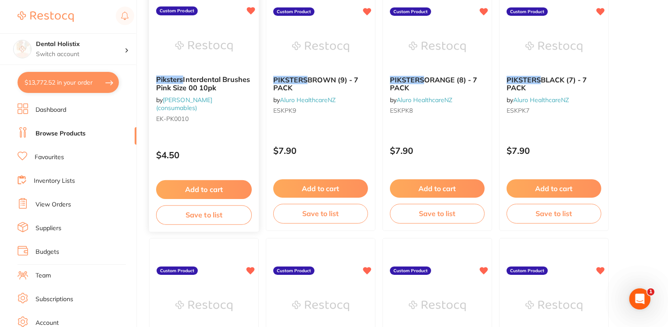
click at [189, 188] on button "Add to cart" at bounding box center [204, 189] width 96 height 19
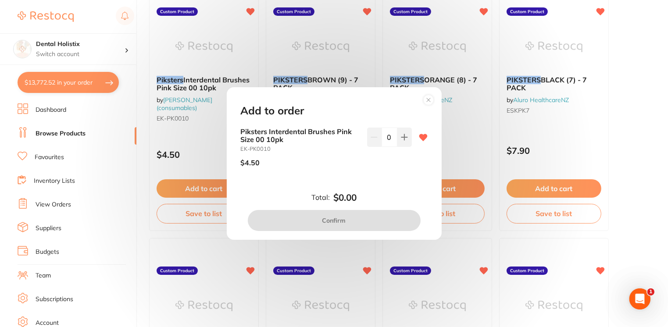
scroll to position [0, 0]
click at [404, 139] on icon at bounding box center [404, 137] width 7 height 7
type input "1"
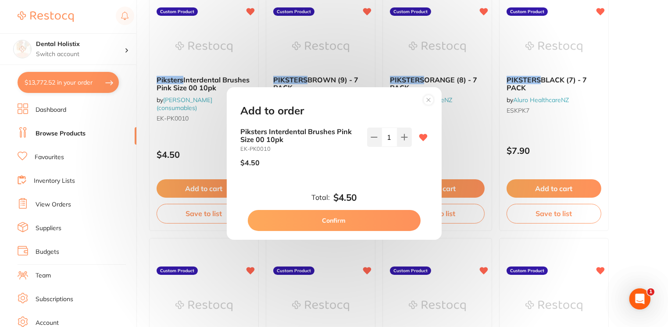
click at [355, 220] on button "Confirm" at bounding box center [334, 220] width 173 height 21
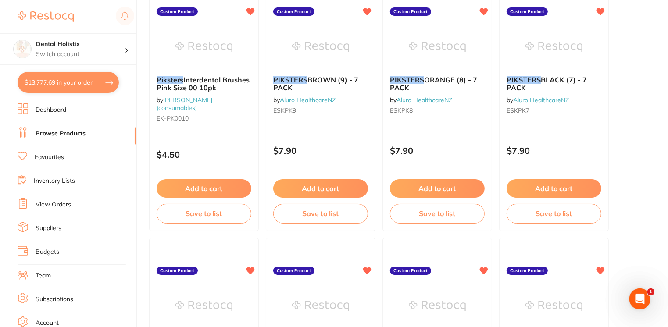
scroll to position [674, 0]
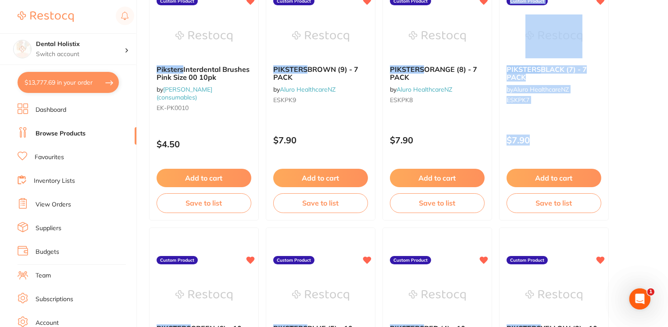
drag, startPoint x: 667, startPoint y: 129, endPoint x: 668, endPoint y: 45, distance: 83.8
click at [668, 45] on main "piksters Create Product Category All Categories All Categories No categories fo…" at bounding box center [408, 315] width 519 height 1978
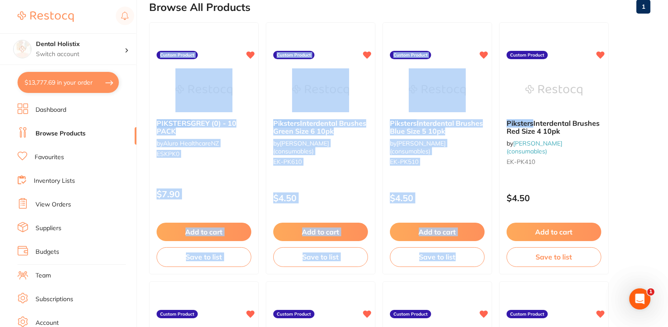
drag, startPoint x: 668, startPoint y: 34, endPoint x: 667, endPoint y: 8, distance: 25.9
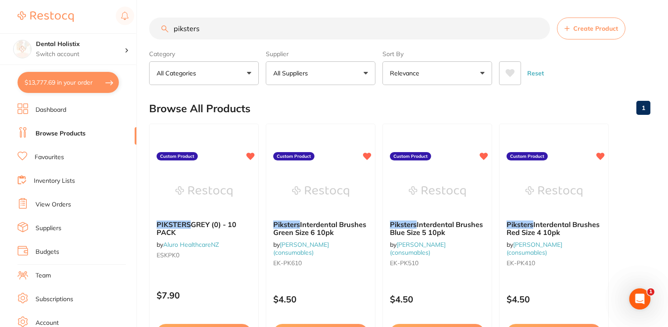
drag, startPoint x: 219, startPoint y: 29, endPoint x: 137, endPoint y: 32, distance: 82.1
click at [137, 32] on div "$13,777.69 Dental Holistix Switch account Dental Holistix $13,777.69 in your or…" at bounding box center [334, 163] width 668 height 327
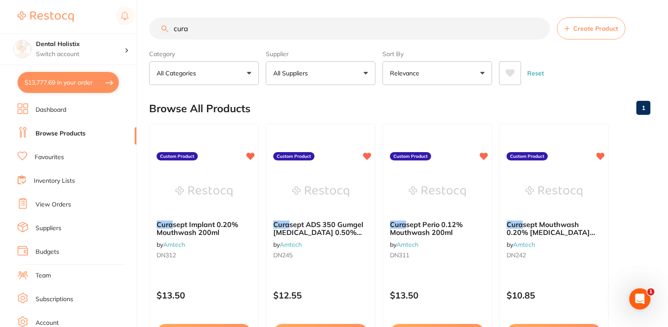
type input "cura"
drag, startPoint x: 668, startPoint y: 64, endPoint x: 662, endPoint y: 89, distance: 25.3
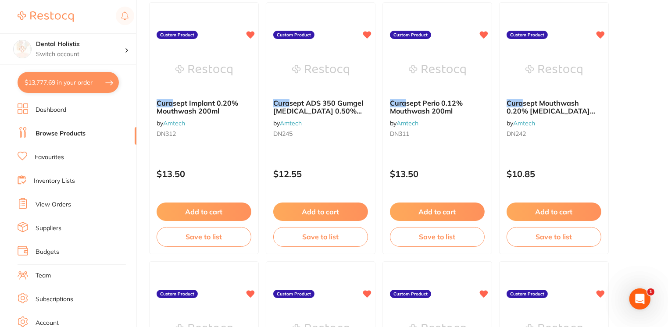
scroll to position [118, 0]
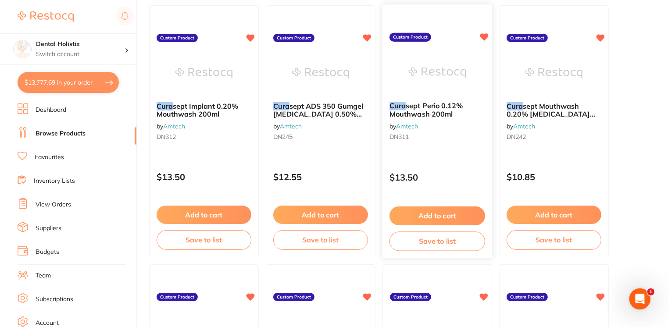
click at [437, 207] on button "Add to cart" at bounding box center [438, 216] width 96 height 19
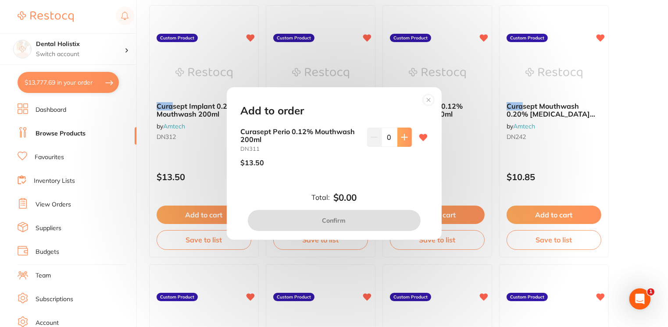
scroll to position [0, 0]
click at [401, 143] on button at bounding box center [405, 137] width 14 height 19
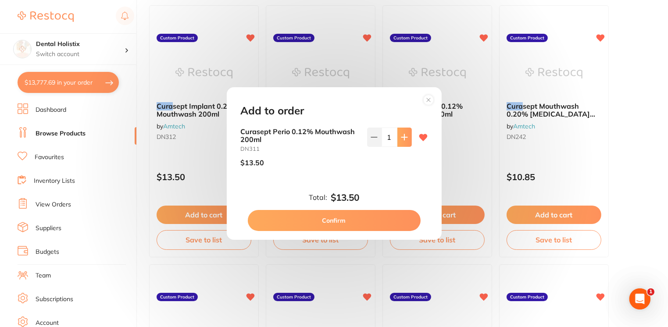
click at [401, 143] on button at bounding box center [405, 137] width 14 height 19
type input "2"
click at [365, 218] on button "Confirm" at bounding box center [334, 220] width 173 height 21
checkbox input "false"
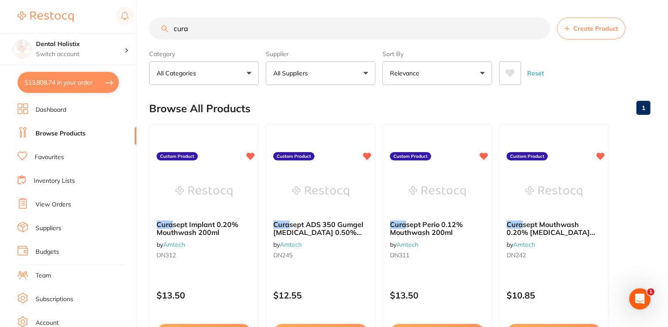
click at [308, 25] on input "cura" at bounding box center [349, 29] width 401 height 22
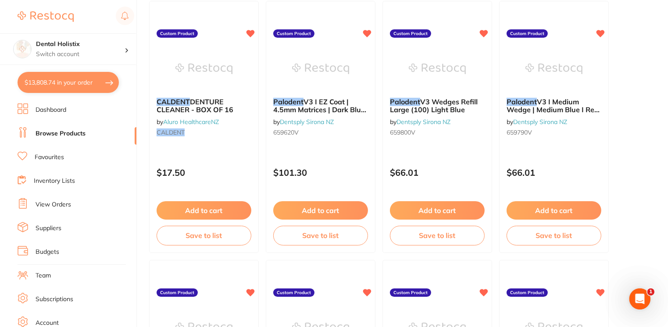
scroll to position [131, 0]
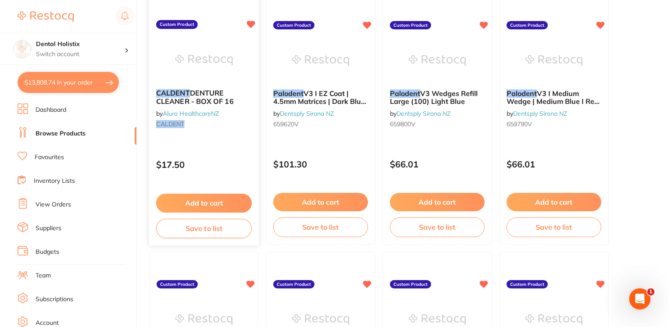
type input "caldent"
click at [188, 204] on button "Add to cart" at bounding box center [204, 203] width 96 height 19
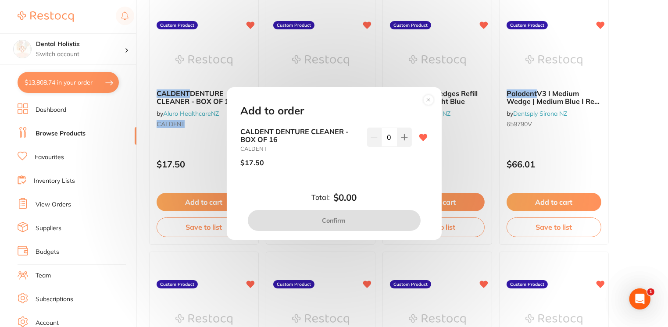
scroll to position [0, 0]
click at [401, 134] on icon at bounding box center [404, 137] width 7 height 7
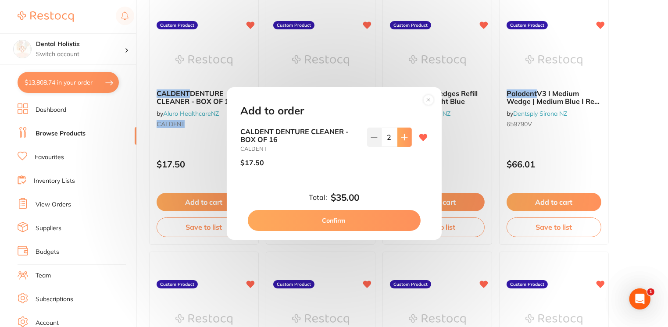
click at [401, 134] on icon at bounding box center [404, 137] width 7 height 7
type input "6"
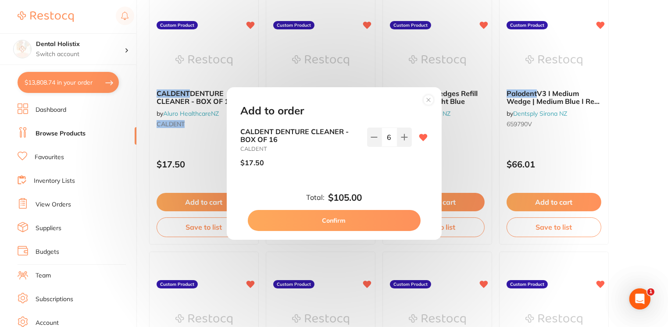
click at [337, 228] on button "Confirm" at bounding box center [334, 220] width 173 height 21
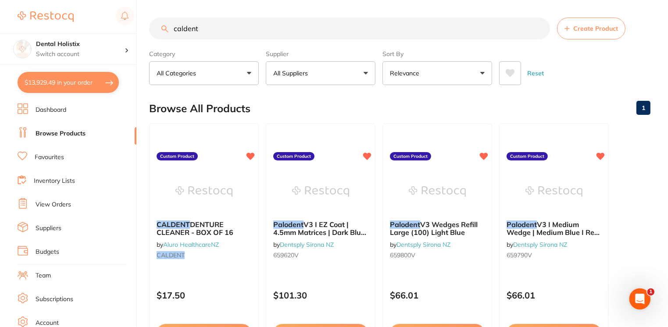
drag, startPoint x: 225, startPoint y: 28, endPoint x: 140, endPoint y: 31, distance: 84.7
click at [140, 31] on div "$13,929.49 Dental Holistix Switch account Dental Holistix $13,929.49 in your or…" at bounding box center [334, 163] width 668 height 327
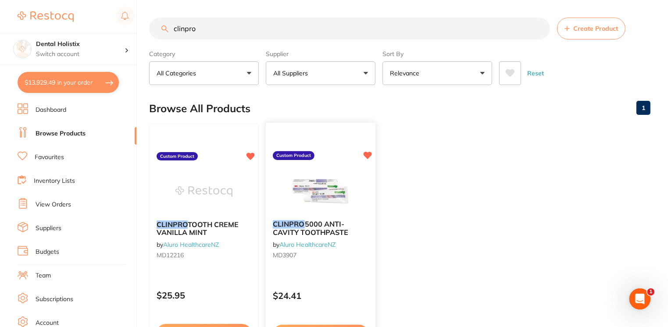
type input "clinpro"
click at [308, 191] on img at bounding box center [320, 191] width 57 height 44
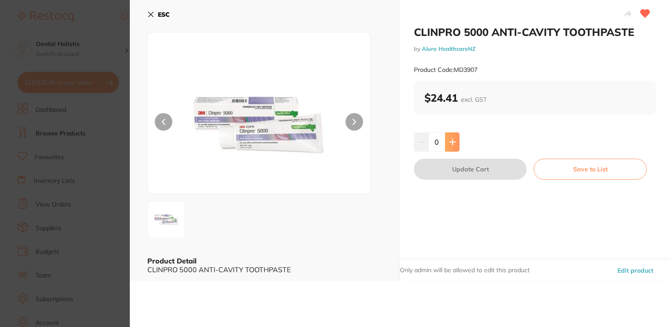
click at [451, 147] on button at bounding box center [452, 142] width 14 height 19
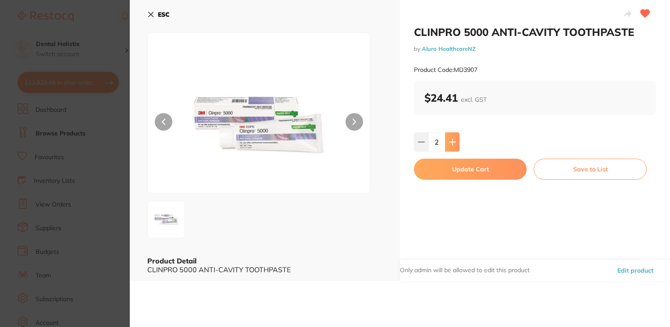
click at [451, 147] on button at bounding box center [452, 142] width 14 height 19
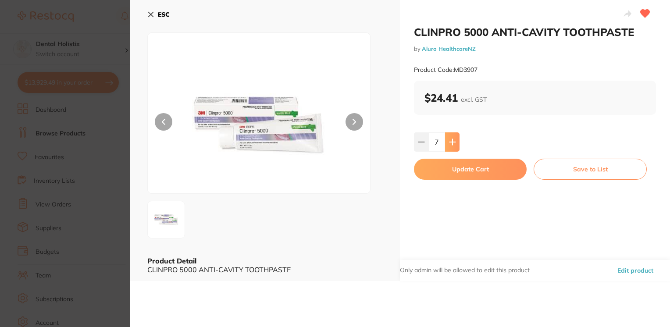
click at [451, 147] on button at bounding box center [452, 142] width 14 height 19
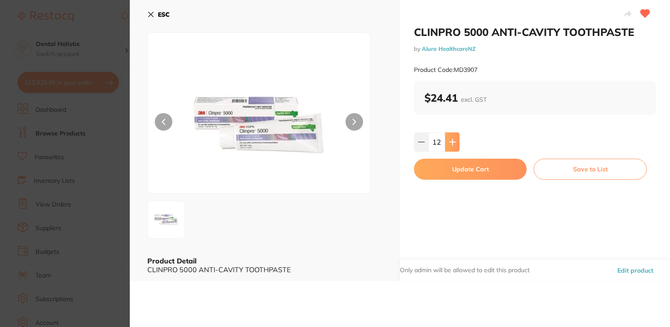
click at [451, 147] on button at bounding box center [452, 142] width 14 height 19
click at [422, 146] on button at bounding box center [421, 142] width 14 height 19
type input "12"
click at [453, 171] on button "Update Cart" at bounding box center [470, 169] width 113 height 21
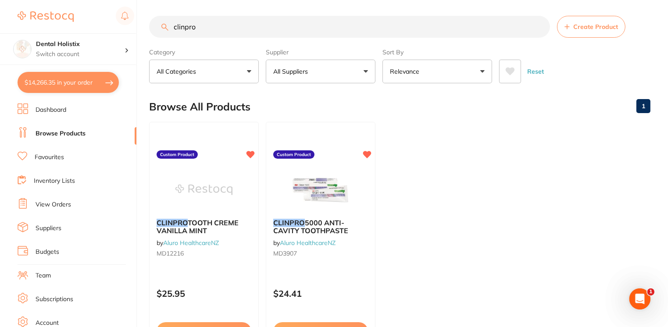
drag, startPoint x: 246, startPoint y: 29, endPoint x: 114, endPoint y: 29, distance: 131.6
click at [114, 29] on div "$14,266.35 Dental Holistix Switch account Dental Holistix $14,266.35 in your or…" at bounding box center [334, 161] width 668 height 327
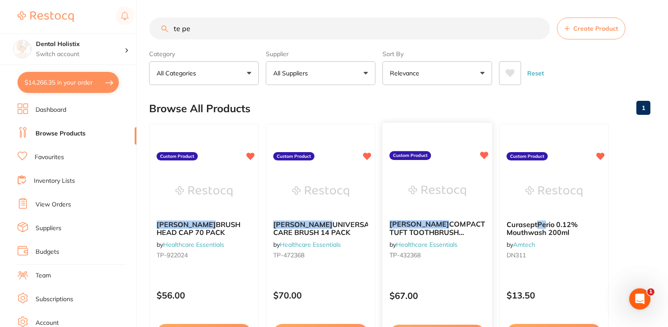
type input "te pe"
click at [426, 233] on span "COMPACT TUFT TOOTHBRUSH BLISTER 14 PACK" at bounding box center [438, 232] width 96 height 25
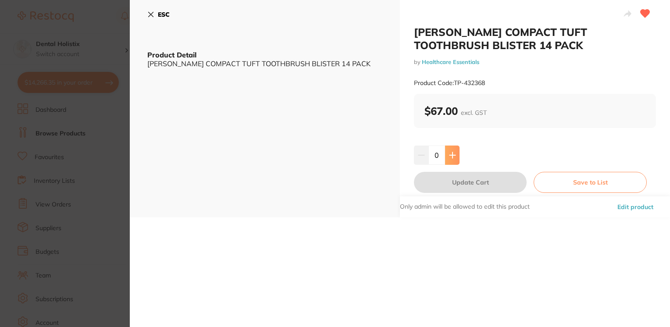
click at [453, 154] on icon at bounding box center [452, 155] width 7 height 7
type input "2"
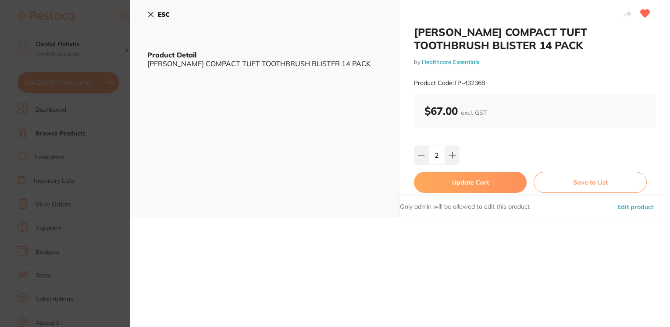
click at [453, 181] on button "Update Cart" at bounding box center [470, 182] width 113 height 21
checkbox input "false"
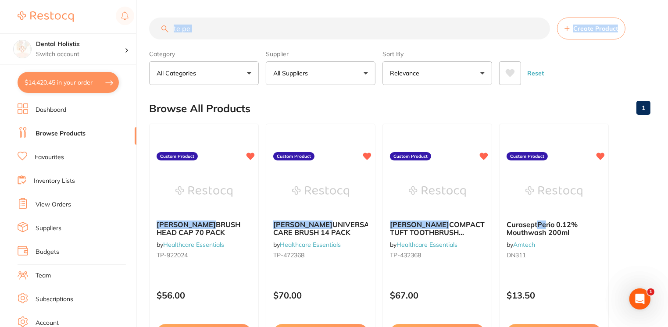
drag, startPoint x: 666, startPoint y: 32, endPoint x: 669, endPoint y: 1, distance: 31.2
click at [668, 1] on html "$14,420.45 Dental Holistix Switch account Dental Holistix $14,420.45 in your or…" at bounding box center [334, 163] width 668 height 327
click at [229, 29] on input "te pe" at bounding box center [349, 29] width 401 height 22
type input "t"
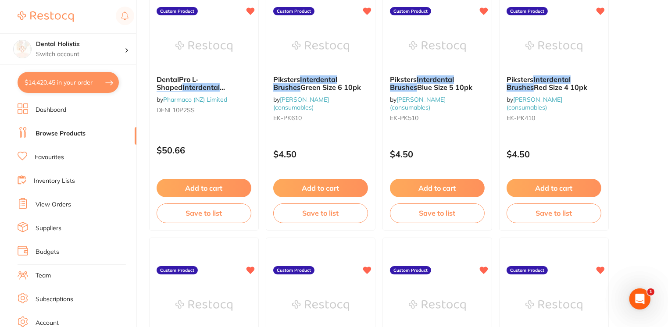
scroll to position [151, 0]
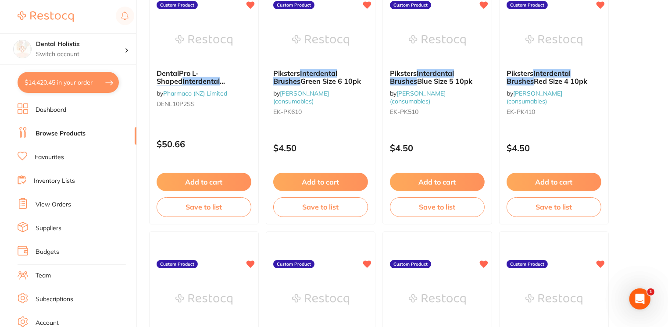
type input "interdental brushes"
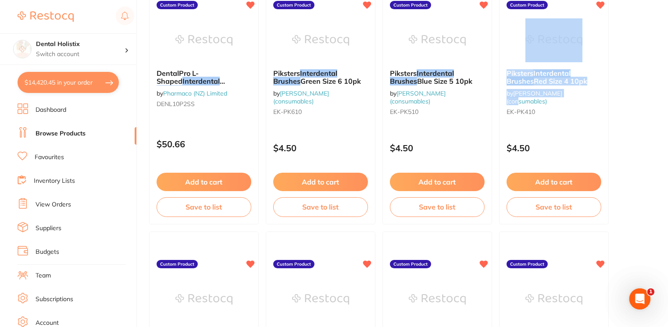
drag, startPoint x: 668, startPoint y: 57, endPoint x: 660, endPoint y: 97, distance: 40.3
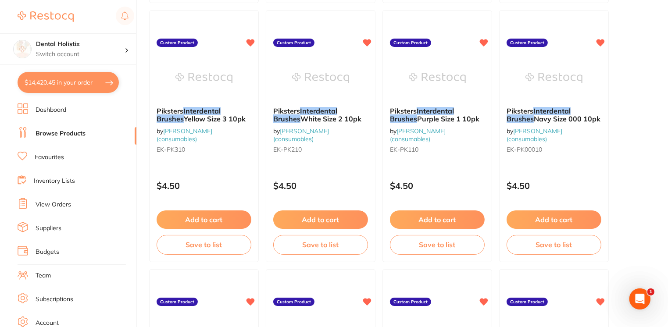
scroll to position [376, 0]
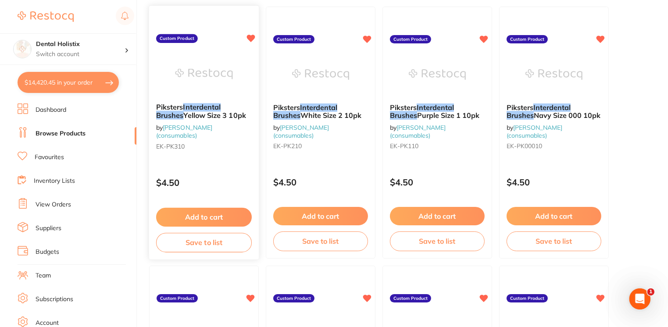
click at [212, 217] on button "Add to cart" at bounding box center [204, 217] width 96 height 19
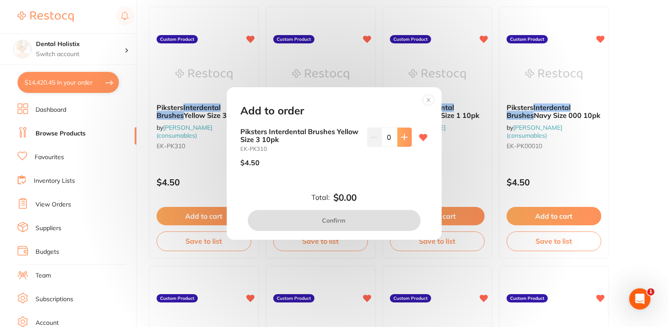
scroll to position [0, 0]
click at [398, 137] on button at bounding box center [405, 137] width 14 height 19
type input "1"
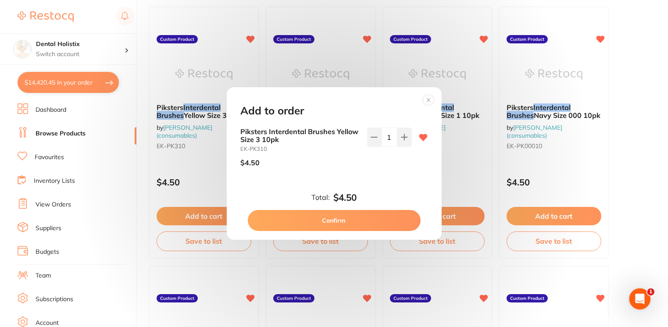
click at [360, 229] on button "Confirm" at bounding box center [334, 220] width 173 height 21
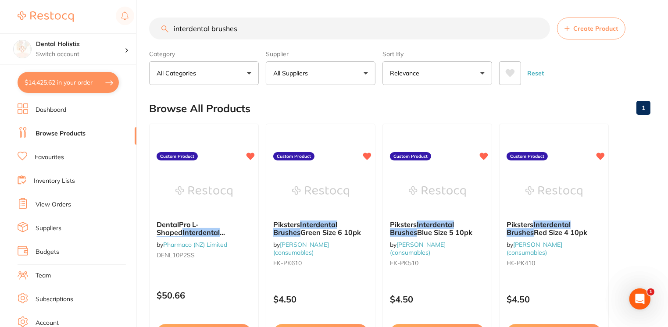
drag, startPoint x: 254, startPoint y: 32, endPoint x: 138, endPoint y: 25, distance: 116.5
click at [138, 25] on div "$14,425.62 Dental Holistix Switch account Dental Holistix $14,425.62 in your or…" at bounding box center [334, 163] width 668 height 327
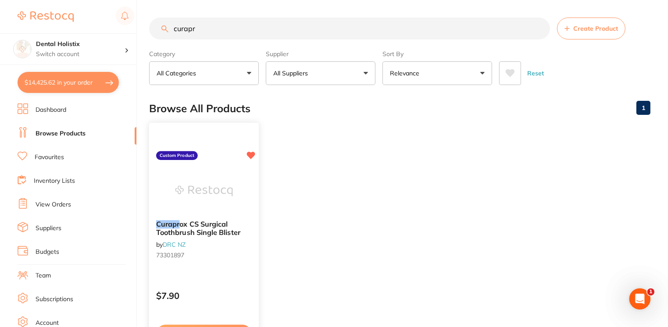
type input "curapr"
click at [188, 210] on img at bounding box center [203, 191] width 57 height 44
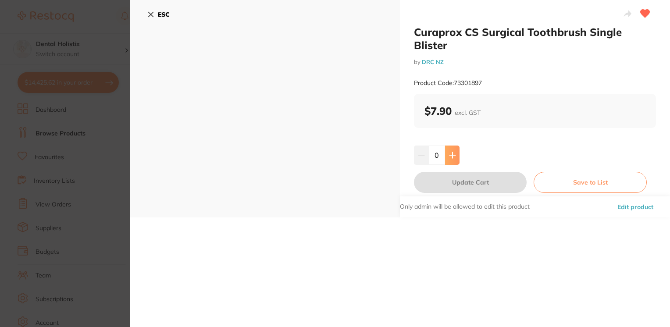
click at [454, 152] on icon at bounding box center [452, 155] width 7 height 7
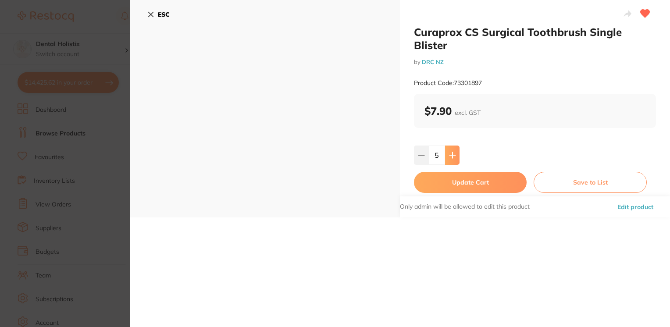
click at [454, 152] on icon at bounding box center [452, 155] width 7 height 7
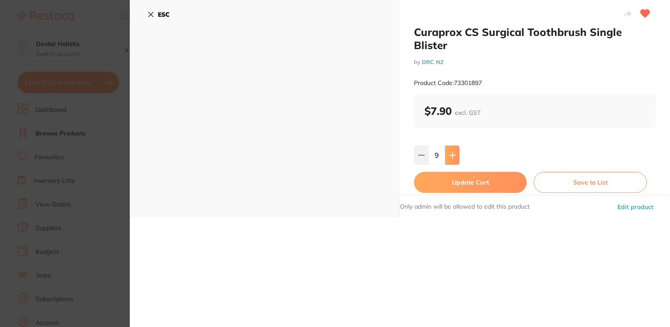
type input "10"
click at [456, 172] on button "Update Cart" at bounding box center [470, 182] width 113 height 21
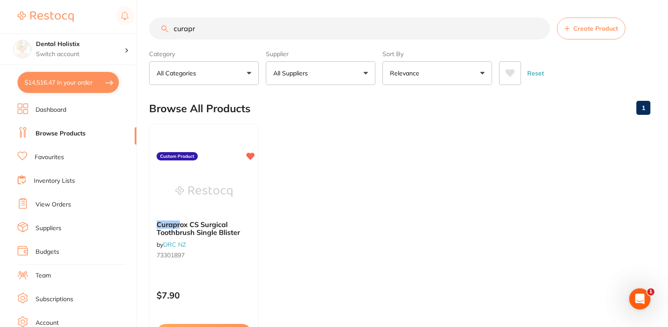
drag, startPoint x: 214, startPoint y: 1, endPoint x: 108, endPoint y: 5, distance: 106.3
click at [108, 5] on div "$14,516.47 Dental Holistix Switch account Dental Holistix $14,516.47 in your or…" at bounding box center [334, 163] width 668 height 327
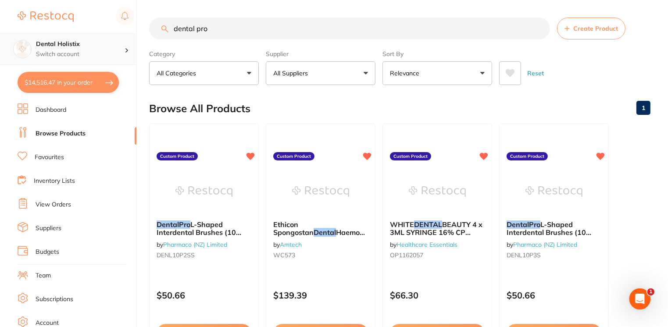
drag, startPoint x: 221, startPoint y: 33, endPoint x: 127, endPoint y: 39, distance: 94.5
click at [127, 39] on div "$14,516.47 Dental Holistix Switch account Dental Holistix $14,516.47 in your or…" at bounding box center [334, 163] width 668 height 327
type input "dental pro"
click at [98, 73] on button "$14,516.47 in your order" at bounding box center [68, 82] width 101 height 21
checkbox input "true"
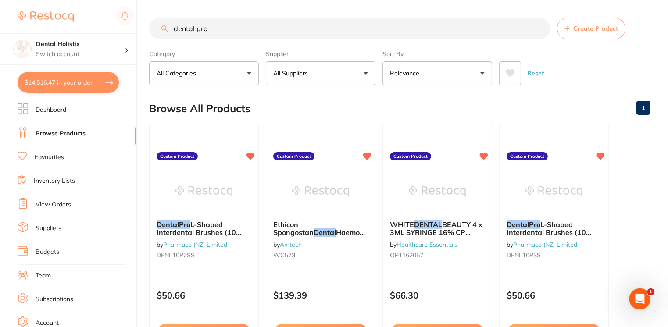
checkbox input "true"
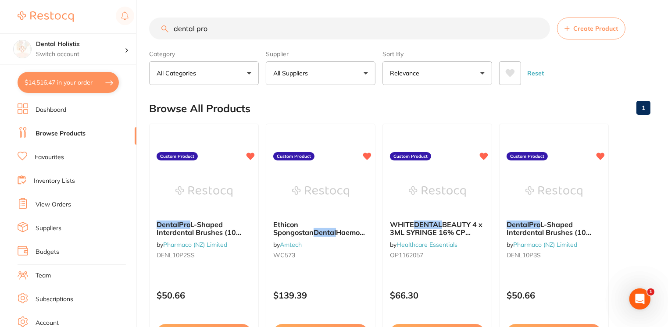
checkbox input "true"
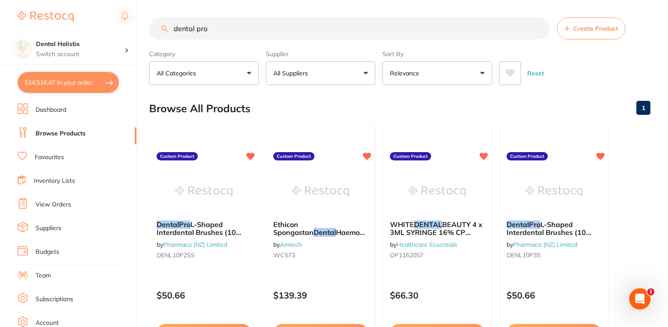
checkbox input "true"
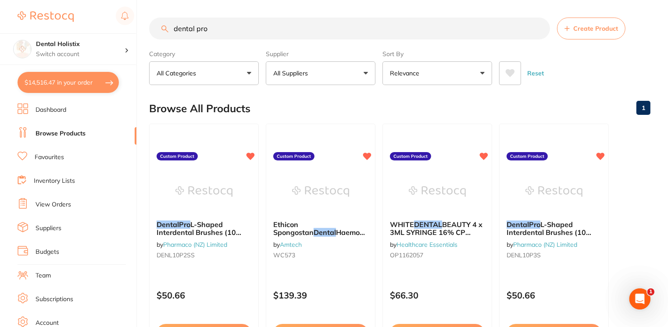
checkbox input "true"
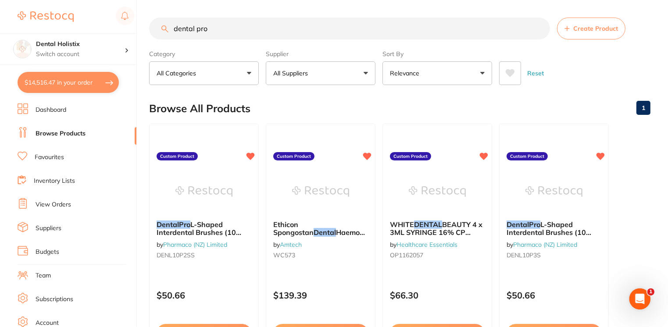
checkbox input "true"
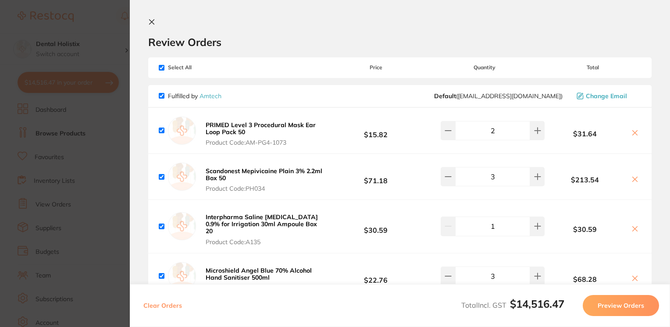
click at [161, 67] on input "checkbox" at bounding box center [162, 68] width 6 height 6
checkbox input "false"
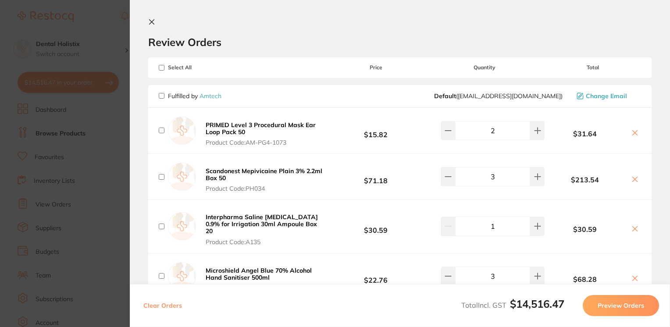
checkbox input "false"
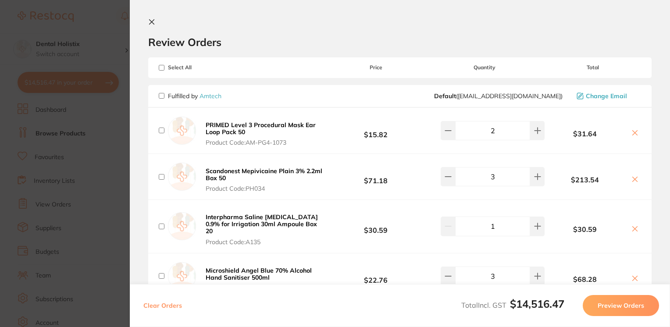
checkbox input "false"
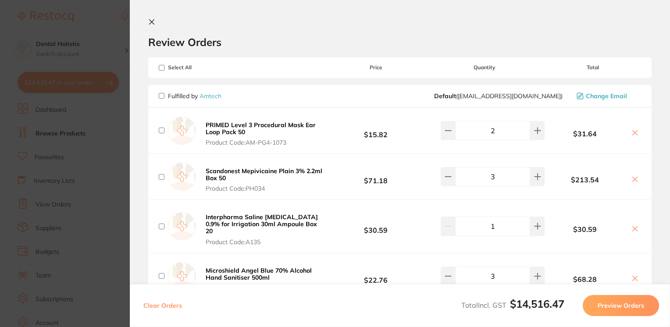
checkbox input "false"
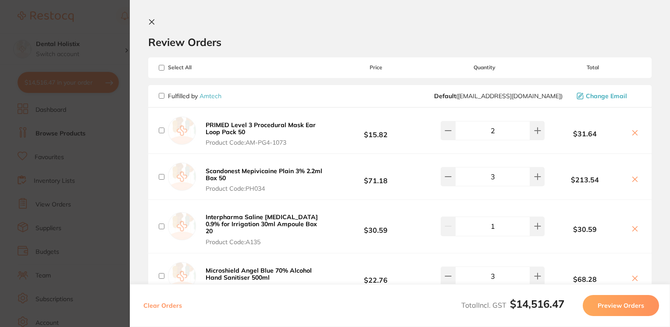
checkbox input "false"
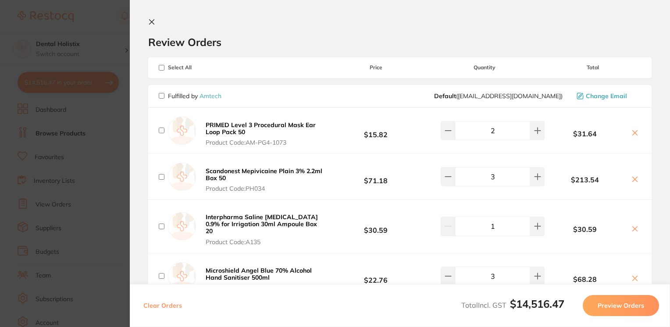
checkbox input "false"
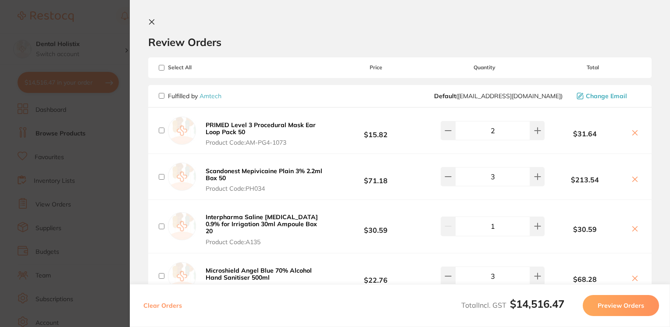
checkbox input "false"
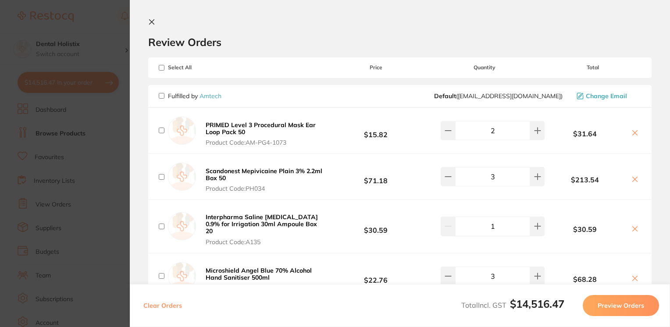
checkbox input "false"
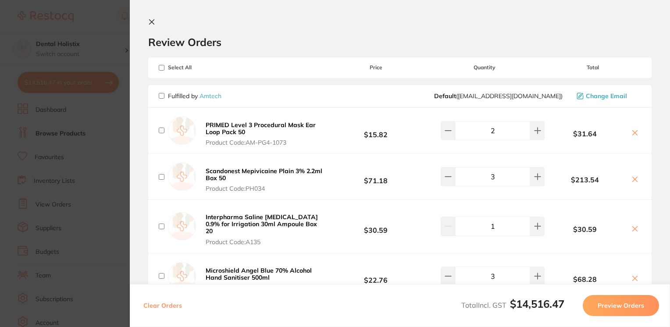
checkbox input "false"
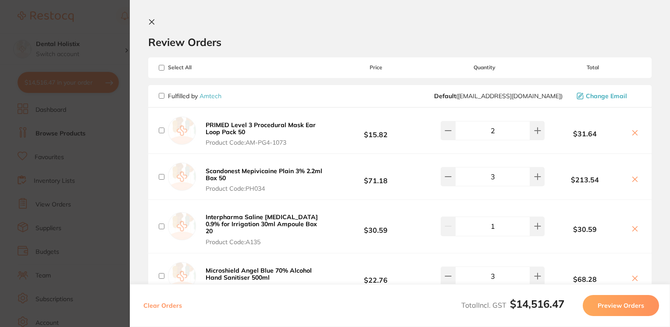
checkbox input "false"
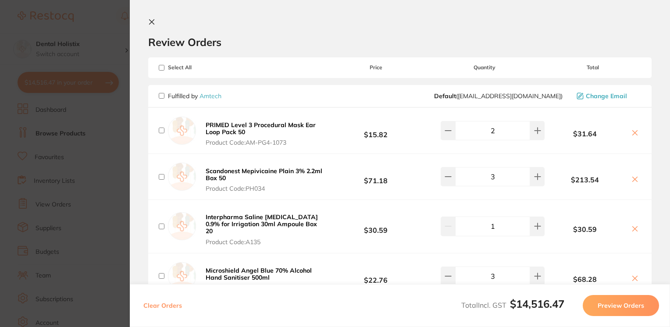
checkbox input "false"
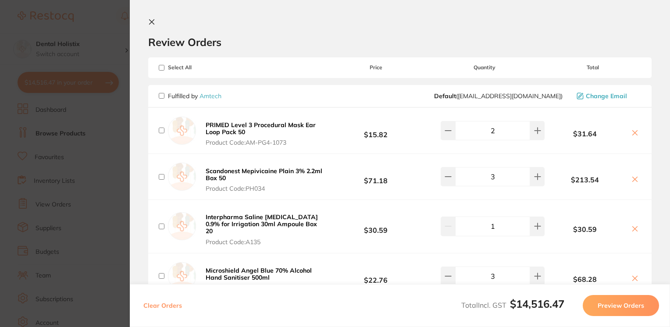
checkbox input "false"
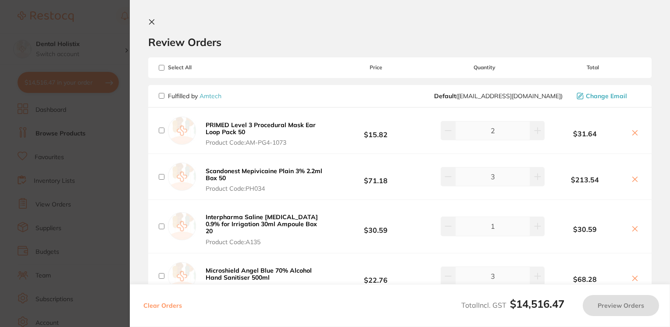
click at [147, 20] on section "Review Orders Your orders are being processed and we will notify you once we ha…" at bounding box center [400, 163] width 541 height 327
click at [150, 21] on icon at bounding box center [151, 21] width 7 height 7
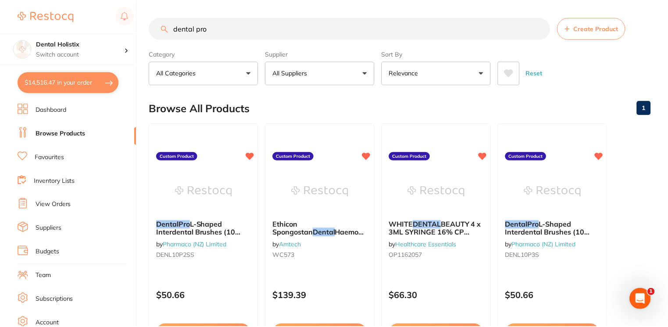
scroll to position [0, 0]
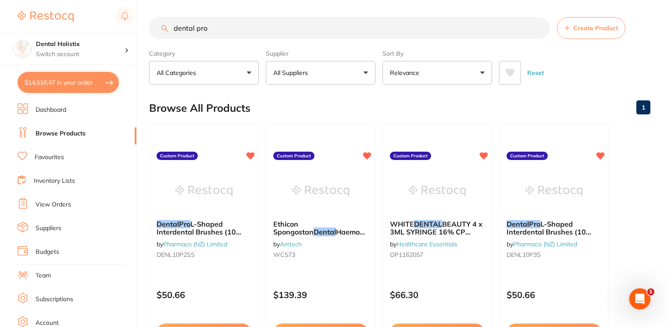
drag, startPoint x: 225, startPoint y: 33, endPoint x: 139, endPoint y: 24, distance: 86.5
click at [139, 24] on div "$14,516.47 Dental Holistix Switch account Dental Holistix $14,516.47 in your or…" at bounding box center [334, 163] width 668 height 327
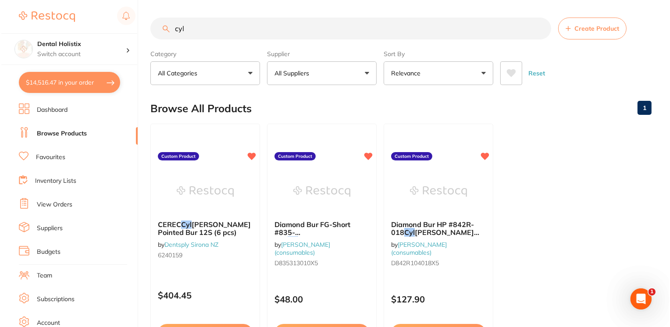
scroll to position [0, 0]
click at [168, 229] on span "[PERSON_NAME] Pointed Bur 12S (6 pcs)" at bounding box center [203, 228] width 94 height 17
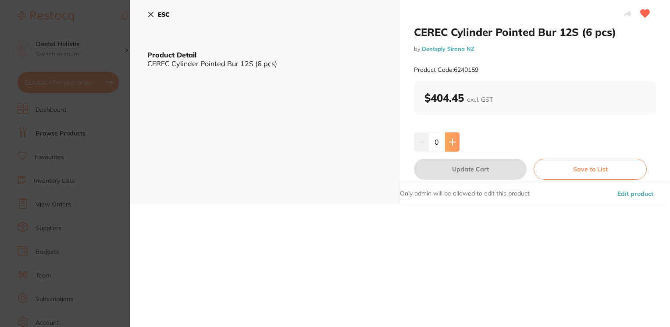
click at [455, 143] on button at bounding box center [452, 142] width 14 height 19
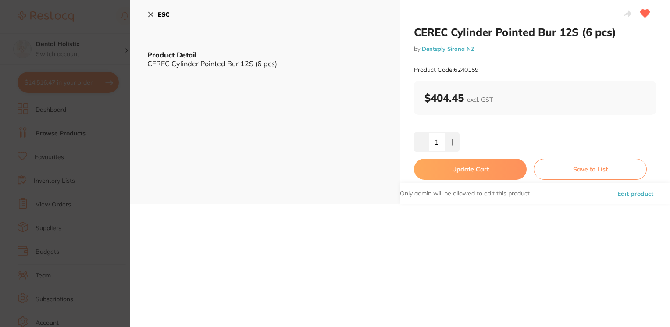
click at [456, 170] on button "Update Cart" at bounding box center [470, 169] width 113 height 21
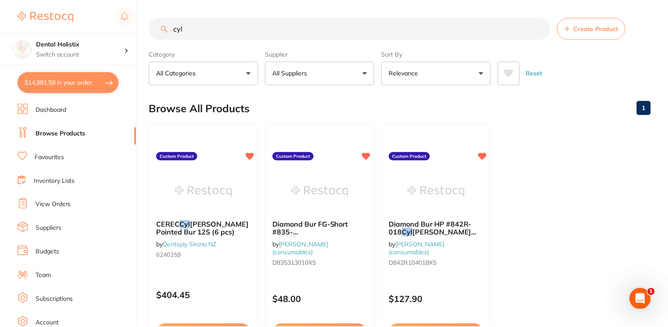
scroll to position [0, 0]
click at [61, 74] on button "$14,981.59 in your order" at bounding box center [68, 82] width 101 height 21
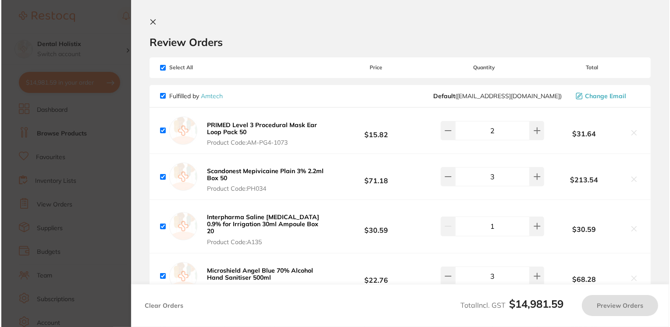
scroll to position [0, 0]
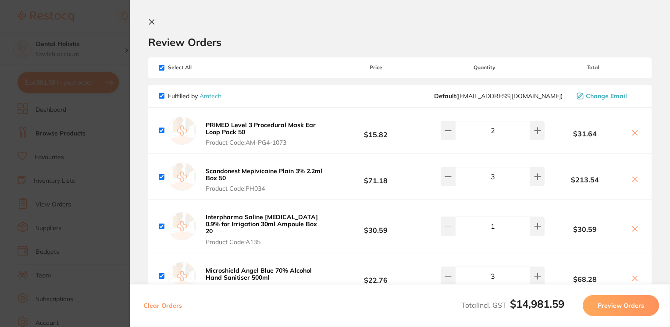
click at [162, 69] on input "checkbox" at bounding box center [162, 68] width 6 height 6
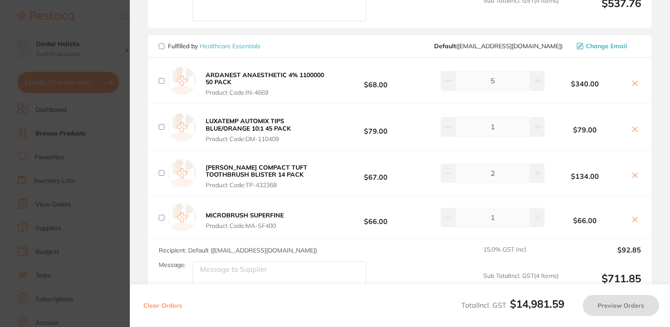
scroll to position [1136, 0]
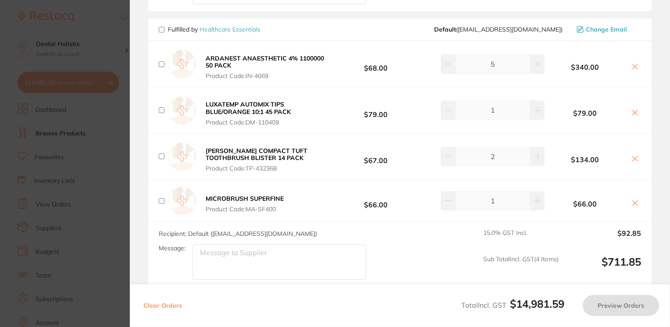
click at [272, 266] on textarea "Message:" at bounding box center [280, 262] width 174 height 35
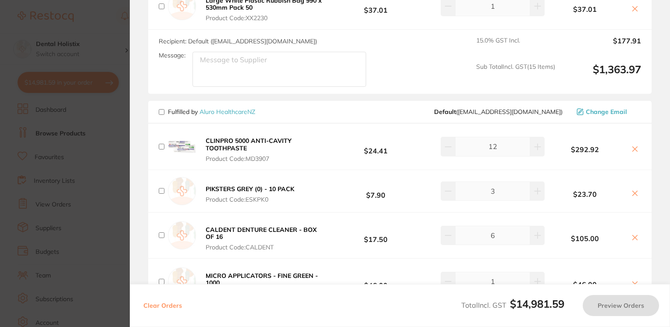
scroll to position [0, 0]
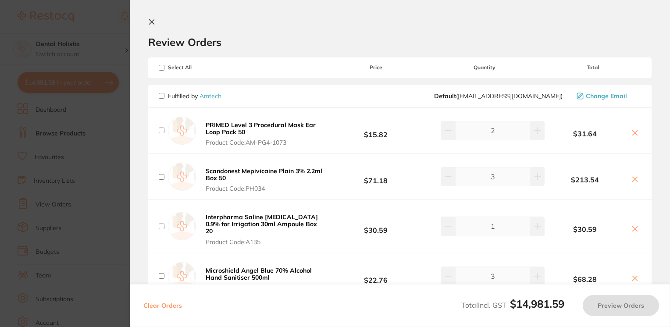
click at [152, 22] on icon at bounding box center [152, 22] width 5 height 5
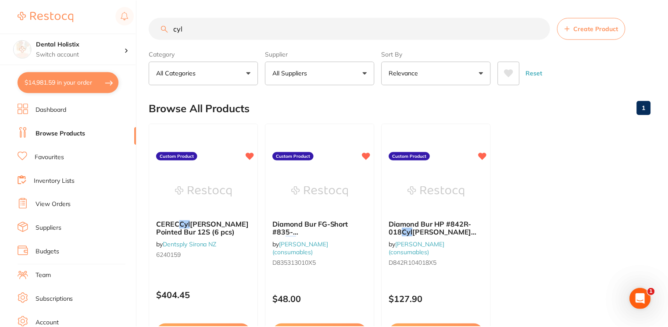
scroll to position [0, 0]
click at [72, 133] on link "Browse Products" at bounding box center [61, 133] width 50 height 9
drag, startPoint x: 196, startPoint y: 34, endPoint x: 143, endPoint y: 34, distance: 53.1
click at [143, 34] on div "$14,981.59 Dental Holistix Switch account Dental Holistix $14,981.59 in your or…" at bounding box center [334, 163] width 668 height 327
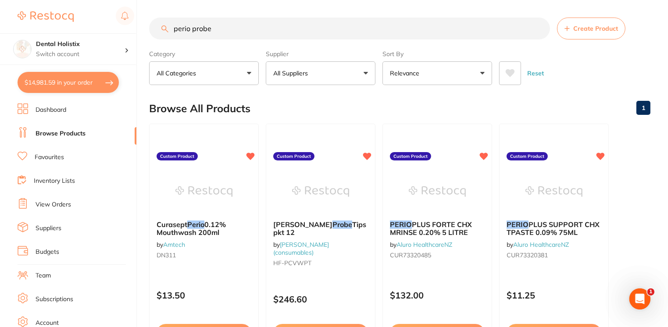
drag, startPoint x: 667, startPoint y: 47, endPoint x: 666, endPoint y: 75, distance: 27.2
click at [68, 78] on button "$14,981.59 in your order" at bounding box center [68, 82] width 101 height 21
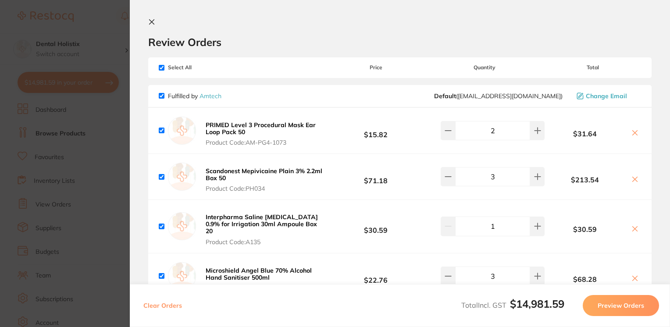
click at [148, 23] on icon at bounding box center [151, 21] width 7 height 7
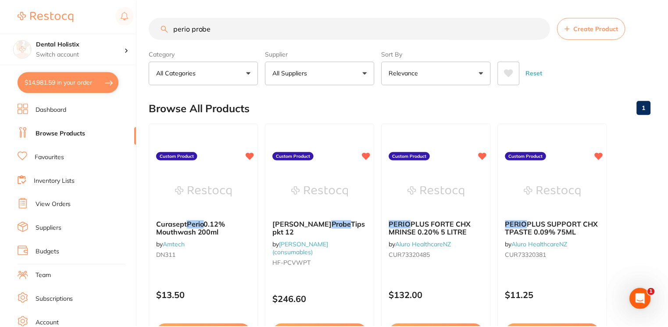
scroll to position [4, 0]
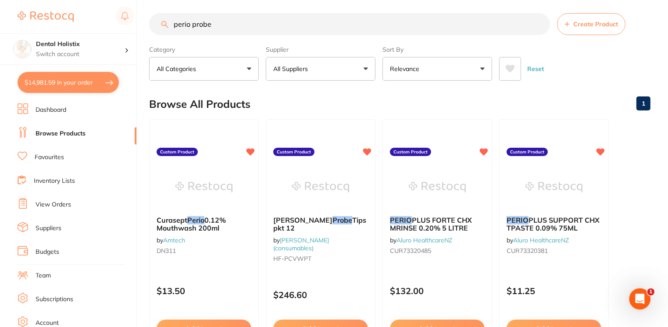
click at [66, 85] on button "$14,981.59 in your order" at bounding box center [68, 82] width 101 height 21
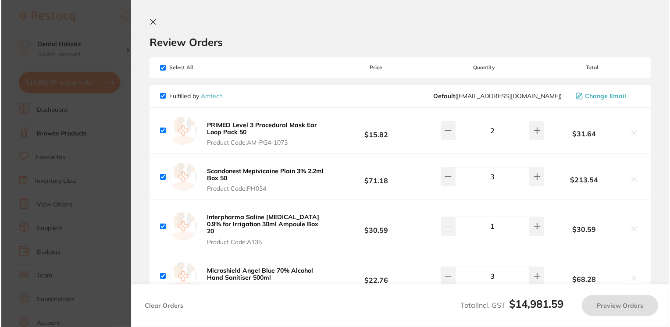
scroll to position [0, 0]
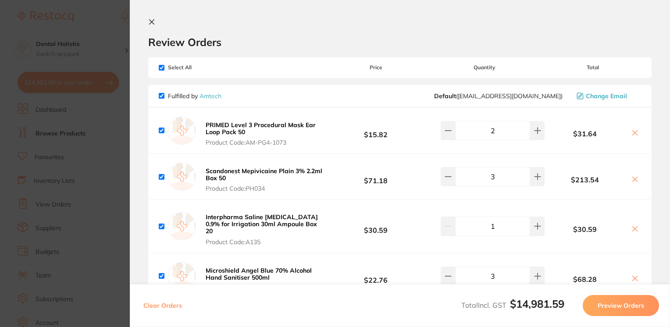
click at [152, 21] on icon at bounding box center [151, 21] width 7 height 7
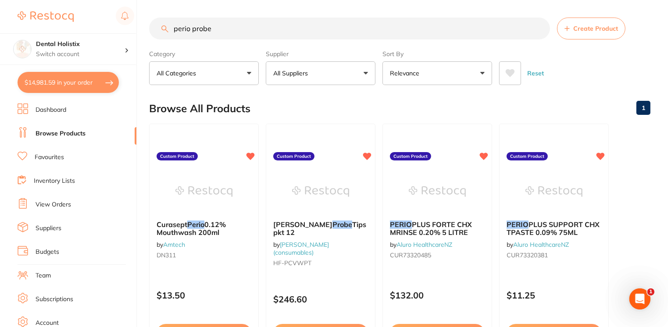
click at [72, 91] on button "$14,981.59 in your order" at bounding box center [68, 82] width 101 height 21
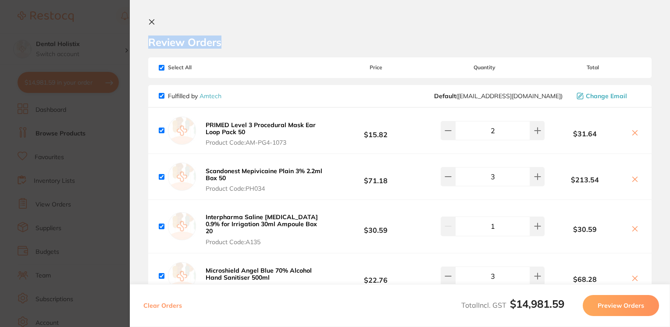
drag, startPoint x: 668, startPoint y: 13, endPoint x: 667, endPoint y: 33, distance: 20.6
click at [667, 33] on section "Review Orders Your orders are being processed and we will notify you once we ha…" at bounding box center [400, 163] width 541 height 327
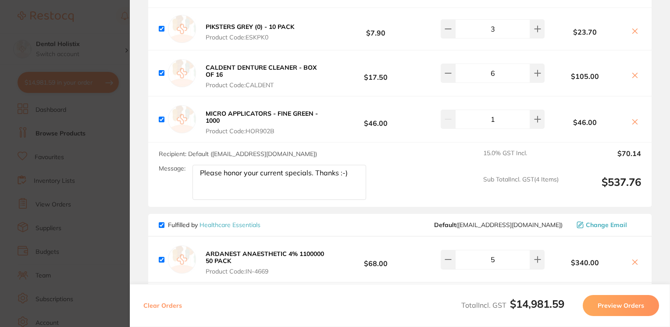
scroll to position [979, 0]
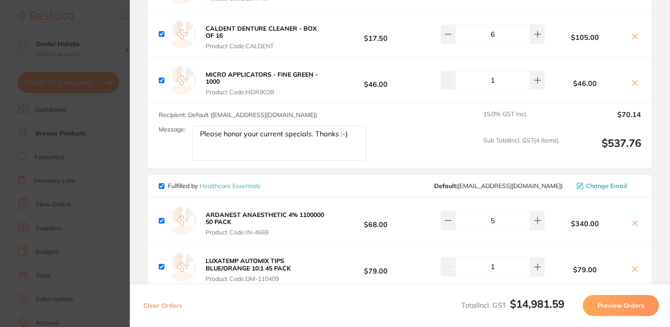
drag, startPoint x: 347, startPoint y: 137, endPoint x: 200, endPoint y: 134, distance: 147.5
click at [200, 134] on textarea "Please honor your current specials. Thanks :-)" at bounding box center [280, 143] width 174 height 35
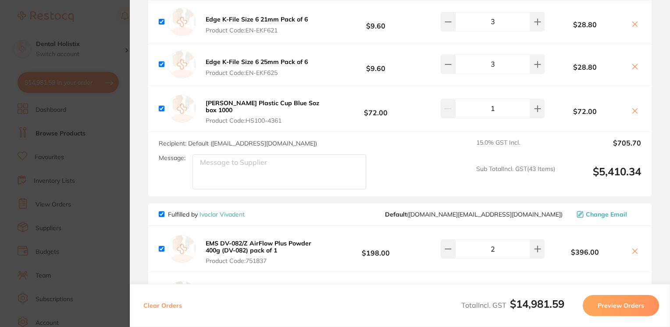
scroll to position [3548, 0]
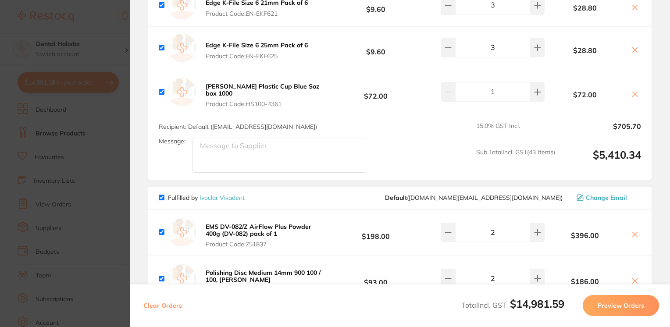
click at [306, 138] on textarea "Message:" at bounding box center [280, 155] width 174 height 35
paste textarea "Please honor your current specials. Thanks :-)"
drag, startPoint x: 259, startPoint y: 140, endPoint x: 244, endPoint y: 143, distance: 15.8
click at [244, 143] on textarea "Please honor your current specials. Thanks :-)" at bounding box center [280, 155] width 174 height 35
click at [249, 143] on textarea "Please honor a current specials. Thanks :-)" at bounding box center [280, 155] width 174 height 35
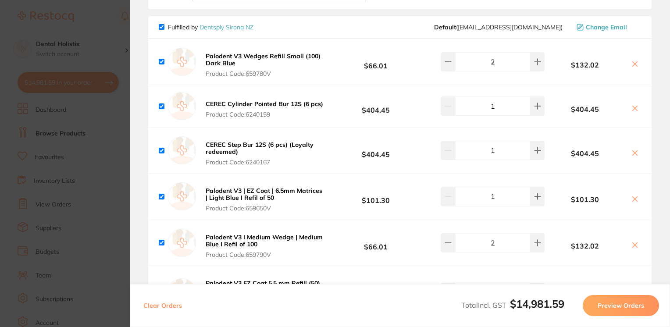
scroll to position [4427, 0]
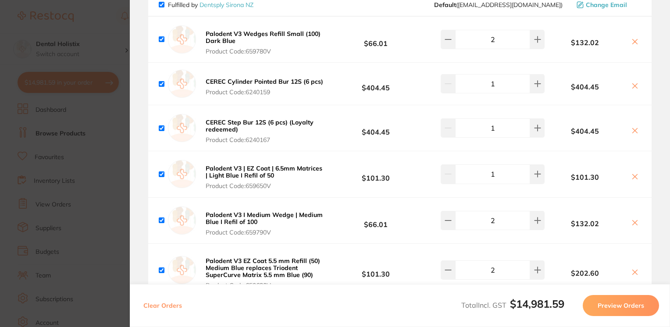
click at [632, 82] on icon at bounding box center [635, 85] width 7 height 7
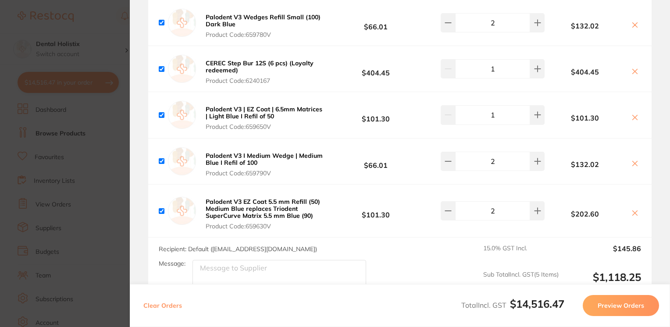
scroll to position [4500, 0]
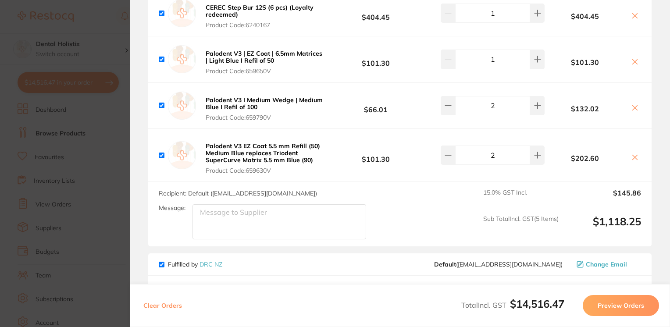
click at [259, 213] on textarea "Message:" at bounding box center [280, 221] width 174 height 35
paste textarea "Please honor your current specials. Thanks :-)"
click at [254, 208] on textarea "Please honor your current specials. Thanks :-)" at bounding box center [280, 221] width 174 height 35
click at [242, 205] on textarea "Please honor current specials. Thanks :)a" at bounding box center [280, 221] width 174 height 35
click at [247, 206] on textarea "Please honor a current specials. Thanks :)a" at bounding box center [280, 221] width 174 height 35
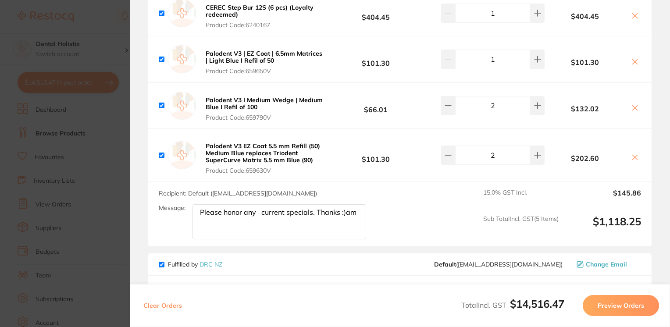
click at [264, 206] on textarea "Please honor any current specials. Thanks :)am" at bounding box center [280, 221] width 174 height 35
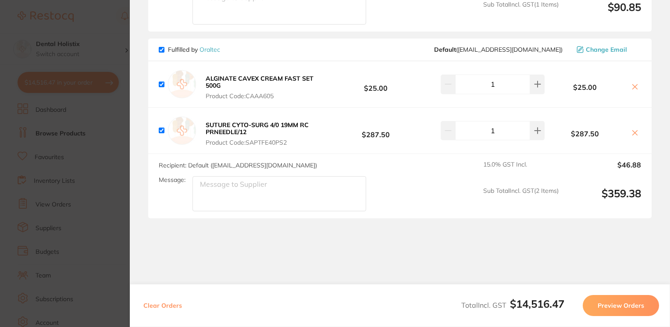
scroll to position [4568, 0]
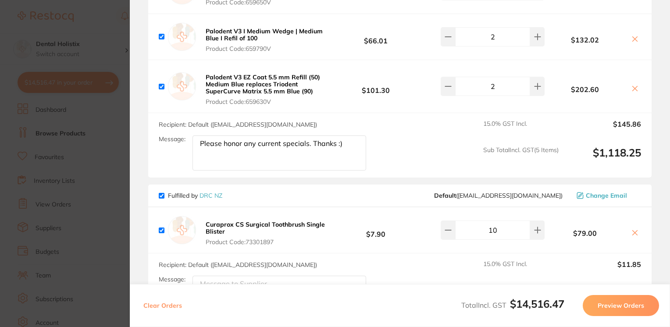
click at [65, 135] on section "Update RRP Set your pre negotiated price for this item. Item Agreed RRP (excl. …" at bounding box center [335, 163] width 670 height 327
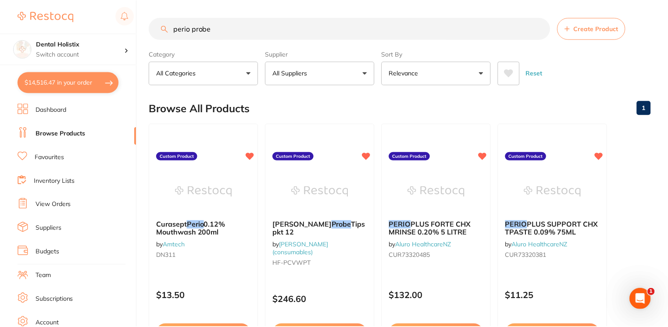
scroll to position [20, 0]
